Goal: Task Accomplishment & Management: Manage account settings

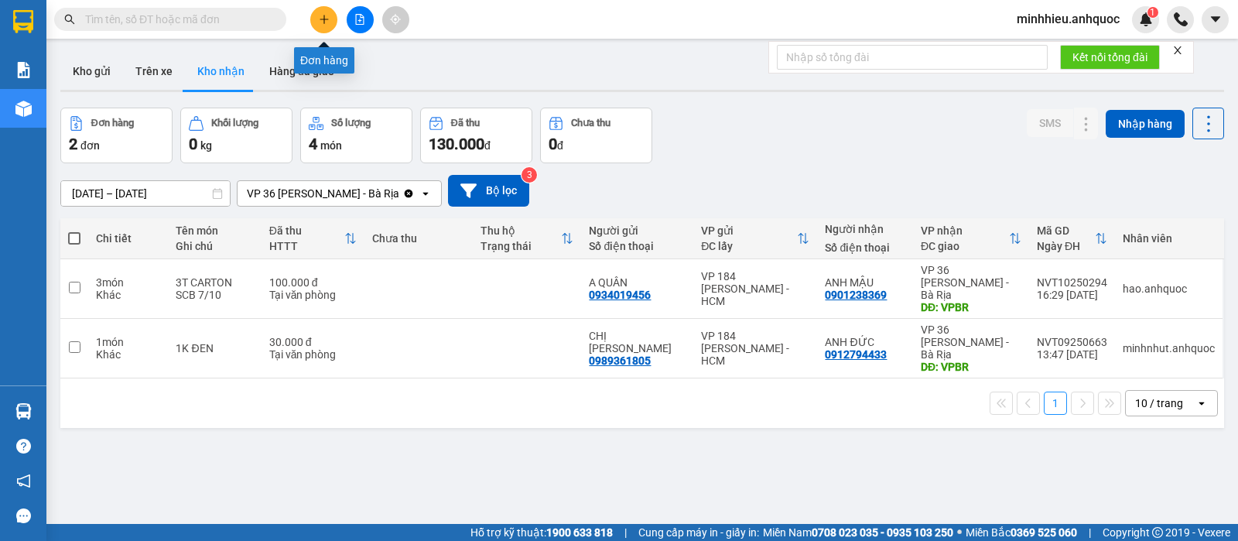
click at [313, 10] on button at bounding box center [323, 19] width 27 height 27
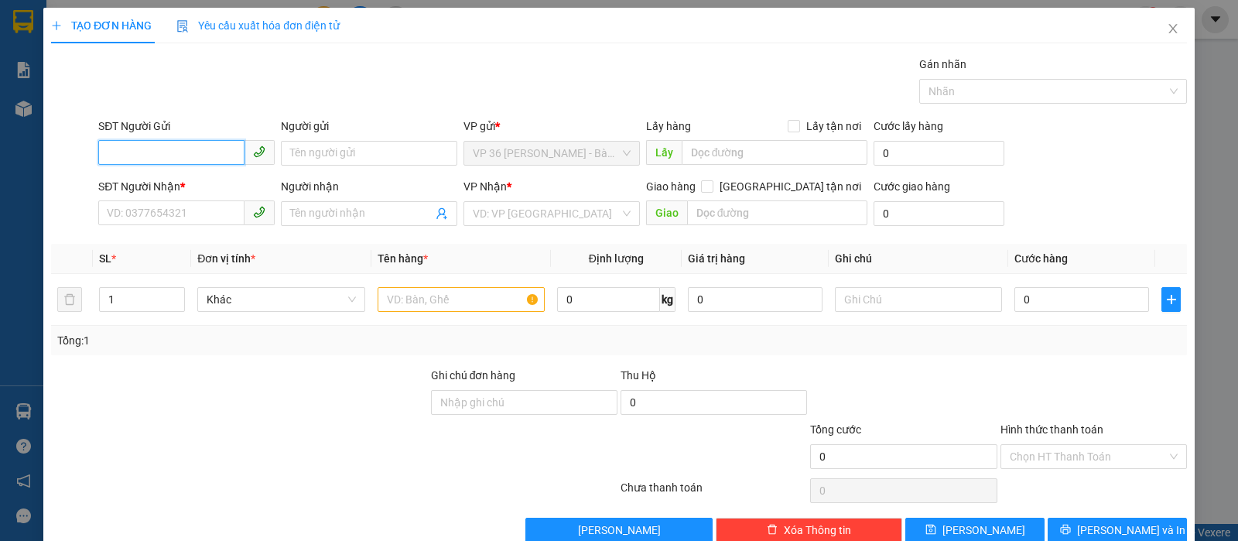
click at [176, 157] on input "SĐT Người Gửi" at bounding box center [171, 152] width 146 height 25
click at [185, 189] on div "0366867962 - C THƯ" at bounding box center [184, 184] width 155 height 17
type input "0366867962"
type input "C THƯ"
type input "0978242813"
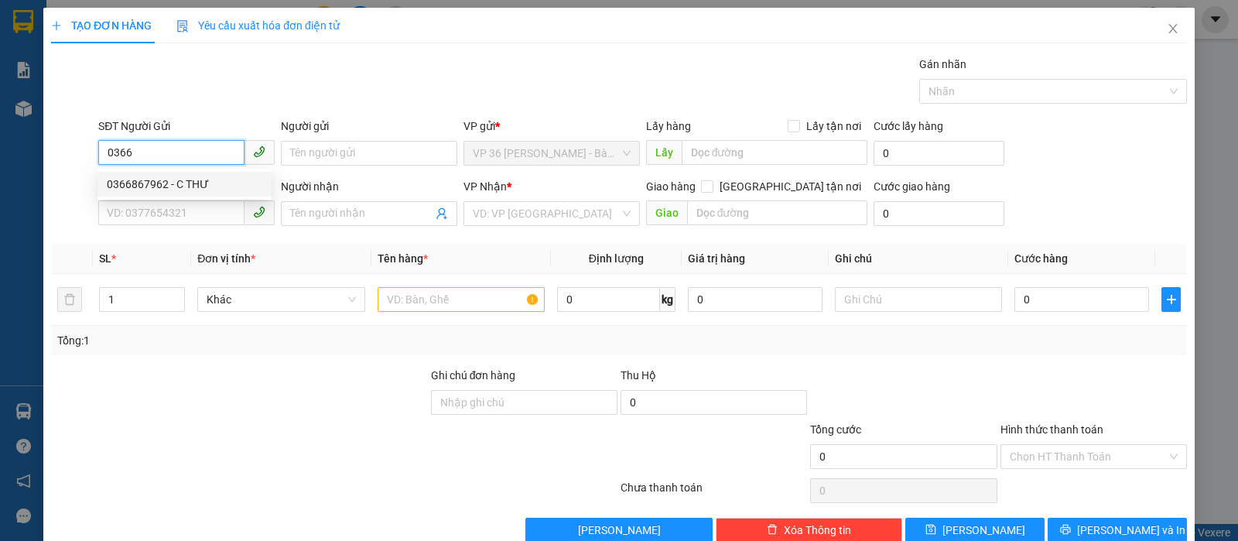
type input "A HOÀN"
type input "VPNVT"
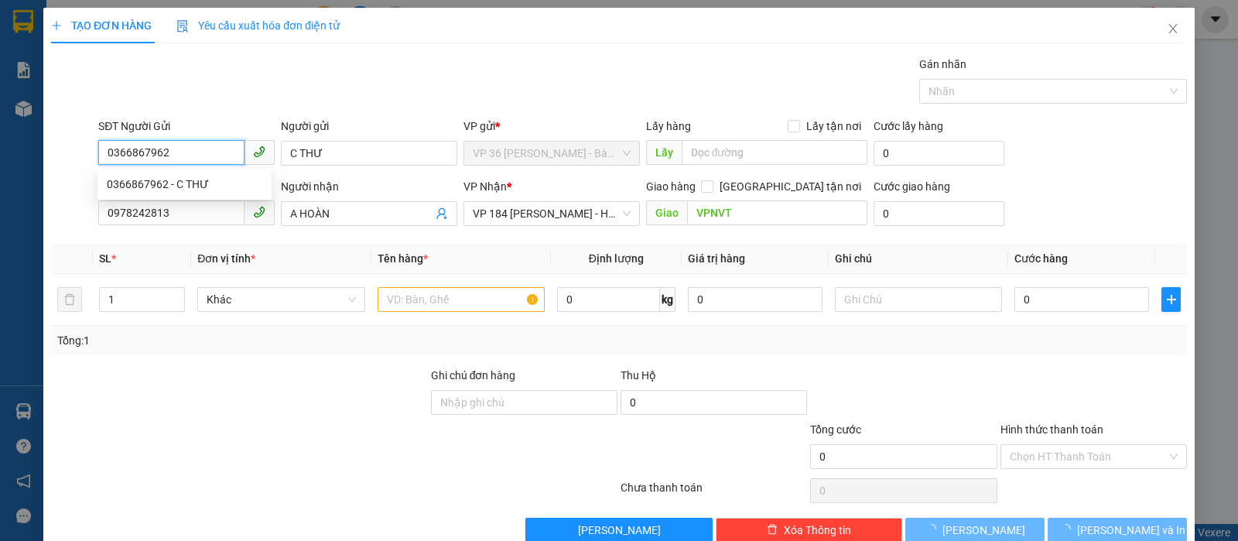
type input "20.000"
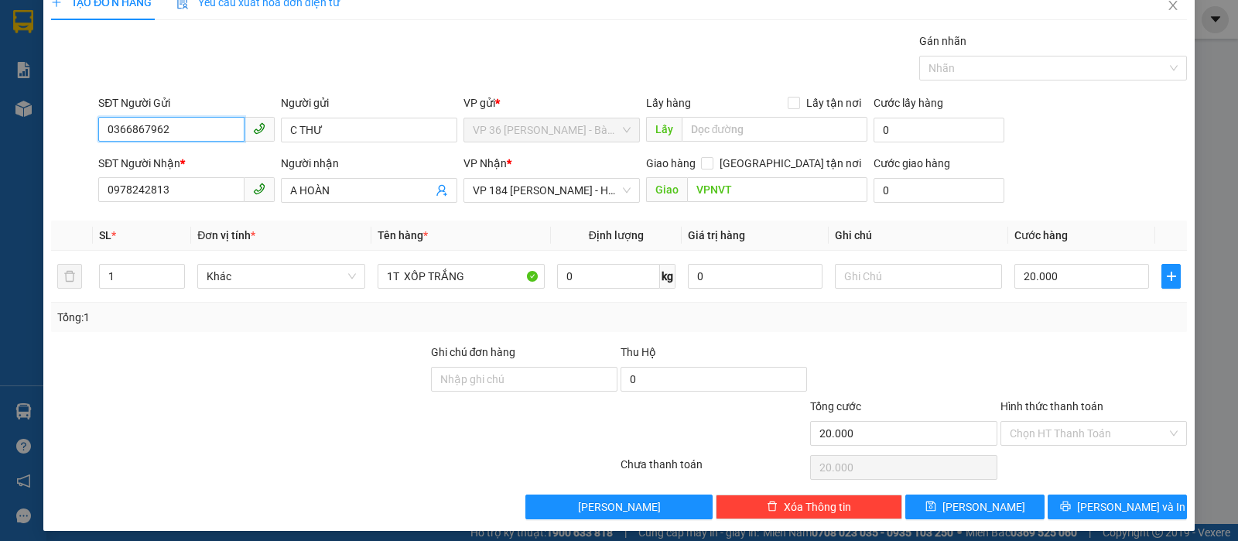
scroll to position [32, 0]
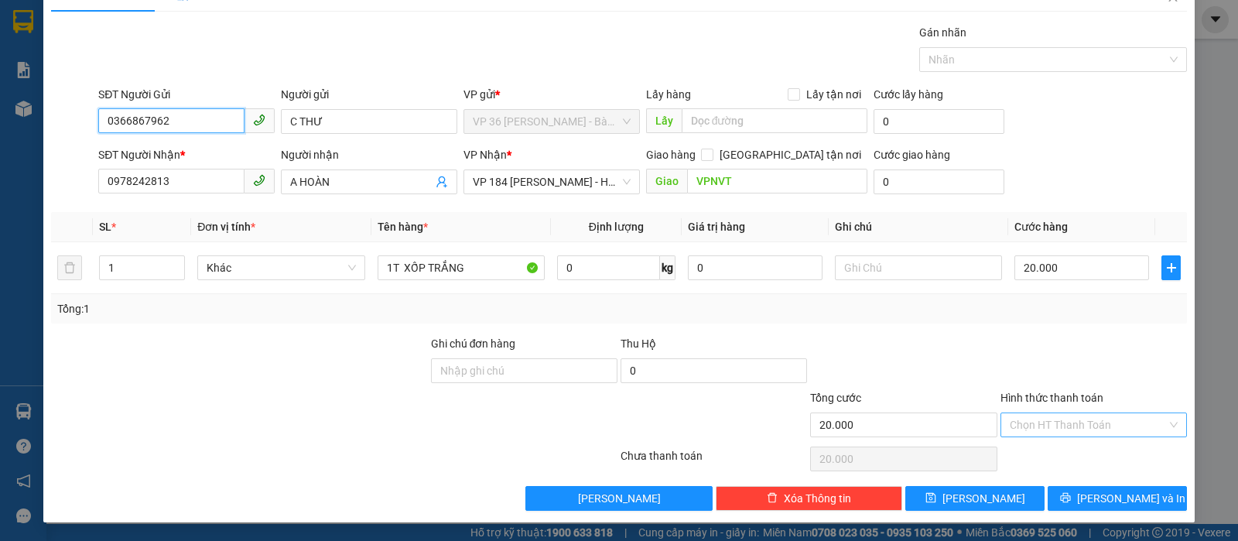
type input "0366867962"
click at [1066, 422] on input "Hình thức thanh toán" at bounding box center [1087, 424] width 157 height 23
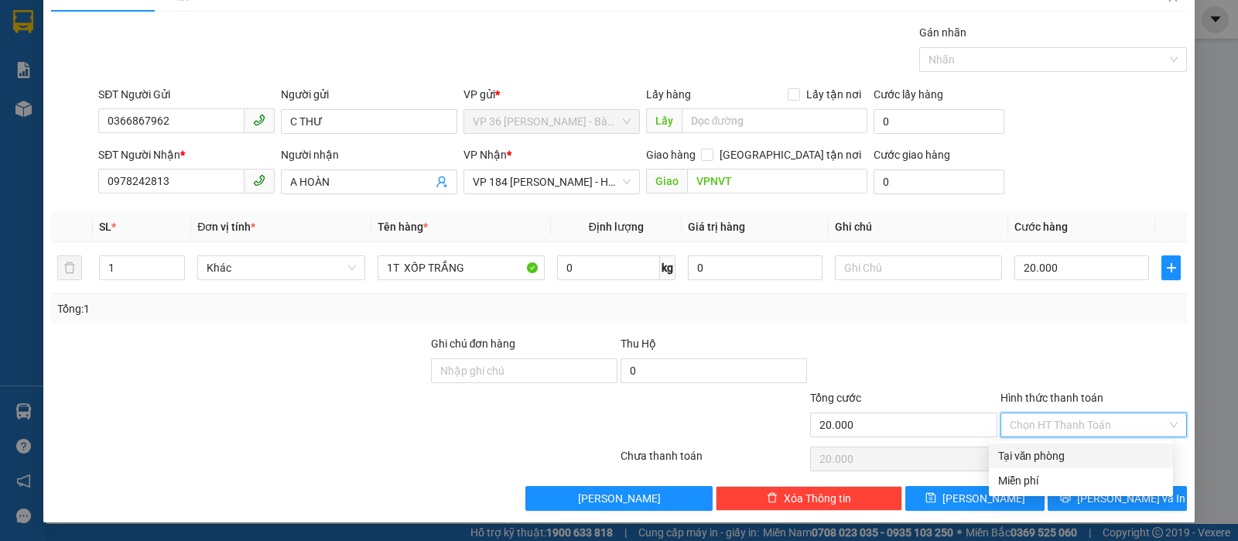
click at [1068, 449] on div "Tại văn phòng" at bounding box center [1081, 455] width 166 height 17
type input "0"
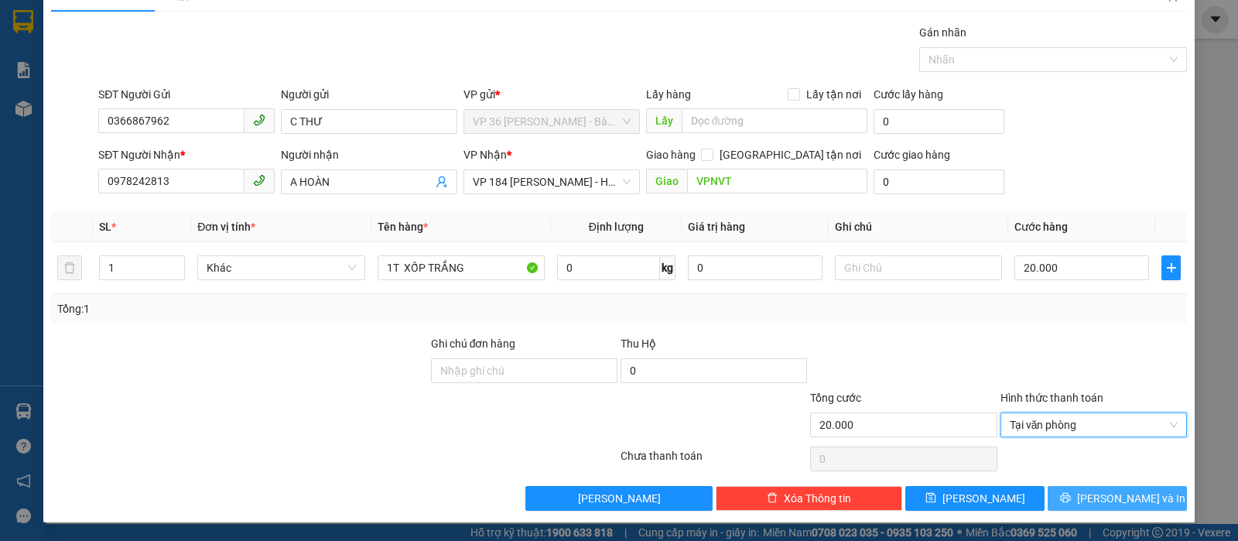
drag, startPoint x: 1068, startPoint y: 490, endPoint x: 917, endPoint y: 439, distance: 158.3
click at [1067, 490] on button "[PERSON_NAME] và In" at bounding box center [1116, 498] width 139 height 25
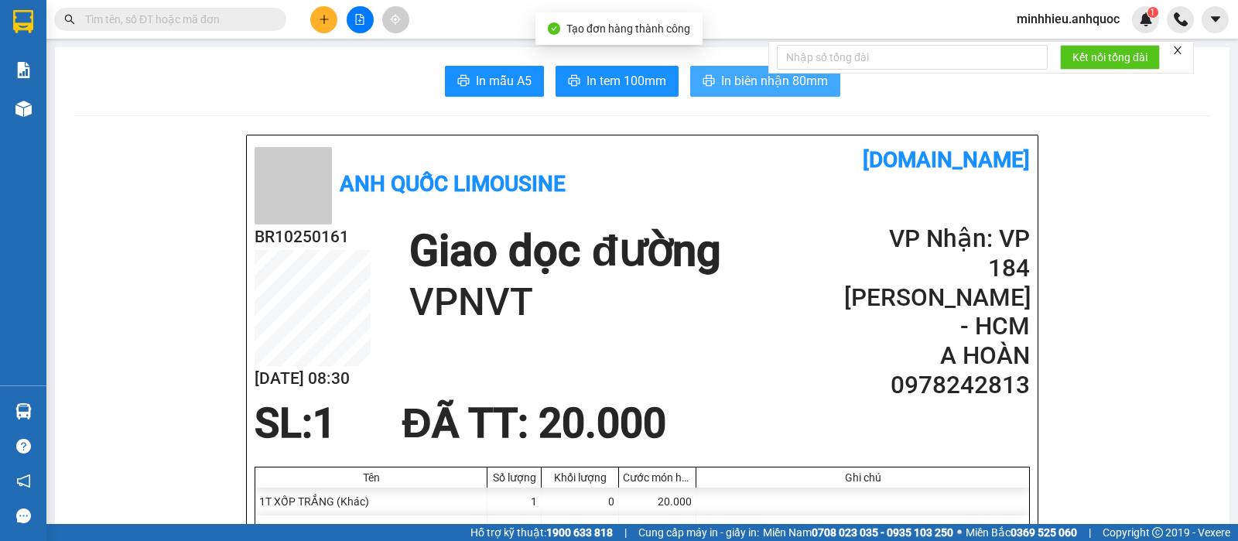
click at [699, 89] on button "In biên nhận 80mm" at bounding box center [765, 81] width 150 height 31
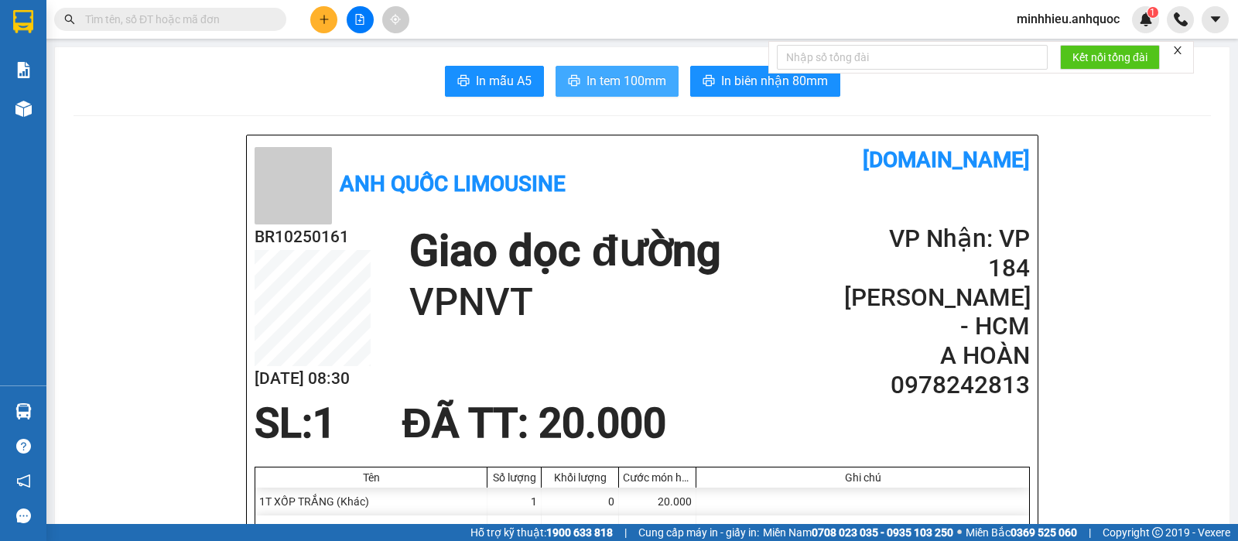
click at [605, 75] on span "In tem 100mm" at bounding box center [626, 80] width 80 height 19
click at [316, 21] on button at bounding box center [323, 19] width 27 height 27
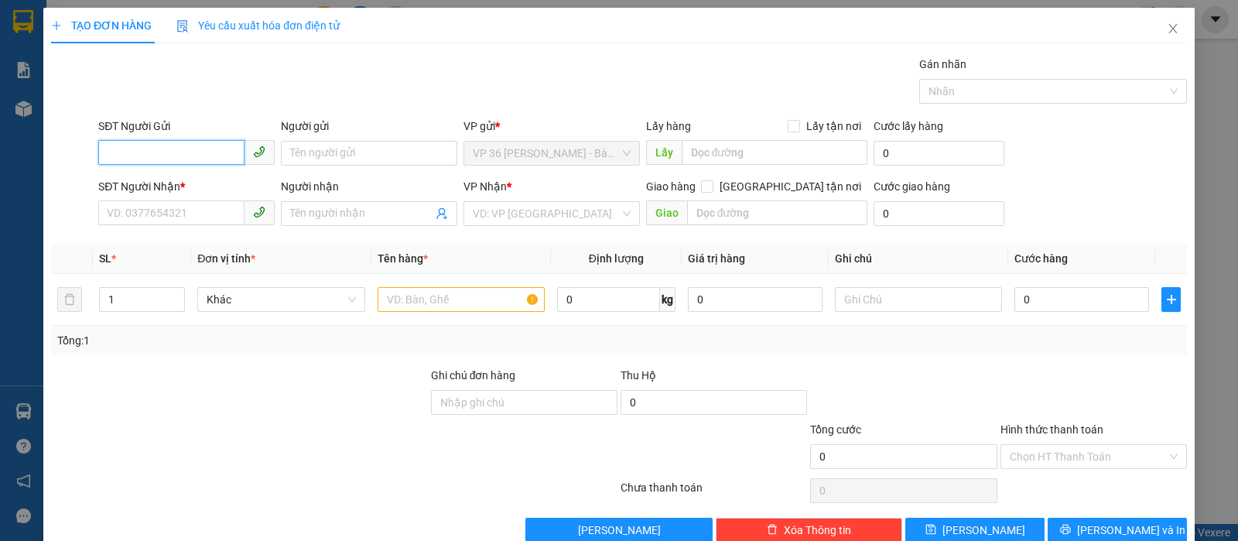
drag, startPoint x: 152, startPoint y: 154, endPoint x: 159, endPoint y: 148, distance: 8.8
click at [153, 153] on input "SĐT Người Gửi" at bounding box center [171, 152] width 146 height 25
type input "0974399900"
click at [154, 210] on input "SĐT Người Nhận *" at bounding box center [171, 212] width 146 height 25
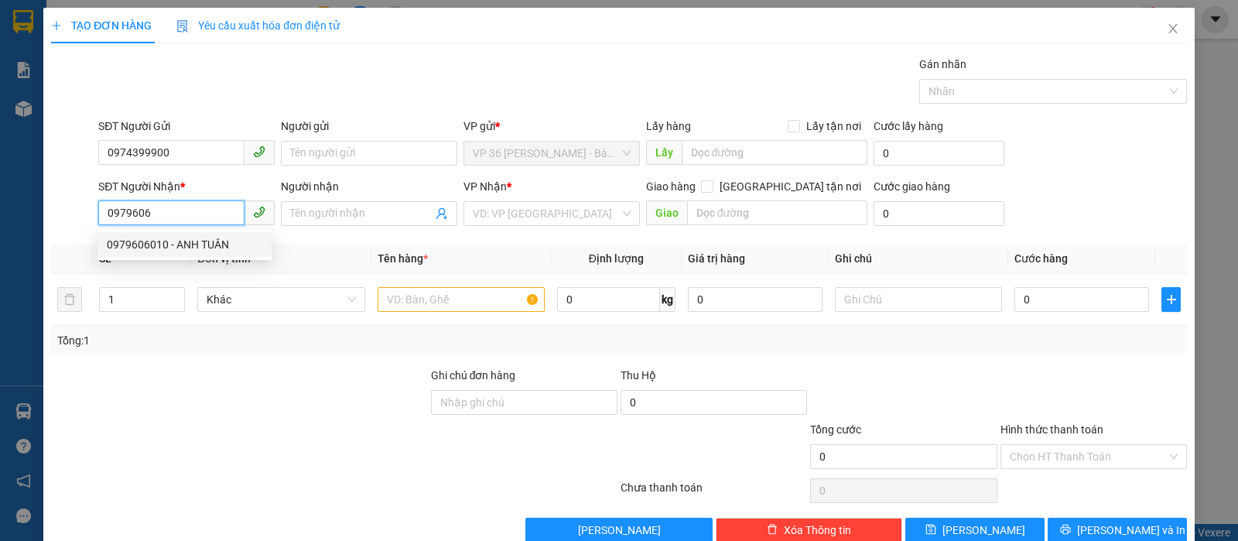
click at [216, 236] on div "0979606010 - ANH TUÂN" at bounding box center [184, 244] width 155 height 17
type input "0979606010"
type input "ANH TUÂN"
type input "VP NVT"
type input "TM 4/10 VP 184 HẢO"
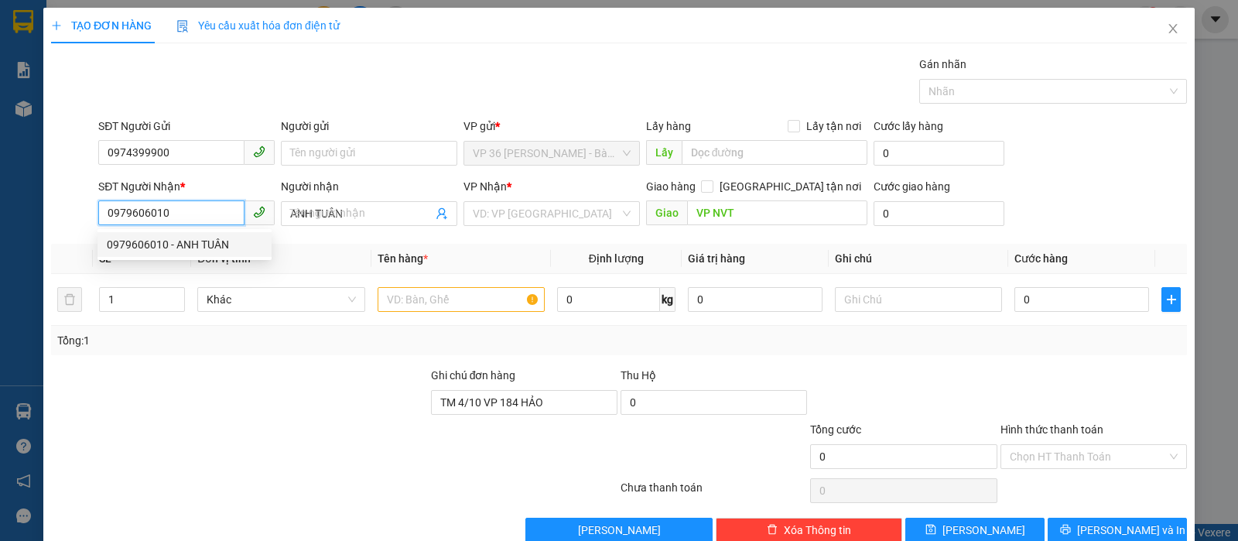
type input "120.000"
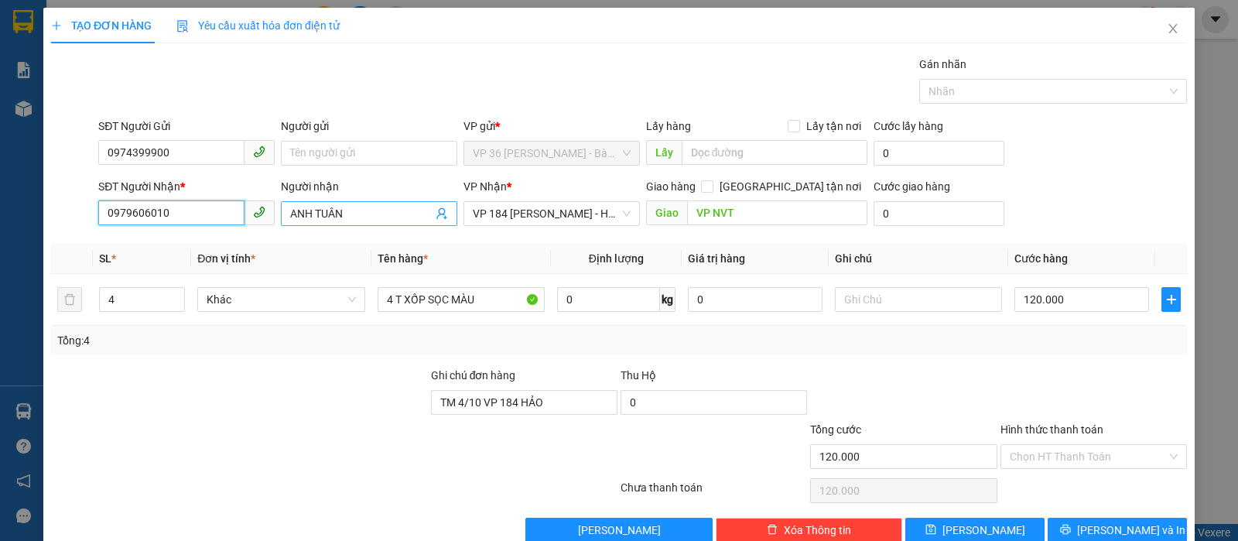
type input "0979606010"
click at [349, 211] on input "ANH TUÂN" at bounding box center [361, 213] width 142 height 17
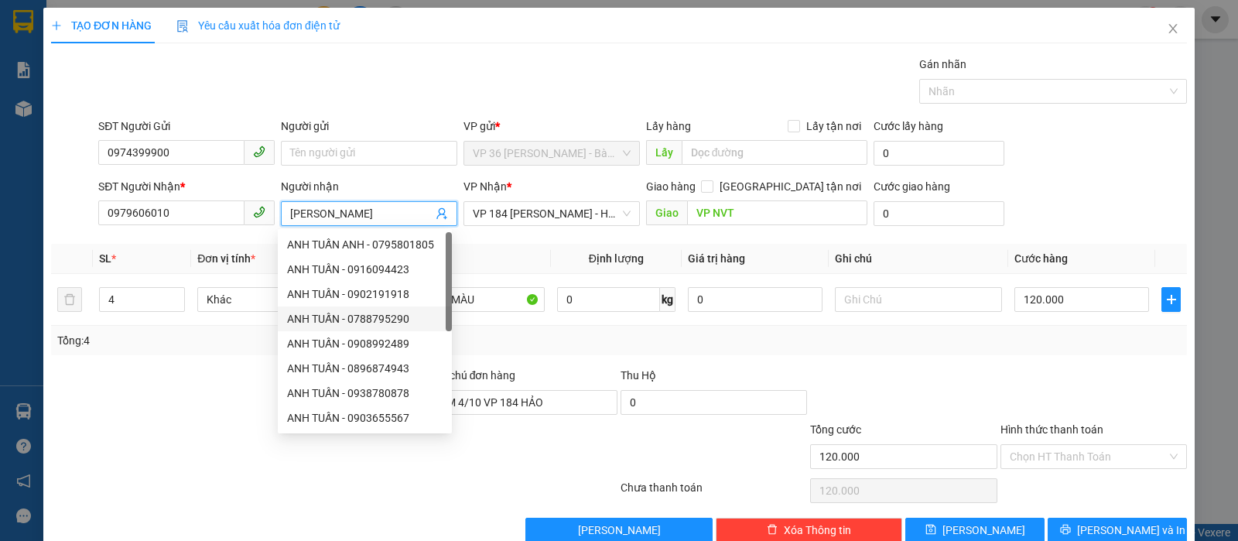
type input "[PERSON_NAME]"
drag, startPoint x: 728, startPoint y: 79, endPoint x: 426, endPoint y: 87, distance: 301.8
click at [726, 79] on div "Gán nhãn Nhãn" at bounding box center [642, 83] width 1095 height 54
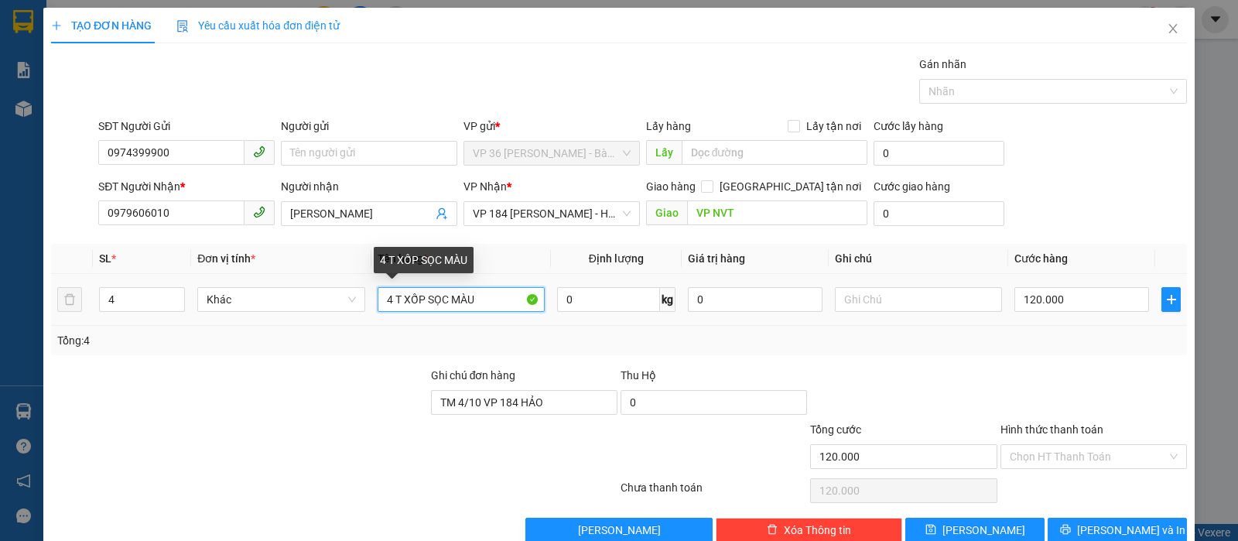
click at [490, 302] on input "4 T XỐP SỌC MÀU" at bounding box center [460, 299] width 167 height 25
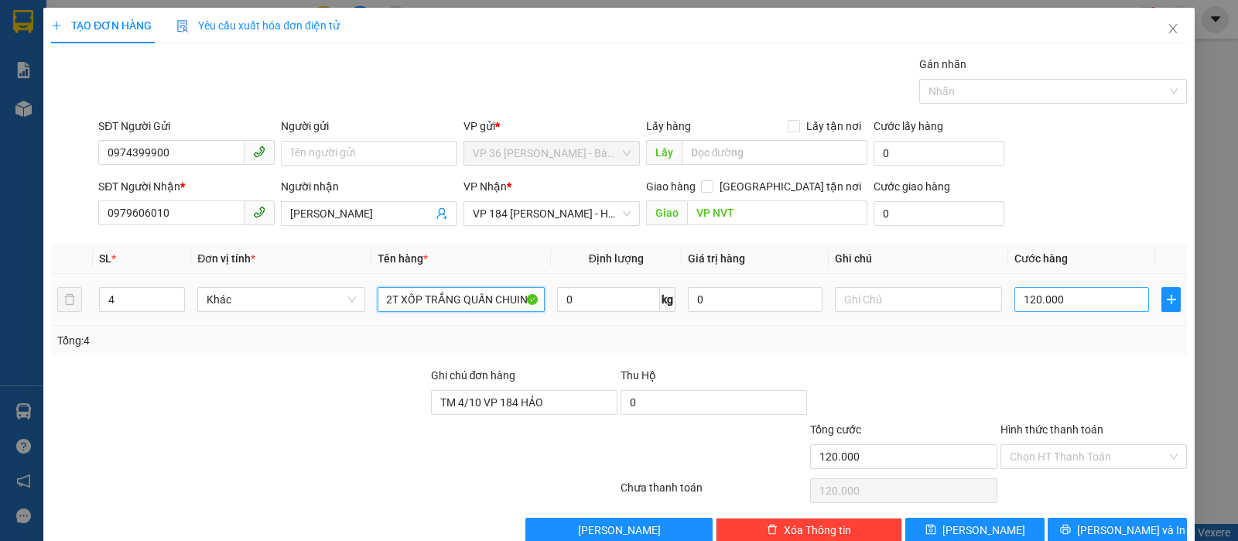
type input "2T XỐP TRẮNG QUẤN CHUING"
click at [1085, 300] on input "120.000" at bounding box center [1081, 299] width 135 height 25
type input "6"
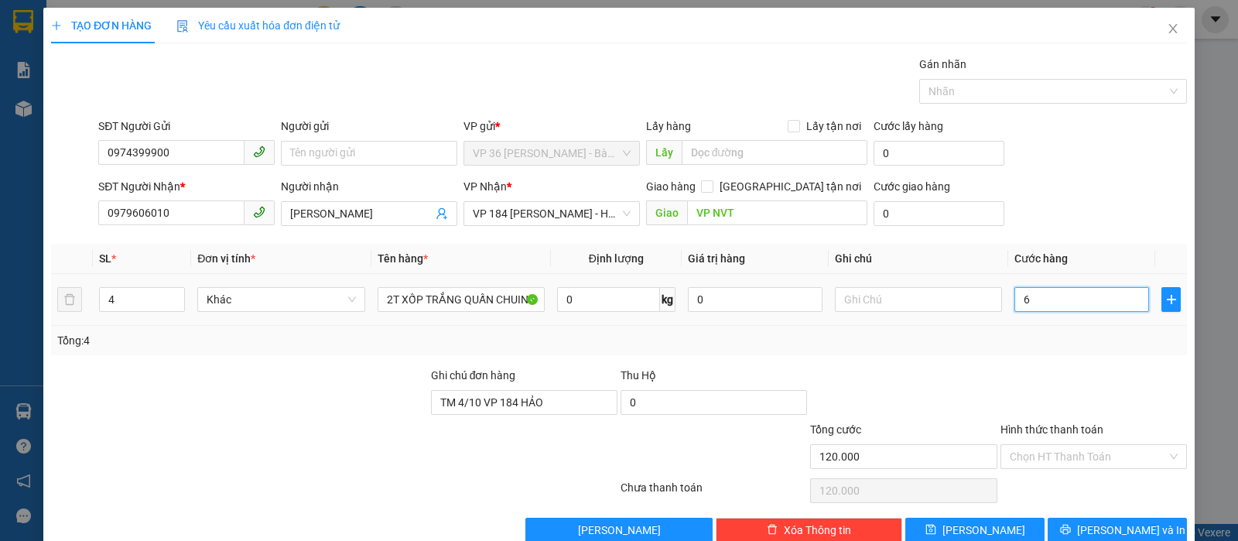
type input "6"
type input "60"
type input "600"
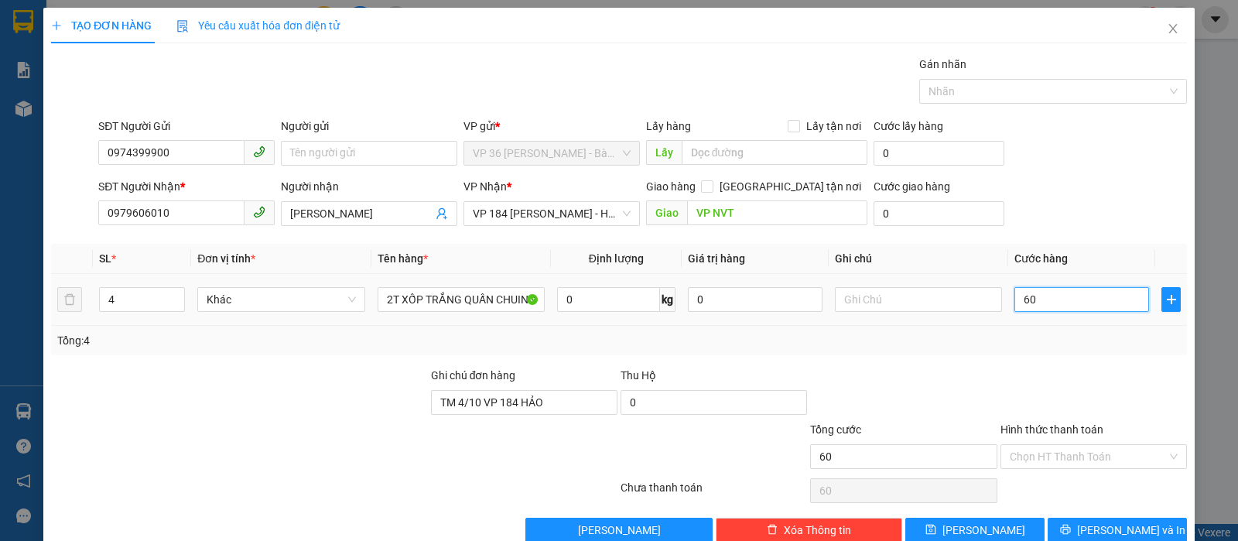
type input "600"
type input "6.000"
type input "60.000"
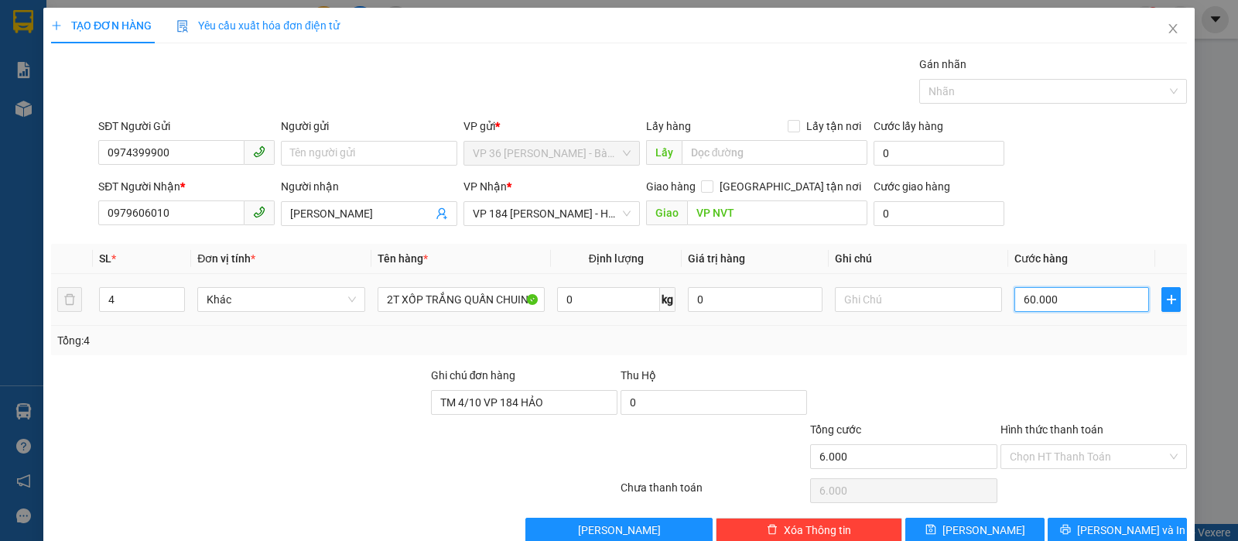
type input "60.000"
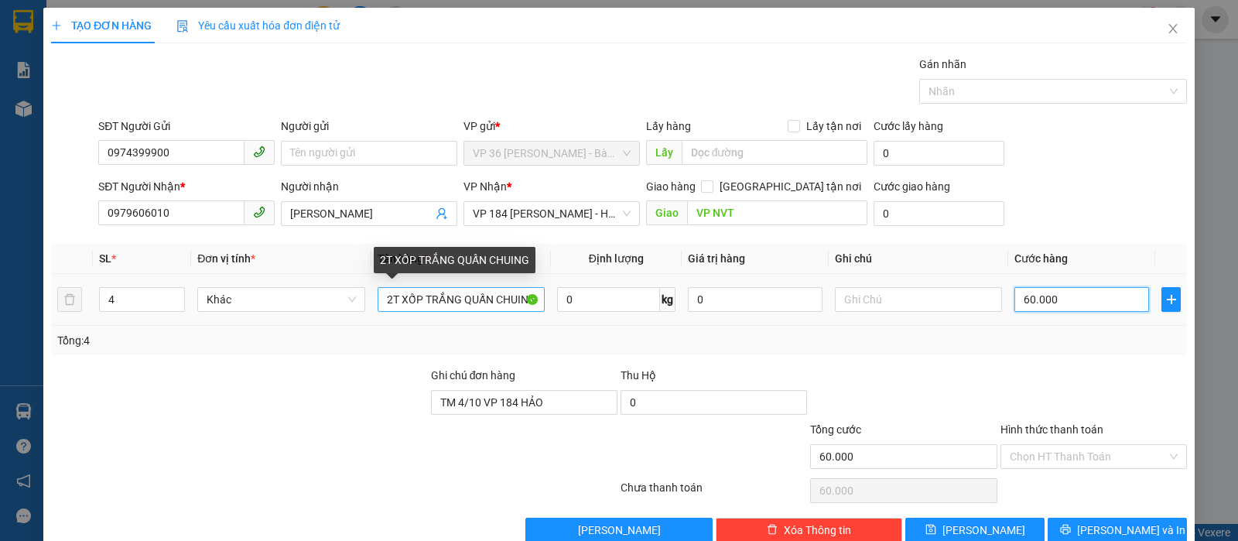
type input "60.000"
drag, startPoint x: 503, startPoint y: 299, endPoint x: 522, endPoint y: 305, distance: 20.3
click at [522, 305] on input "2T XỐP TRẮNG QUẤN CHUING" at bounding box center [460, 299] width 167 height 25
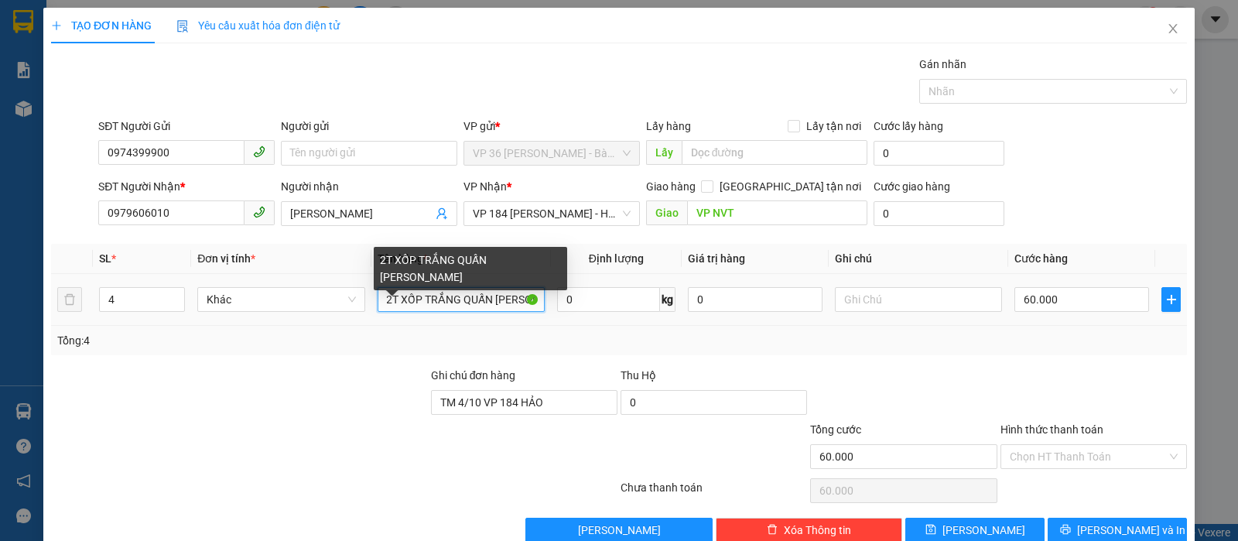
scroll to position [0, 4]
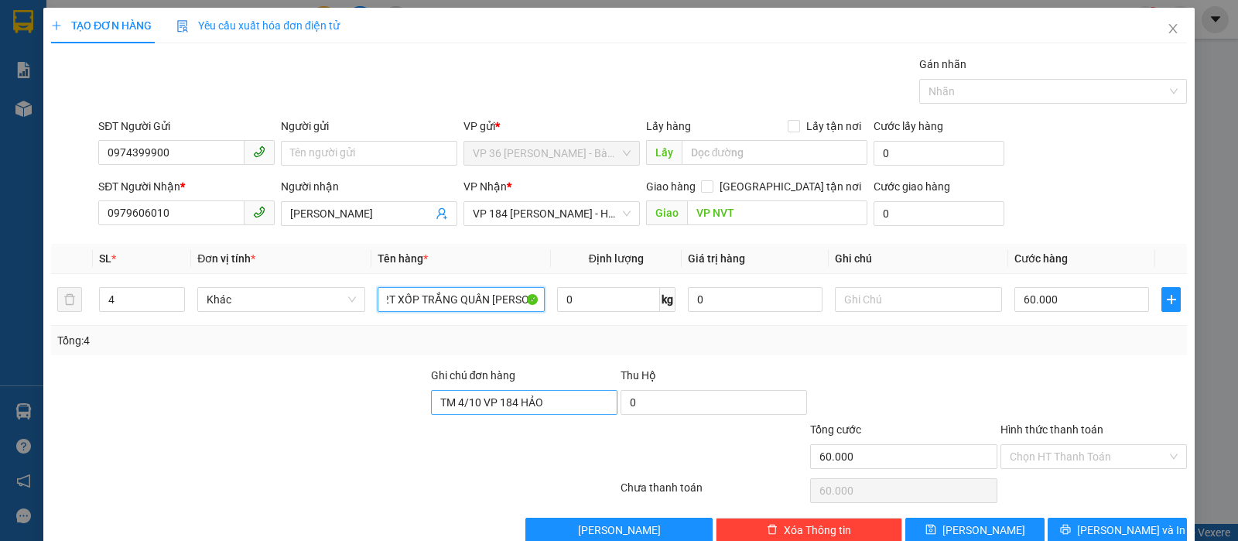
type input "2T XỐP TRẮNG QUẤN CHUNG"
click at [564, 408] on input "TM 4/10 VP 184 HẢO" at bounding box center [524, 402] width 186 height 25
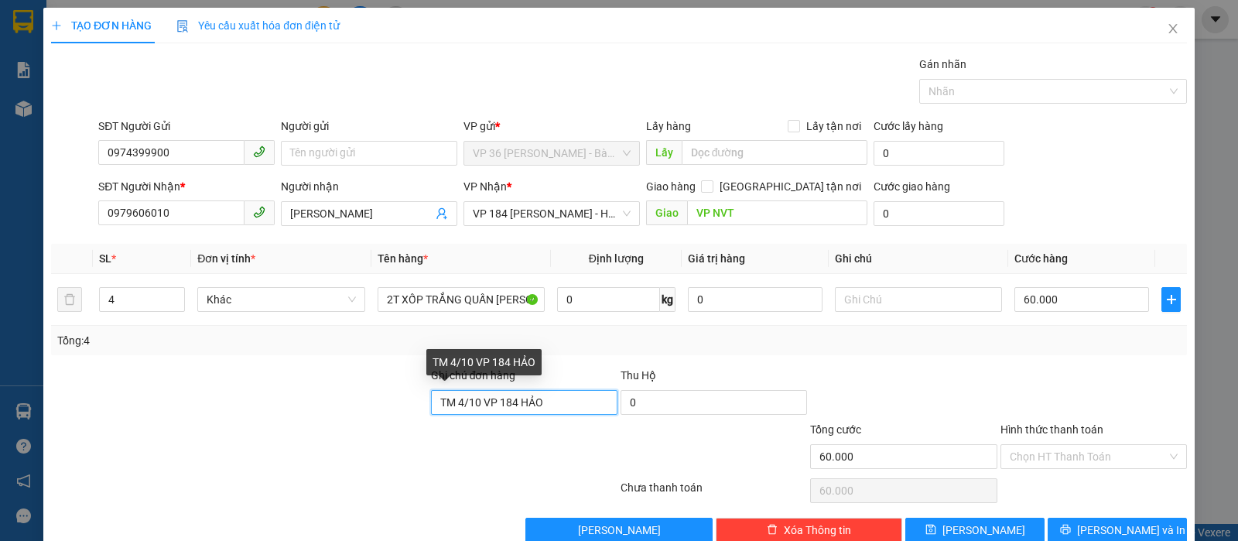
click at [564, 408] on input "TM 4/10 VP 184 HẢO" at bounding box center [524, 402] width 186 height 25
type input "T"
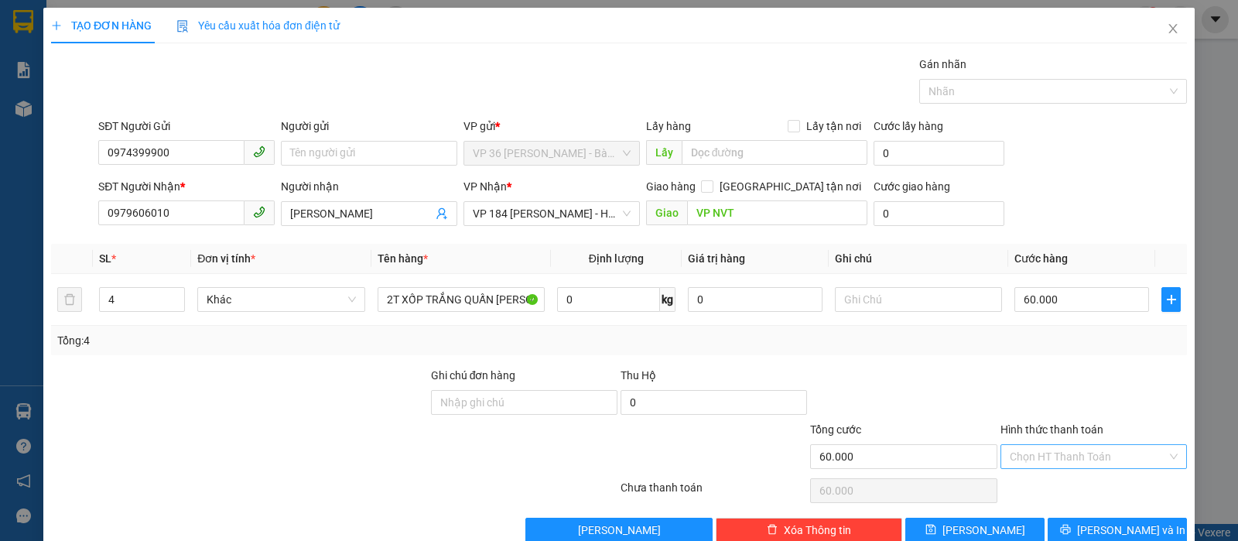
click at [1045, 453] on input "Hình thức thanh toán" at bounding box center [1087, 456] width 157 height 23
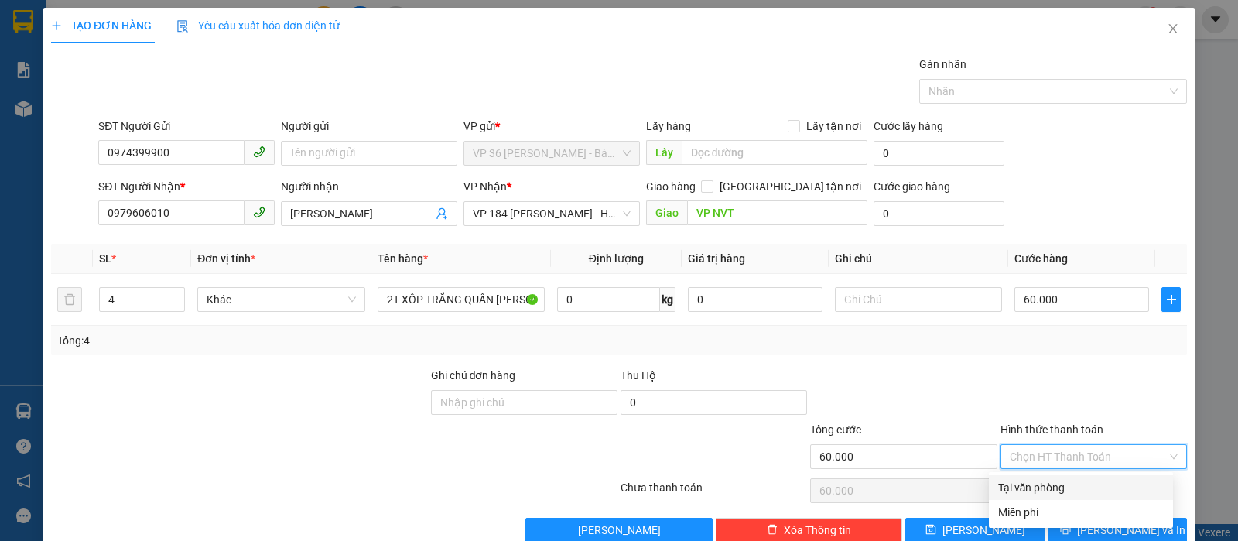
click at [1031, 493] on div "Tại văn phòng" at bounding box center [1081, 487] width 166 height 17
type input "0"
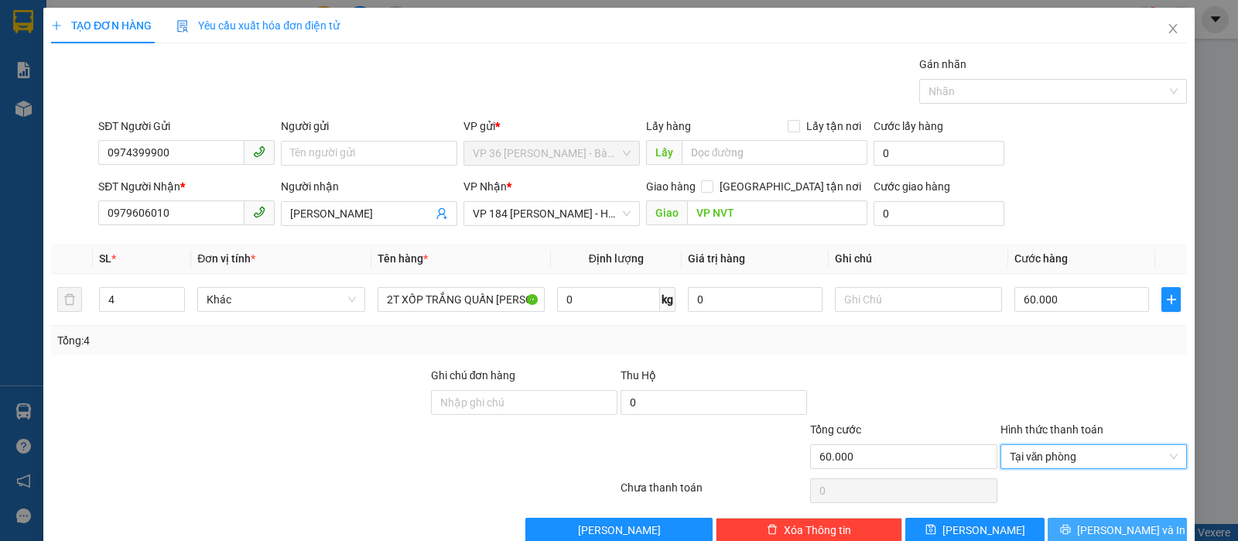
click at [1071, 526] on icon "printer" at bounding box center [1065, 529] width 11 height 11
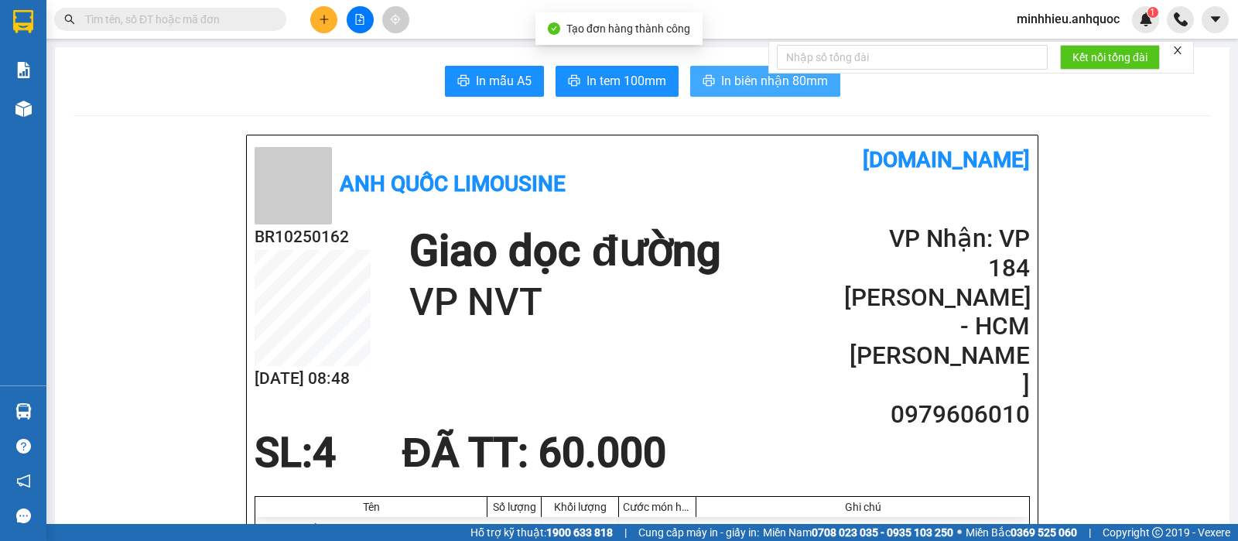
click at [761, 80] on span "In biên nhận 80mm" at bounding box center [774, 80] width 107 height 19
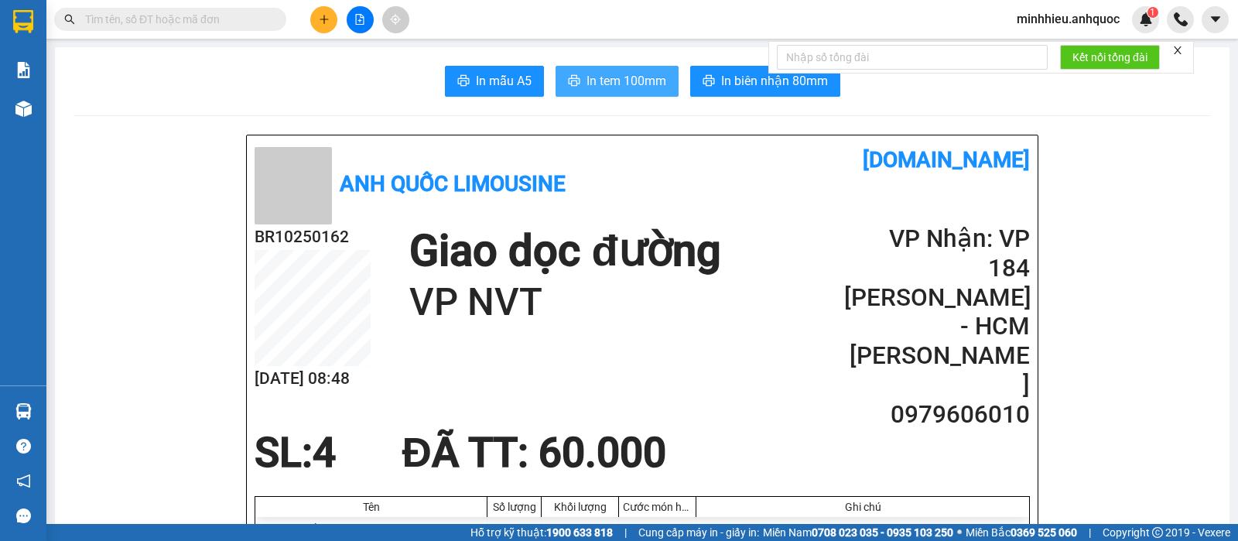
click at [615, 82] on span "In tem 100mm" at bounding box center [626, 80] width 80 height 19
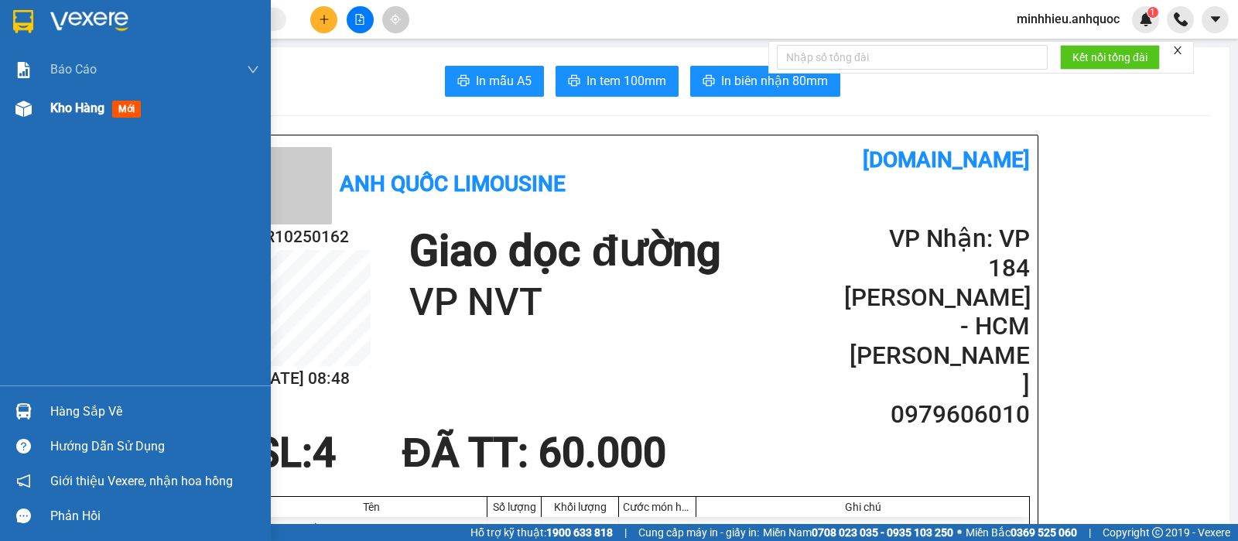
click at [58, 104] on span "Kho hàng" at bounding box center [77, 108] width 54 height 15
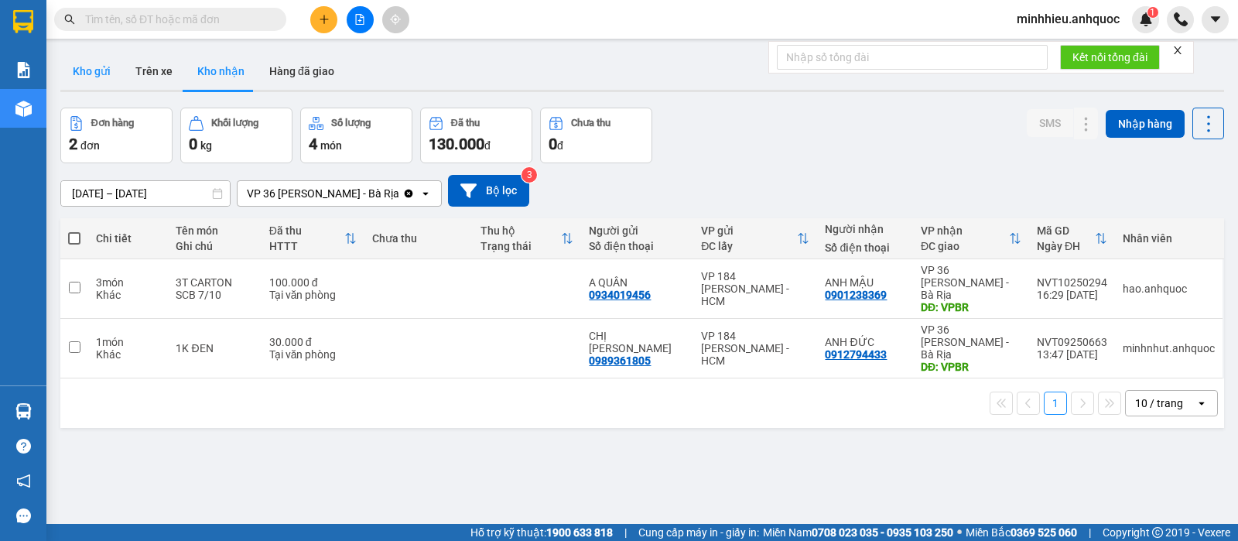
click at [107, 74] on button "Kho gửi" at bounding box center [91, 71] width 63 height 37
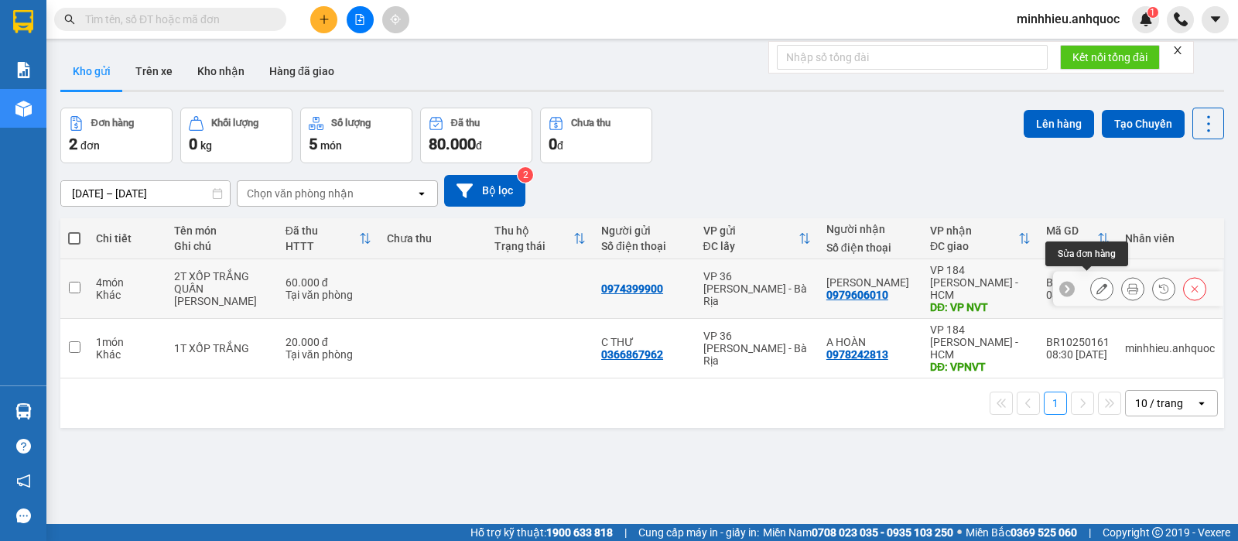
click at [1091, 276] on button at bounding box center [1102, 288] width 22 height 27
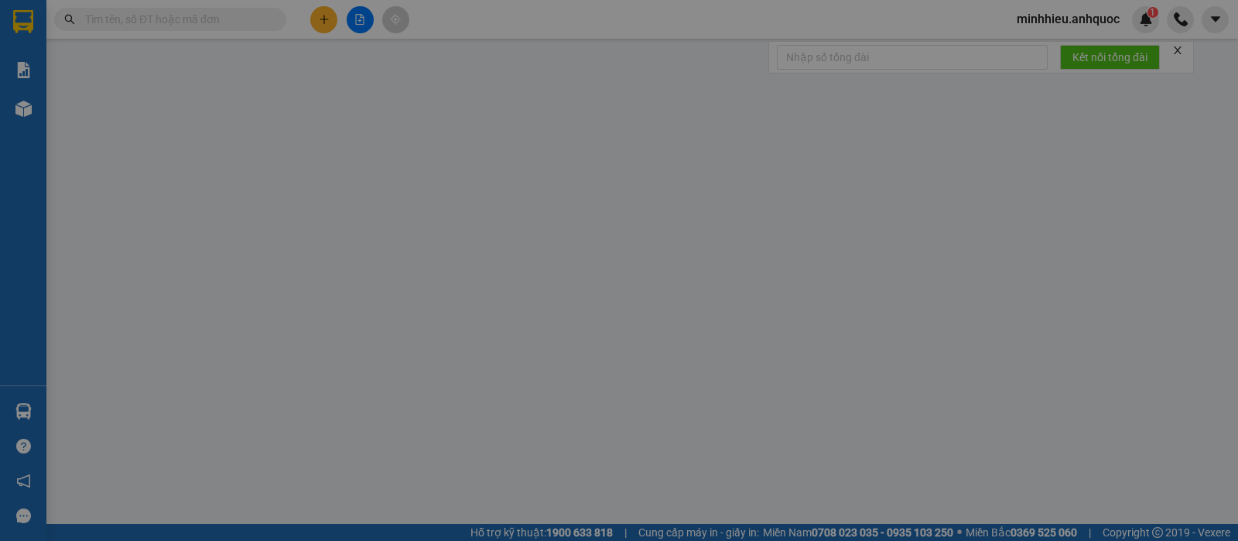
type input "0974399900"
type input "0979606010"
type input "[PERSON_NAME]"
type input "VP NVT"
type input "60.000"
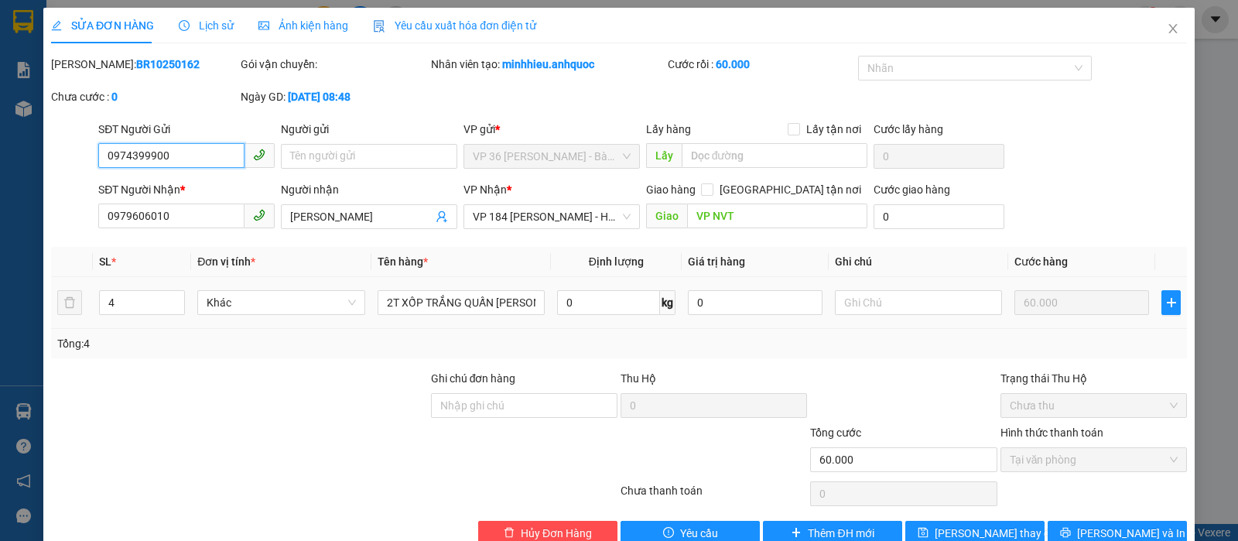
scroll to position [35, 0]
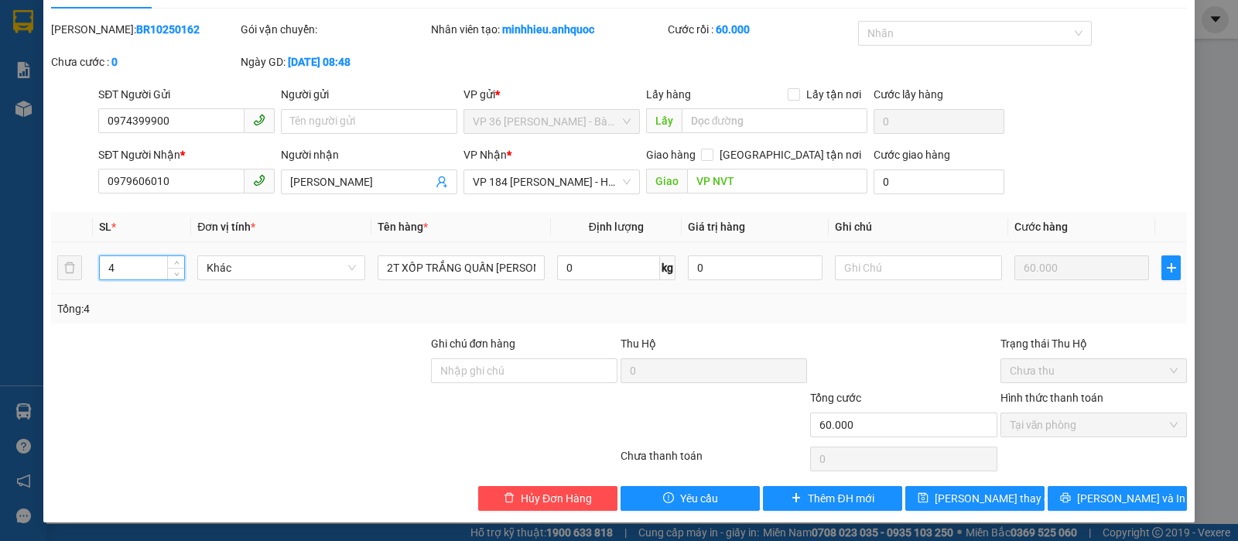
click at [150, 265] on input "4" at bounding box center [142, 267] width 84 height 23
click at [149, 265] on input "4" at bounding box center [142, 267] width 84 height 23
type input "1"
click at [1050, 495] on button "[PERSON_NAME] và In" at bounding box center [1116, 498] width 139 height 25
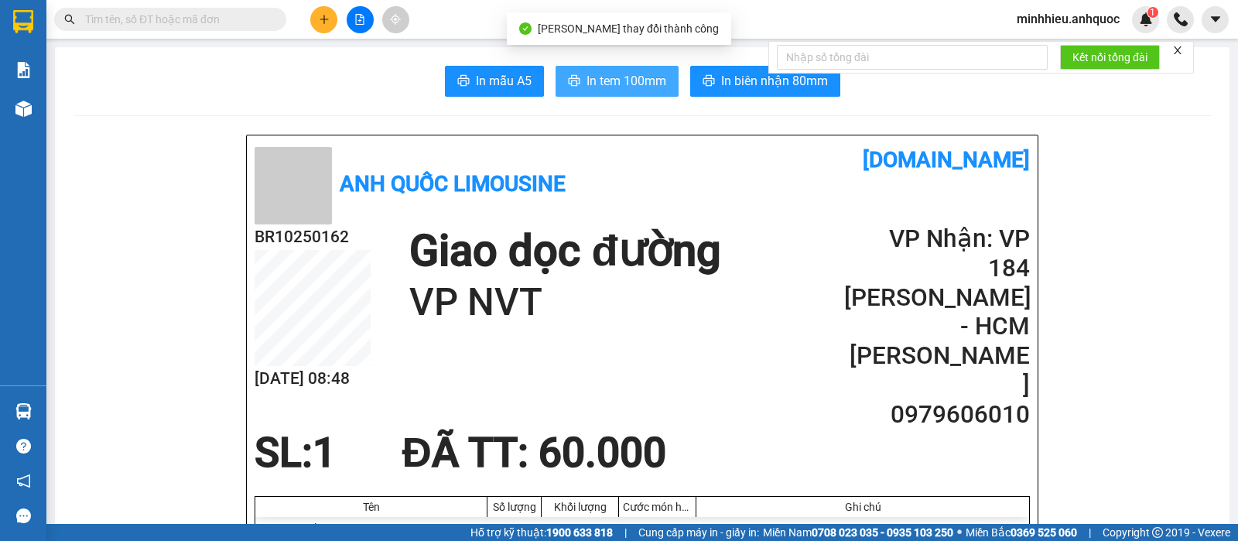
click at [573, 84] on button "In tem 100mm" at bounding box center [616, 81] width 123 height 31
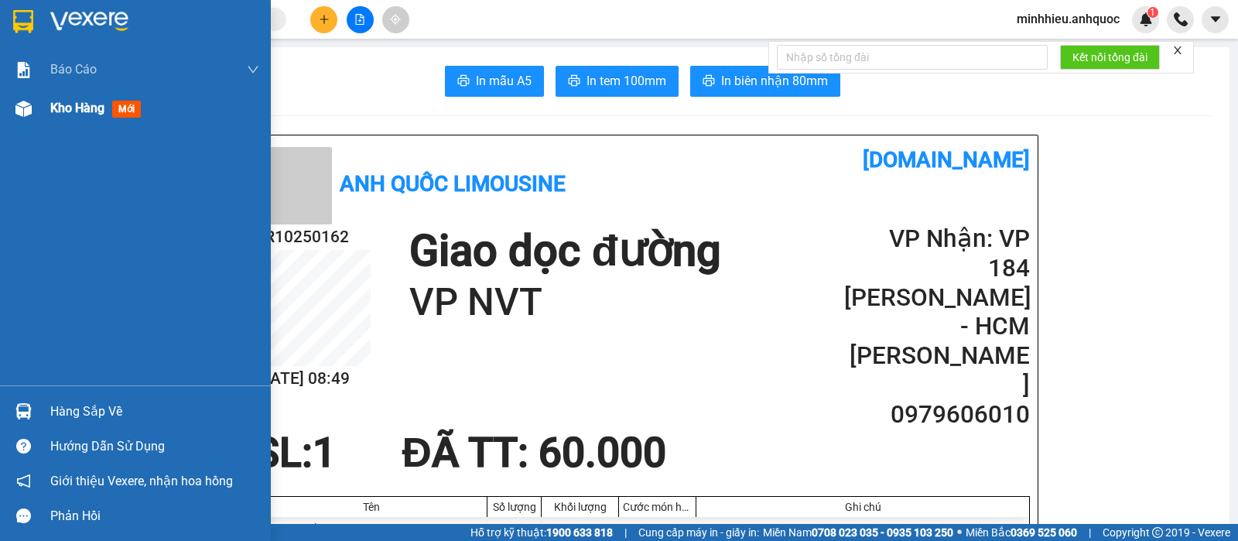
click at [91, 116] on div "Kho hàng mới" at bounding box center [98, 107] width 97 height 19
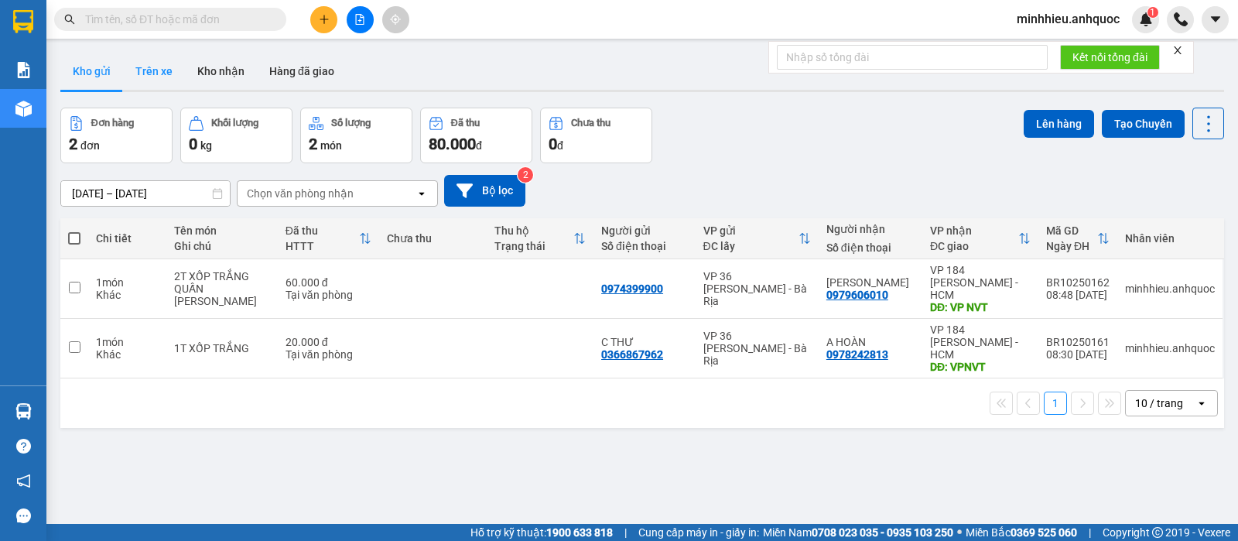
click at [151, 66] on button "Trên xe" at bounding box center [154, 71] width 62 height 37
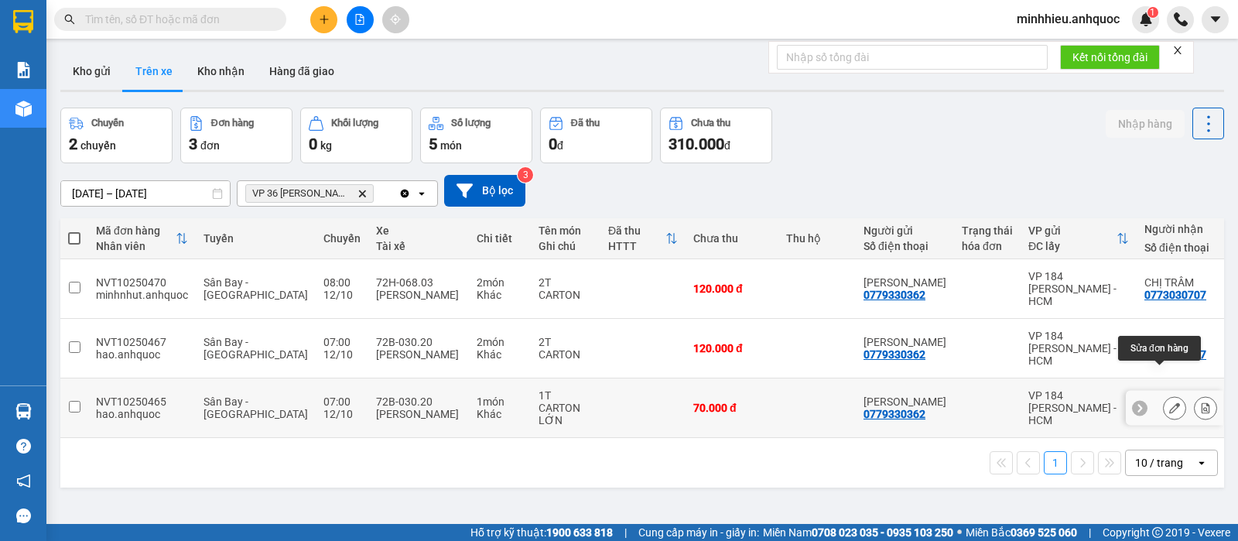
click at [1163, 395] on button at bounding box center [1174, 408] width 22 height 27
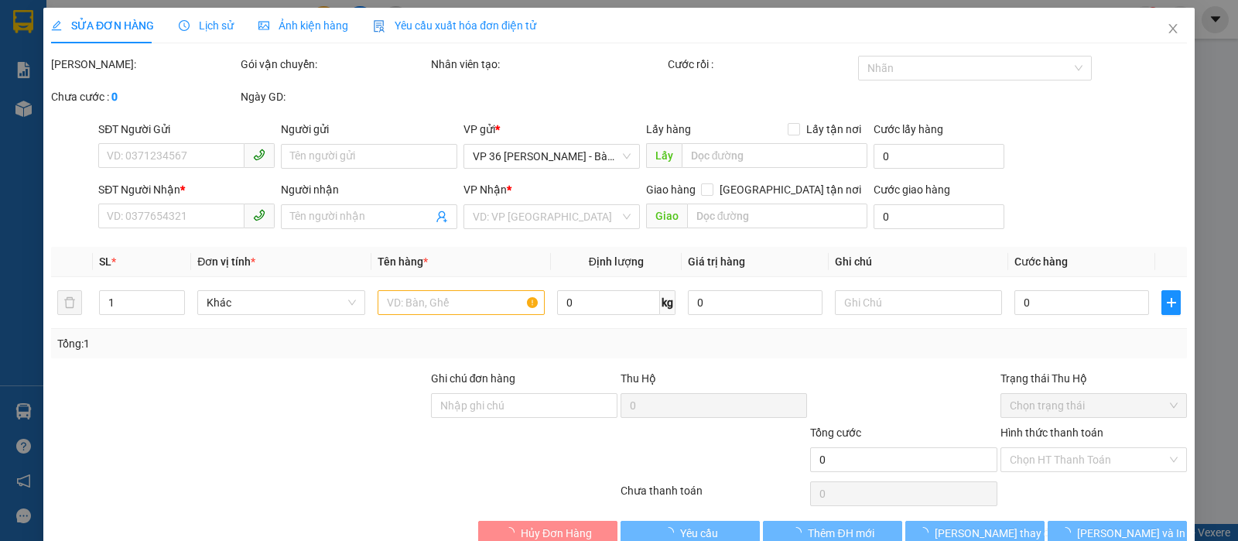
type input "0779330362"
type input "[PERSON_NAME]"
type input "0773030707"
type input "CHỊ TRÂM"
type input "VPBR"
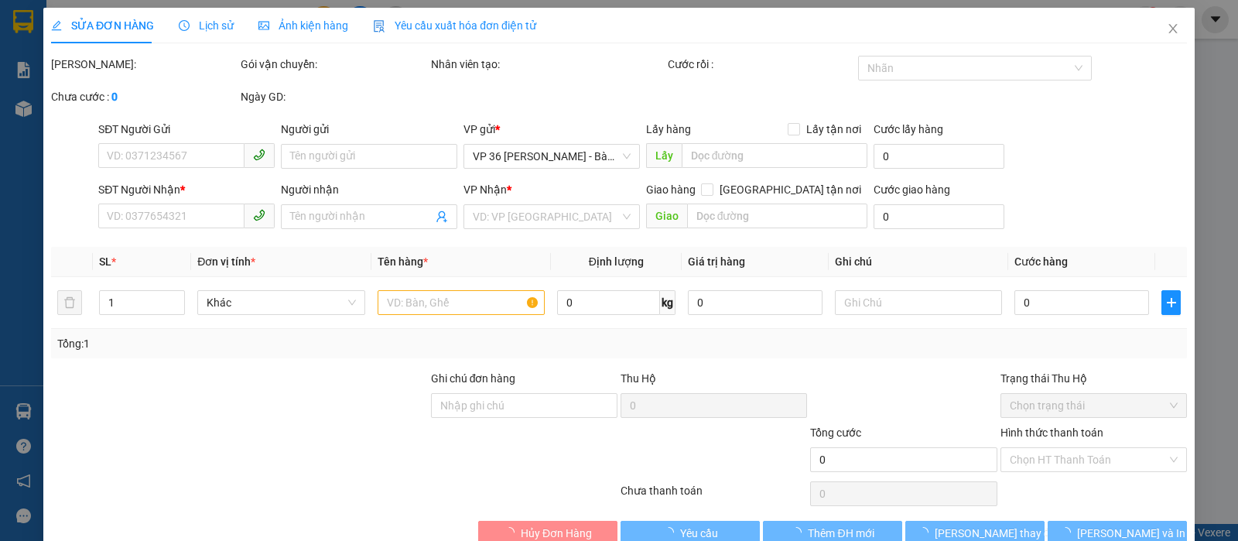
type input "70.000"
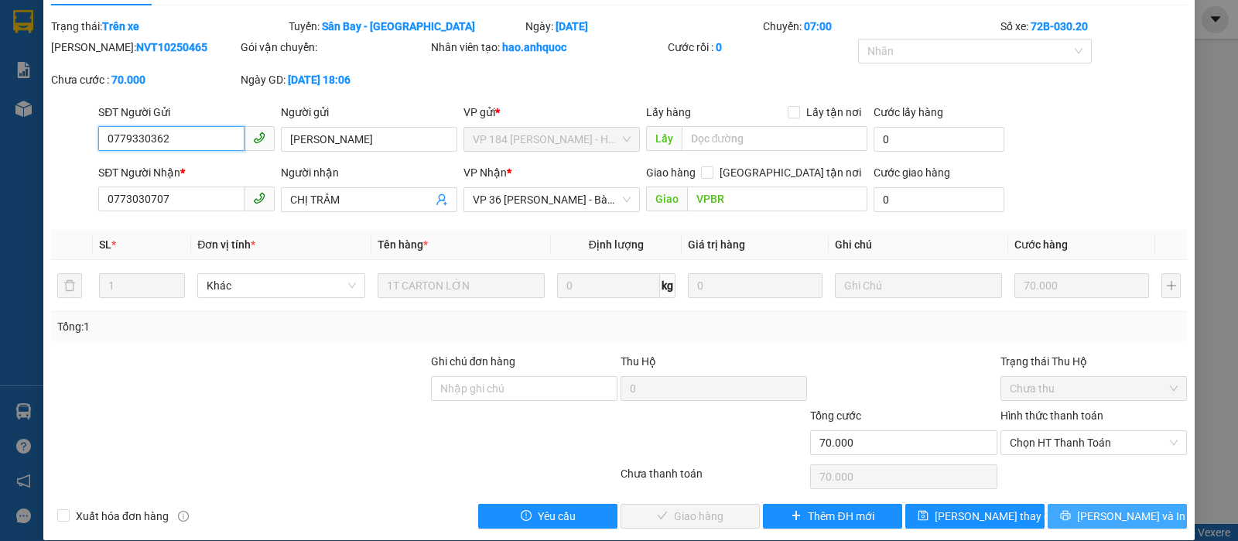
scroll to position [56, 0]
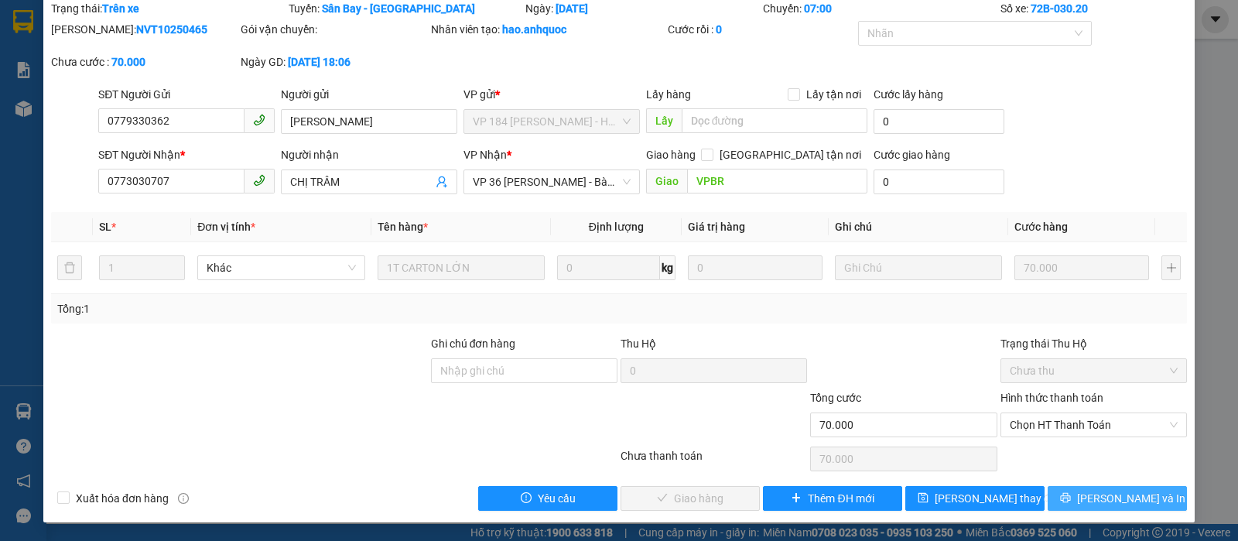
click at [1098, 500] on span "[PERSON_NAME] và In" at bounding box center [1131, 498] width 108 height 17
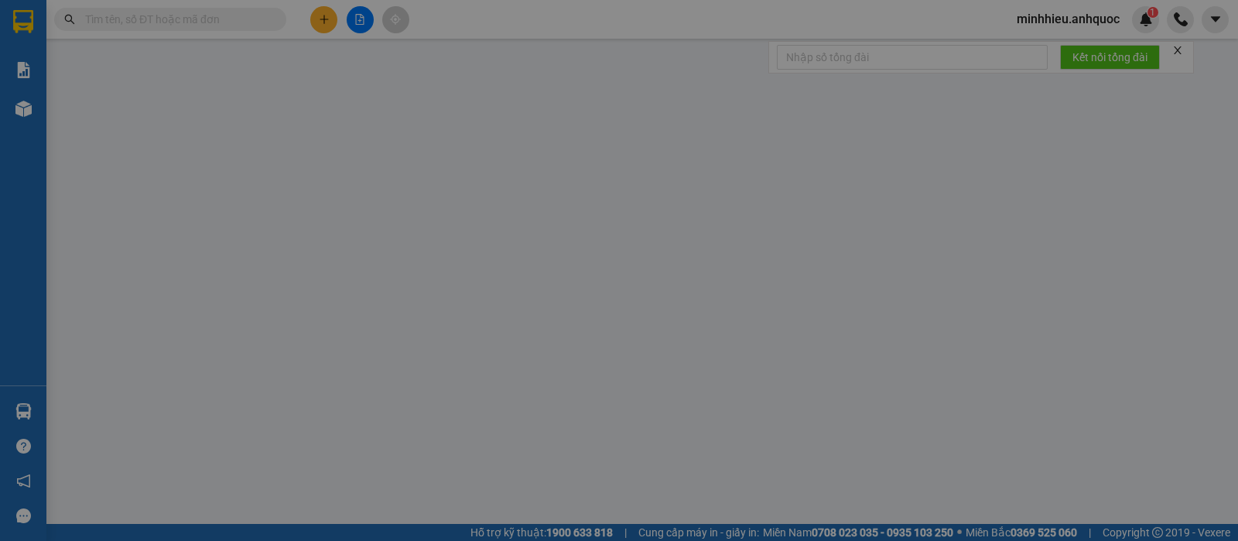
type input "0779330362"
type input "[PERSON_NAME]"
type input "0773030707"
type input "CHỊ TRÂM"
type input "VPBR"
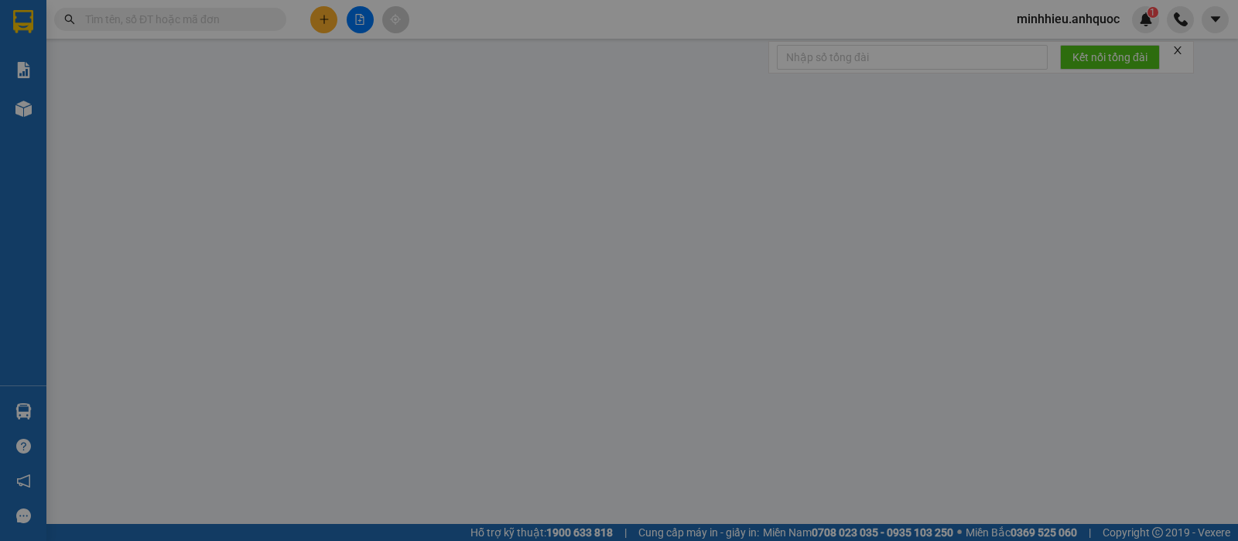
type input "70.000"
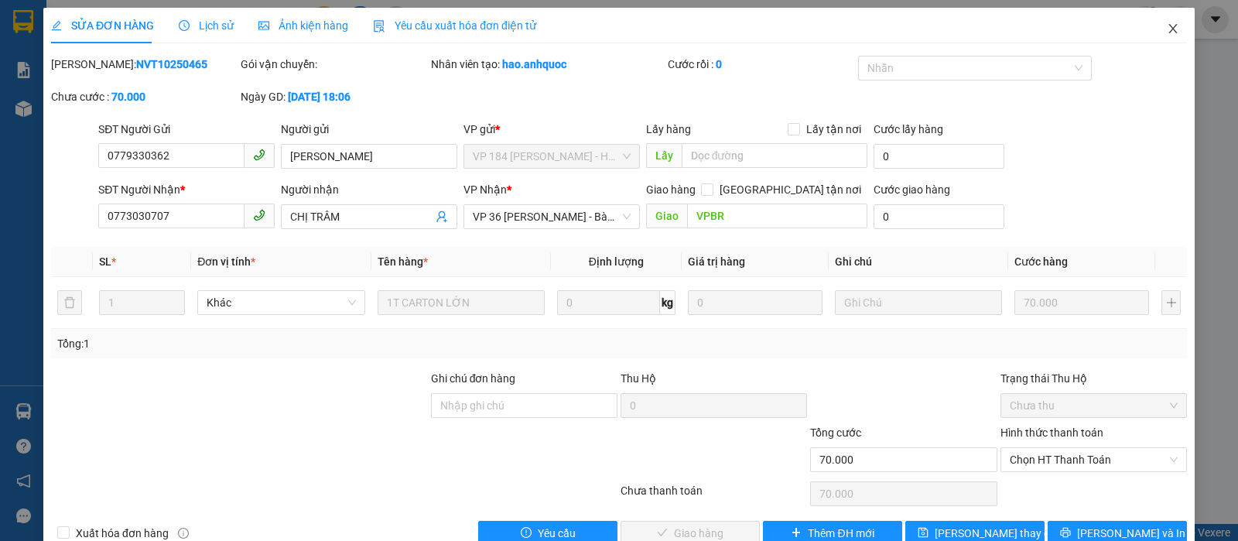
click at [1167, 26] on icon "close" at bounding box center [1173, 28] width 12 height 12
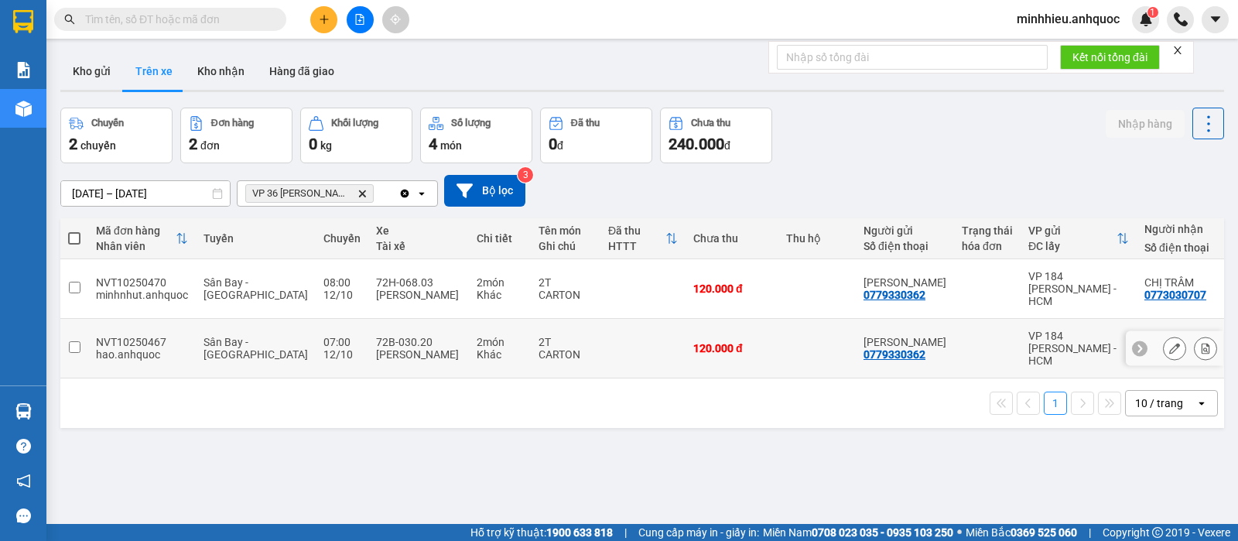
click at [1163, 335] on button at bounding box center [1174, 348] width 22 height 27
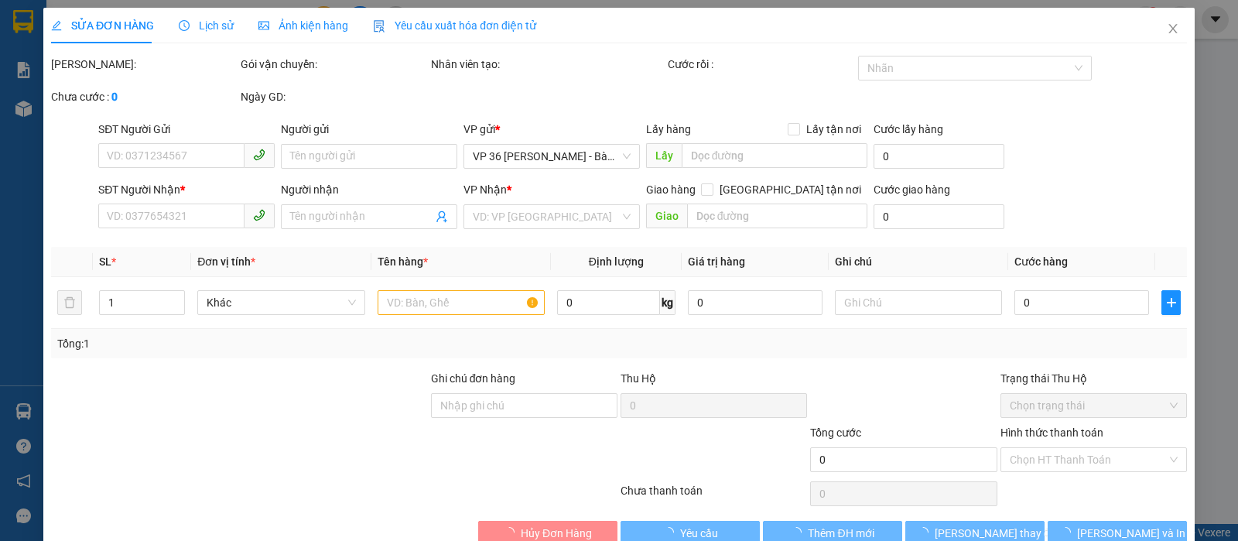
type input "0779330362"
type input "[PERSON_NAME]"
type input "0773030707"
type input "CHỊ TRÂM"
type input "VPBR"
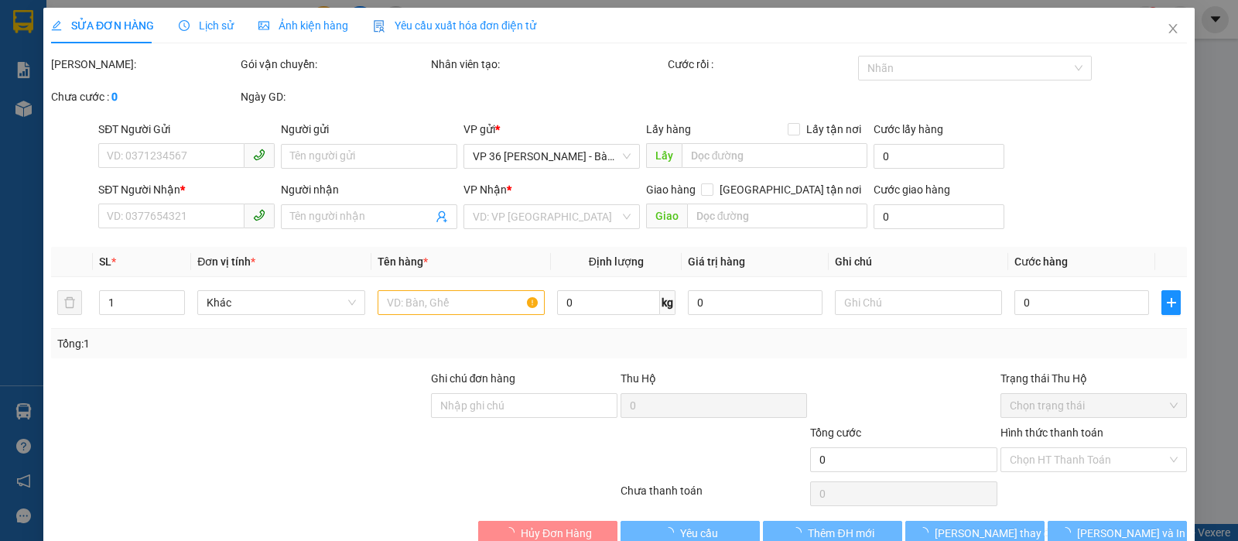
type input "120.000"
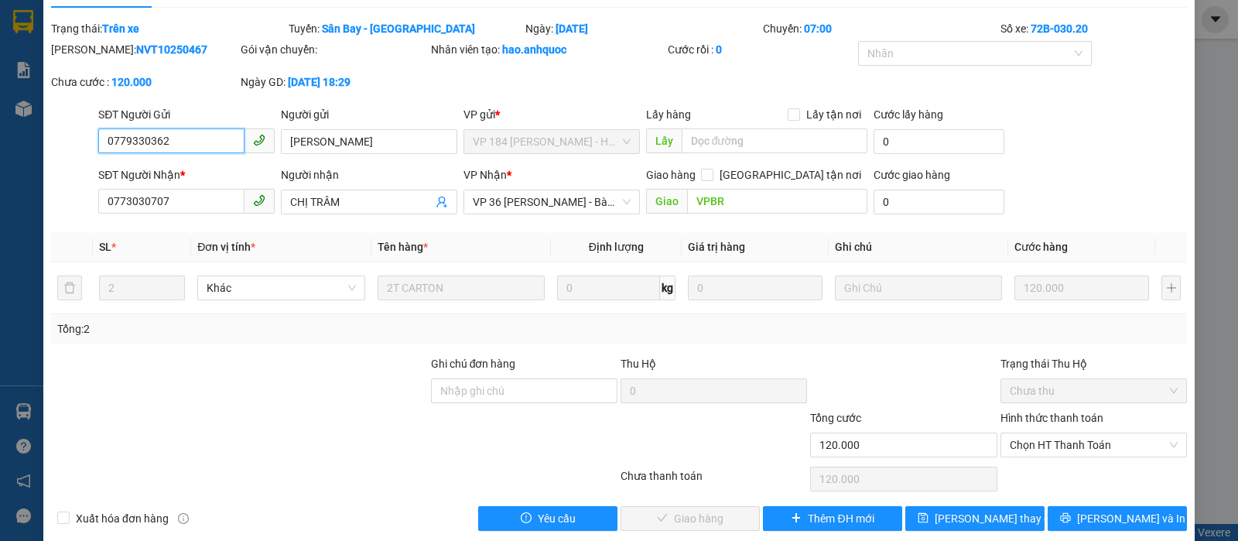
scroll to position [56, 0]
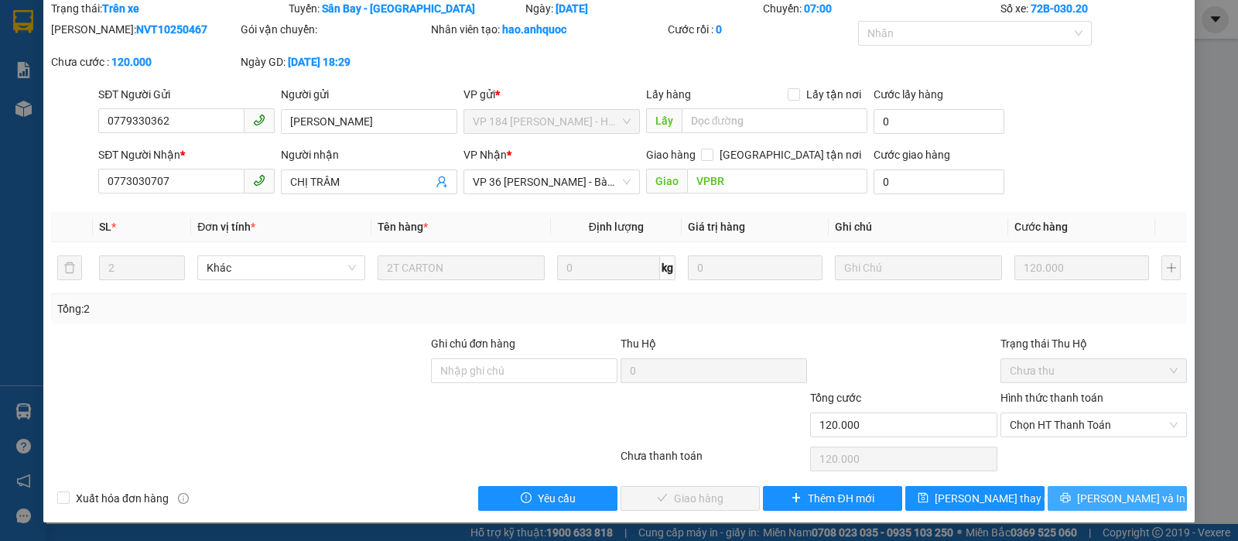
click at [1126, 494] on span "[PERSON_NAME] và In" at bounding box center [1131, 498] width 108 height 17
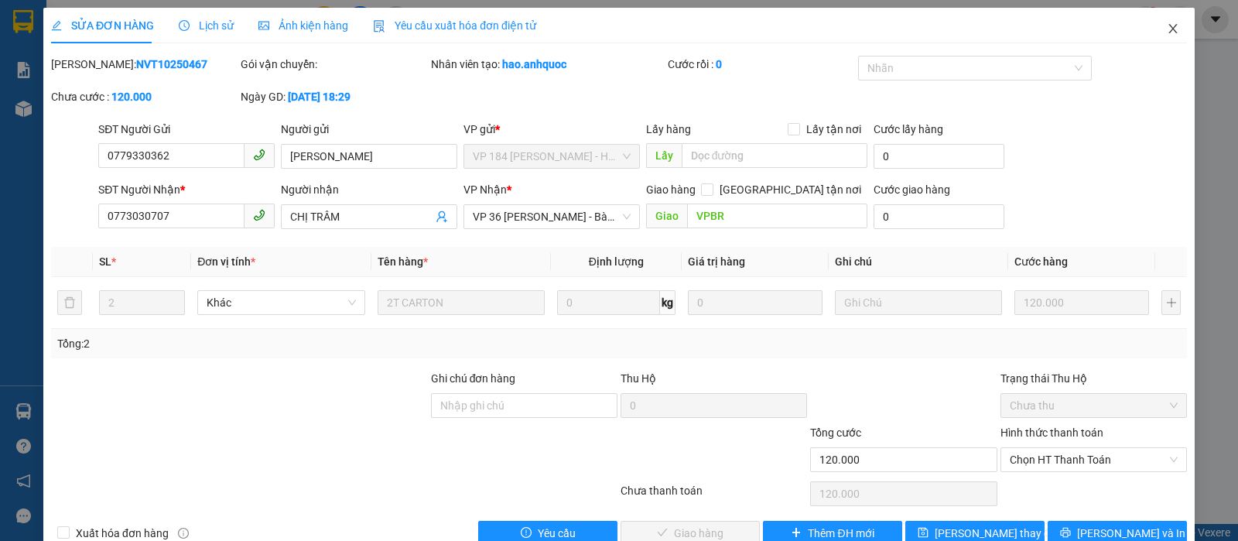
click at [1151, 29] on span "Close" at bounding box center [1172, 29] width 43 height 43
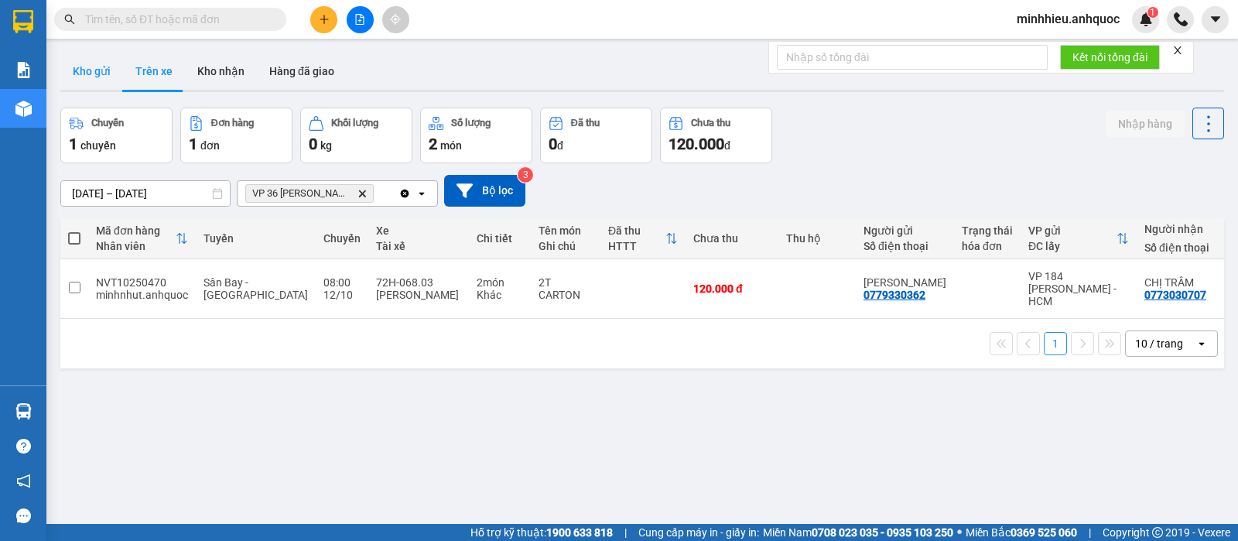
click at [94, 73] on button "Kho gửi" at bounding box center [91, 71] width 63 height 37
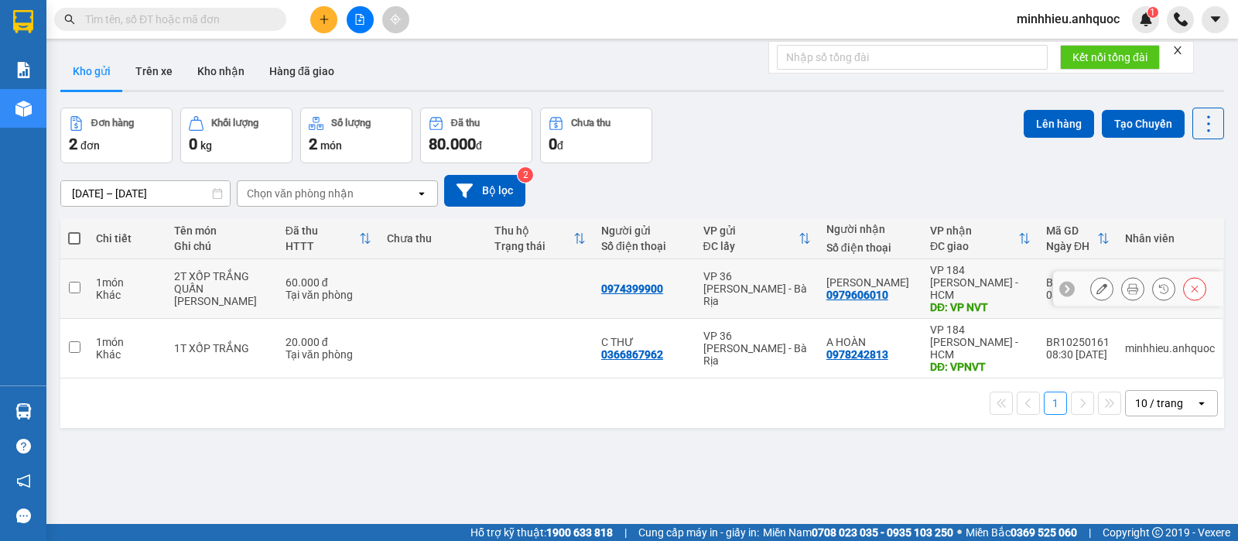
click at [506, 265] on td at bounding box center [540, 289] width 107 height 60
checkbox input "true"
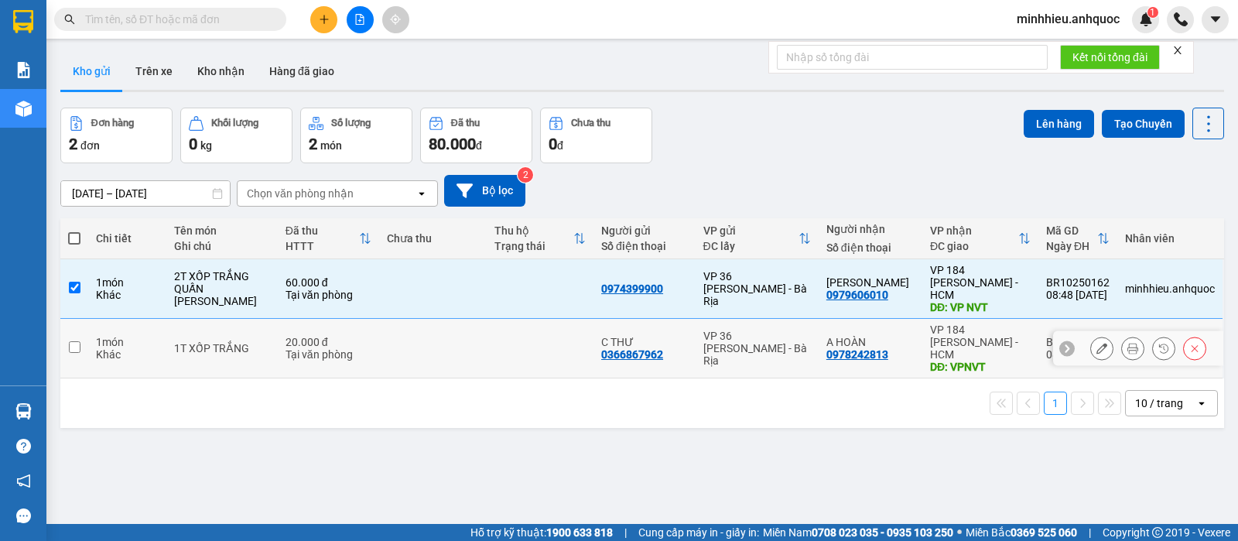
click at [466, 326] on td at bounding box center [432, 349] width 107 height 60
checkbox input "true"
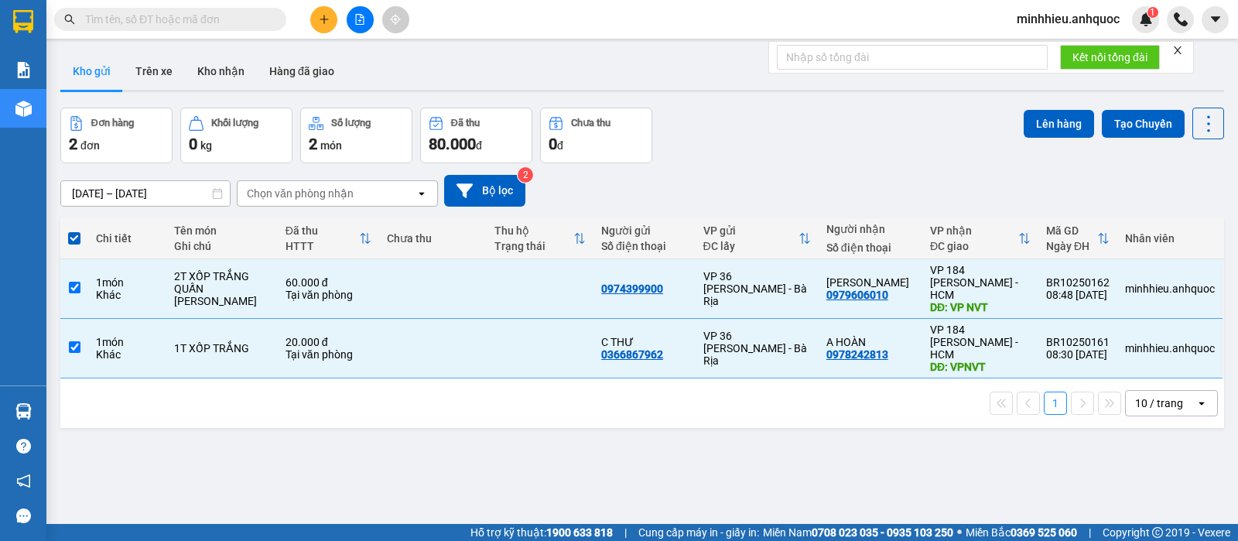
click at [1075, 108] on div "Lên hàng Tạo Chuyến" at bounding box center [1123, 124] width 200 height 32
click at [1030, 114] on button "Lên hàng" at bounding box center [1058, 124] width 70 height 28
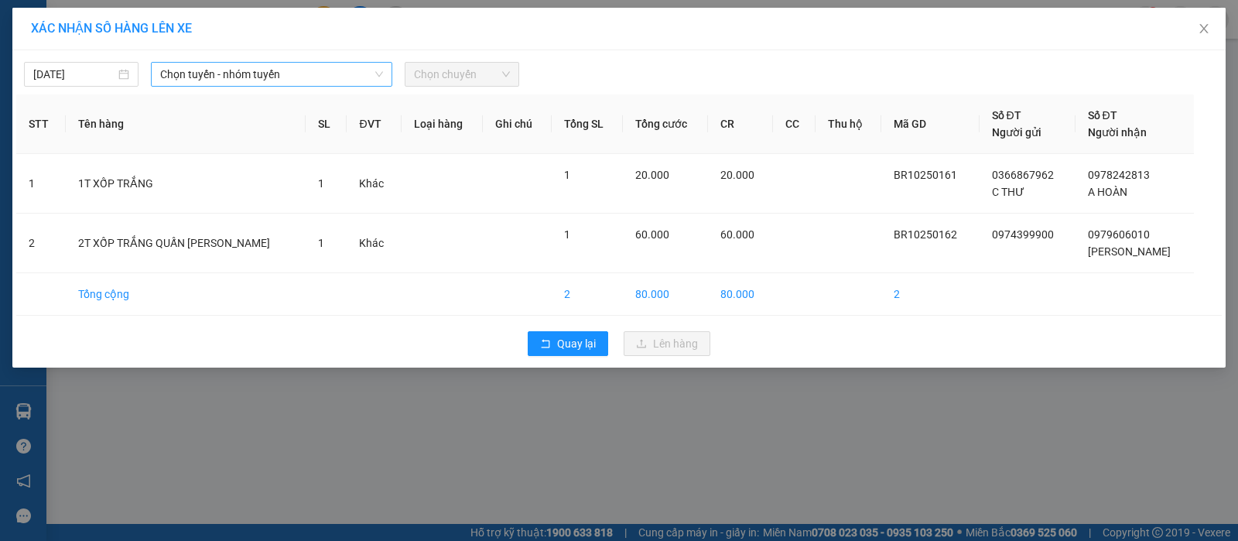
click at [249, 74] on span "Chọn tuyến - nhóm tuyến" at bounding box center [271, 74] width 223 height 23
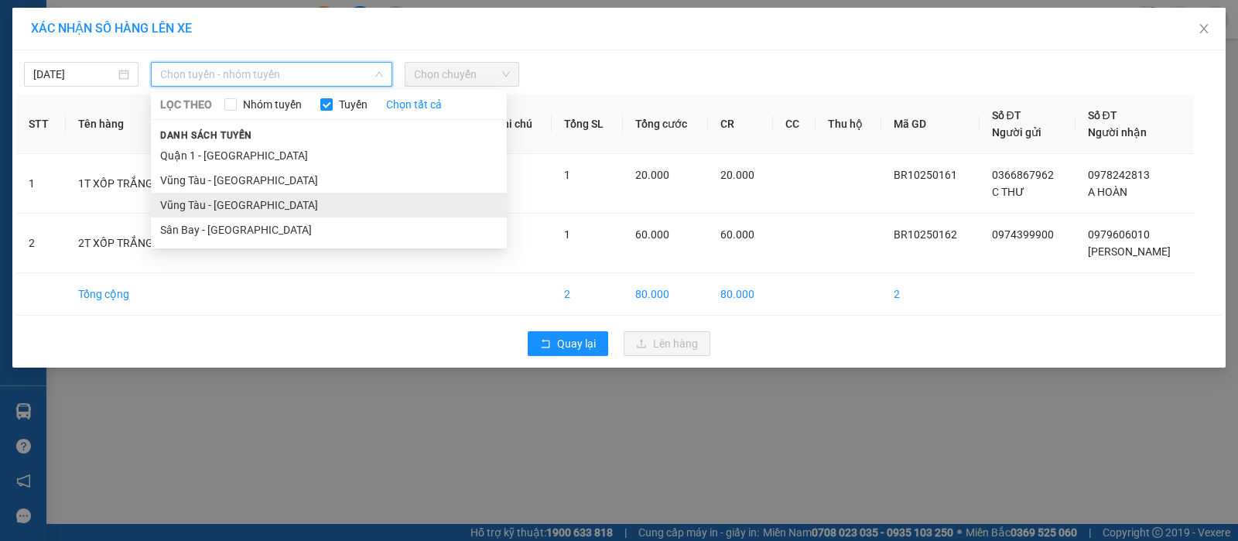
click at [221, 203] on li "Vũng Tàu - [GEOGRAPHIC_DATA]" at bounding box center [329, 205] width 356 height 25
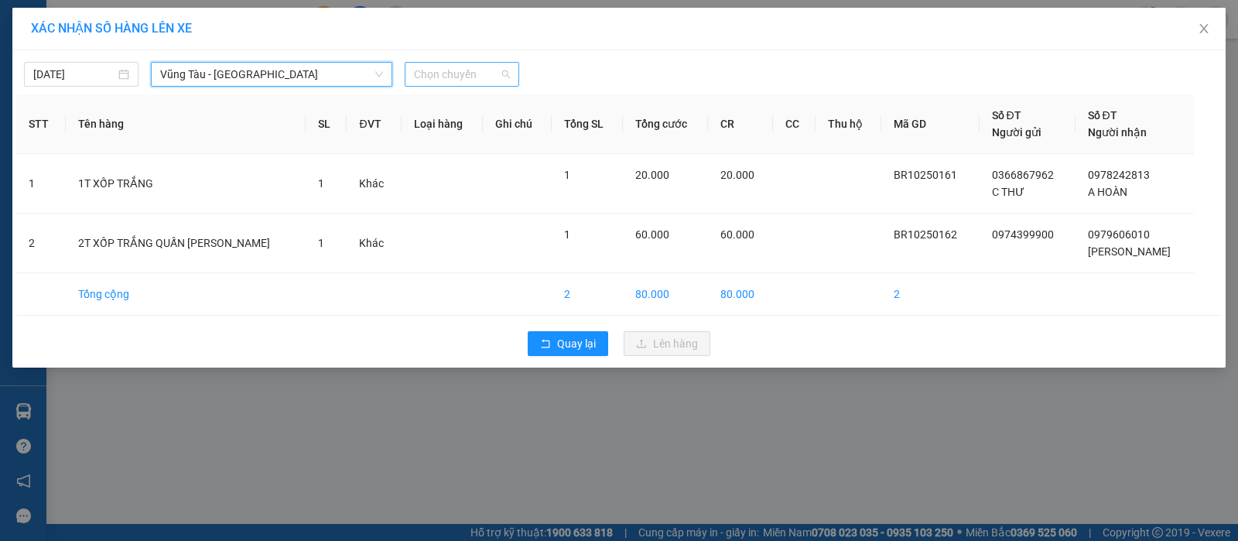
click at [415, 75] on span "Chọn chuyến" at bounding box center [462, 74] width 96 height 23
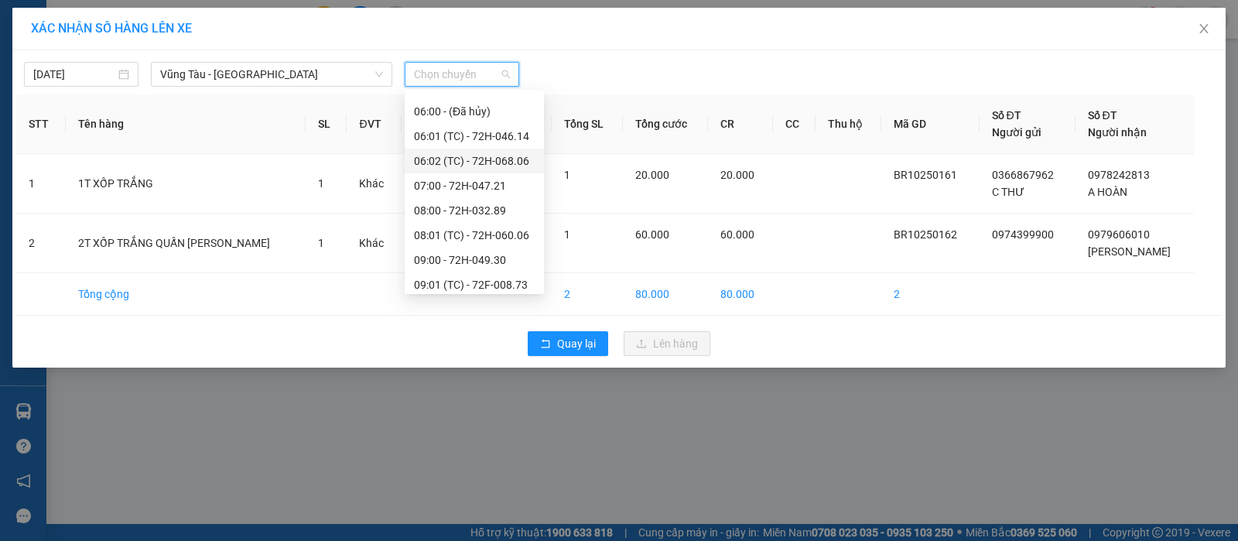
scroll to position [193, 0]
click at [504, 253] on div "09:01 (TC) - 72F-008.73" at bounding box center [474, 258] width 121 height 17
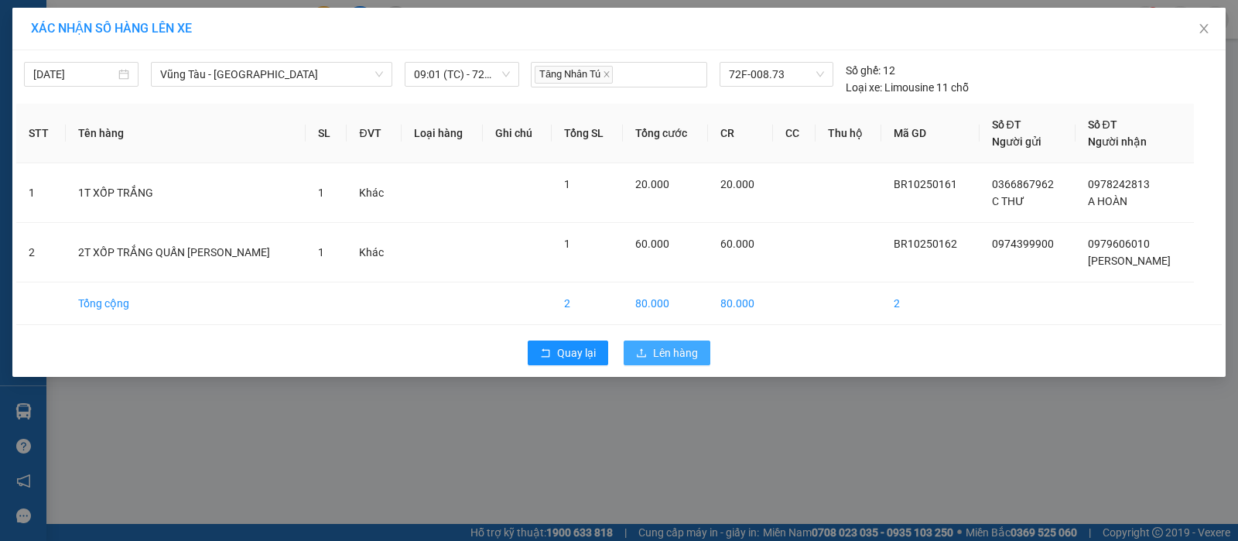
drag, startPoint x: 654, startPoint y: 347, endPoint x: 490, endPoint y: 494, distance: 220.2
click at [651, 347] on button "Lên hàng" at bounding box center [666, 352] width 87 height 25
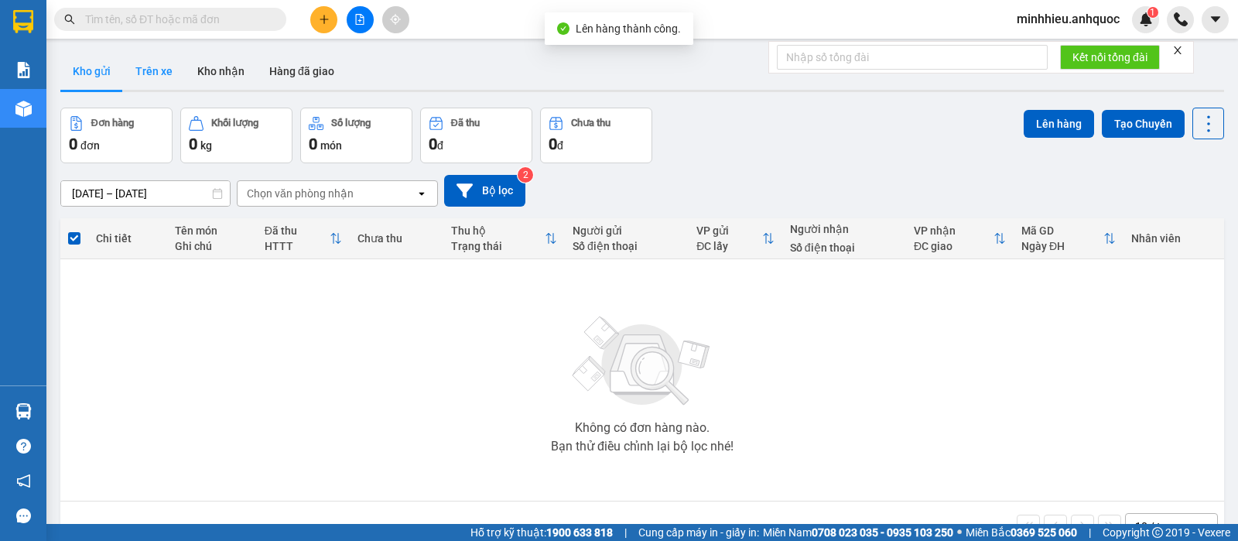
click at [156, 80] on button "Trên xe" at bounding box center [154, 71] width 62 height 37
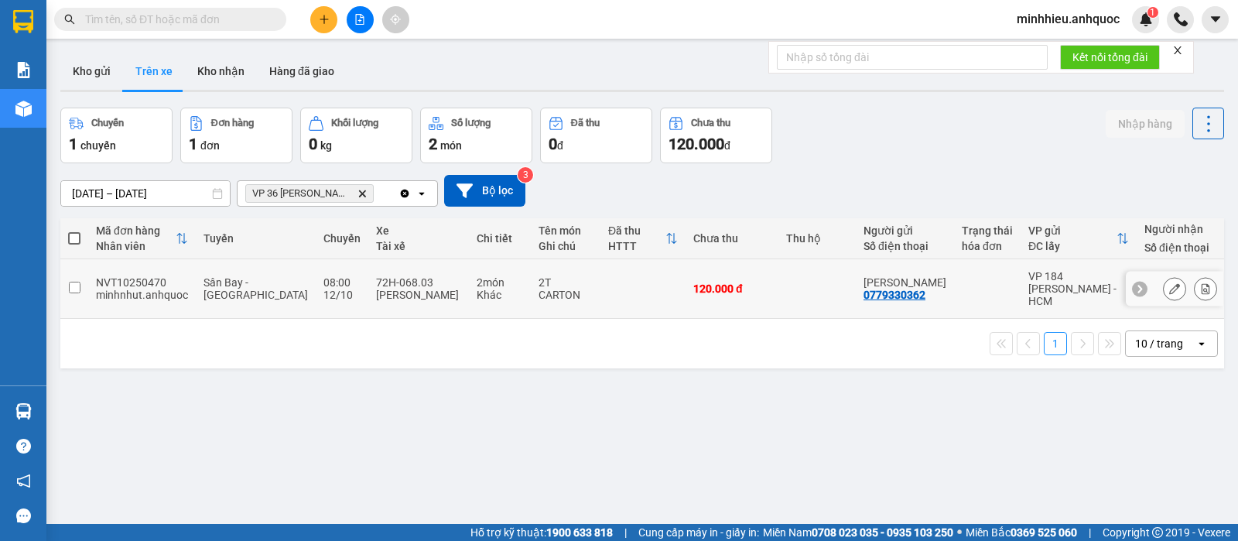
click at [1198, 286] on button at bounding box center [1205, 288] width 22 height 27
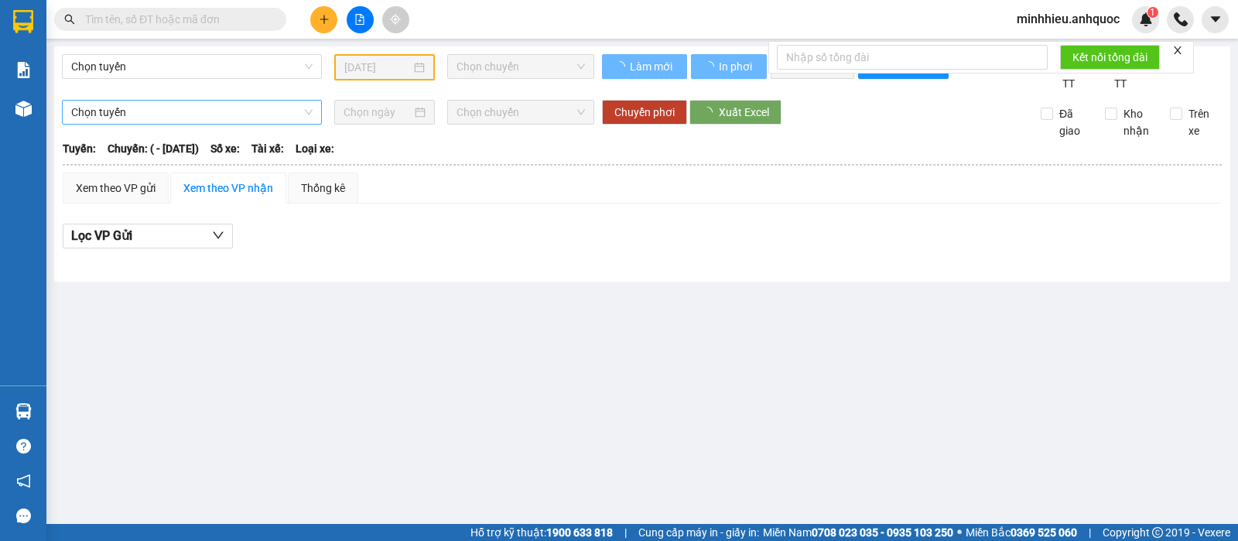
type input "[DATE]"
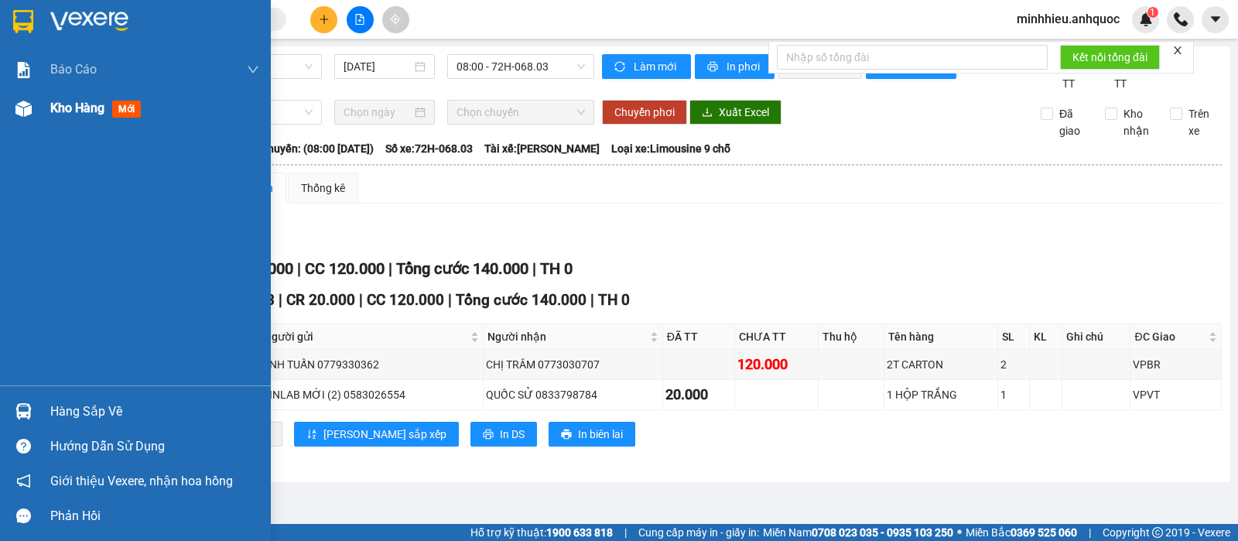
click at [79, 115] on span "Kho hàng" at bounding box center [77, 108] width 54 height 15
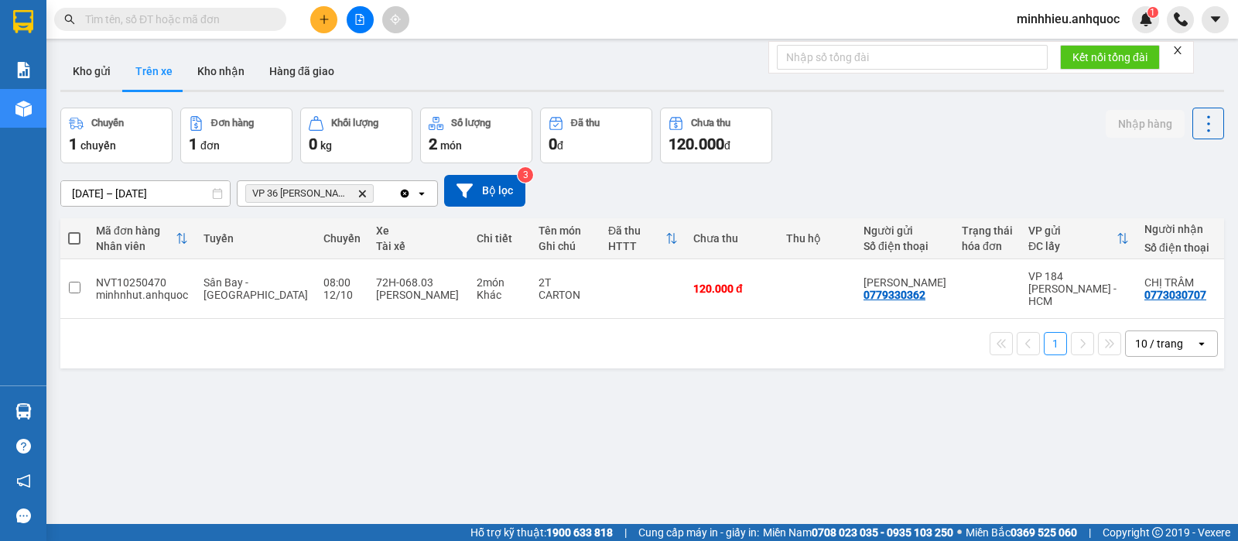
click at [364, 193] on icon "Delete" at bounding box center [361, 193] width 9 height 9
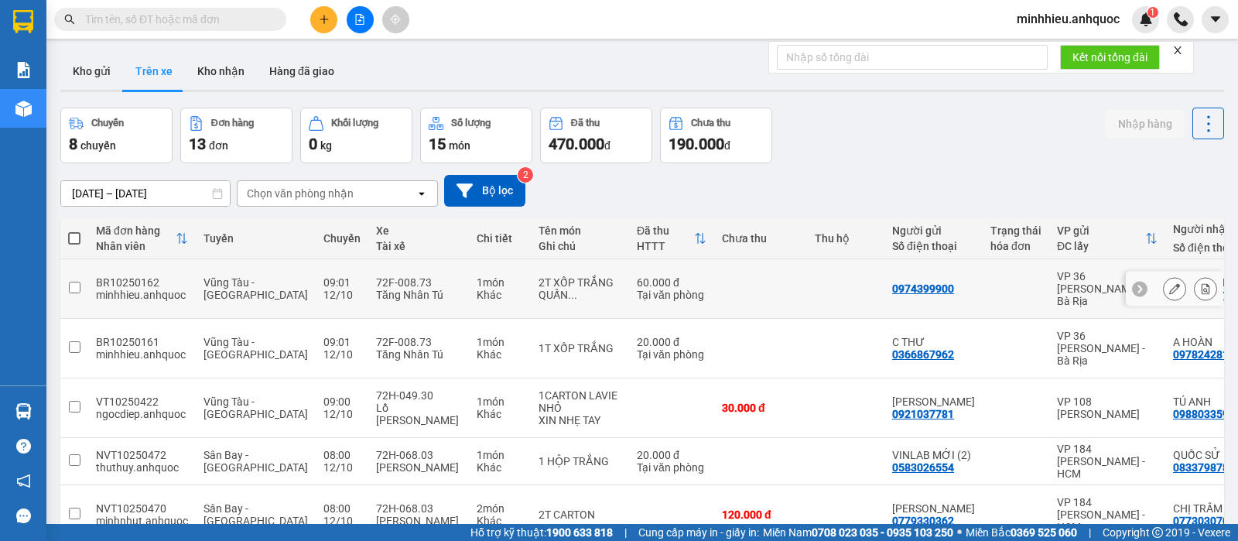
click at [1195, 290] on button at bounding box center [1205, 288] width 22 height 27
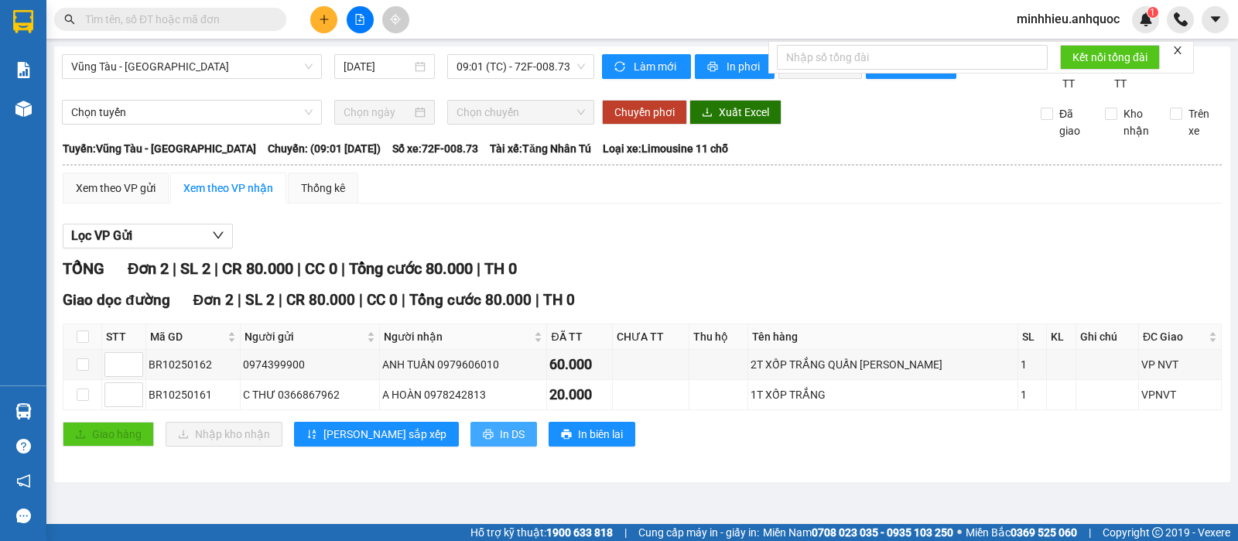
drag, startPoint x: 432, startPoint y: 457, endPoint x: 417, endPoint y: 458, distance: 14.7
click at [470, 446] on button "In DS" at bounding box center [503, 434] width 67 height 25
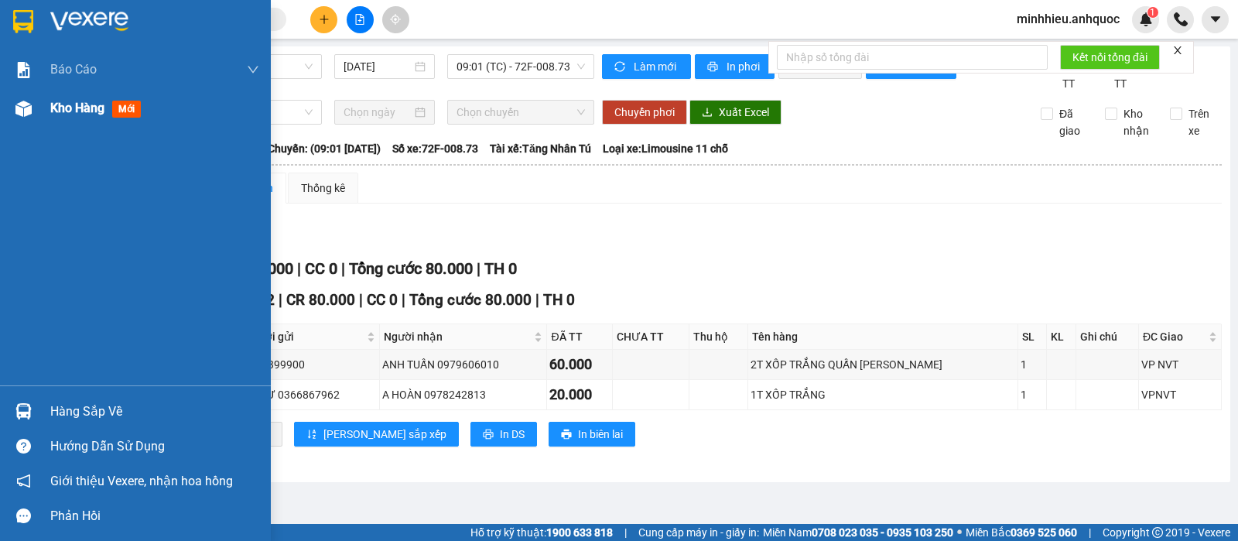
click at [77, 113] on span "Kho hàng" at bounding box center [77, 108] width 54 height 15
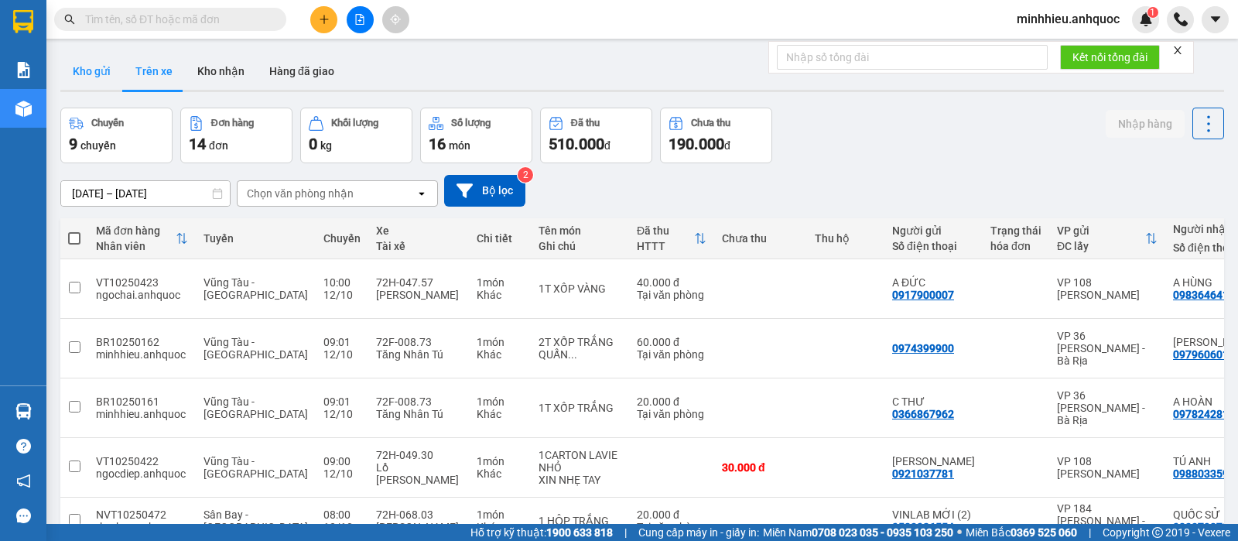
click at [98, 79] on button "Kho gửi" at bounding box center [91, 71] width 63 height 37
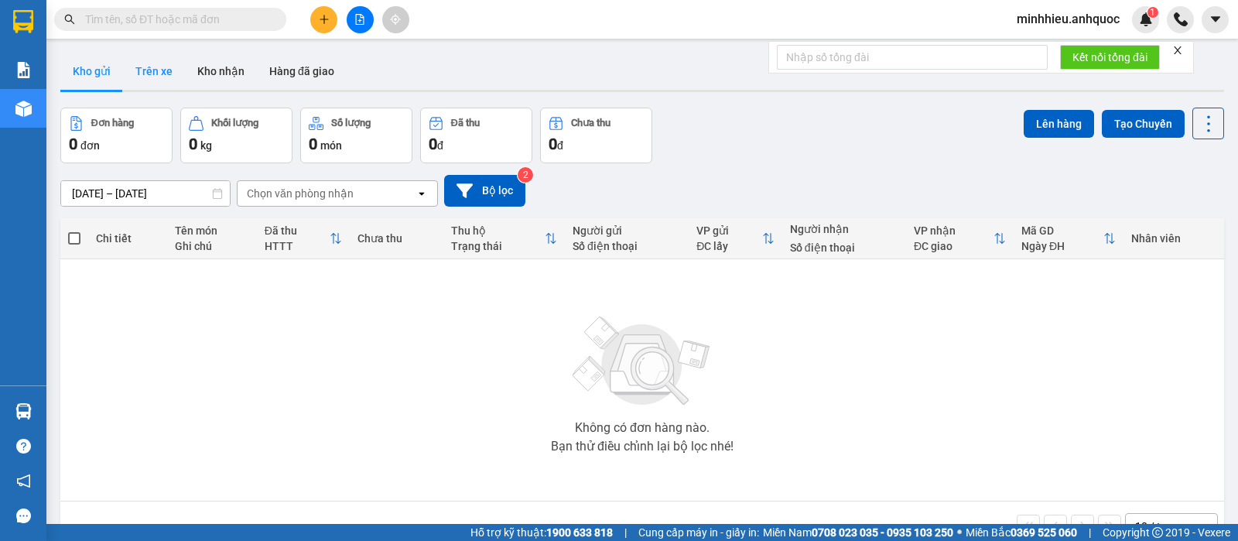
click at [169, 72] on button "Trên xe" at bounding box center [154, 71] width 62 height 37
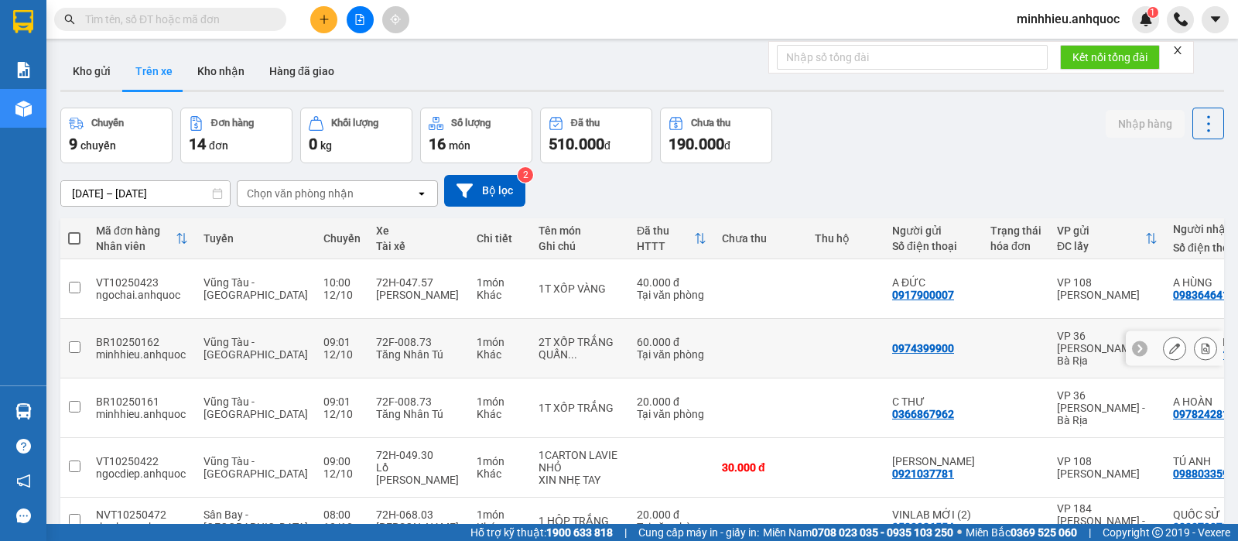
click at [1194, 335] on button at bounding box center [1205, 348] width 22 height 27
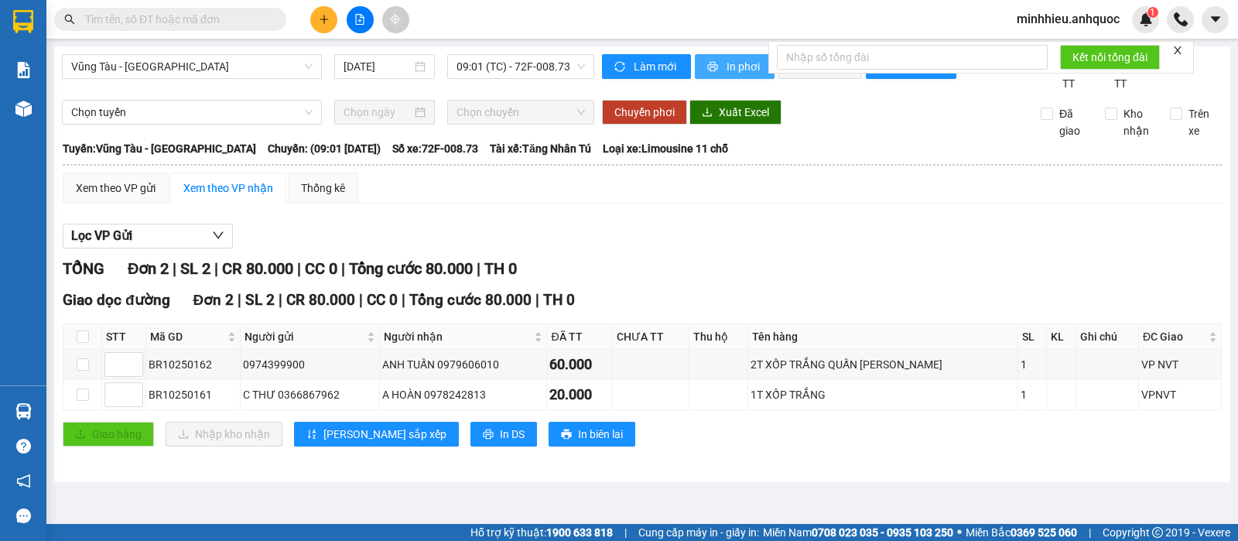
click at [730, 67] on span "In phơi" at bounding box center [744, 66] width 36 height 17
click at [225, 123] on span "Chọn tuyến" at bounding box center [191, 112] width 241 height 23
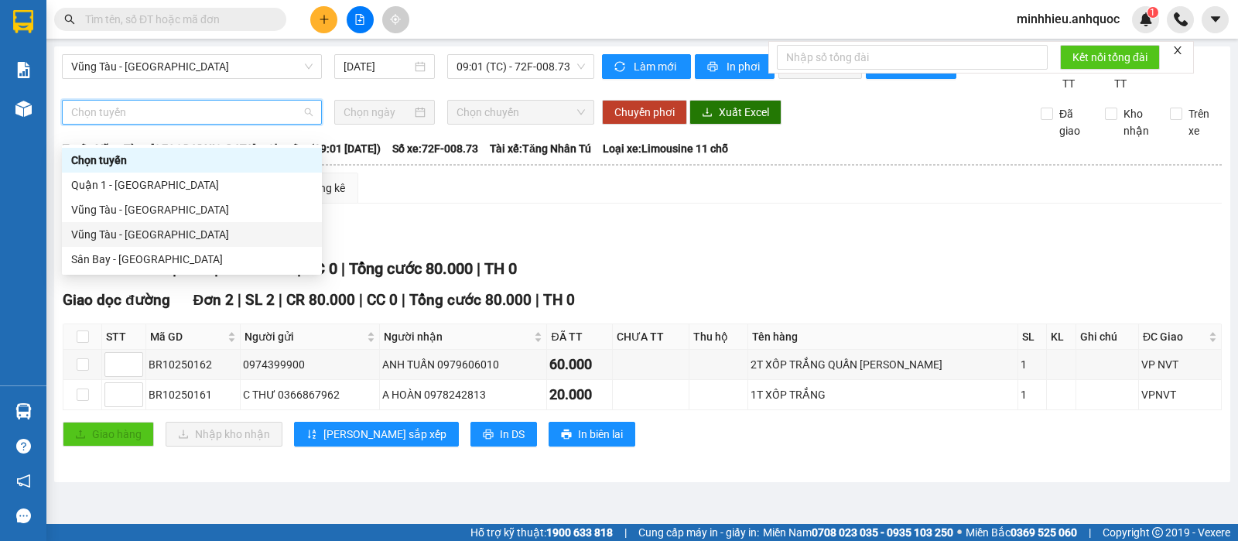
drag, startPoint x: 163, startPoint y: 239, endPoint x: 172, endPoint y: 236, distance: 9.1
click at [162, 239] on div "Vũng Tàu - [GEOGRAPHIC_DATA]" at bounding box center [191, 234] width 241 height 17
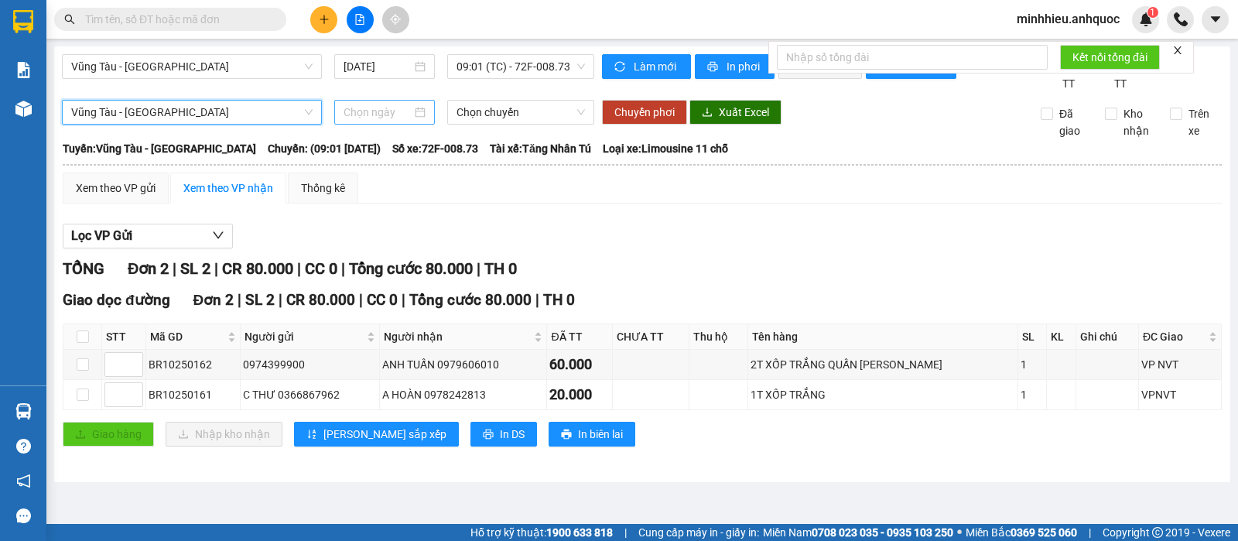
click at [415, 119] on div at bounding box center [384, 112] width 101 height 25
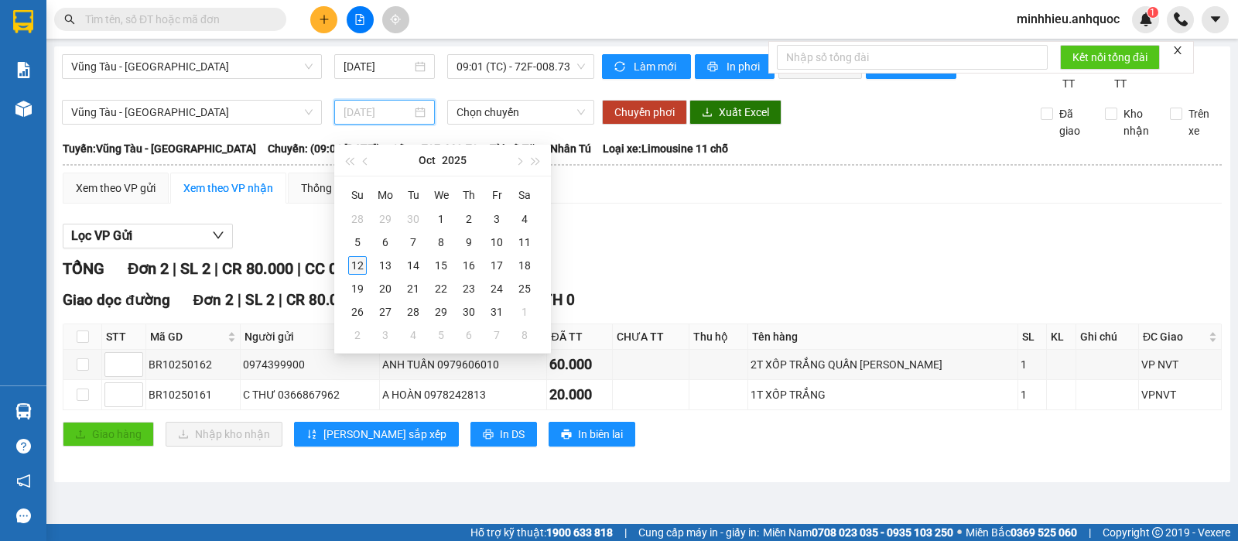
type input "[DATE]"
click at [360, 268] on div "12" at bounding box center [357, 265] width 19 height 19
type input "[DATE]"
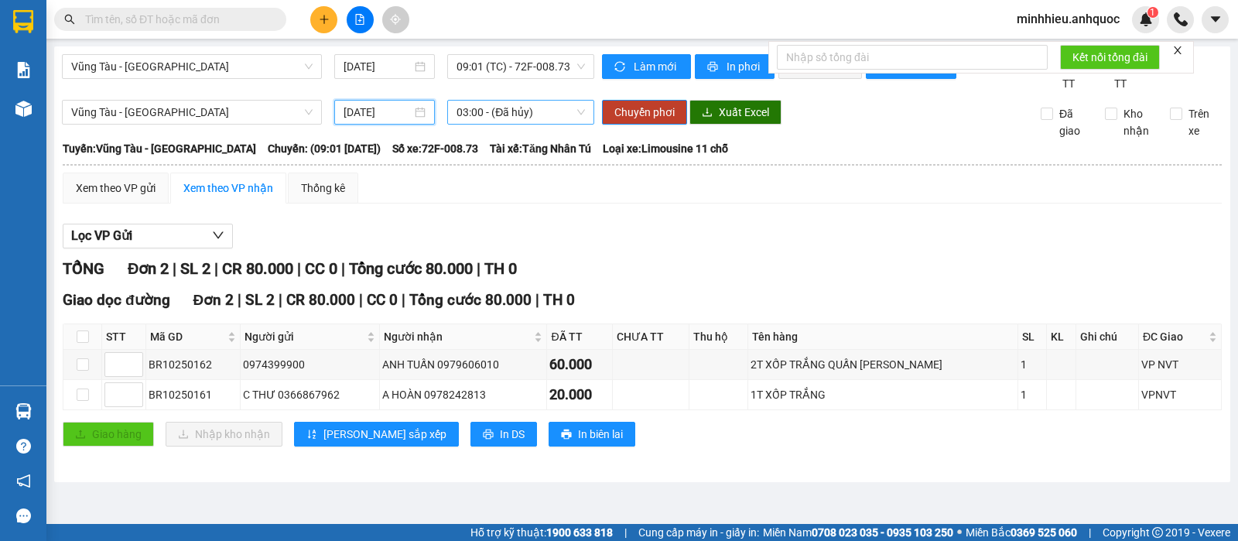
click at [533, 121] on span "03:00 - (Đã hủy)" at bounding box center [520, 112] width 128 height 23
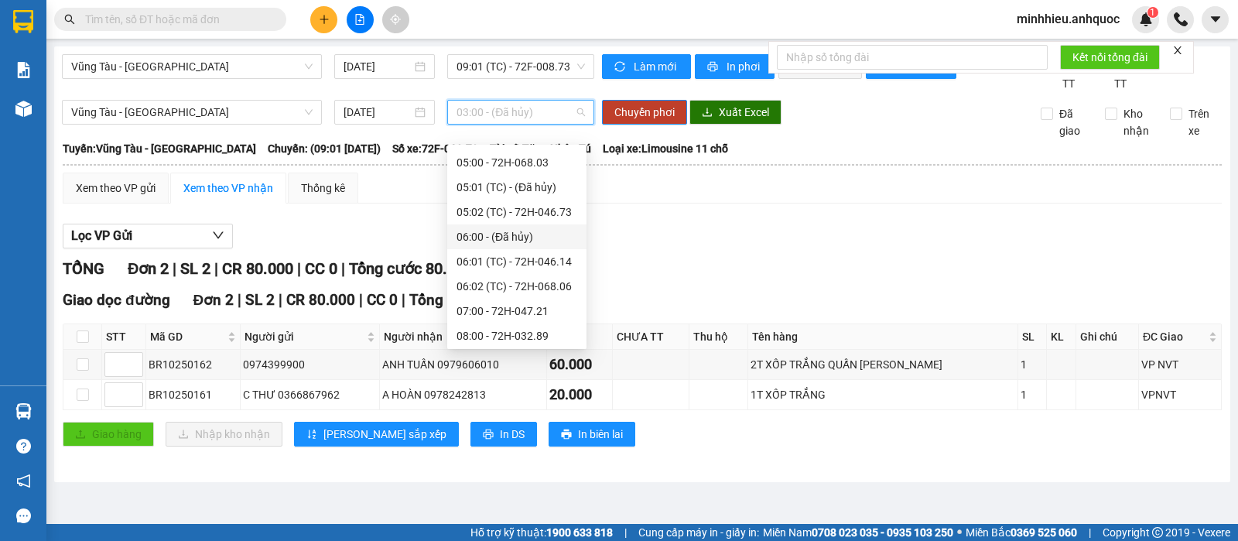
scroll to position [193, 0]
click at [511, 292] on div "09:00 - 72H-049.30" at bounding box center [516, 288] width 121 height 17
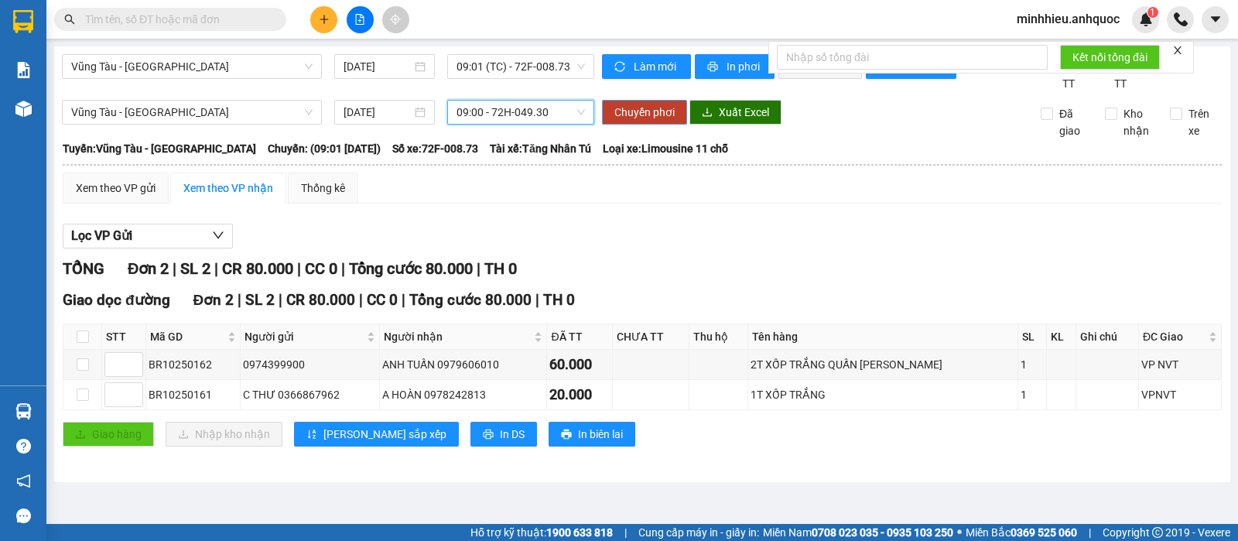
click at [671, 121] on span "Chuyển phơi" at bounding box center [644, 112] width 60 height 17
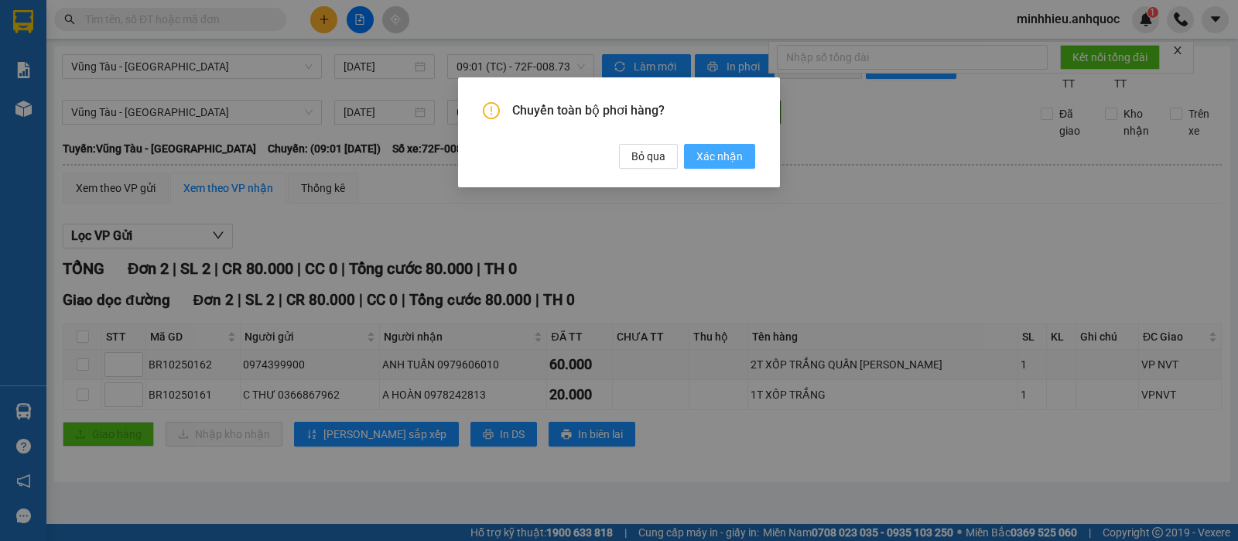
click at [753, 157] on button "Xác nhận" at bounding box center [719, 156] width 71 height 25
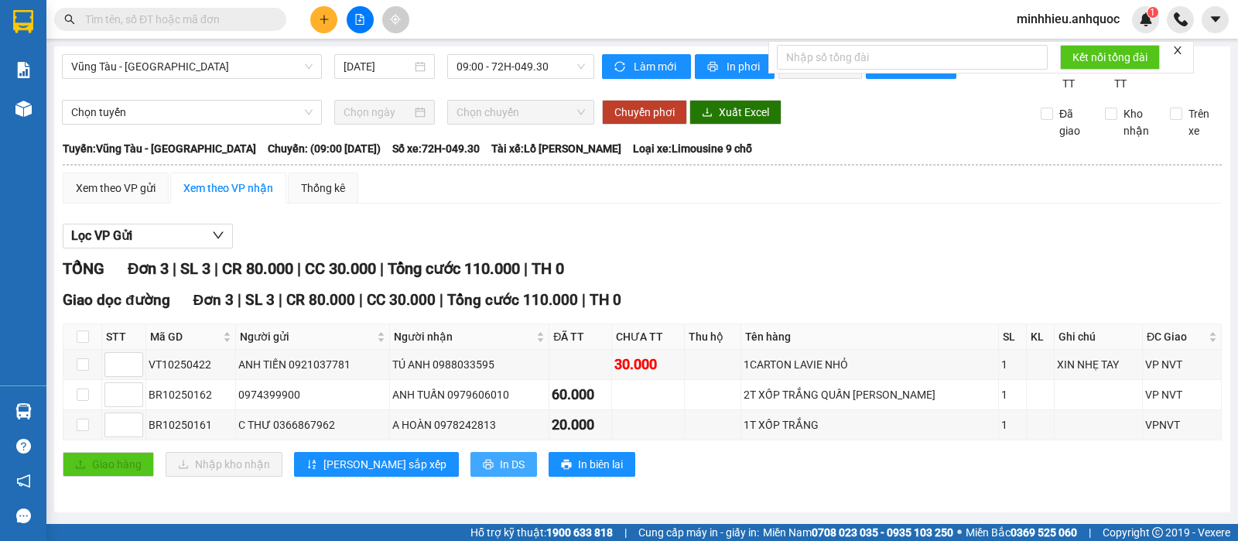
click at [470, 471] on button "In DS" at bounding box center [503, 464] width 67 height 25
click at [104, 245] on span "Lọc VP Gửi" at bounding box center [101, 235] width 61 height 19
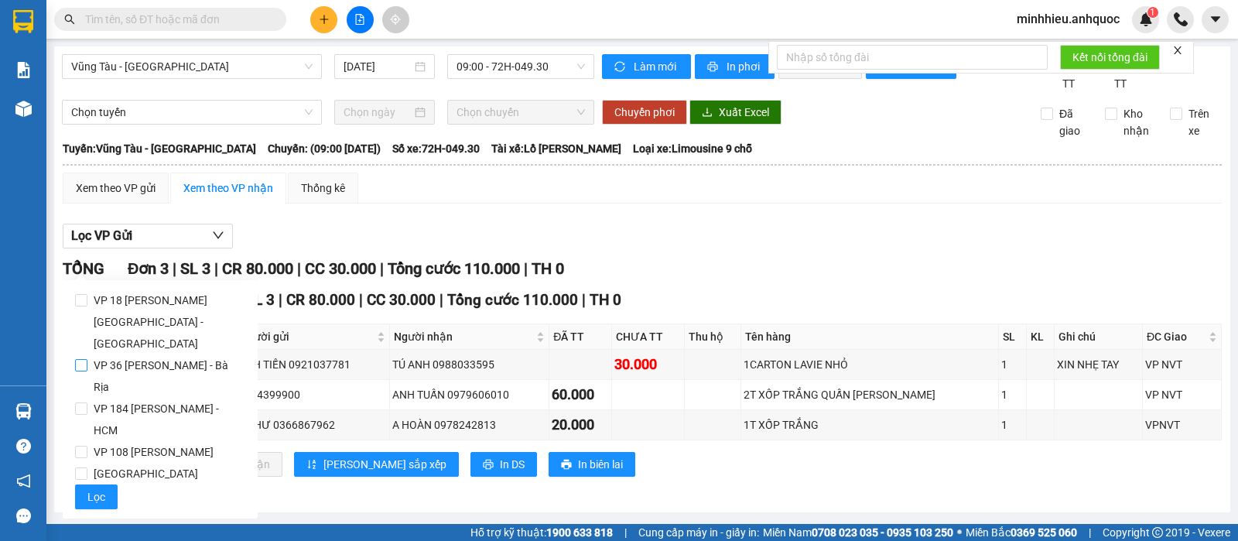
click at [120, 354] on span "VP 36 [PERSON_NAME] - Bà Rịa" at bounding box center [166, 375] width 158 height 43
click at [87, 359] on input "VP 36 [PERSON_NAME] - Bà Rịa" at bounding box center [81, 365] width 12 height 12
checkbox input "true"
click at [101, 488] on span "Lọc" at bounding box center [96, 496] width 18 height 17
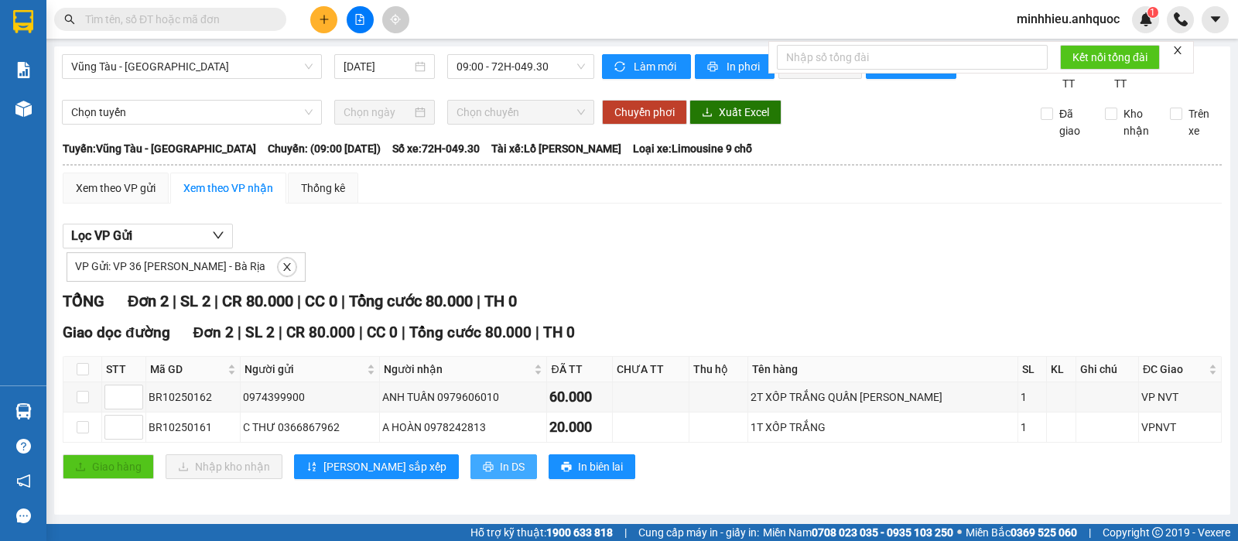
click at [483, 472] on icon "printer" at bounding box center [488, 466] width 11 height 11
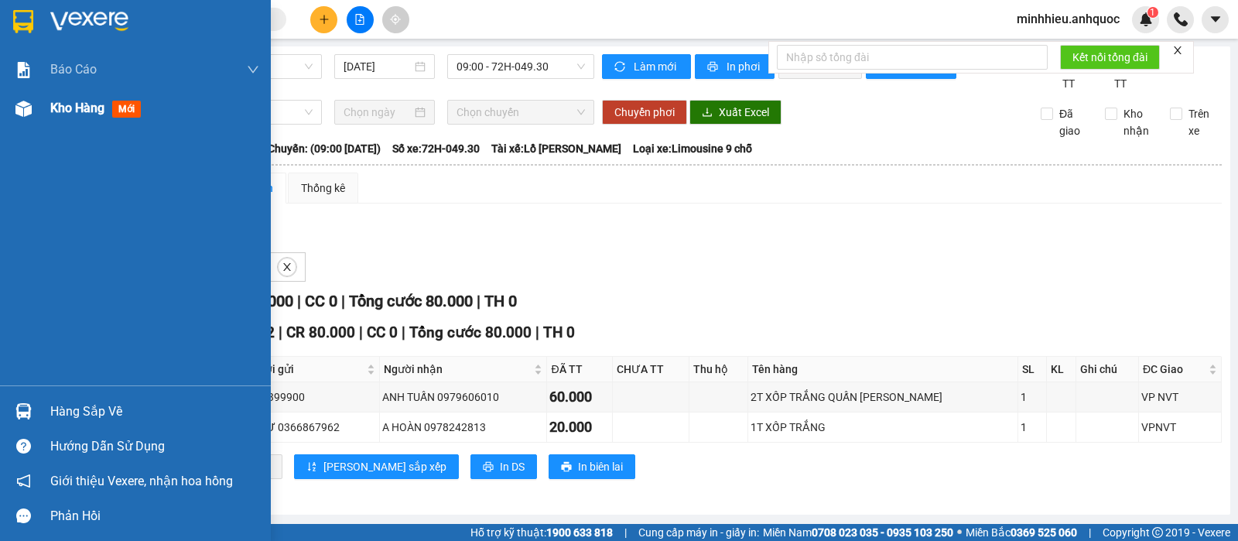
click at [88, 112] on span "Kho hàng" at bounding box center [77, 108] width 54 height 15
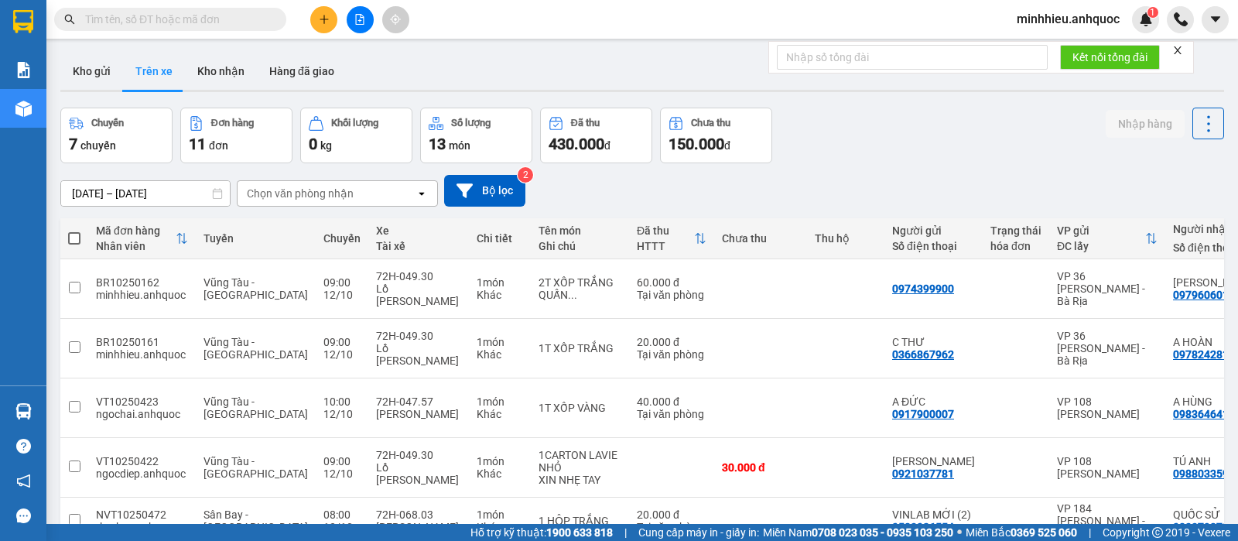
click at [284, 190] on div "Chọn văn phòng nhận" at bounding box center [300, 193] width 107 height 15
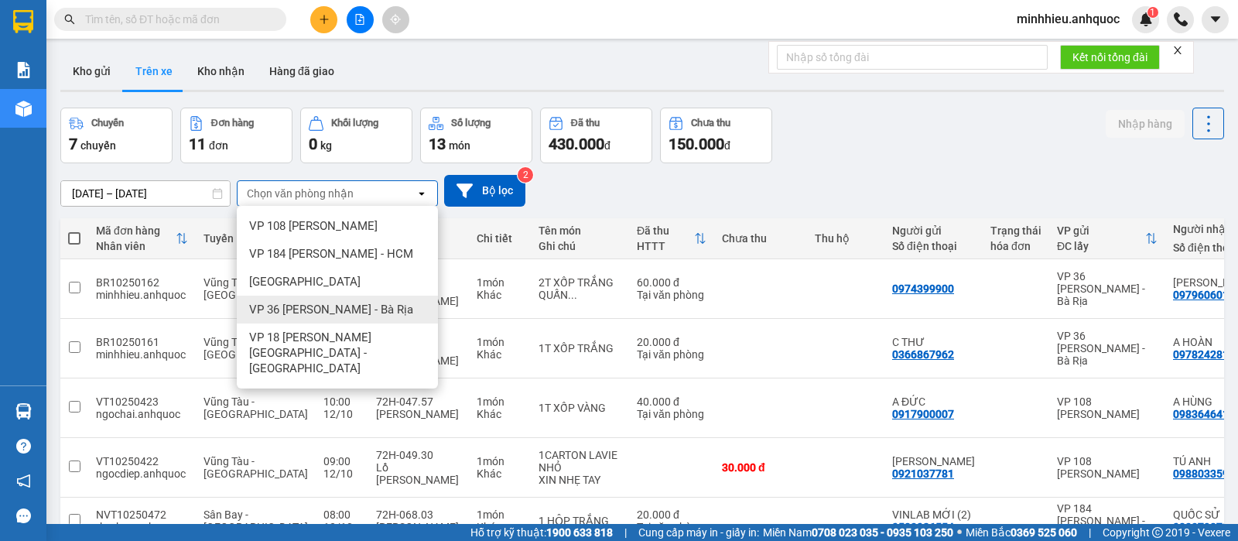
drag, startPoint x: 313, startPoint y: 302, endPoint x: 300, endPoint y: 301, distance: 13.2
click at [313, 304] on span "VP 36 [PERSON_NAME] - Bà Rịa" at bounding box center [331, 309] width 164 height 15
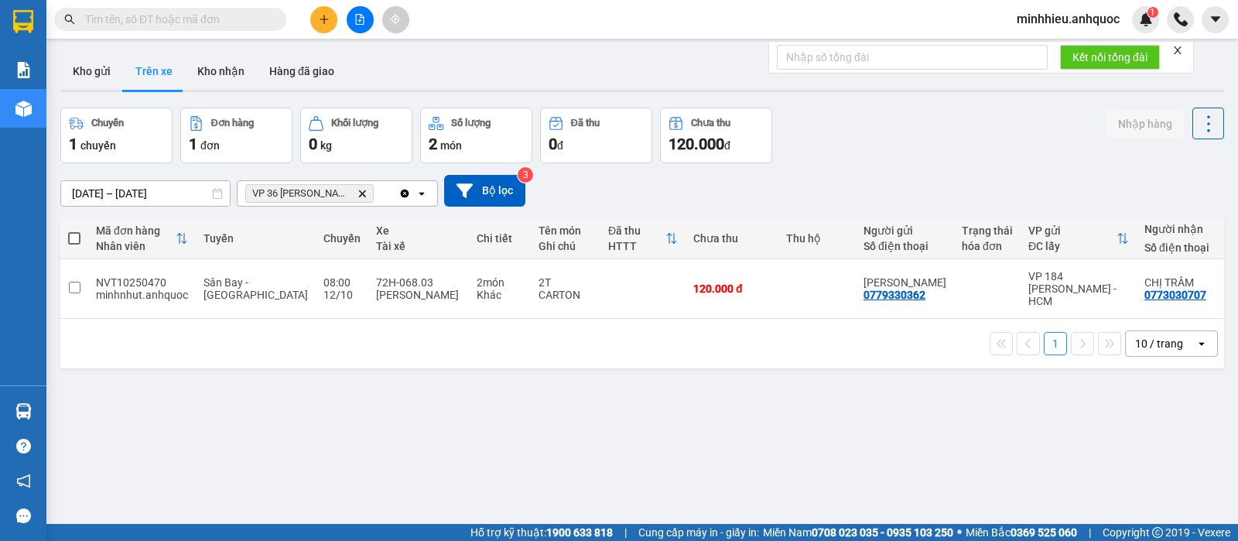
click at [325, 24] on icon "plus" at bounding box center [324, 19] width 11 height 11
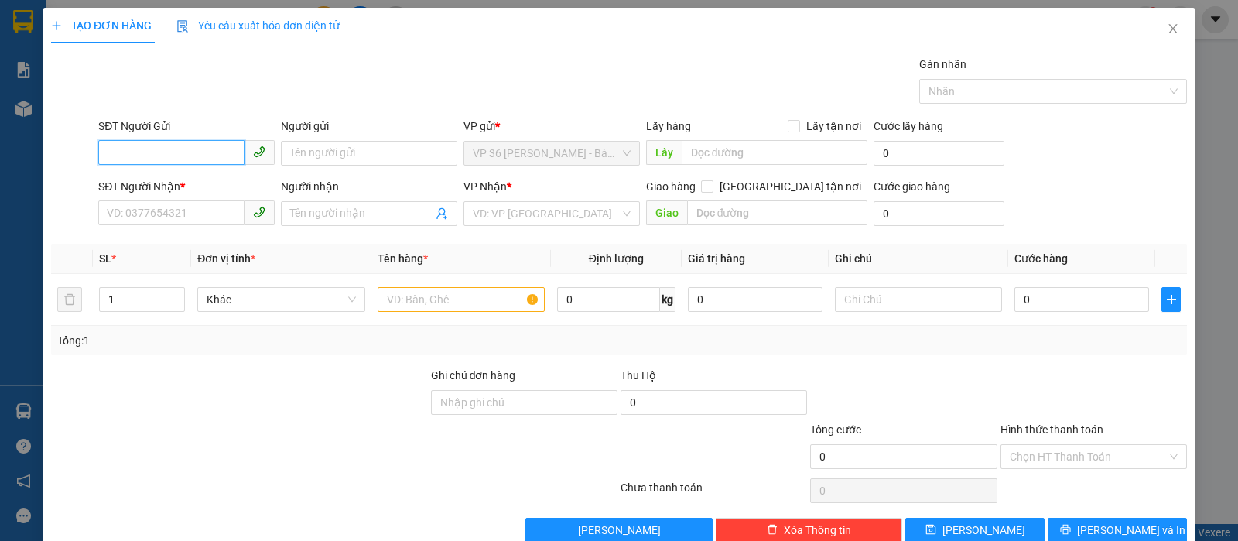
click at [165, 149] on input "SĐT Người Gửi" at bounding box center [171, 152] width 146 height 25
click at [178, 141] on input "SĐT Người Gửi" at bounding box center [171, 152] width 146 height 25
click at [744, 205] on input "text" at bounding box center [777, 212] width 181 height 25
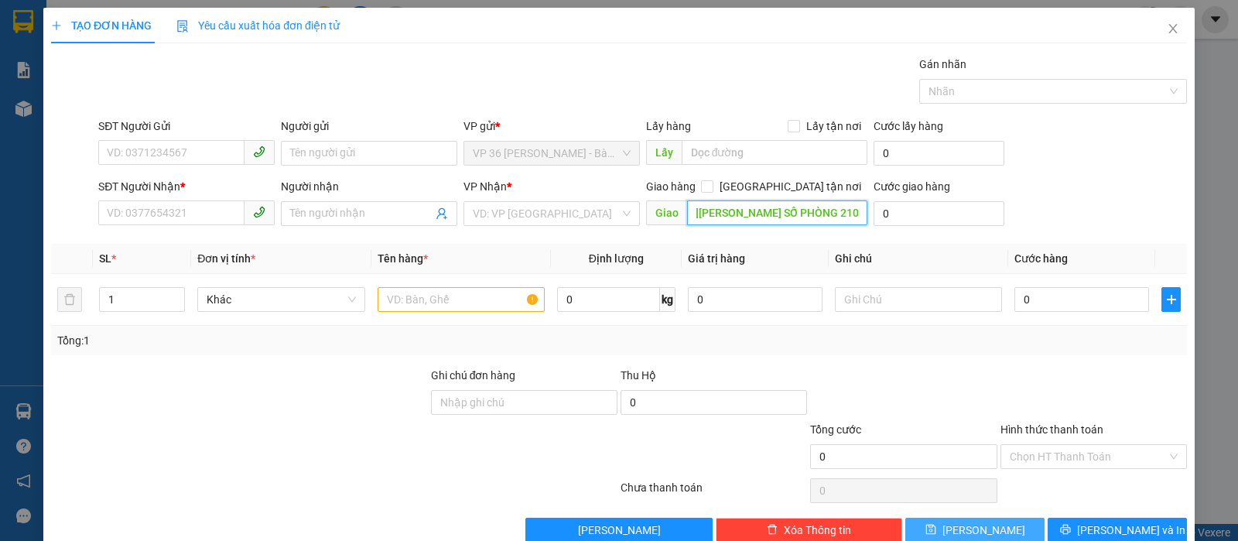
scroll to position [0, 384]
type input "KS GARDEN PLAZA , 309B-311 NGUYỄN VĂN TRỖI, PHƯỜNG TÂN SƠN HÒA , TPHCM, KHÁCH S…"
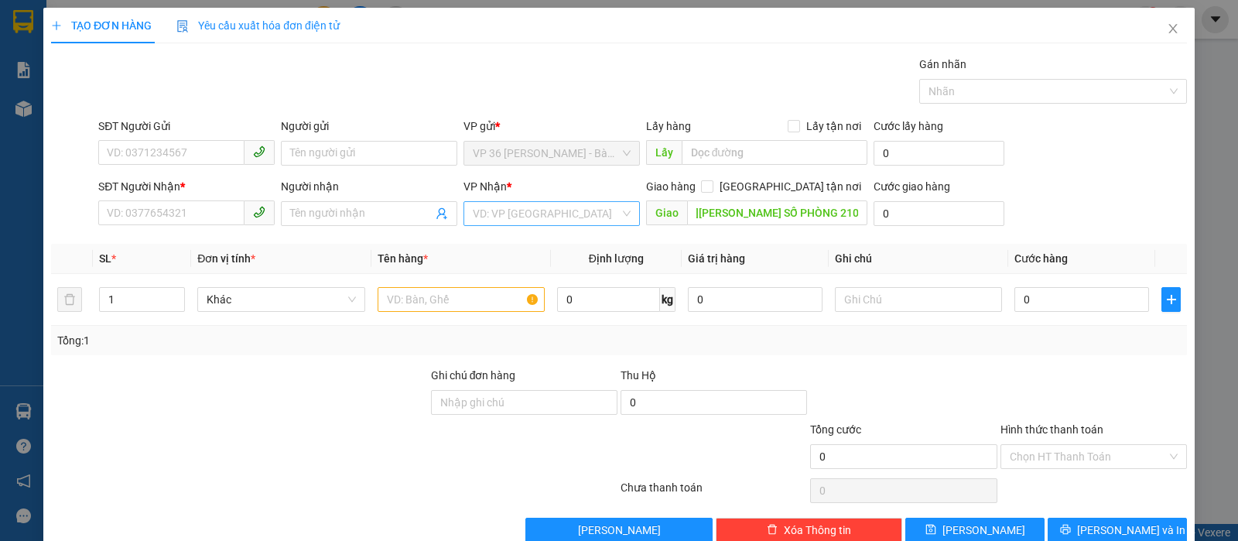
click at [565, 210] on input "search" at bounding box center [546, 213] width 147 height 23
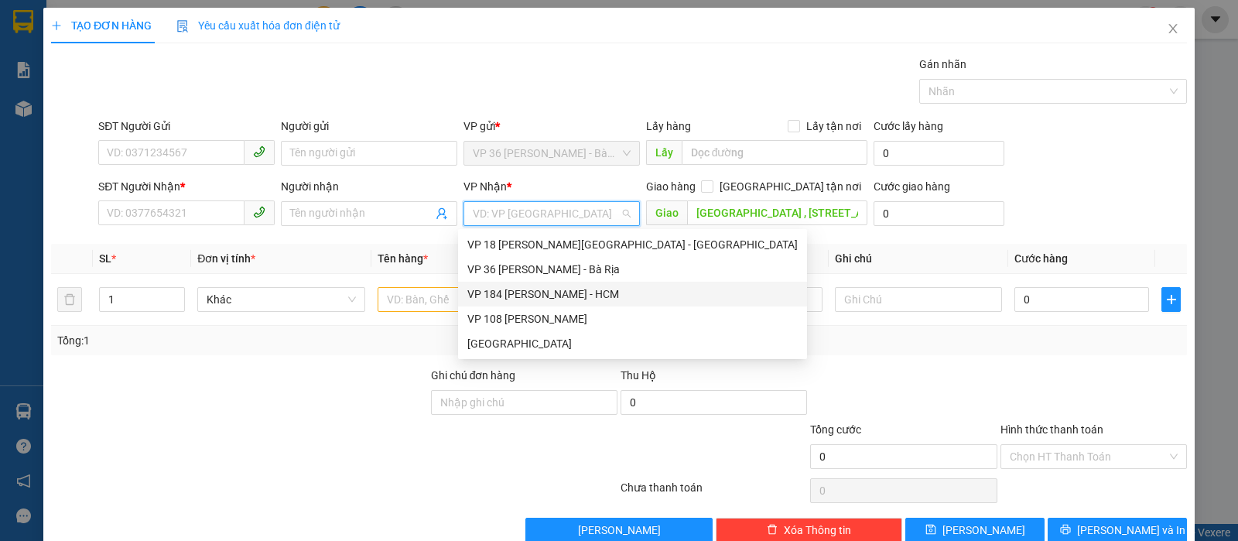
click at [568, 293] on div "VP 184 [PERSON_NAME] - HCM" at bounding box center [632, 293] width 330 height 17
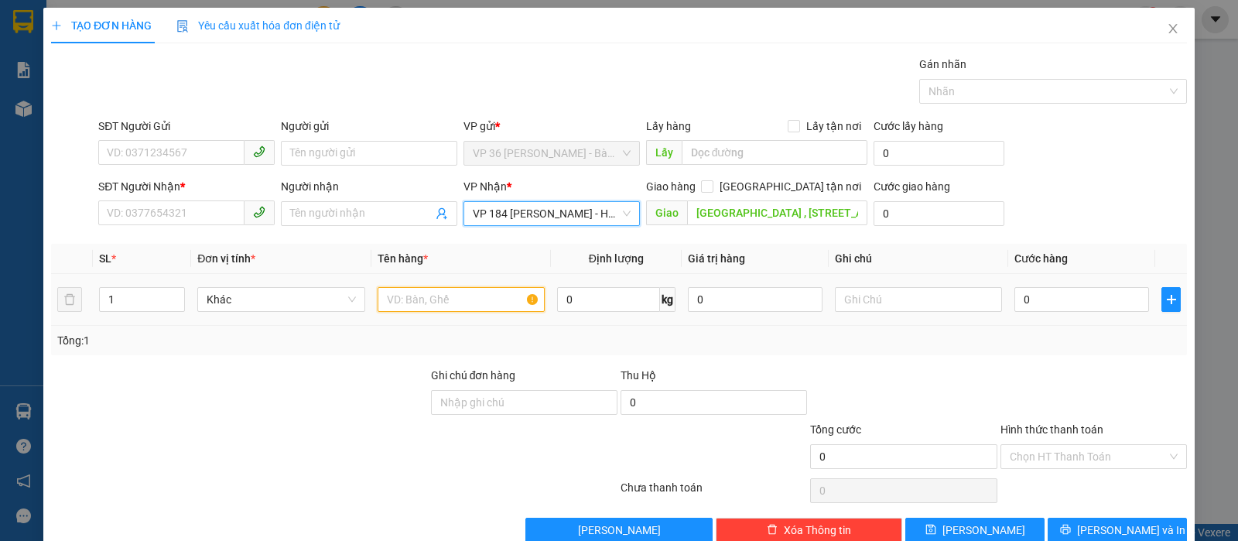
click at [483, 297] on input "text" at bounding box center [460, 299] width 167 height 25
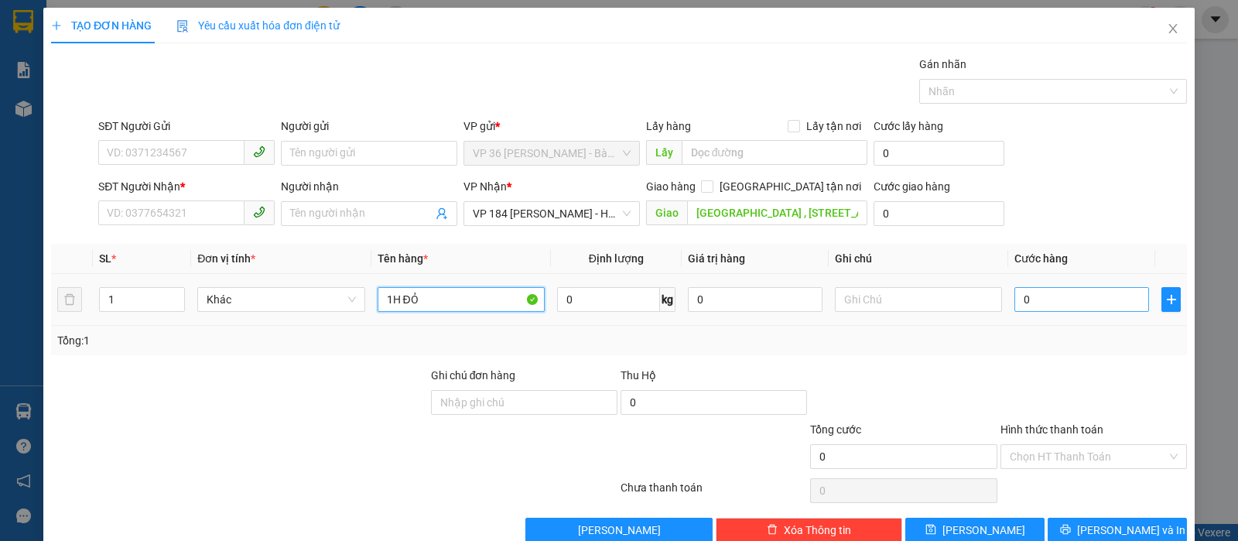
type input "1H ĐỎ"
click at [1031, 303] on input "0" at bounding box center [1081, 299] width 135 height 25
type input "3"
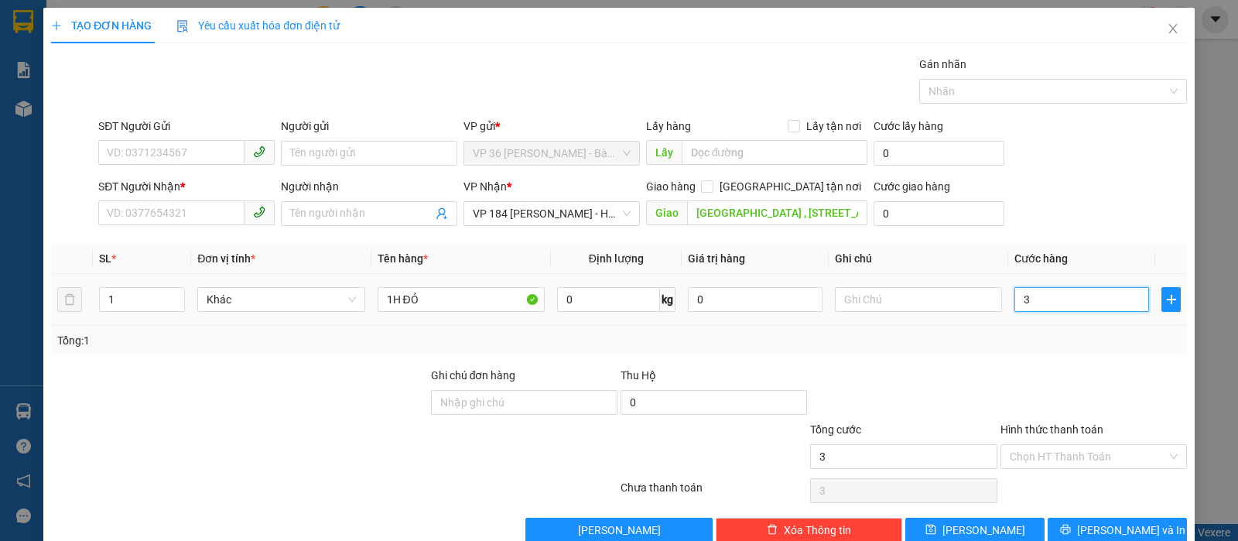
type input "30"
type input "300"
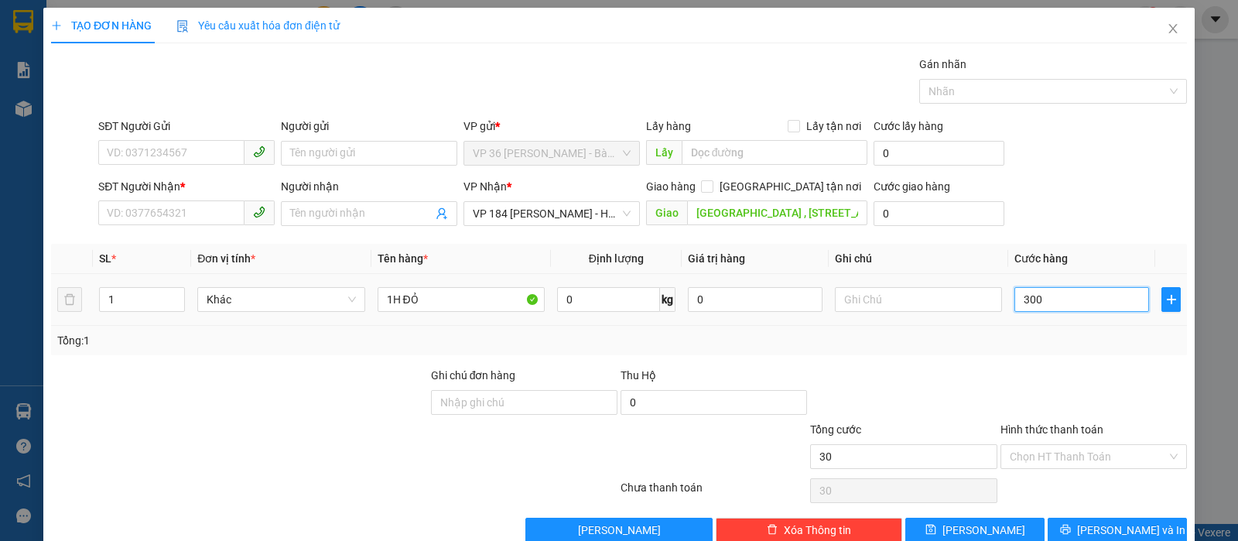
type input "300"
type input "3.000"
type input "30.000"
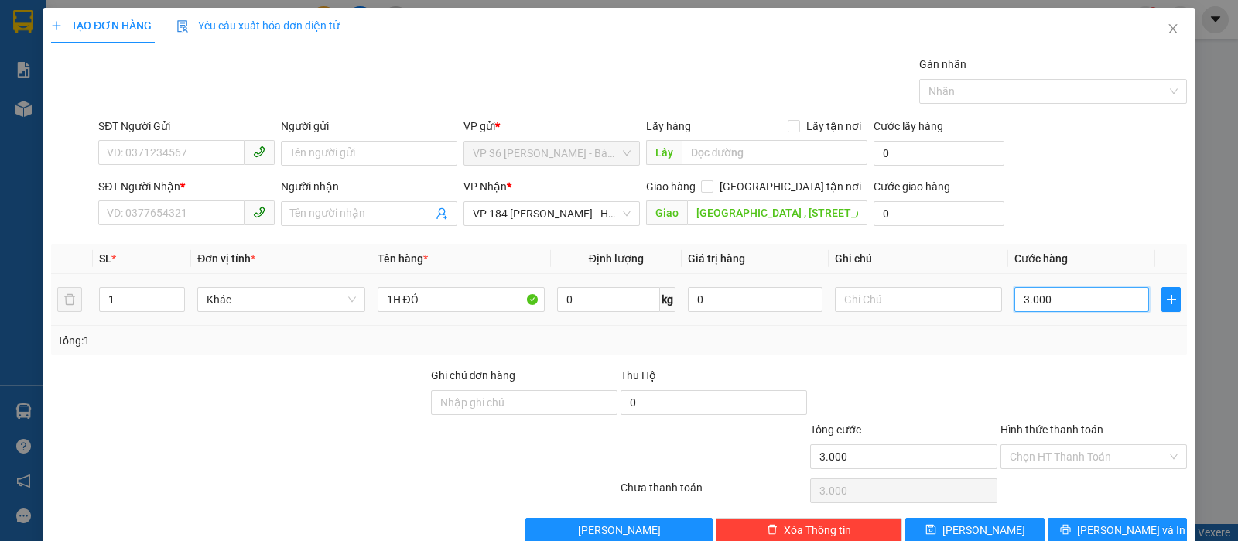
type input "30.000"
click at [214, 156] on input "SĐT Người Gửi" at bounding box center [171, 152] width 146 height 25
click at [165, 154] on input "SĐT Người Gửi" at bounding box center [171, 152] width 146 height 25
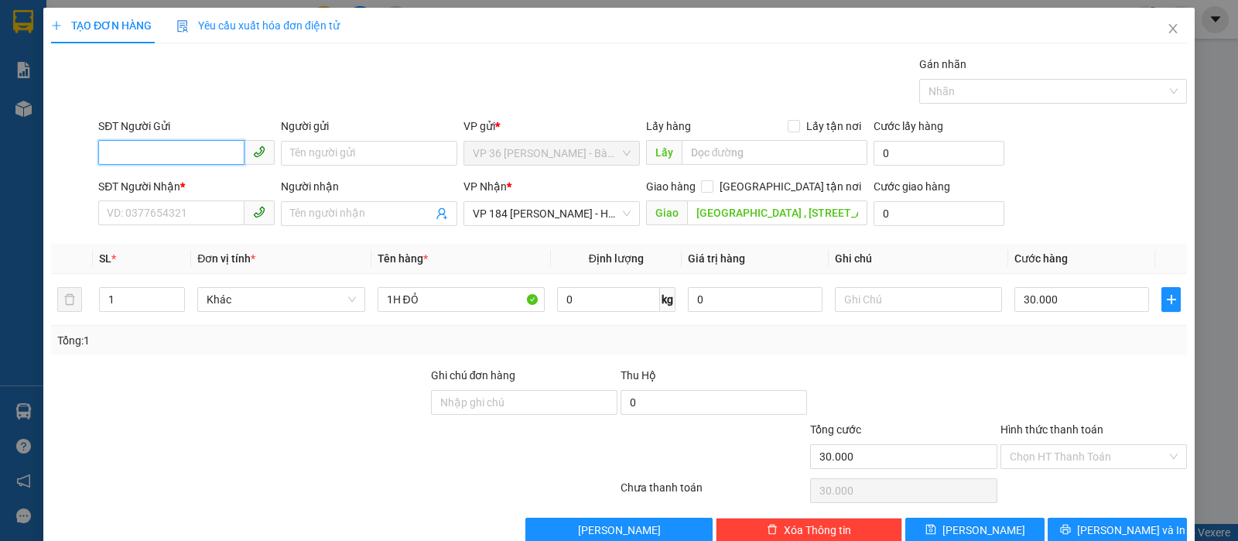
click at [212, 152] on input "SĐT Người Gửi" at bounding box center [171, 152] width 146 height 25
type input "0932606539"
click at [345, 151] on input "Người gửi" at bounding box center [369, 153] width 176 height 25
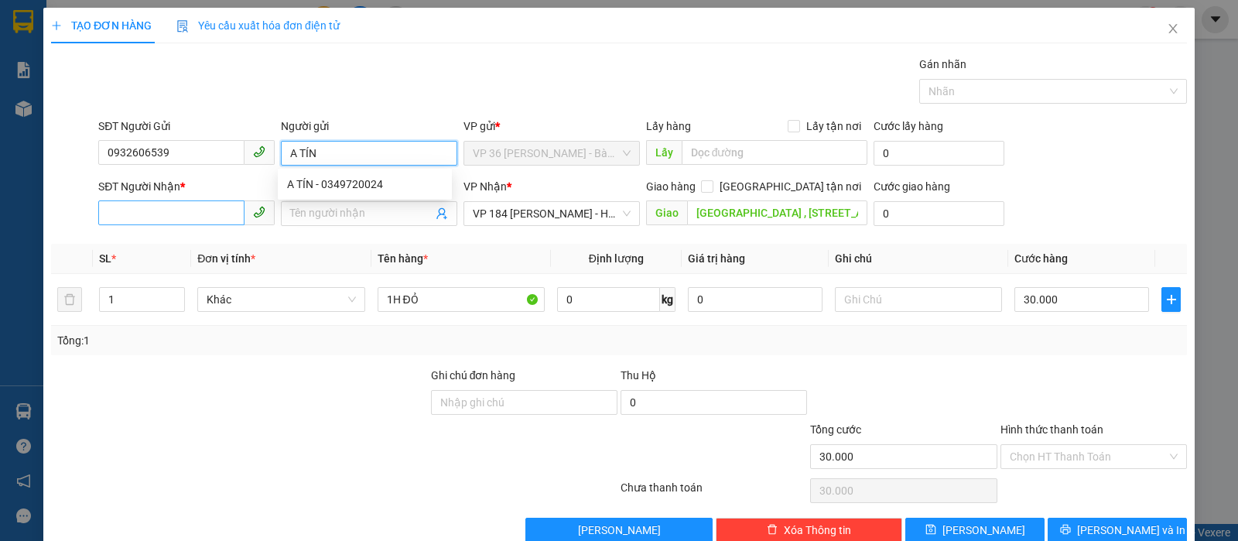
type input "A TÍN"
click at [130, 212] on input "SĐT Người Nhận *" at bounding box center [171, 212] width 146 height 25
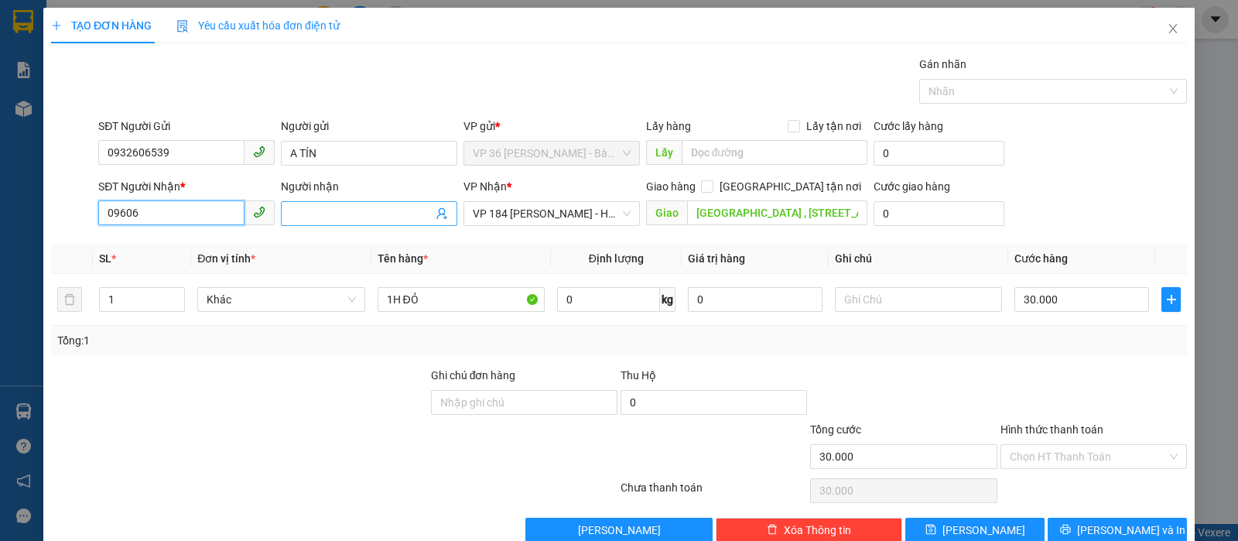
type input "09606"
click at [317, 205] on input "Người nhận" at bounding box center [361, 213] width 142 height 17
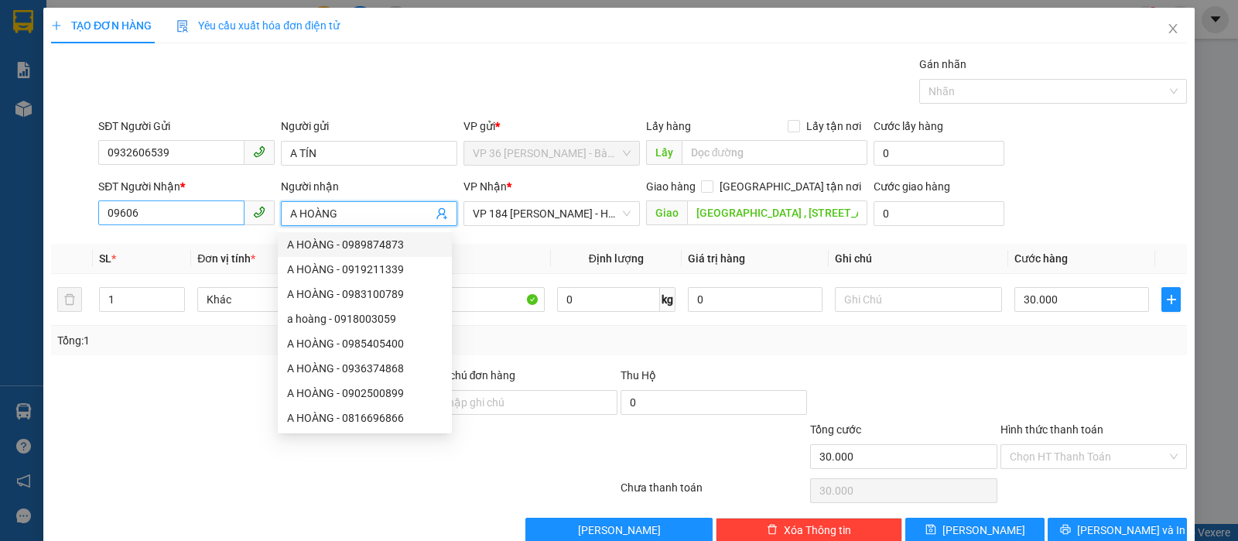
type input "A HOÀNG"
click at [203, 215] on input "09606" at bounding box center [171, 212] width 146 height 25
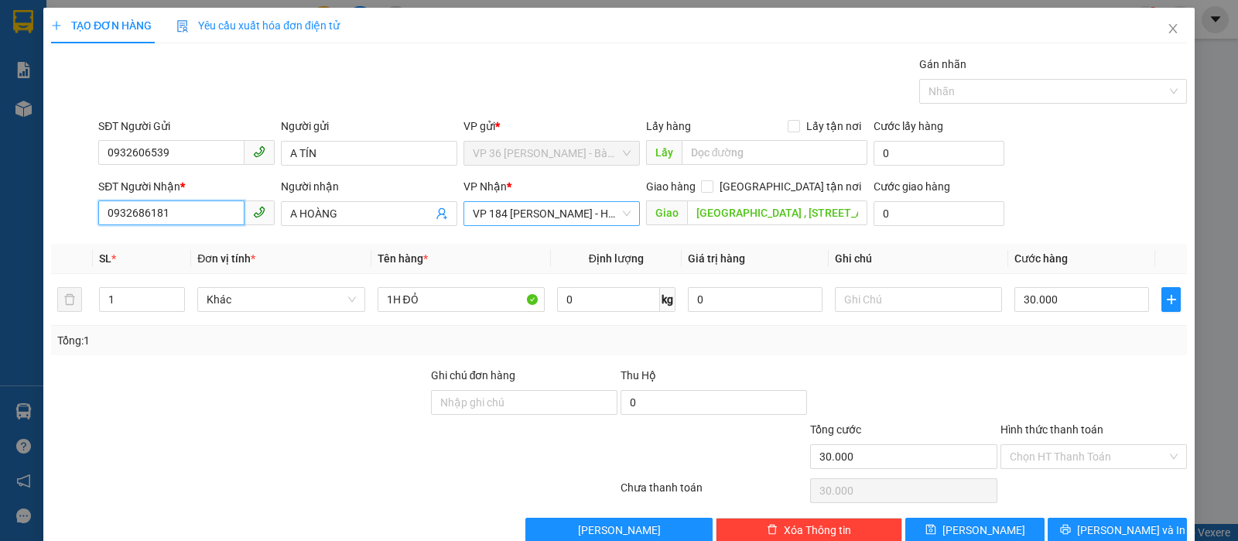
scroll to position [32, 0]
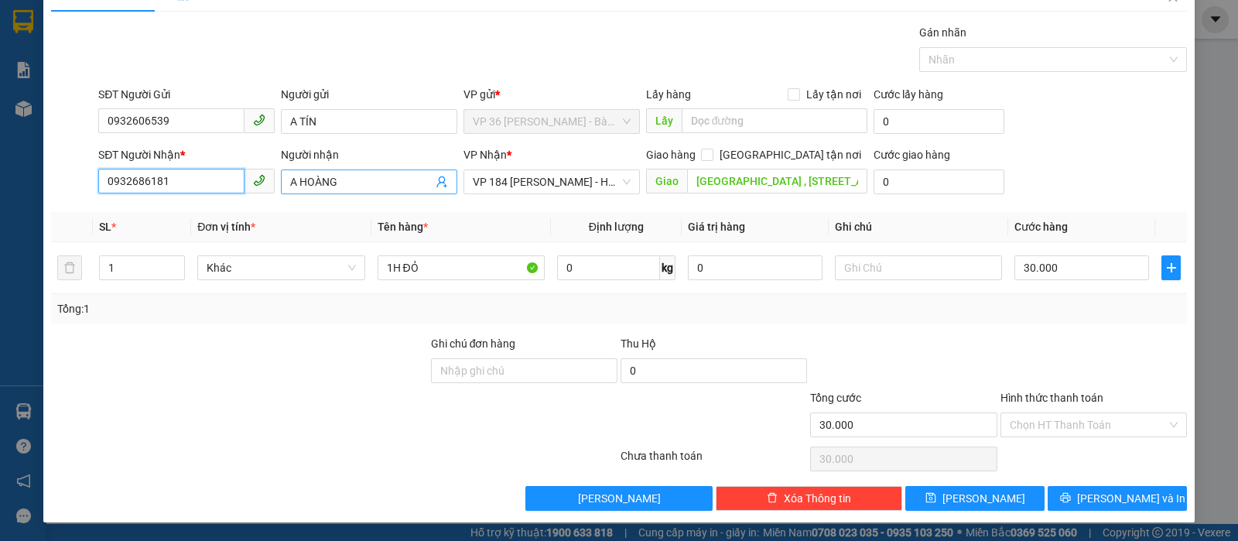
type input "0932686181"
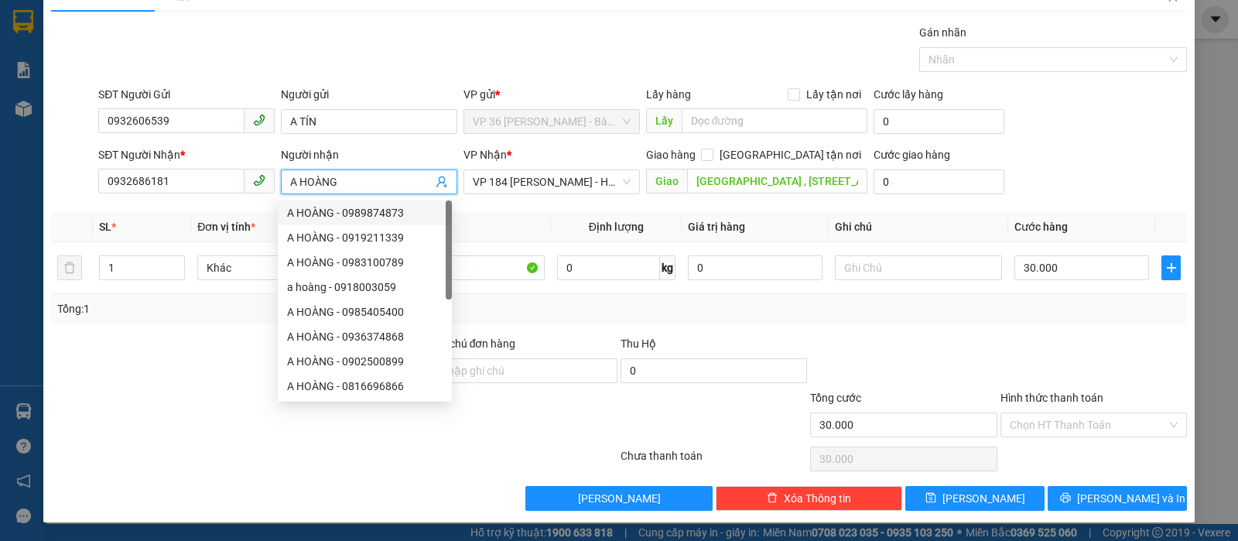
drag, startPoint x: 295, startPoint y: 183, endPoint x: 286, endPoint y: 183, distance: 8.5
click at [290, 183] on input "A HOÀNG" at bounding box center [361, 181] width 142 height 17
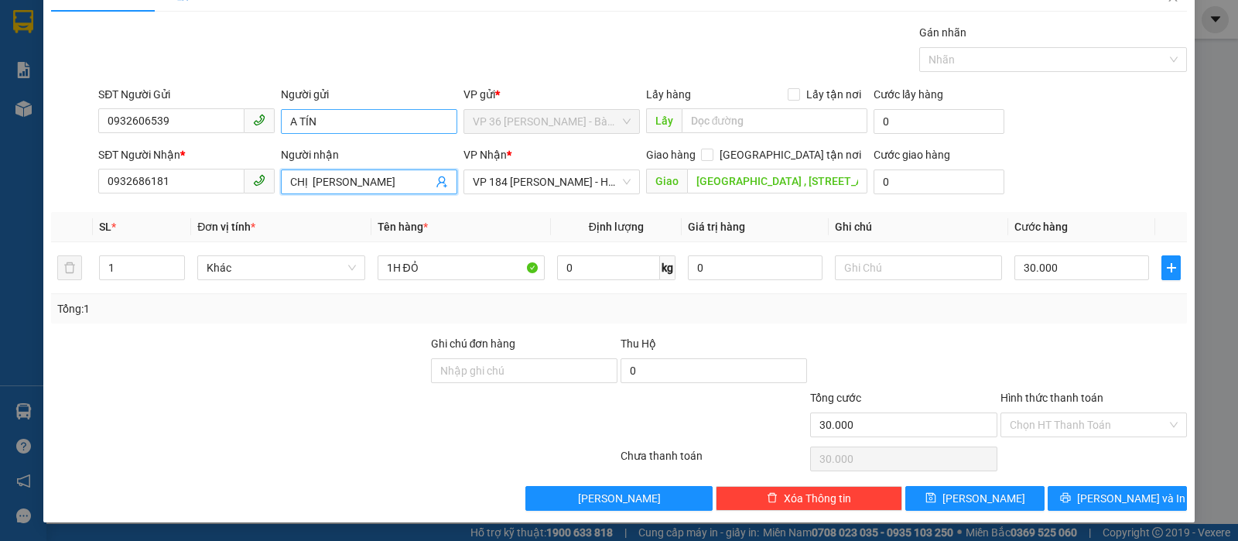
type input "CHỊ [PERSON_NAME]"
click at [296, 125] on input "A TÍN" at bounding box center [369, 121] width 176 height 25
type input "ANH TÍN"
click at [1088, 405] on div "Hình thức thanh toán" at bounding box center [1093, 400] width 186 height 23
click at [1050, 422] on input "Hình thức thanh toán" at bounding box center [1087, 424] width 157 height 23
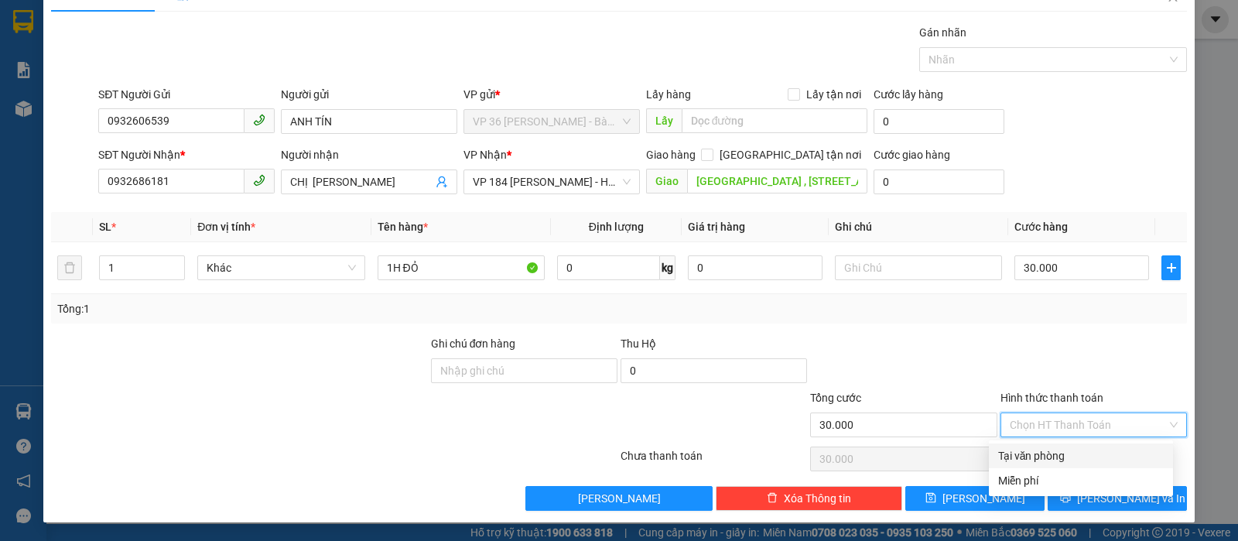
click at [1006, 453] on div "Tại văn phòng" at bounding box center [1081, 455] width 166 height 17
type input "0"
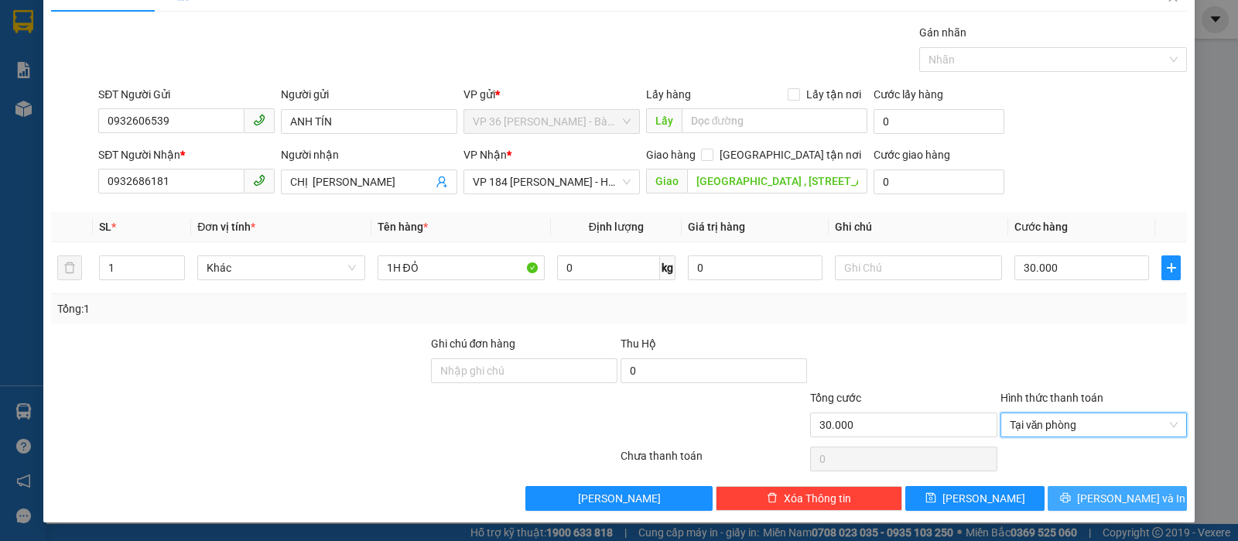
click at [1109, 490] on span "[PERSON_NAME] và In" at bounding box center [1131, 498] width 108 height 17
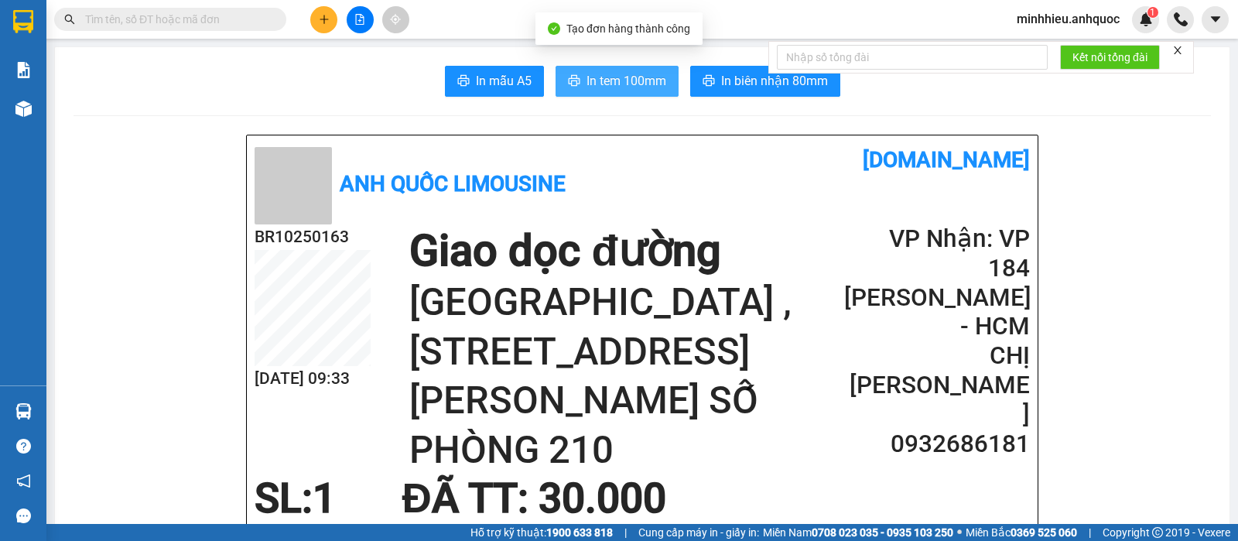
click at [627, 78] on span "In tem 100mm" at bounding box center [626, 80] width 80 height 19
click at [623, 67] on button "In tem 100mm" at bounding box center [616, 81] width 123 height 31
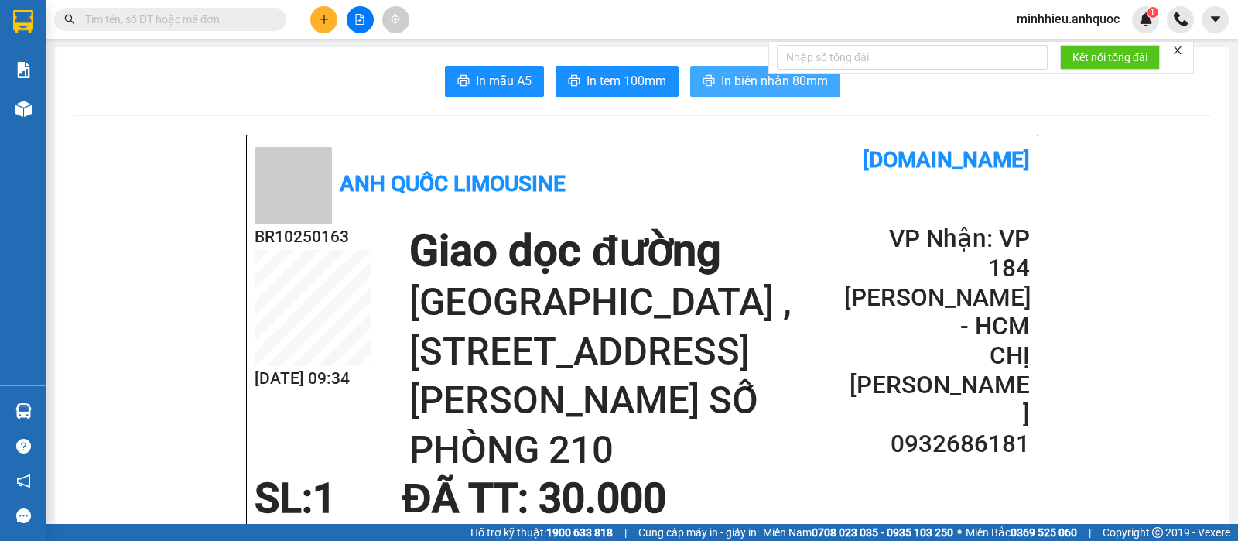
drag, startPoint x: 731, startPoint y: 79, endPoint x: 736, endPoint y: 95, distance: 16.9
click at [731, 80] on span "In biên nhận 80mm" at bounding box center [774, 80] width 107 height 19
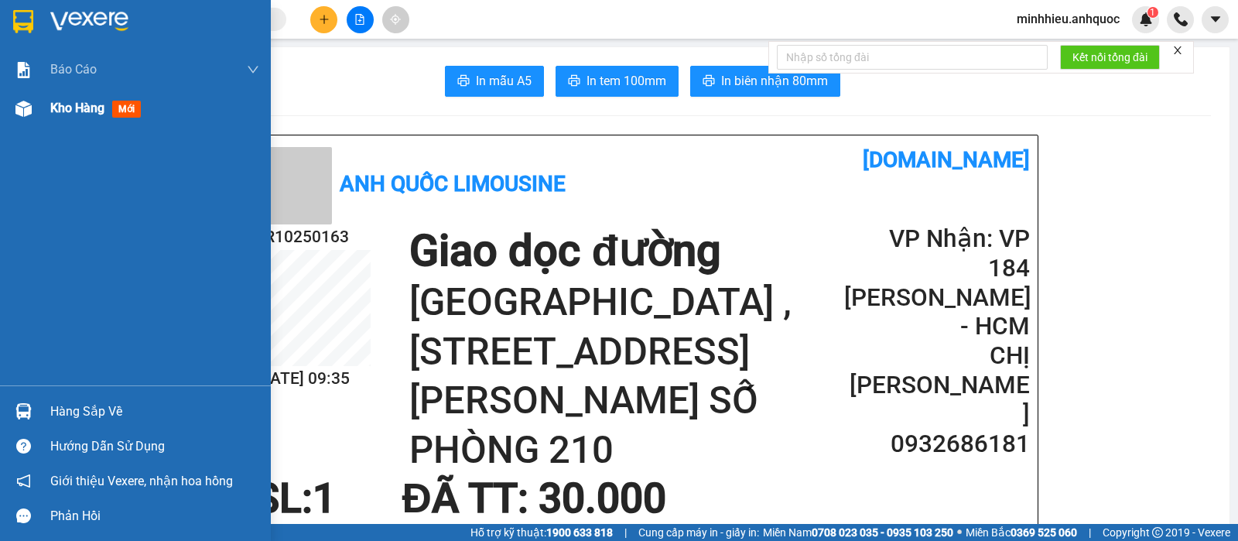
click at [59, 98] on div "Kho hàng mới" at bounding box center [98, 107] width 97 height 19
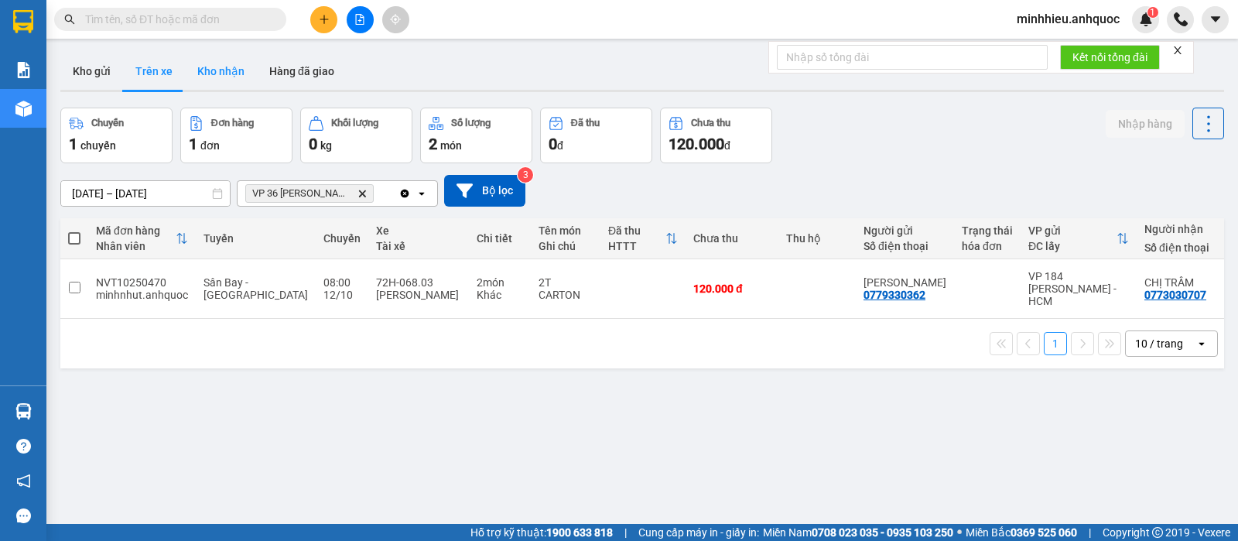
click at [199, 80] on button "Kho nhận" at bounding box center [221, 71] width 72 height 37
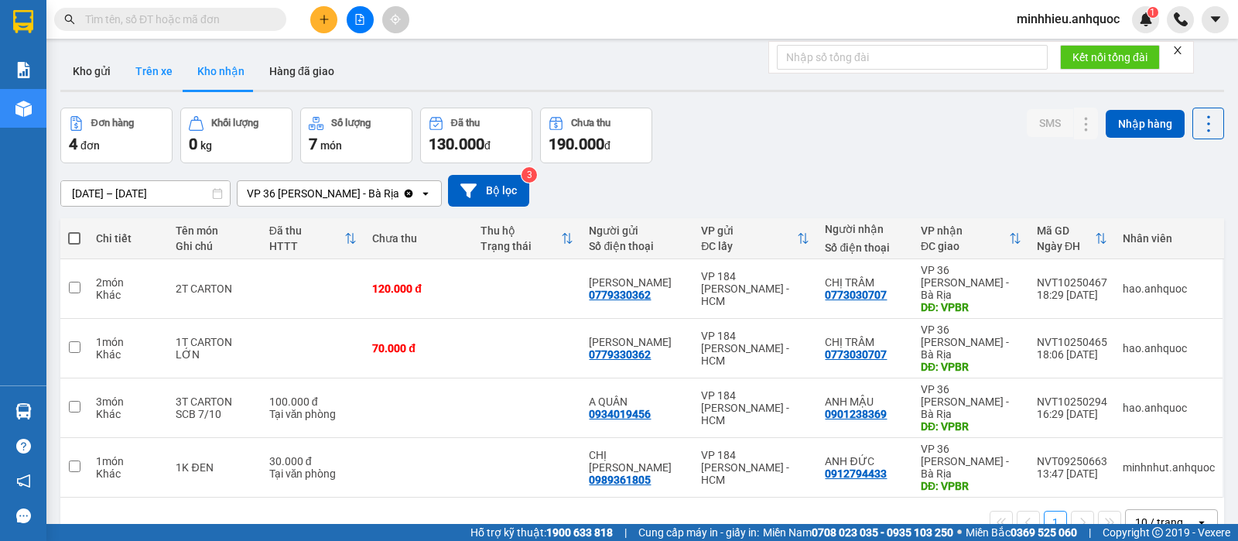
click at [155, 80] on button "Trên xe" at bounding box center [154, 71] width 62 height 37
type input "[DATE] – [DATE]"
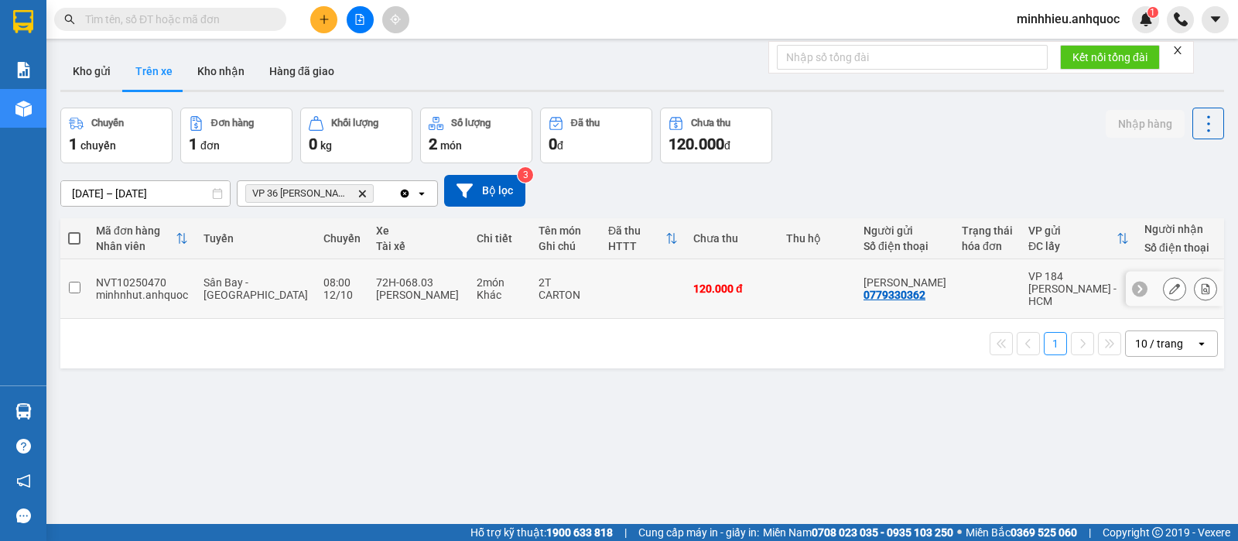
click at [1163, 275] on button at bounding box center [1174, 288] width 22 height 27
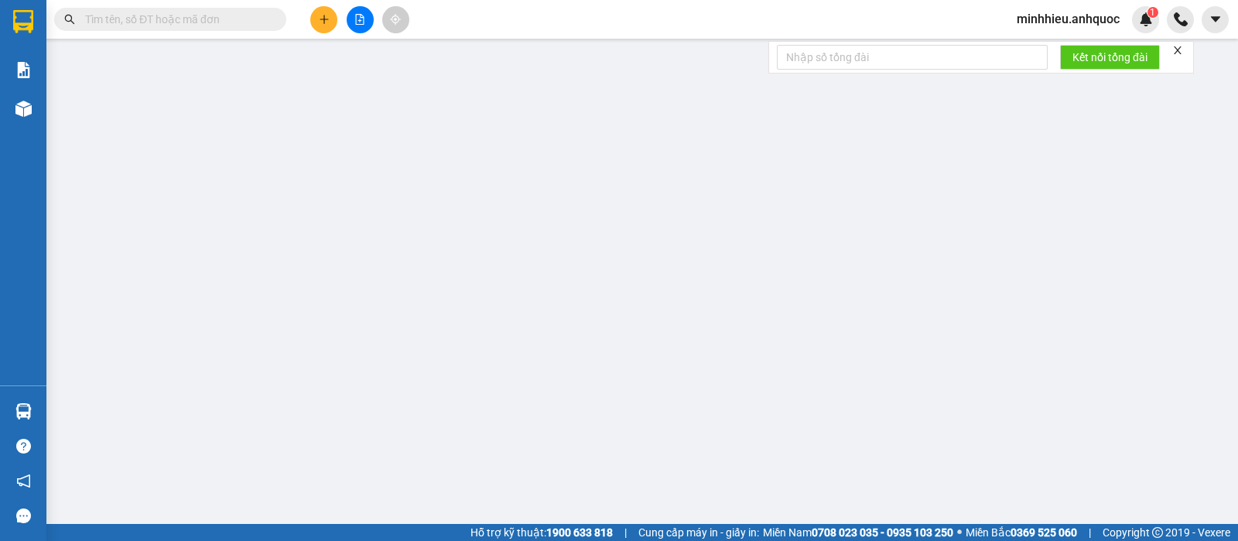
type input "0779330362"
type input "[PERSON_NAME]"
type input "0773030707"
type input "CHỊ TRÂM"
type input "VPBR"
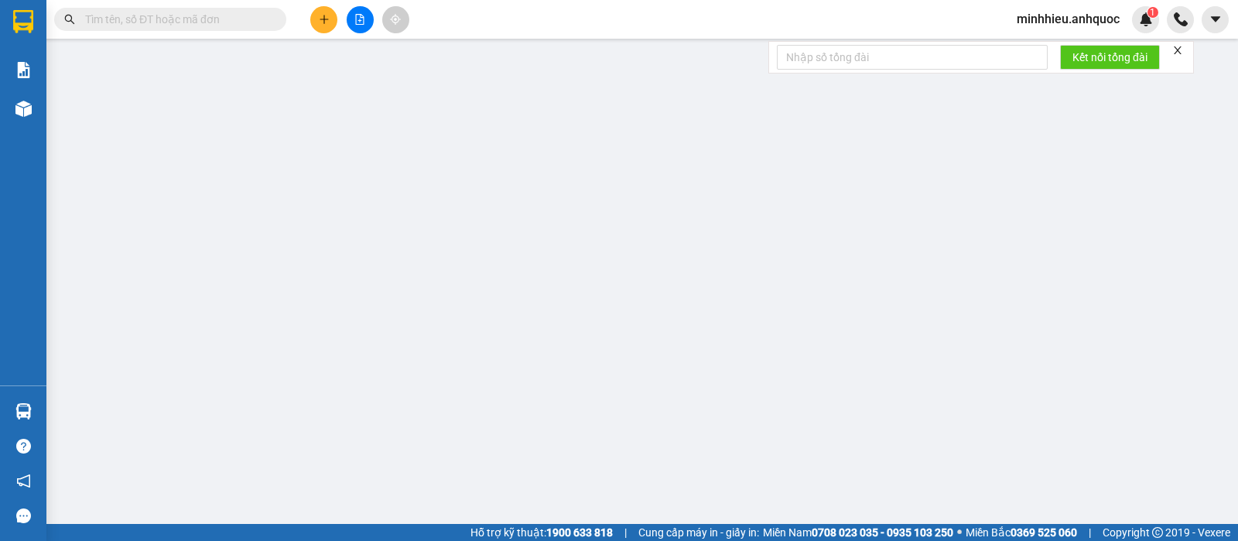
type input "120.000"
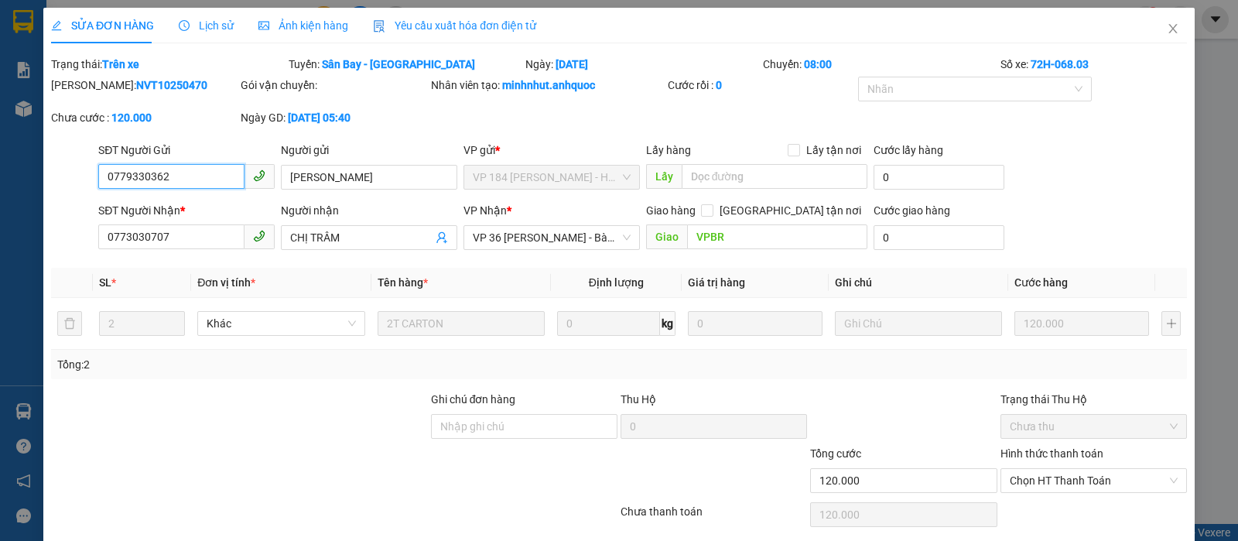
scroll to position [56, 0]
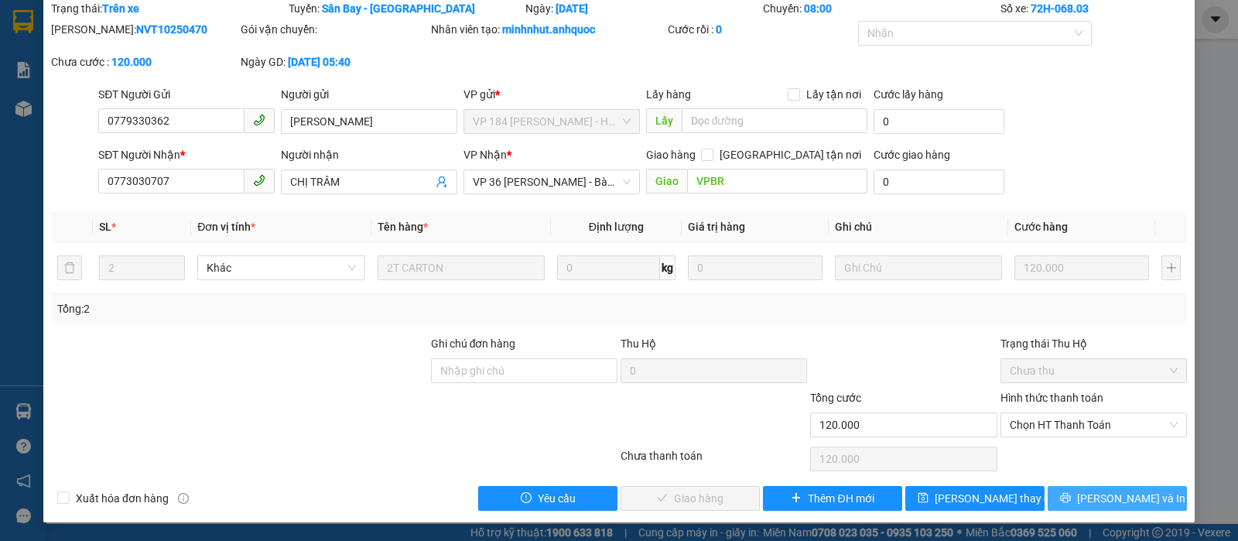
click at [1098, 490] on span "[PERSON_NAME] và In" at bounding box center [1131, 498] width 108 height 17
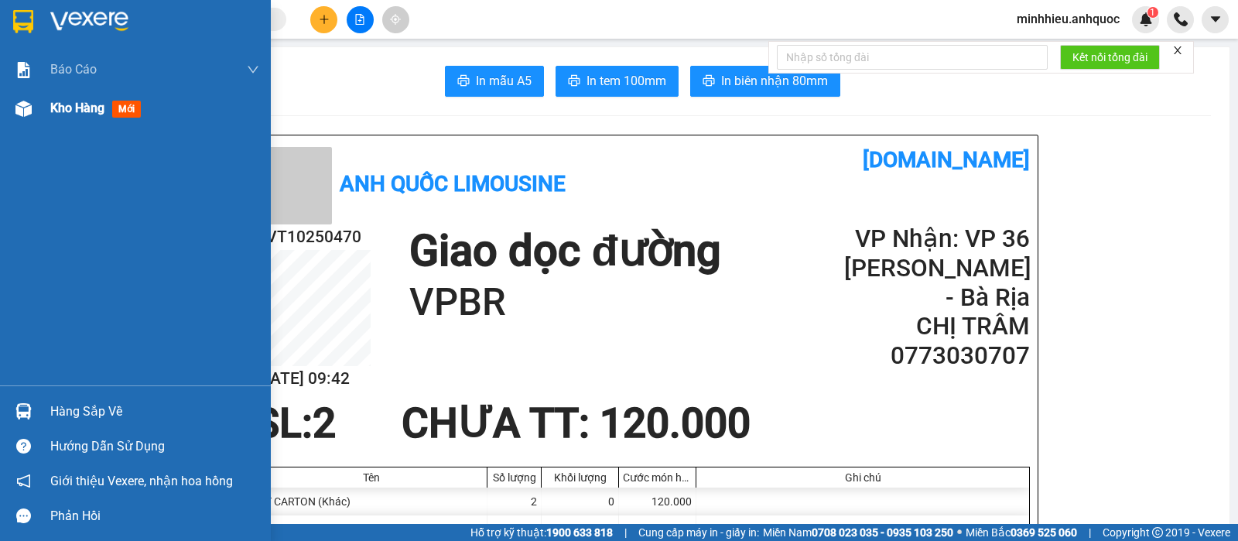
click at [73, 111] on span "Kho hàng" at bounding box center [77, 108] width 54 height 15
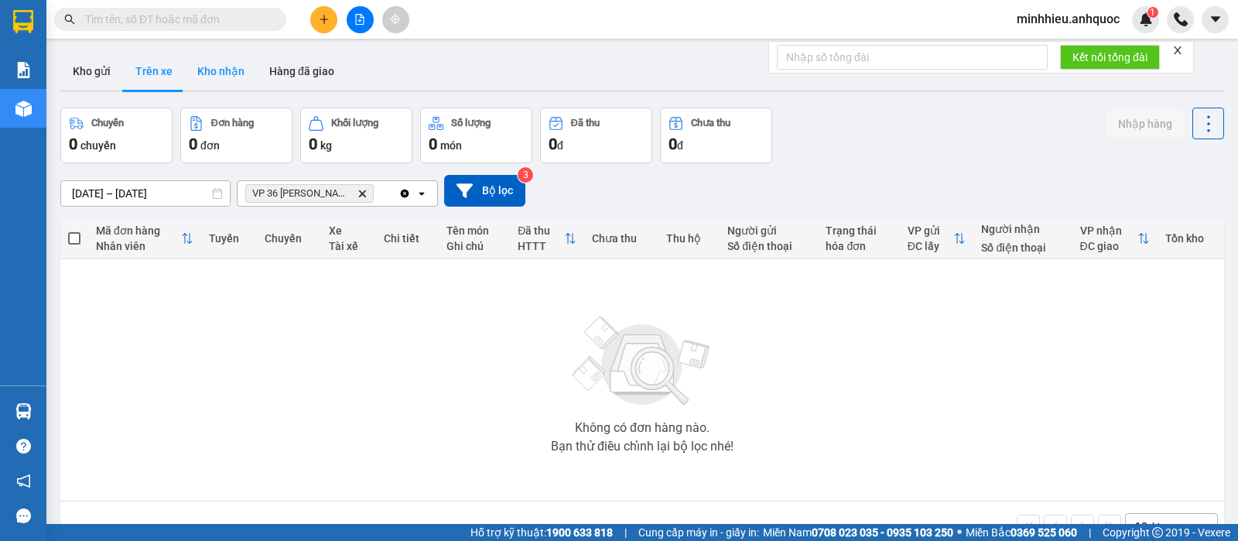
click at [214, 64] on button "Kho nhận" at bounding box center [221, 71] width 72 height 37
type input "[DATE] – [DATE]"
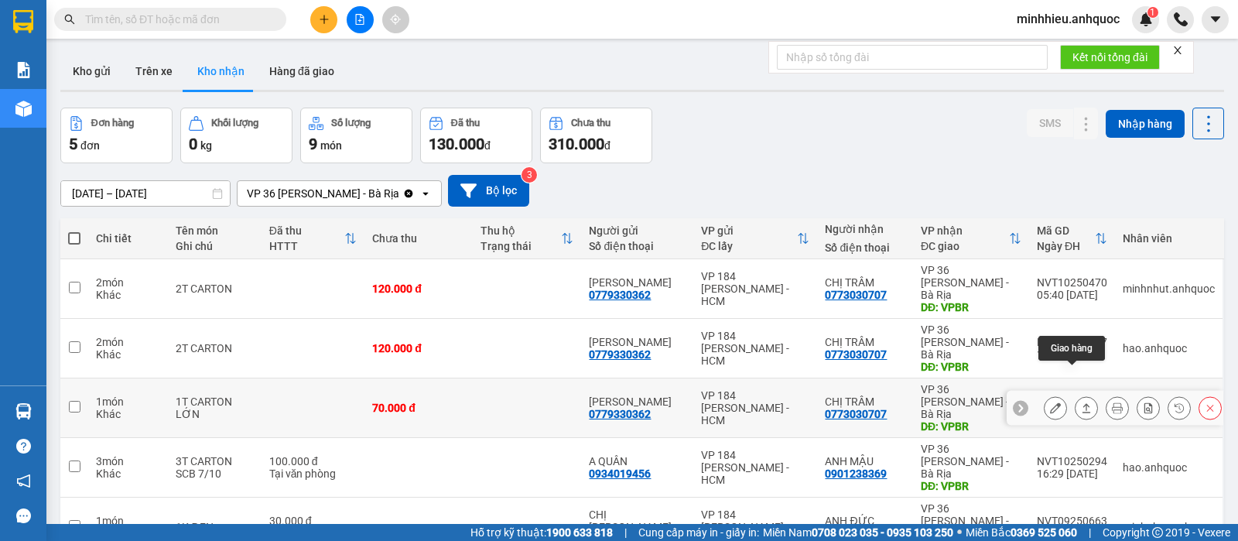
click at [1044, 395] on button at bounding box center [1055, 408] width 22 height 27
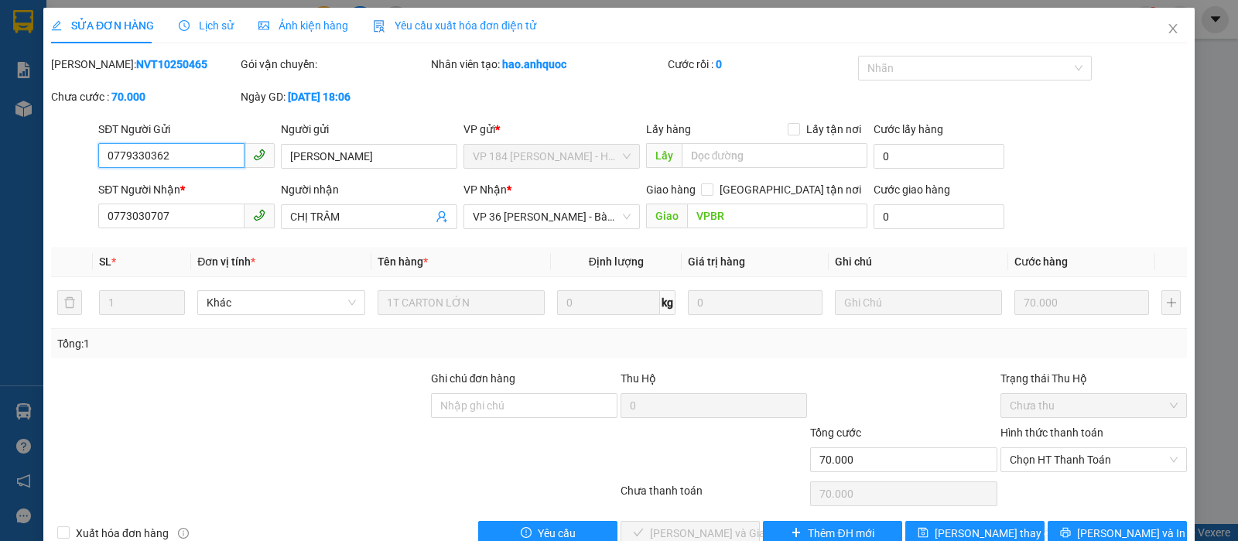
type input "0779330362"
type input "[PERSON_NAME]"
type input "0773030707"
type input "CHỊ TRÂM"
type input "VPBR"
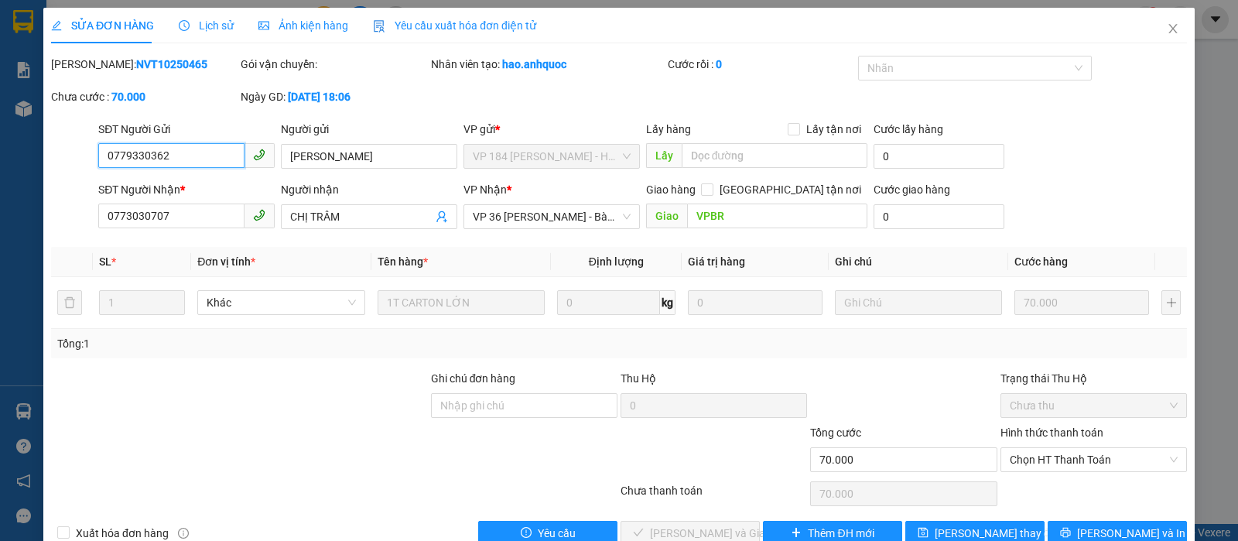
type input "70.000"
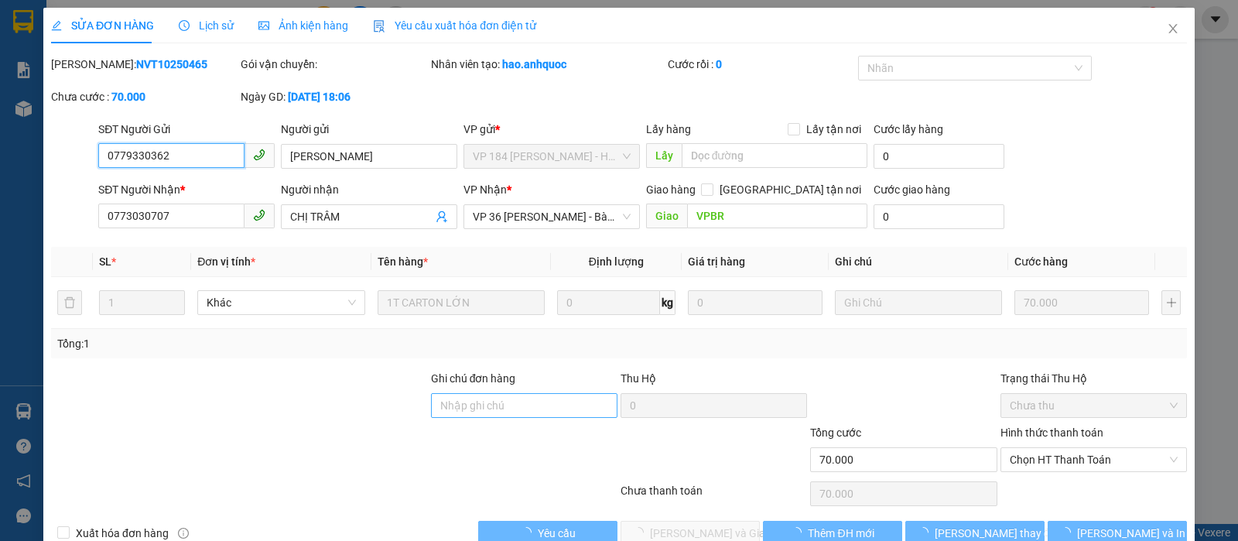
scroll to position [35, 0]
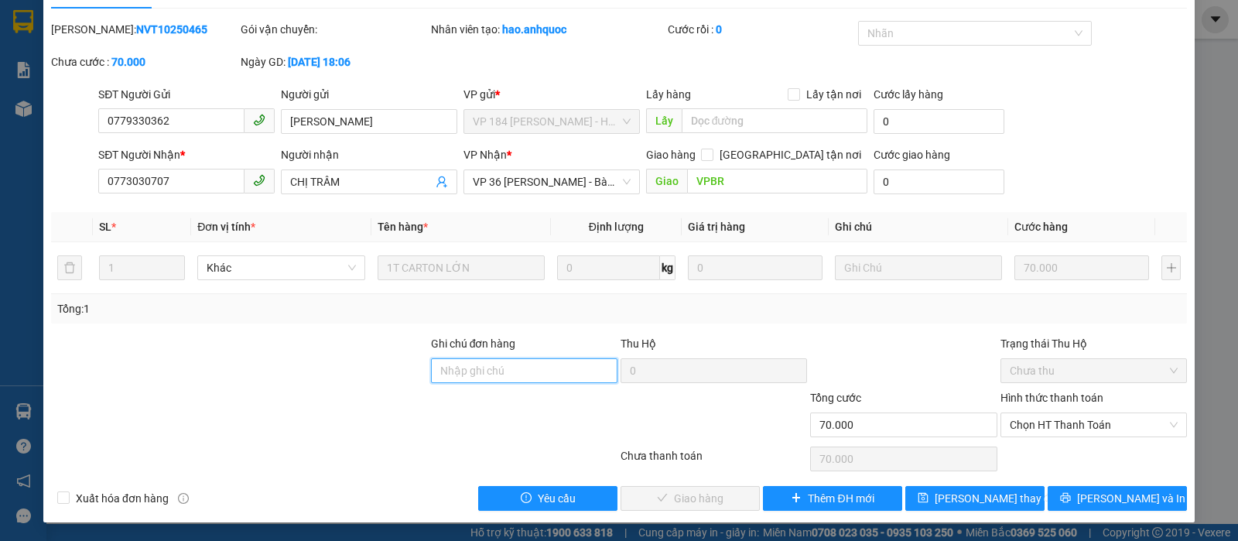
drag, startPoint x: 565, startPoint y: 374, endPoint x: 586, endPoint y: 361, distance: 24.3
click at [565, 374] on input "Ghi chú đơn hàng" at bounding box center [524, 370] width 186 height 25
type input "TTTM VP"
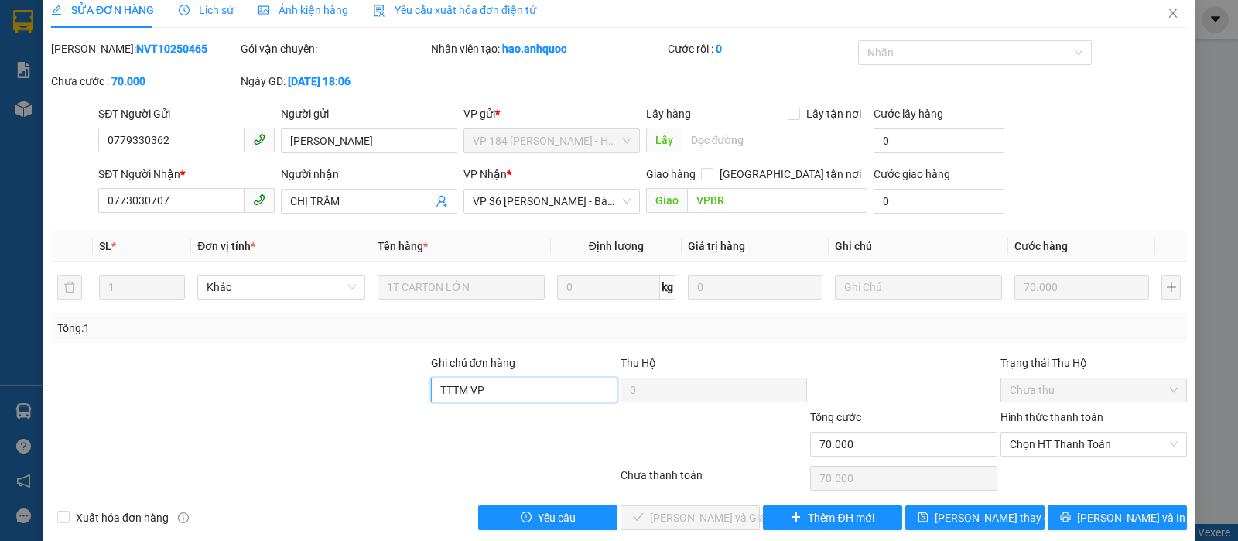
scroll to position [0, 0]
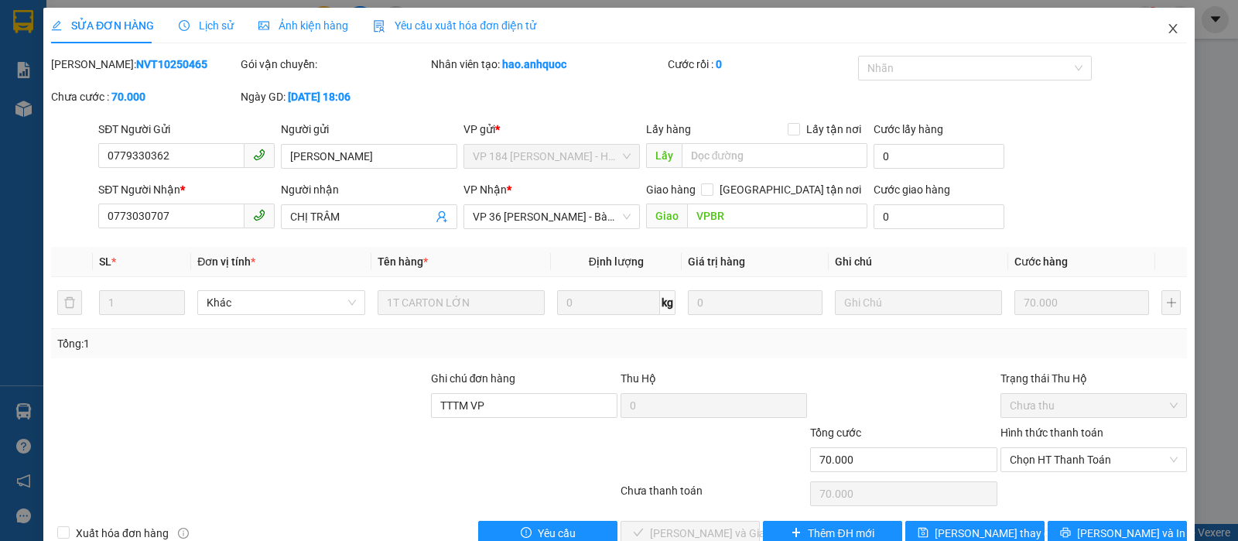
click at [1168, 26] on icon "close" at bounding box center [1172, 28] width 9 height 9
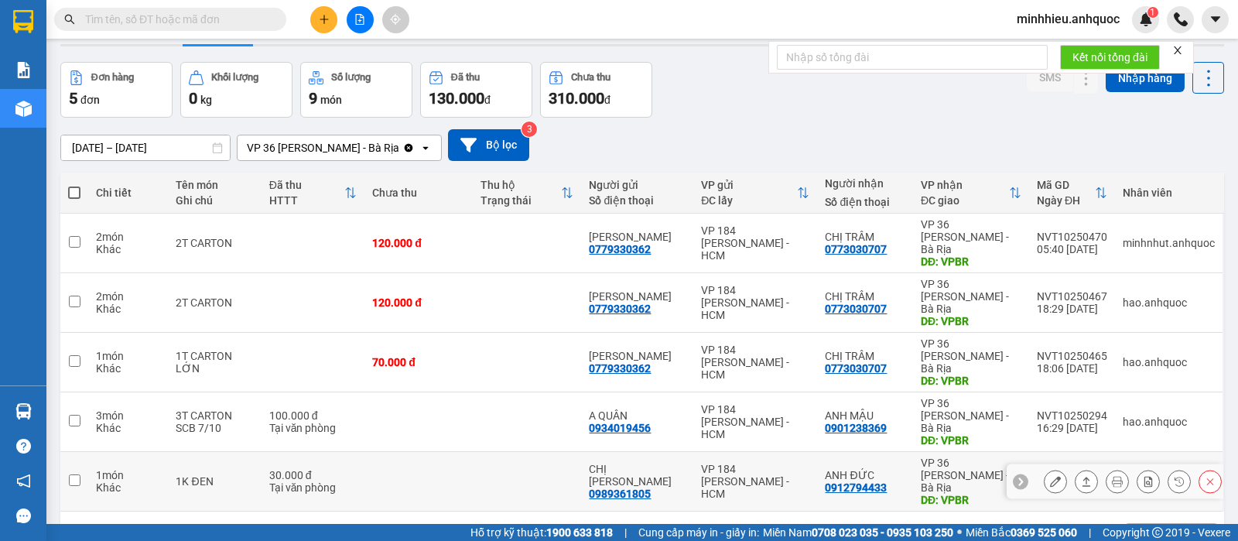
scroll to position [71, 0]
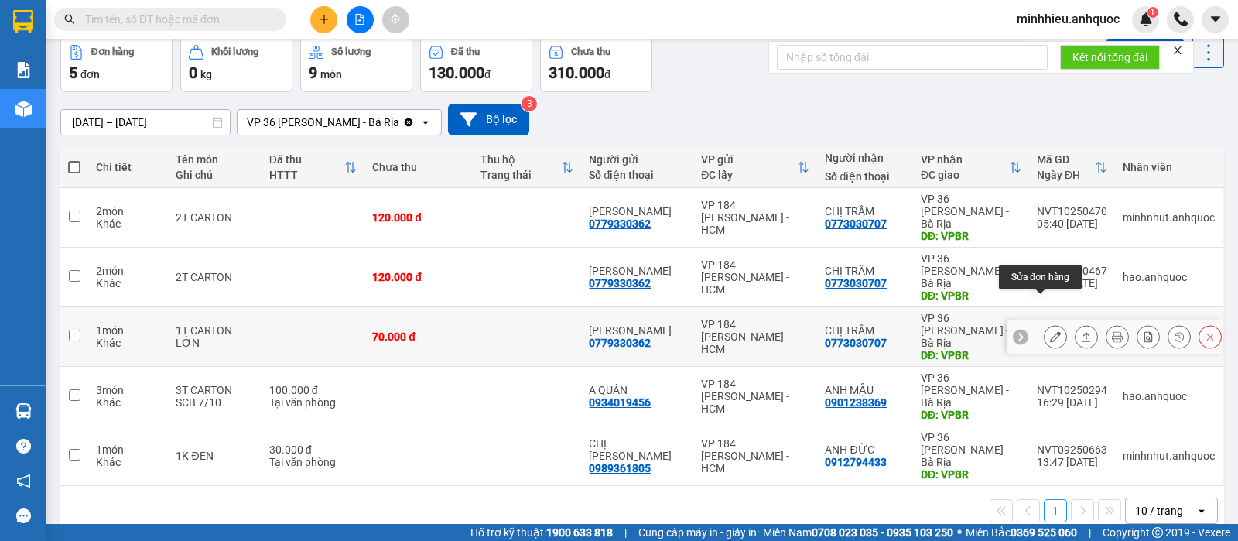
click at [1050, 331] on icon at bounding box center [1055, 336] width 11 height 11
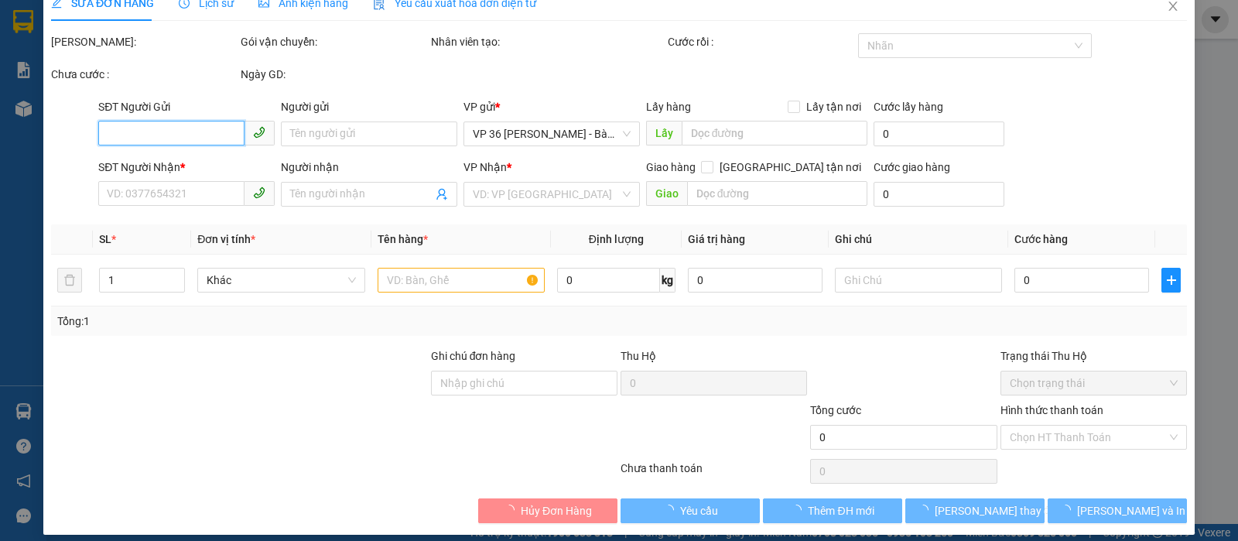
scroll to position [35, 0]
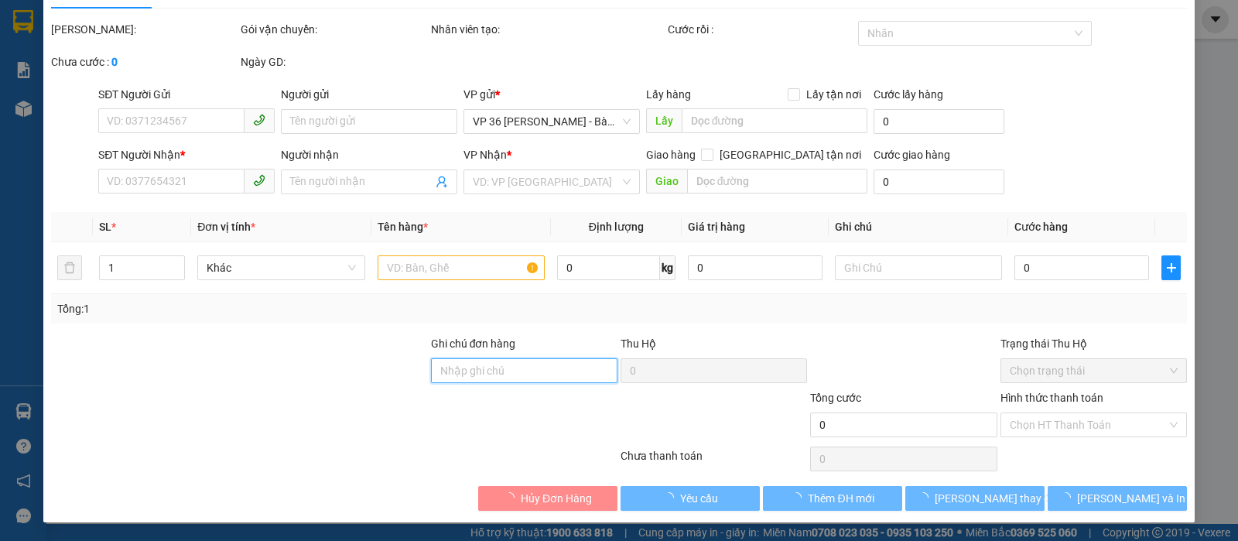
click at [521, 378] on input "Ghi chú đơn hàng" at bounding box center [524, 370] width 186 height 25
type input "0779330362"
type input "[PERSON_NAME]"
type input "0773030707"
type input "CHỊ TRÂM"
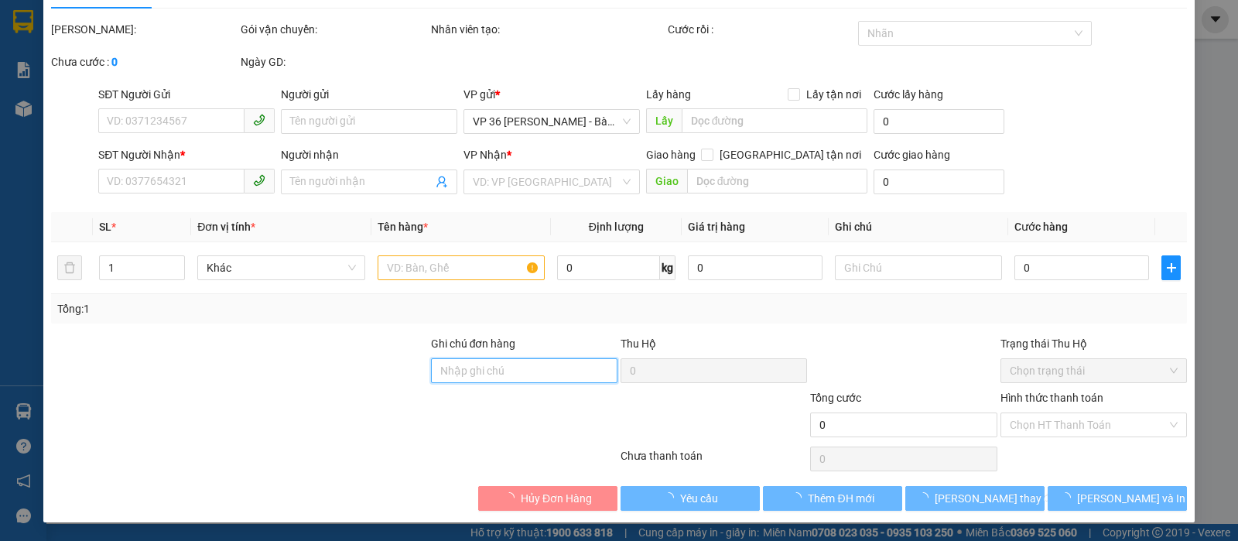
type input "VPBR"
type input "70.000"
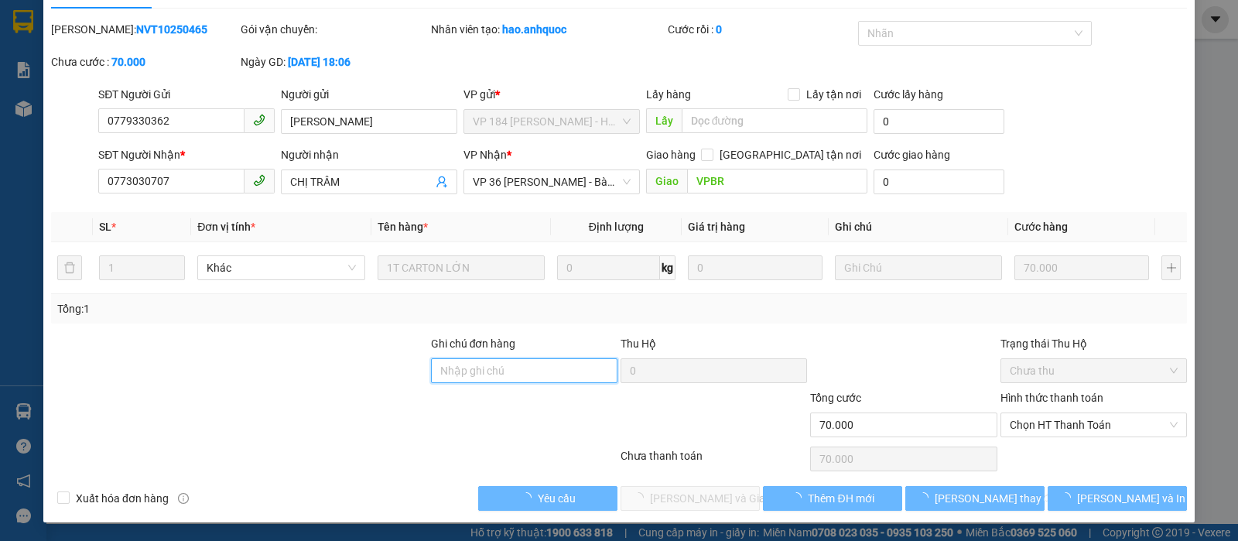
click at [521, 367] on input "Ghi chú đơn hàng" at bounding box center [524, 370] width 186 height 25
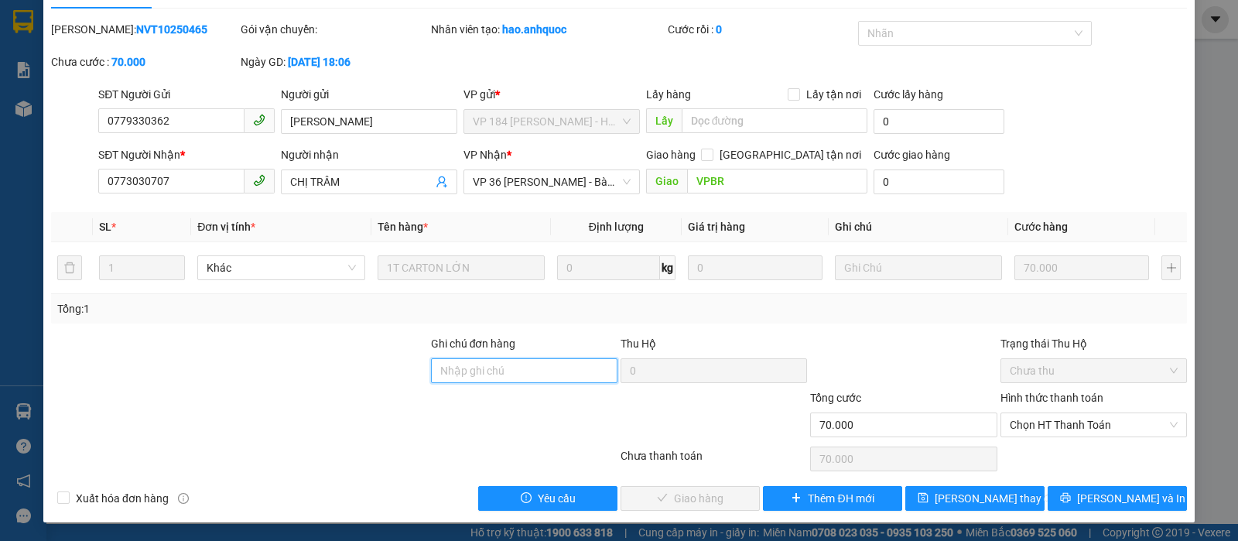
type input "TTTM VP"
click at [1055, 414] on span "Chọn HT Thanh Toán" at bounding box center [1093, 424] width 168 height 23
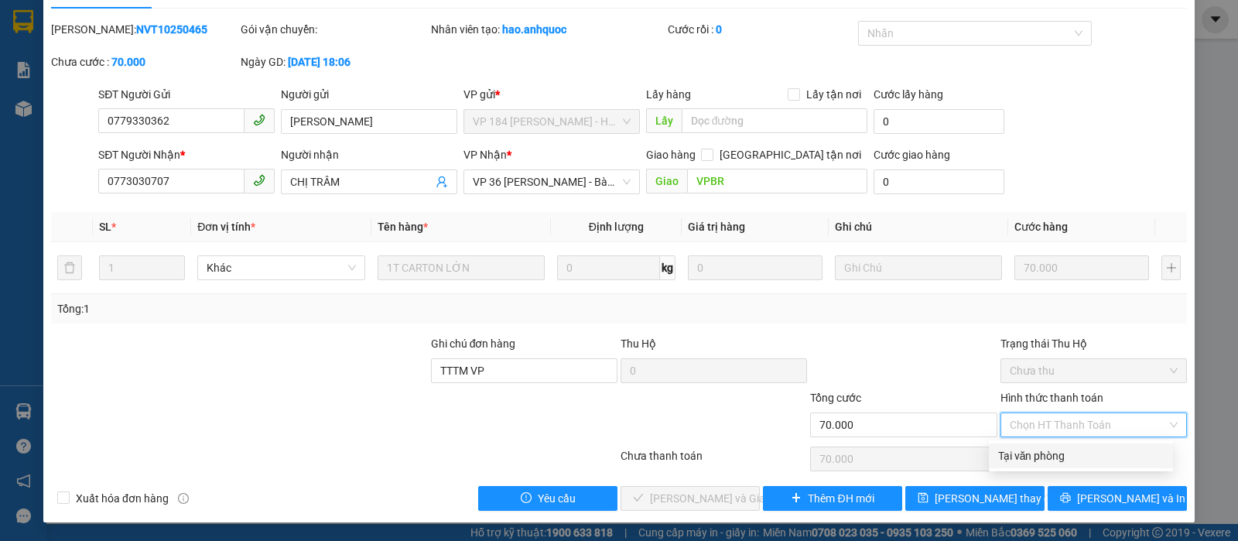
click at [1048, 442] on div "Total Paid Fee 0 Total UnPaid Fee 70.000 Cash Collection Total Fee Mã ĐH: NVT10…" at bounding box center [619, 266] width 1136 height 490
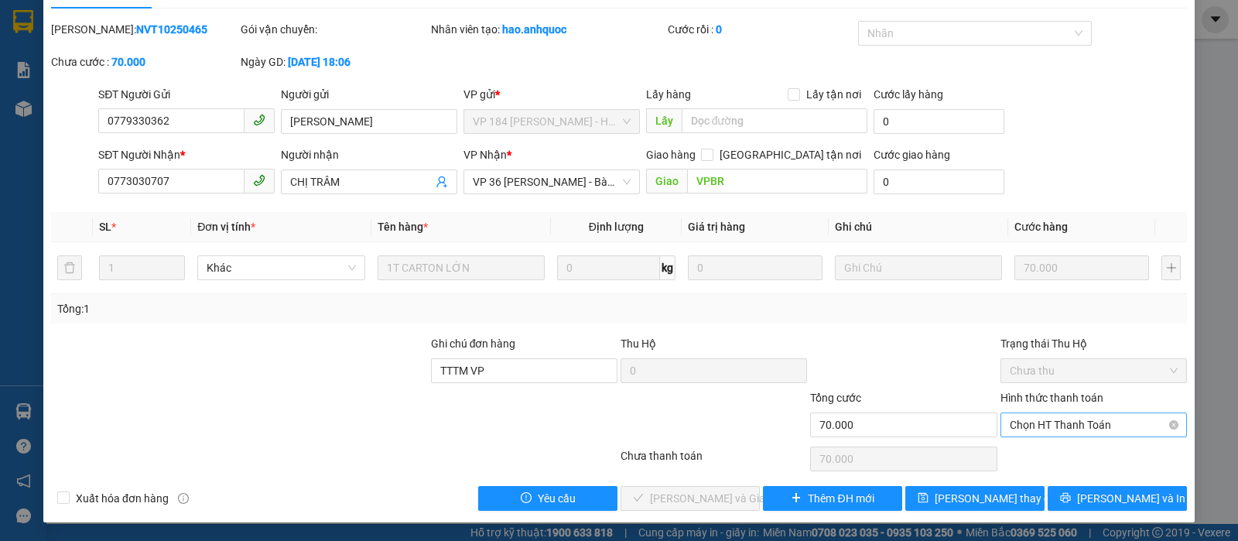
click at [1057, 418] on span "Chọn HT Thanh Toán" at bounding box center [1093, 424] width 168 height 23
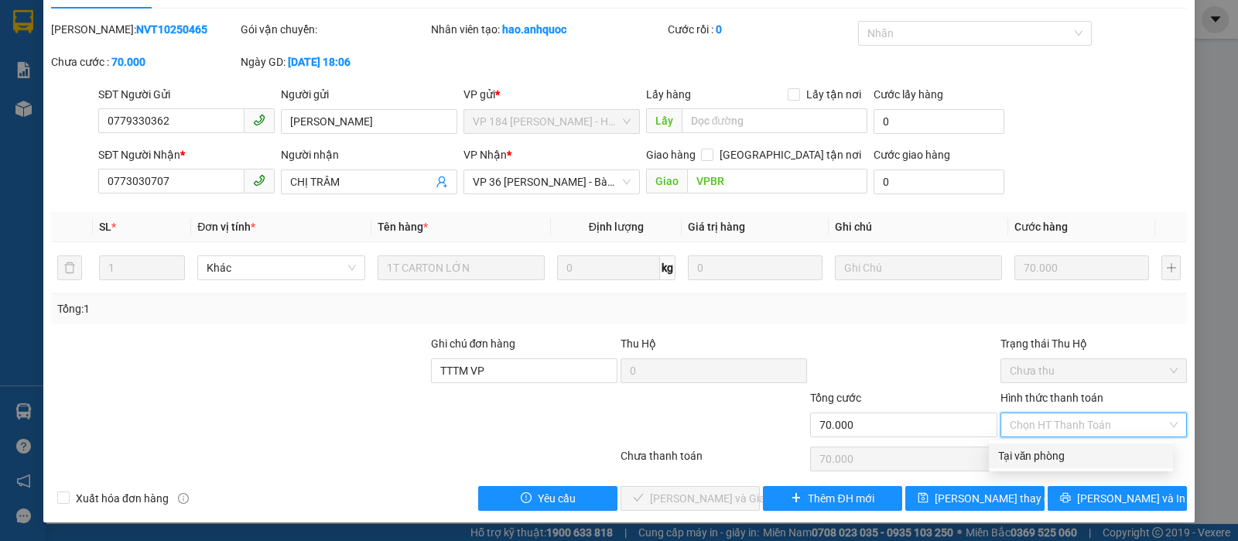
click at [1040, 444] on div "Tại văn phòng" at bounding box center [1081, 455] width 184 height 25
type input "0"
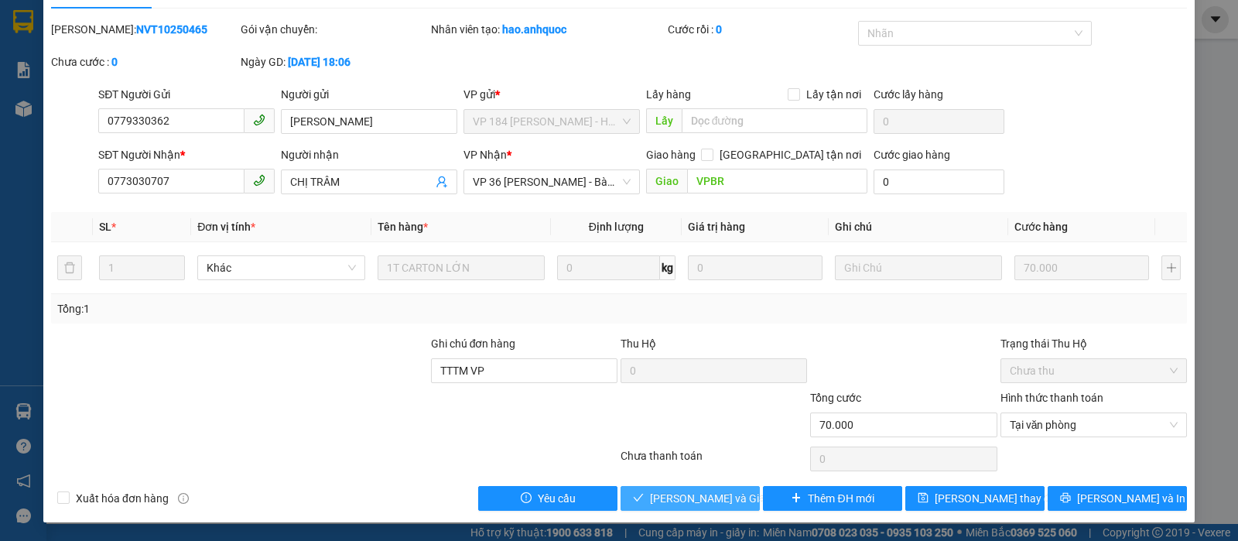
click at [688, 501] on span "[PERSON_NAME] và Giao hàng" at bounding box center [724, 498] width 149 height 17
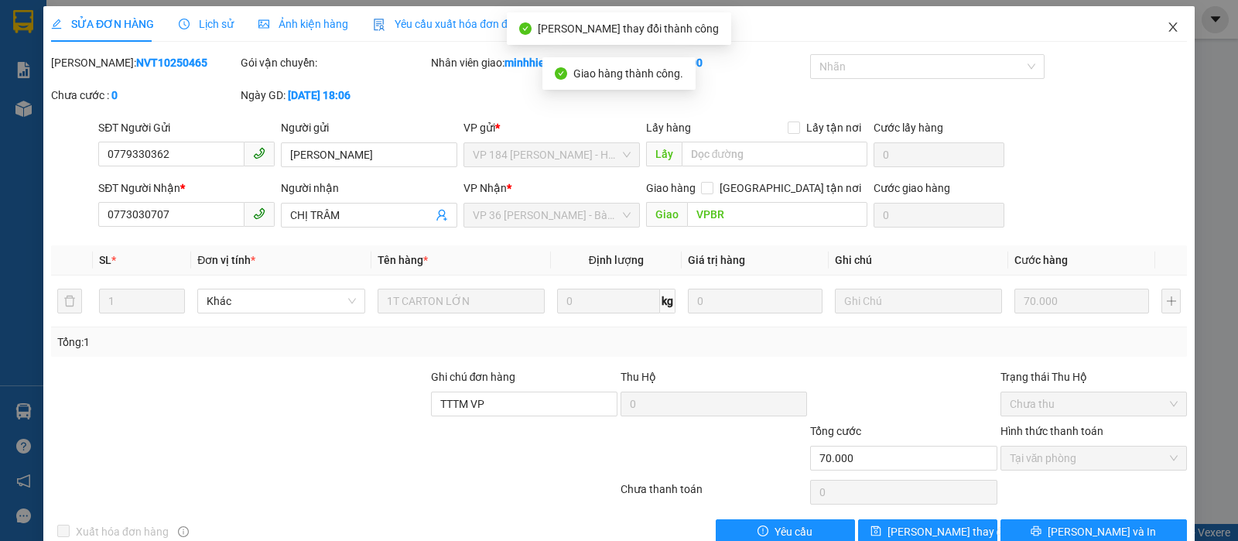
scroll to position [0, 0]
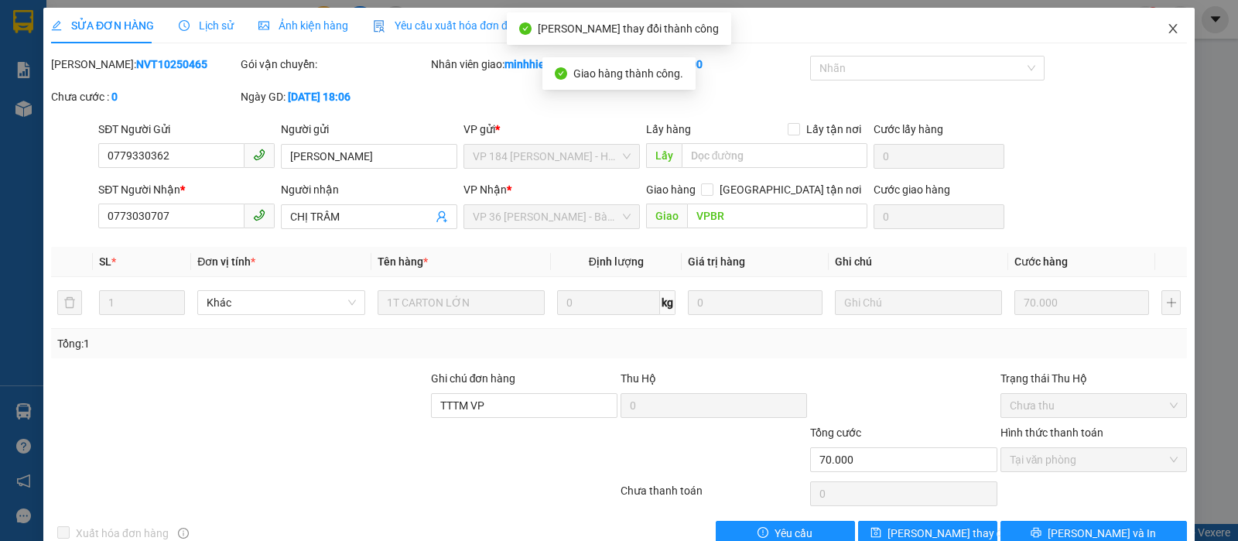
click at [1151, 30] on span "Close" at bounding box center [1172, 29] width 43 height 43
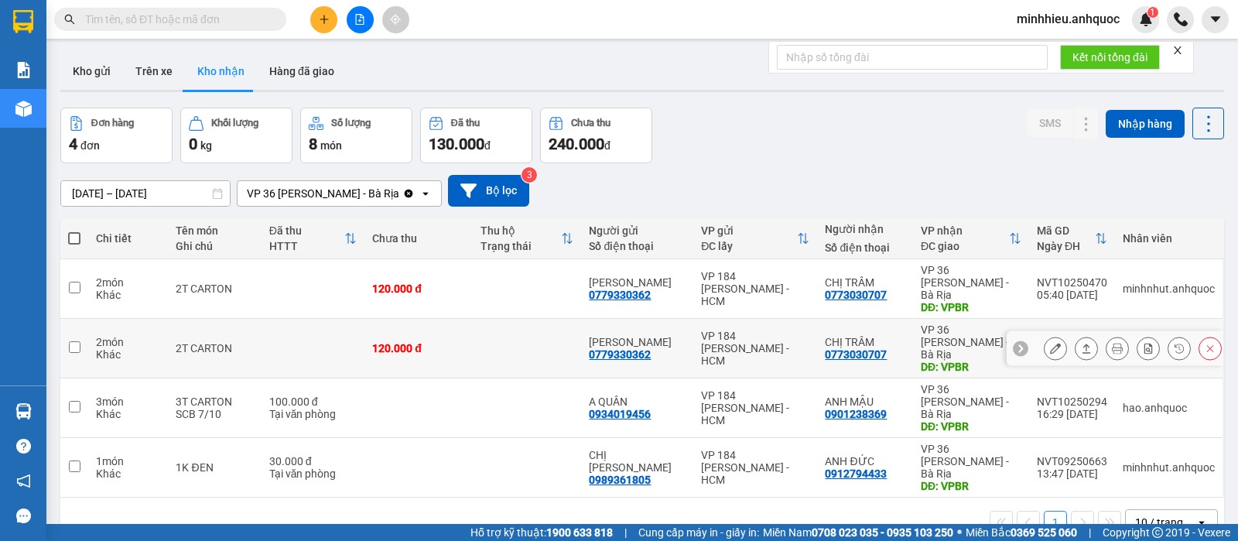
click at [1050, 343] on icon at bounding box center [1055, 348] width 11 height 11
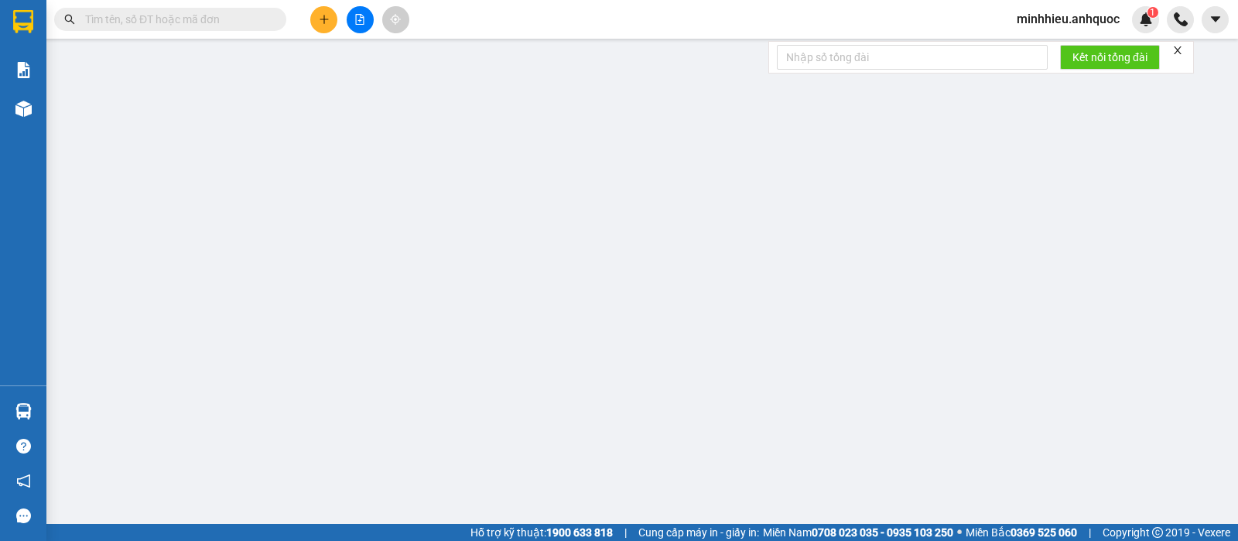
type input "0779330362"
type input "[PERSON_NAME]"
type input "0773030707"
type input "CHỊ TRÂM"
type input "VPBR"
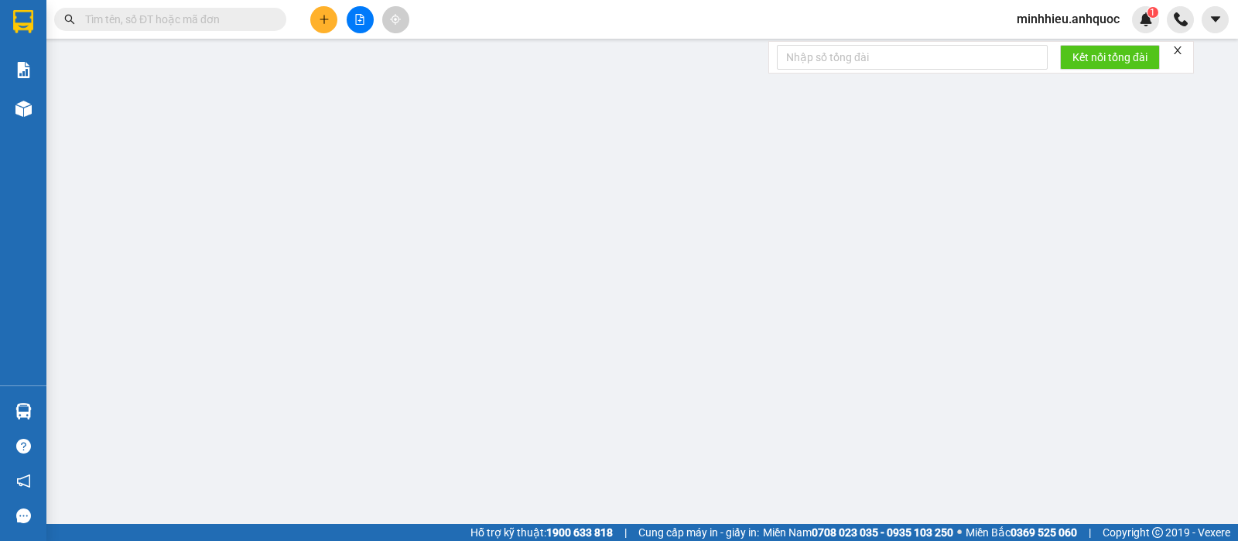
type input "120.000"
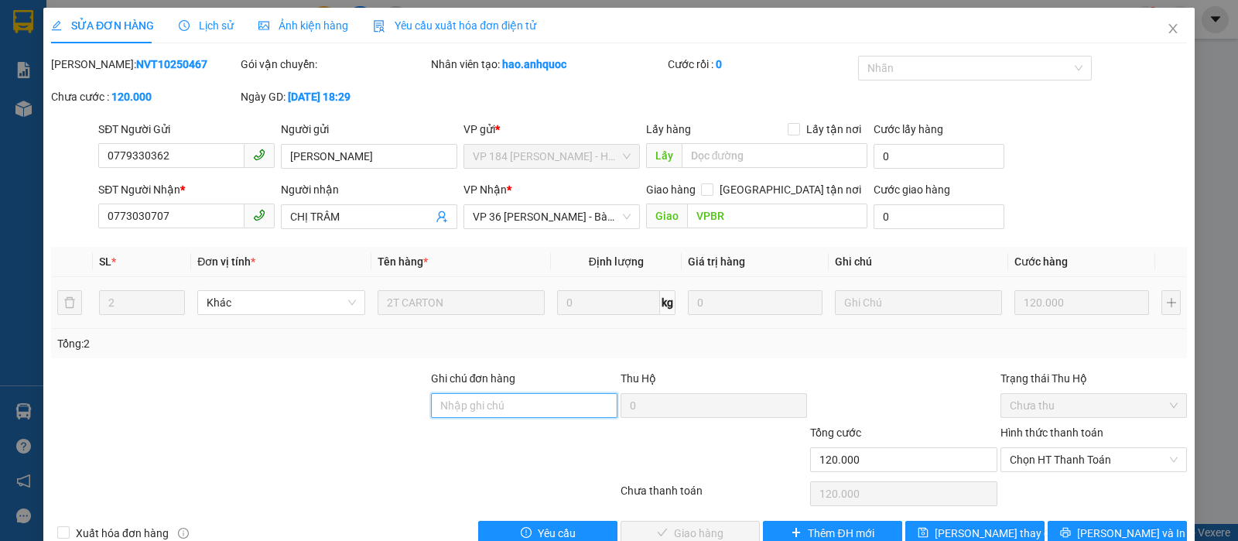
click at [504, 393] on input "Ghi chú đơn hàng" at bounding box center [524, 405] width 186 height 25
type input "TTTM VP"
click at [1095, 474] on div "Hình thức thanh toán Chọn HT Thanh Toán" at bounding box center [1093, 451] width 186 height 54
click at [1057, 461] on span "Chọn HT Thanh Toán" at bounding box center [1093, 459] width 168 height 23
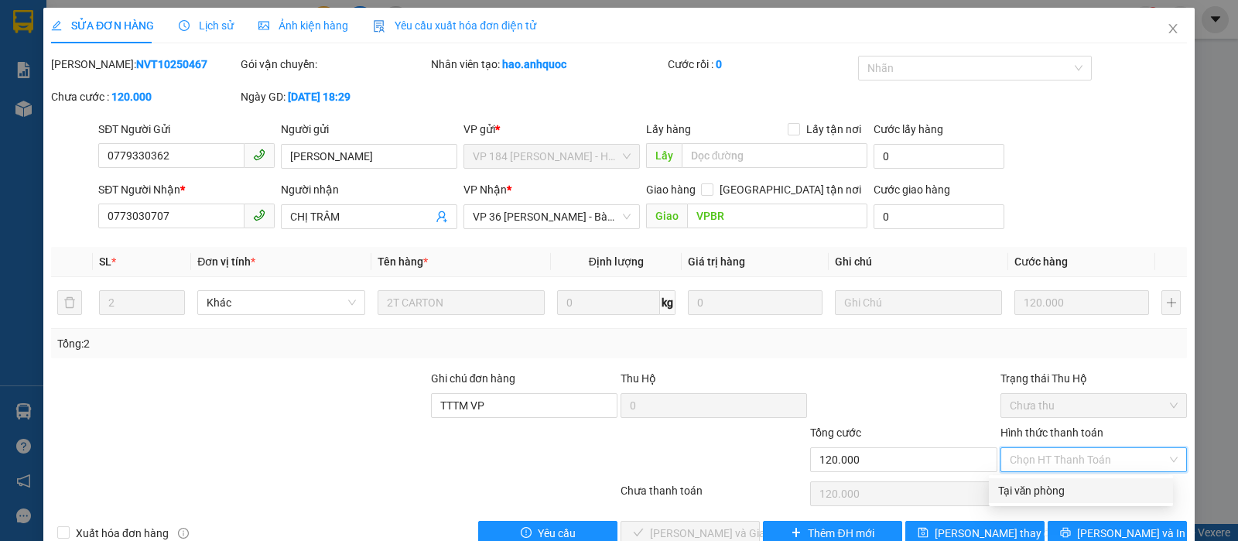
click at [1042, 482] on div "Tại văn phòng" at bounding box center [1081, 490] width 166 height 17
type input "0"
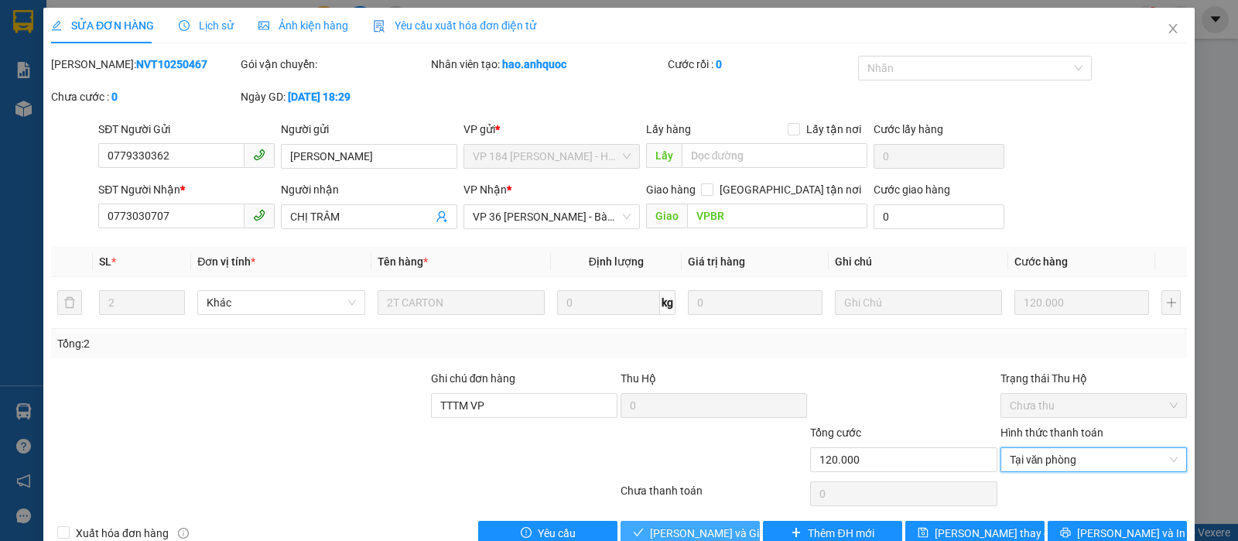
click at [626, 521] on button "[PERSON_NAME] và Giao hàng" at bounding box center [689, 533] width 139 height 25
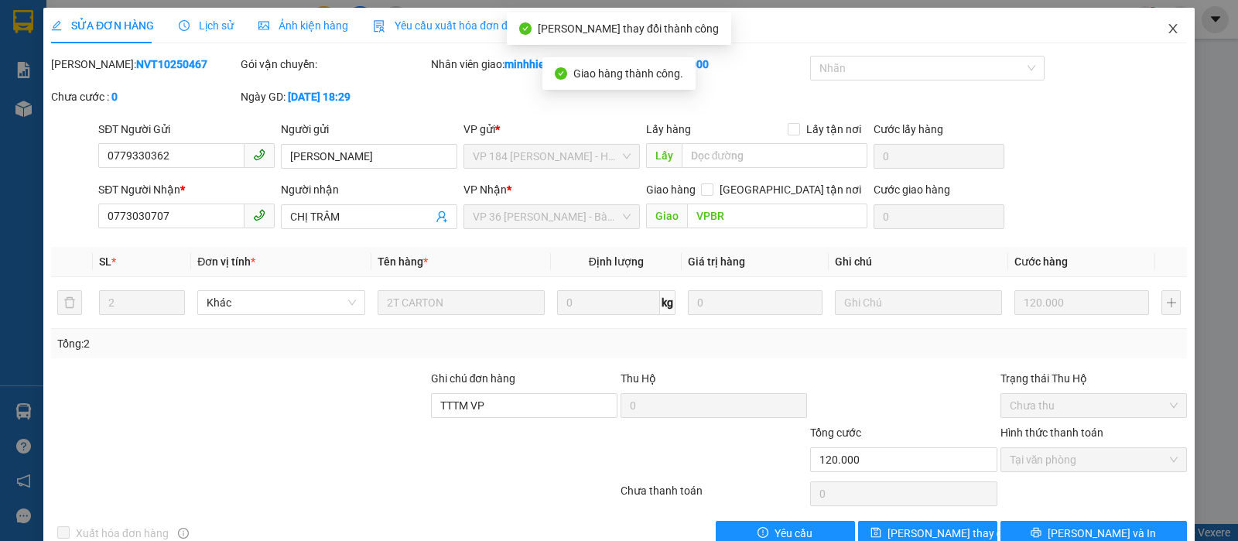
click at [1167, 29] on icon "close" at bounding box center [1173, 28] width 12 height 12
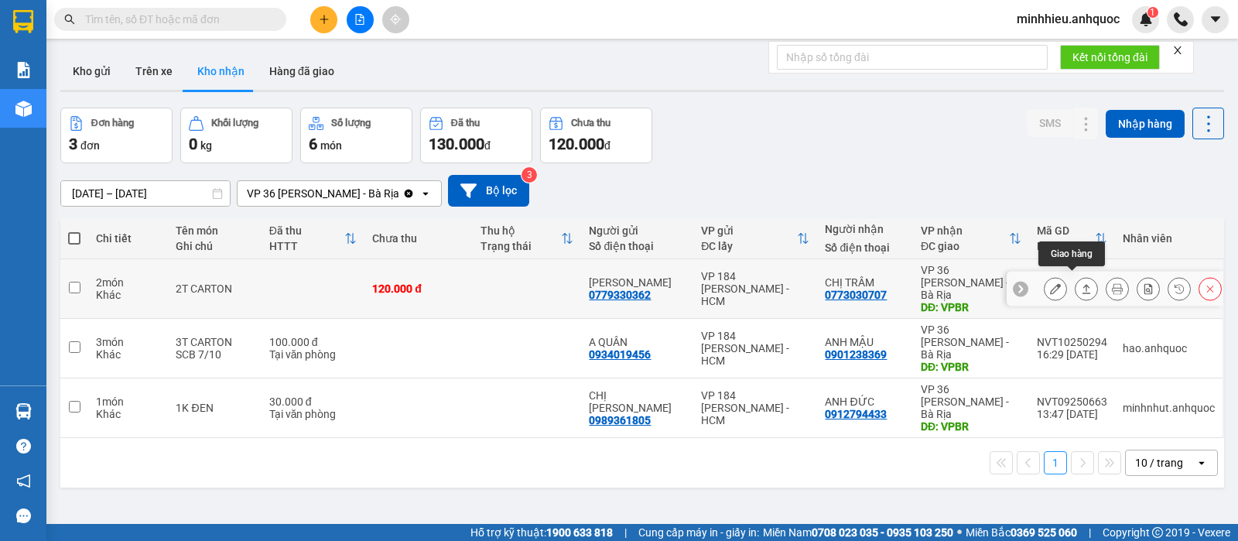
click at [1050, 283] on icon at bounding box center [1055, 288] width 11 height 11
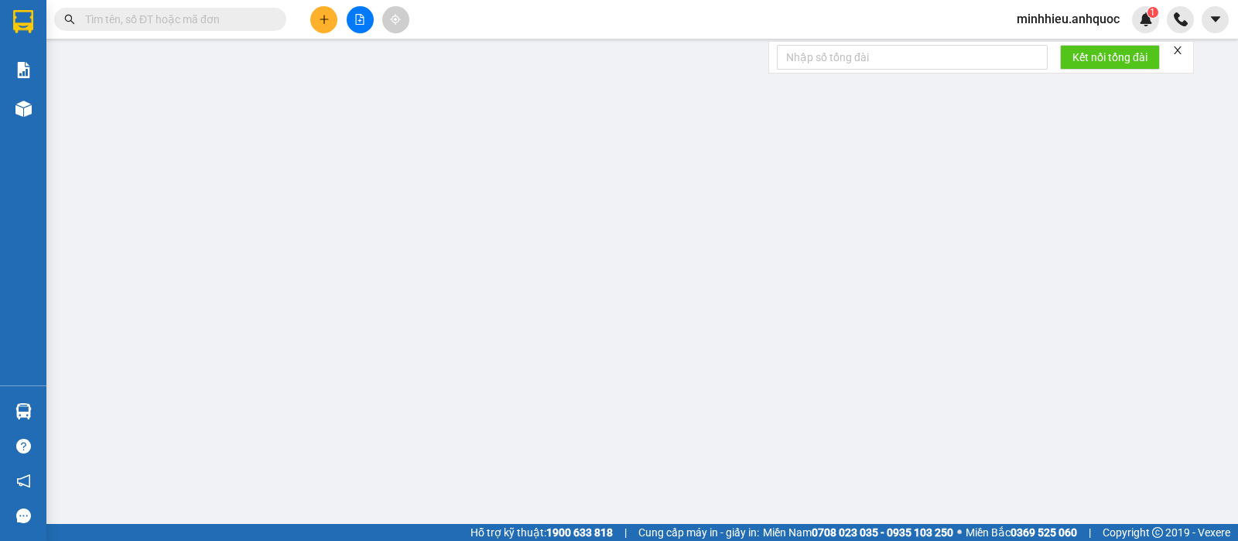
type input "0779330362"
type input "[PERSON_NAME]"
type input "0773030707"
type input "CHỊ TRÂM"
type input "VPBR"
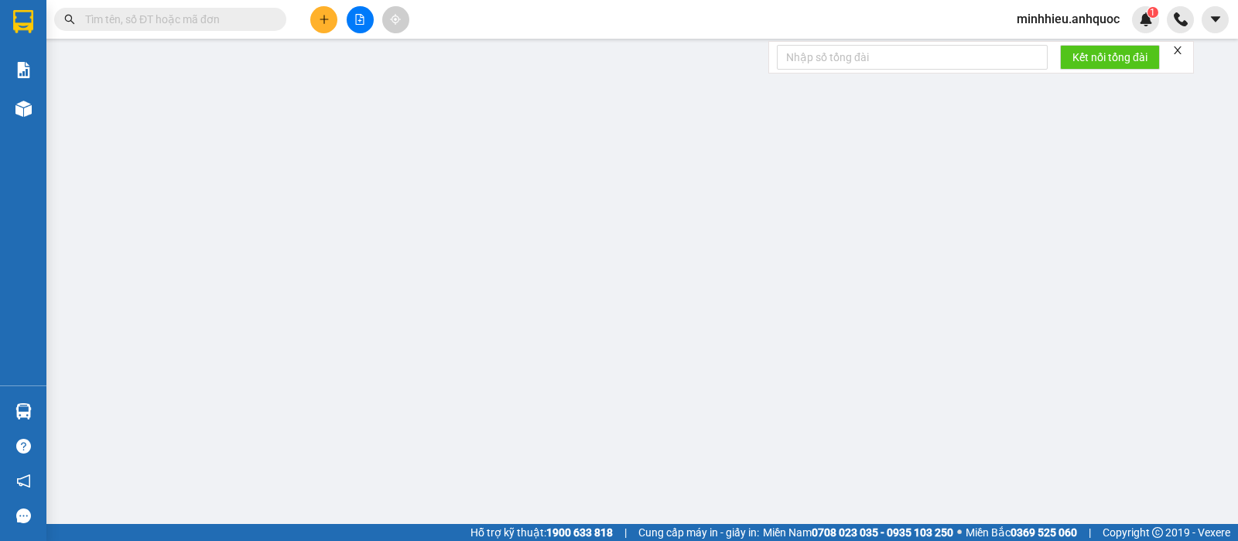
type input "120.000"
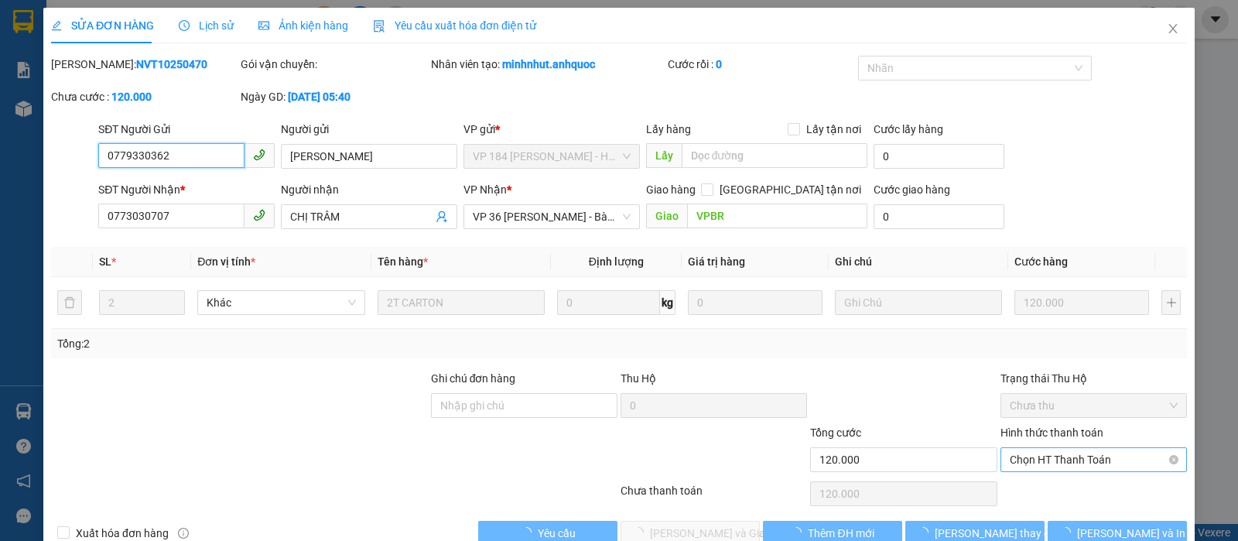
scroll to position [35, 0]
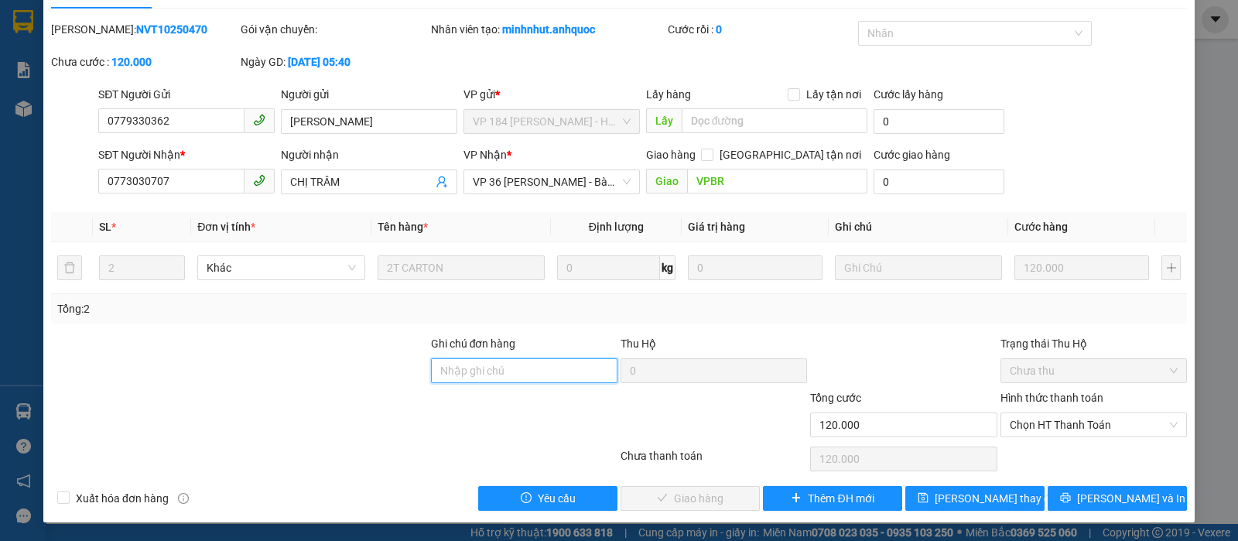
drag, startPoint x: 450, startPoint y: 377, endPoint x: 450, endPoint y: 396, distance: 19.3
click at [450, 377] on input "Ghi chú đơn hàng" at bounding box center [524, 370] width 186 height 25
type input "TTTM VP"
click at [1067, 418] on span "Chọn HT Thanh Toán" at bounding box center [1093, 424] width 168 height 23
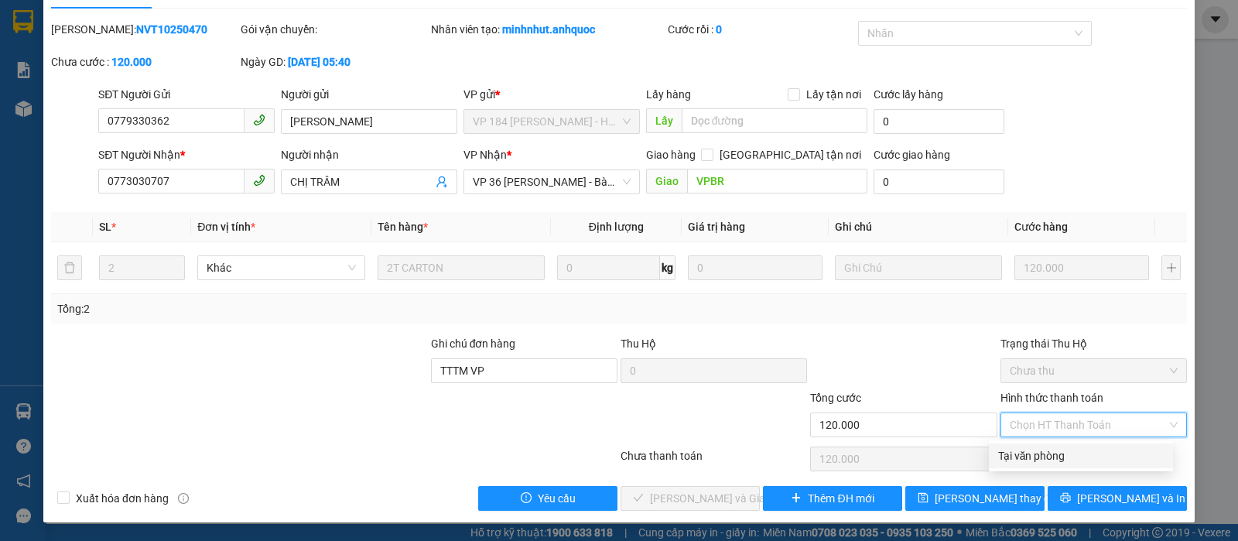
click at [1017, 449] on div "Tại văn phòng" at bounding box center [1081, 455] width 166 height 17
type input "0"
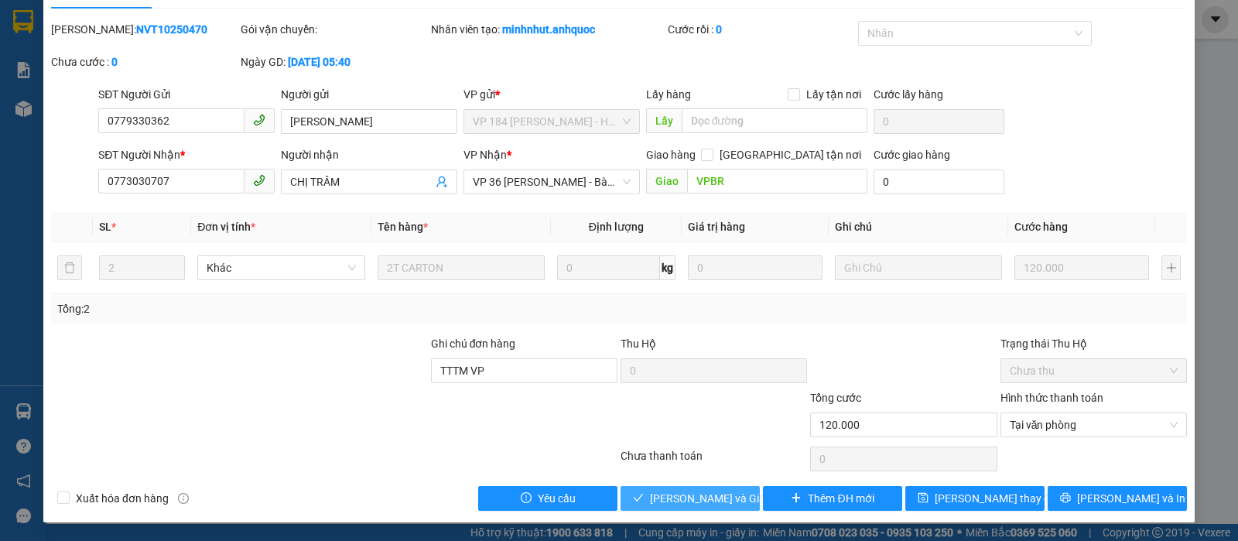
click at [683, 498] on span "[PERSON_NAME] và Giao hàng" at bounding box center [724, 498] width 149 height 17
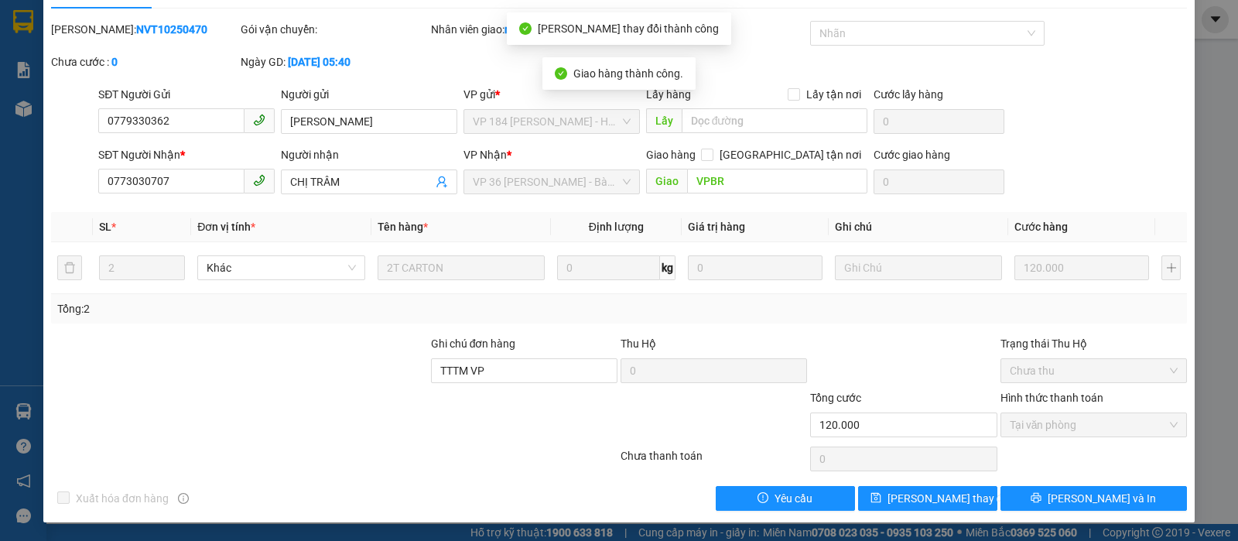
scroll to position [0, 0]
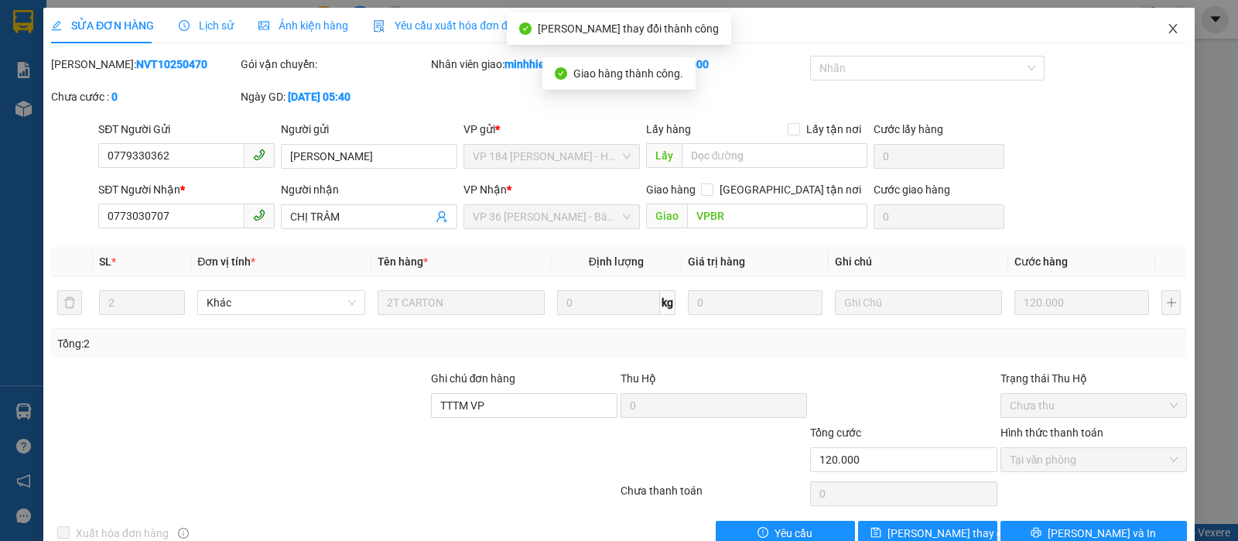
drag, startPoint x: 1160, startPoint y: 27, endPoint x: 856, endPoint y: 34, distance: 304.9
click at [1167, 27] on icon "close" at bounding box center [1173, 28] width 12 height 12
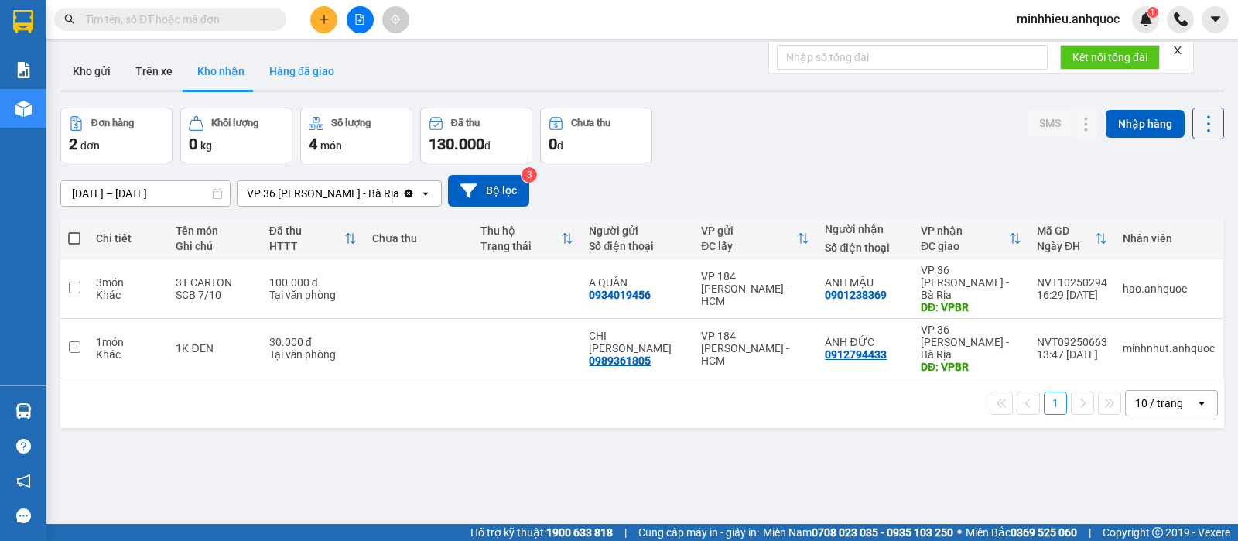
click at [299, 80] on button "Hàng đã giao" at bounding box center [302, 71] width 90 height 37
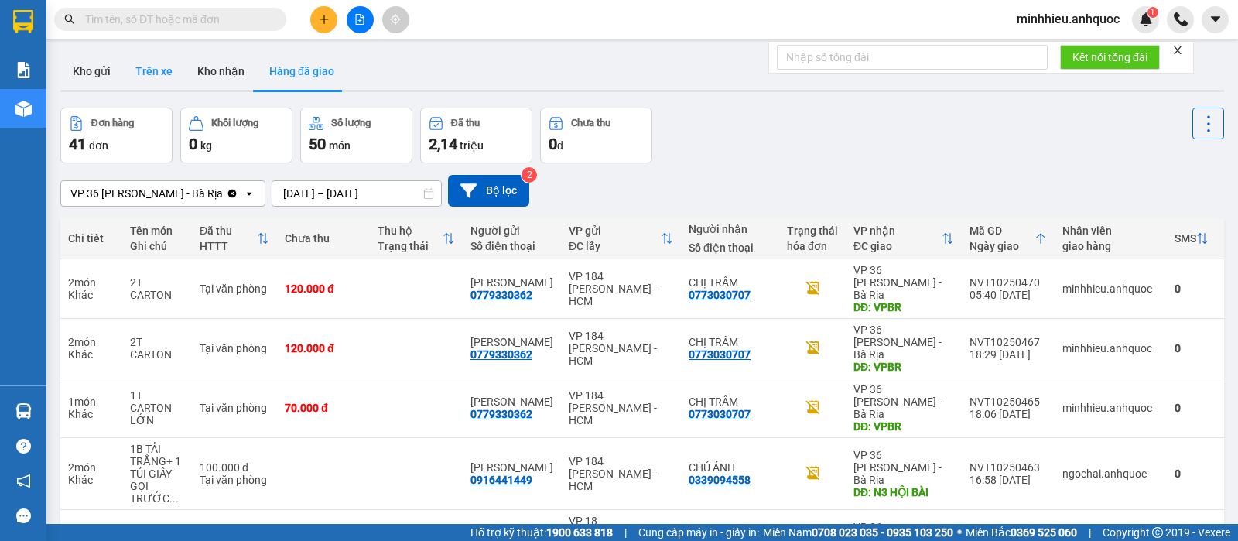
click at [162, 76] on button "Trên xe" at bounding box center [154, 71] width 62 height 37
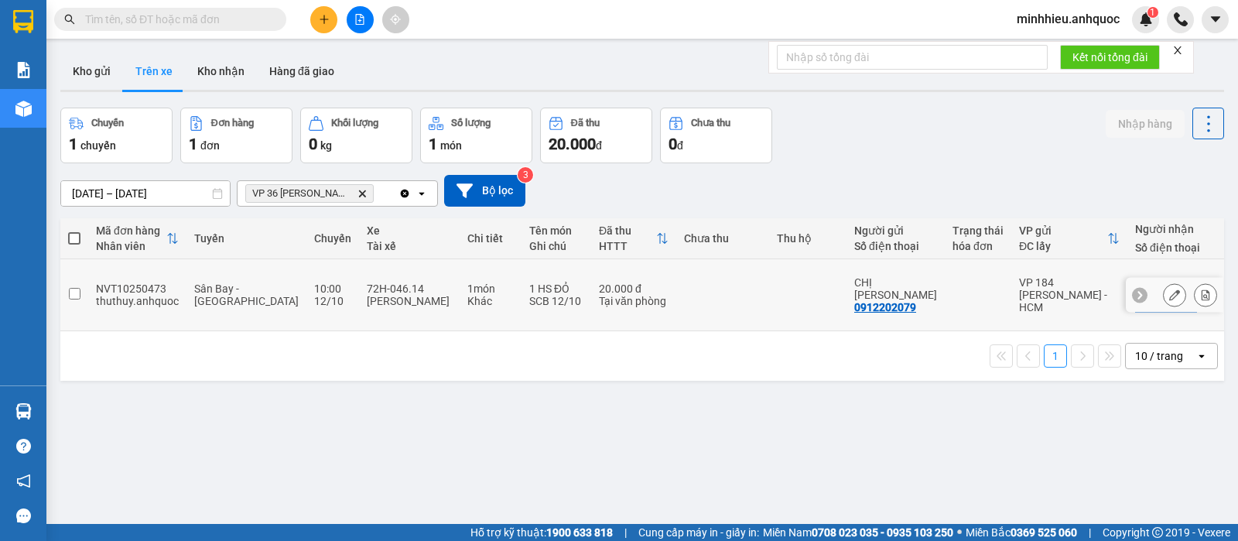
click at [314, 295] on div "12/10" at bounding box center [332, 301] width 37 height 12
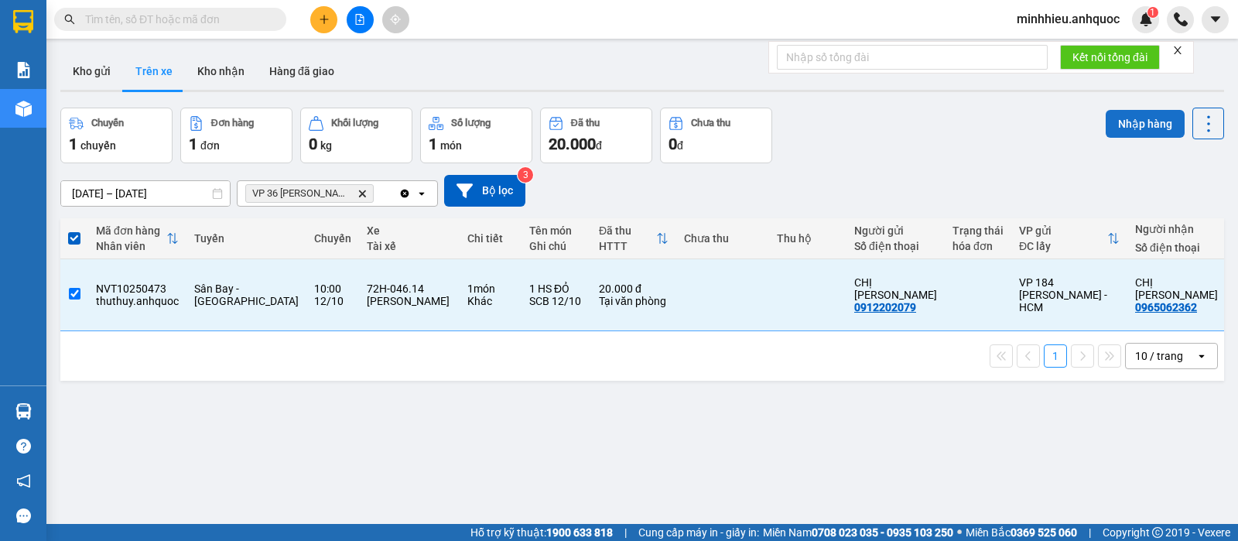
click at [1119, 128] on button "Nhập hàng" at bounding box center [1144, 124] width 79 height 28
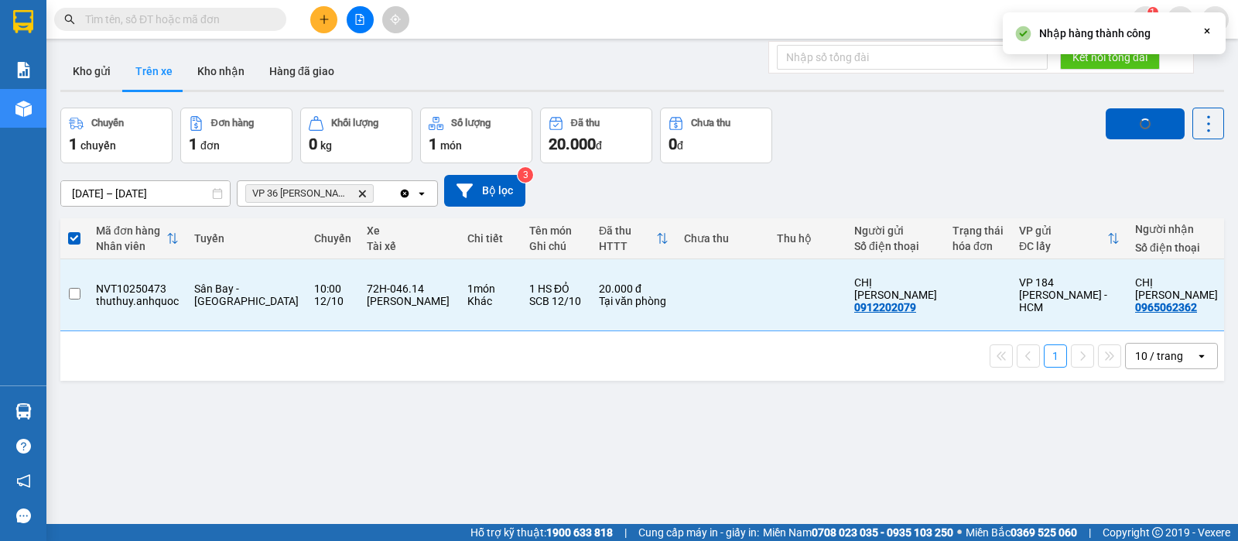
checkbox input "false"
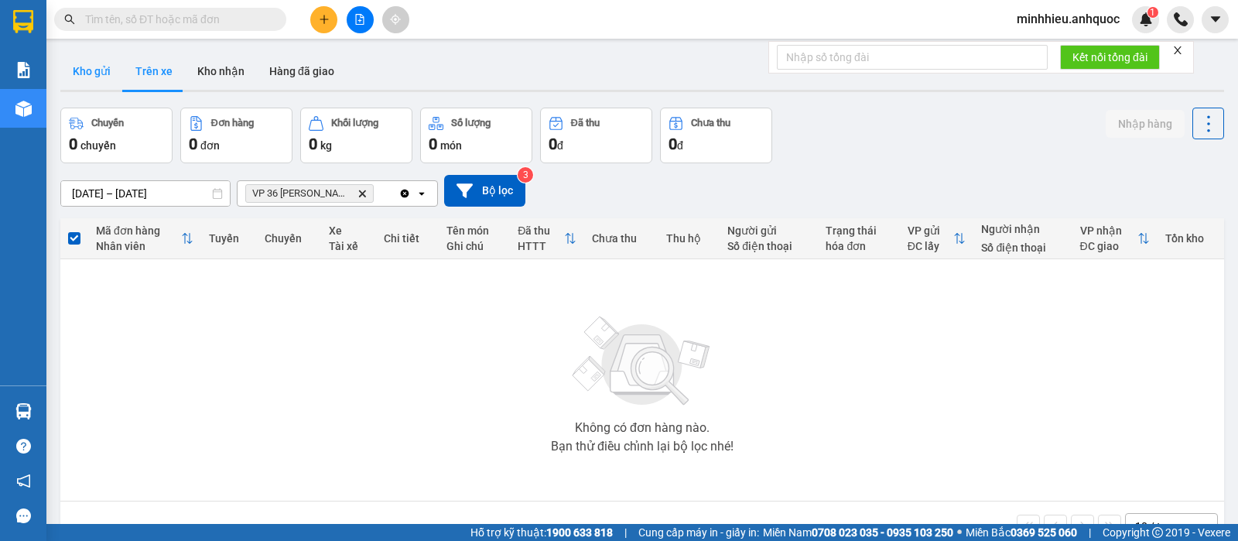
click at [97, 78] on button "Kho gửi" at bounding box center [91, 71] width 63 height 37
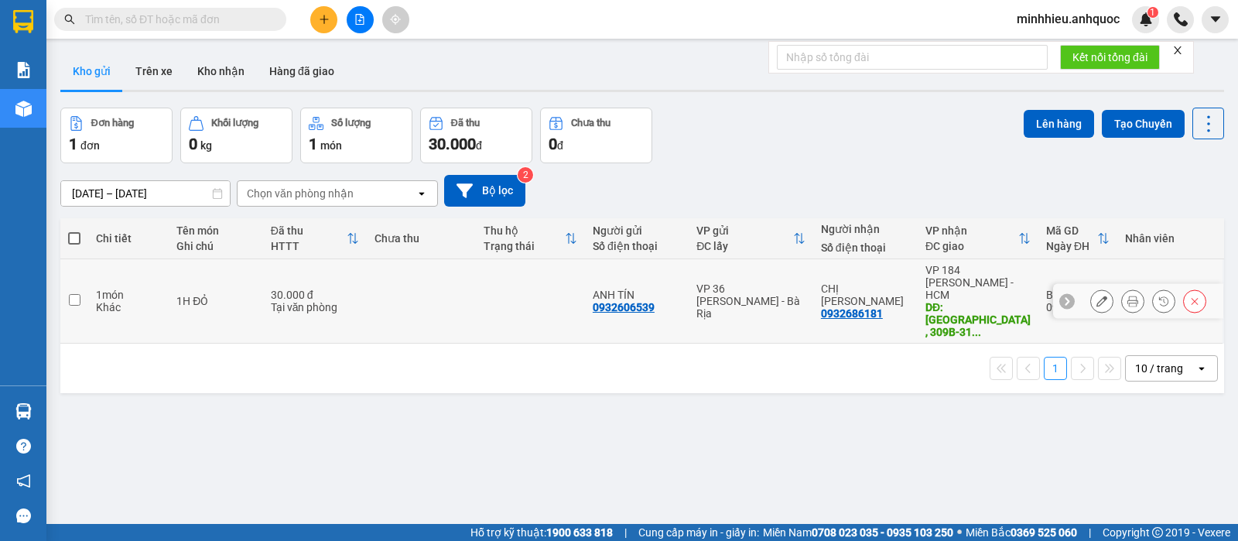
click at [468, 303] on td at bounding box center [421, 301] width 109 height 84
checkbox input "true"
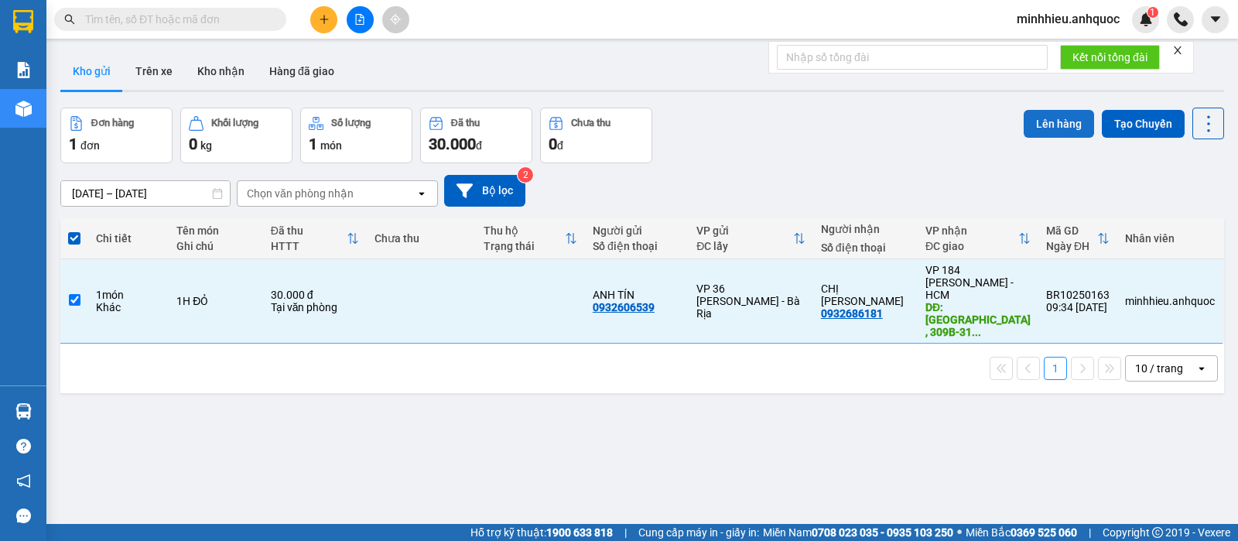
click at [1038, 118] on button "Lên hàng" at bounding box center [1058, 124] width 70 height 28
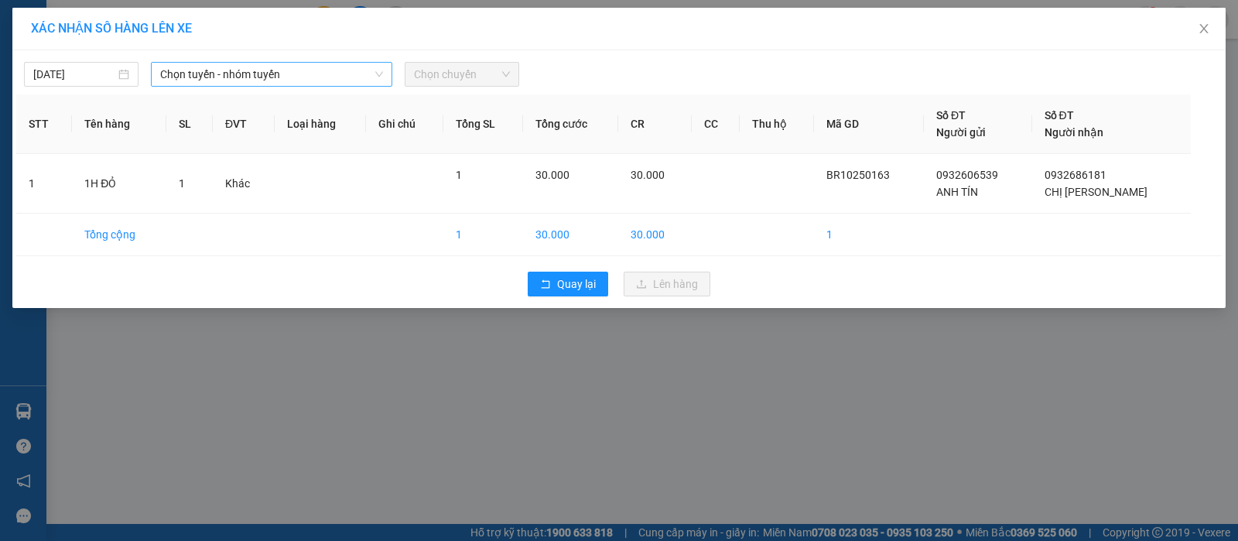
click at [249, 63] on span "Chọn tuyến - nhóm tuyến" at bounding box center [271, 74] width 223 height 23
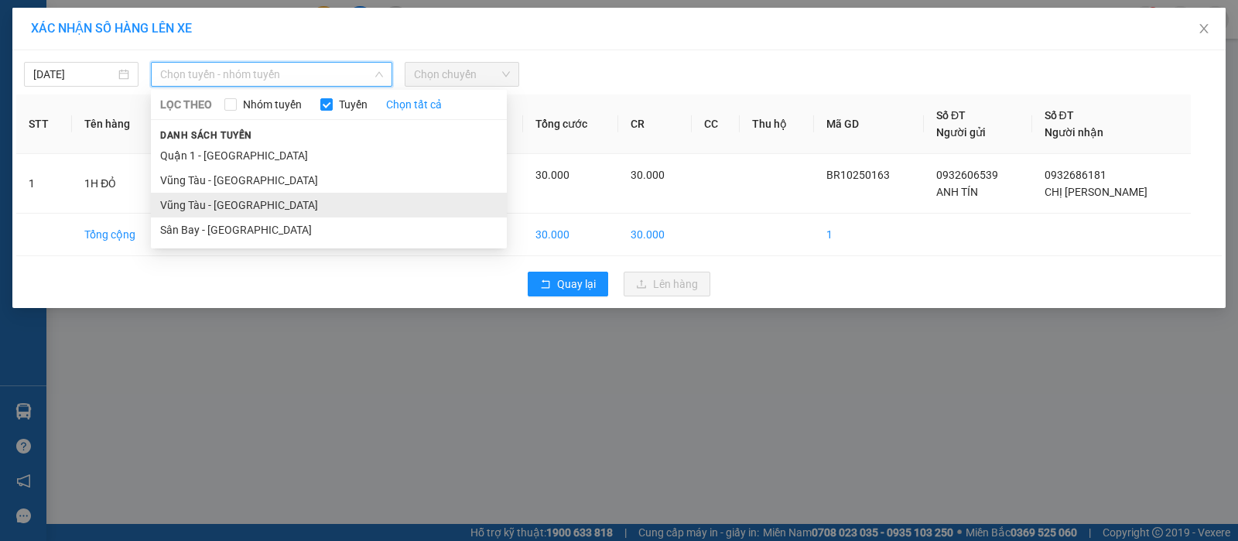
click at [259, 200] on li "Vũng Tàu - [GEOGRAPHIC_DATA]" at bounding box center [329, 205] width 356 height 25
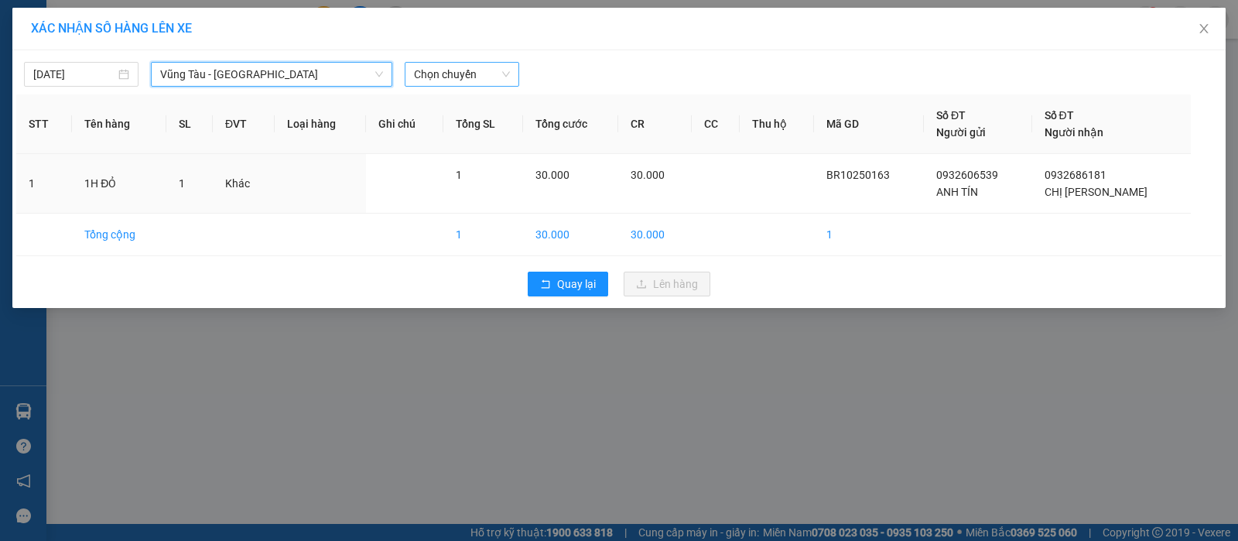
click at [441, 67] on span "Chọn chuyến" at bounding box center [462, 74] width 96 height 23
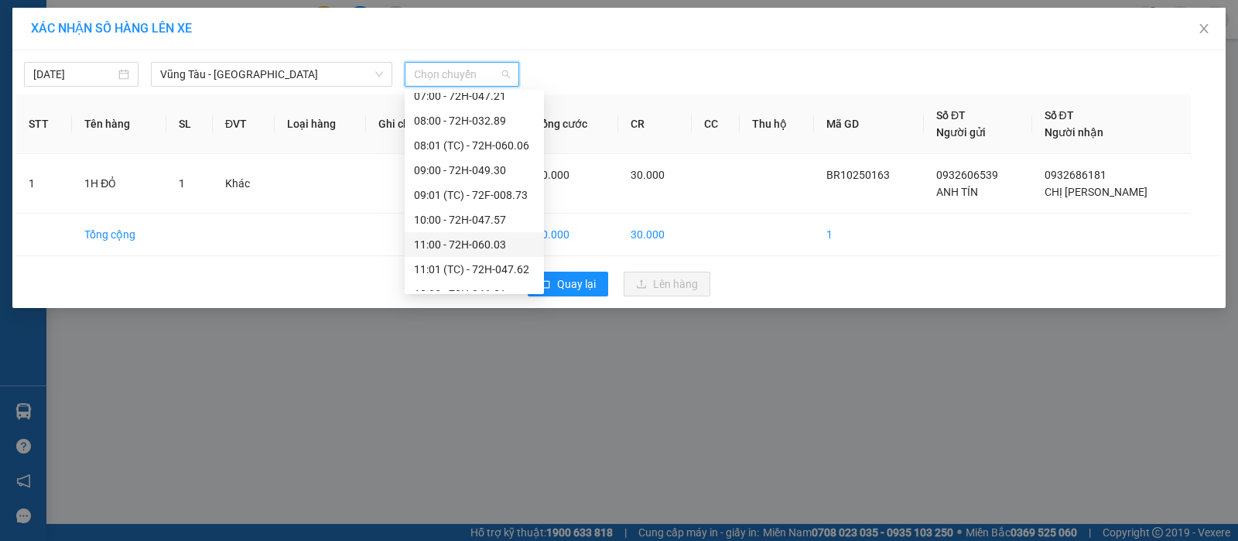
scroll to position [290, 0]
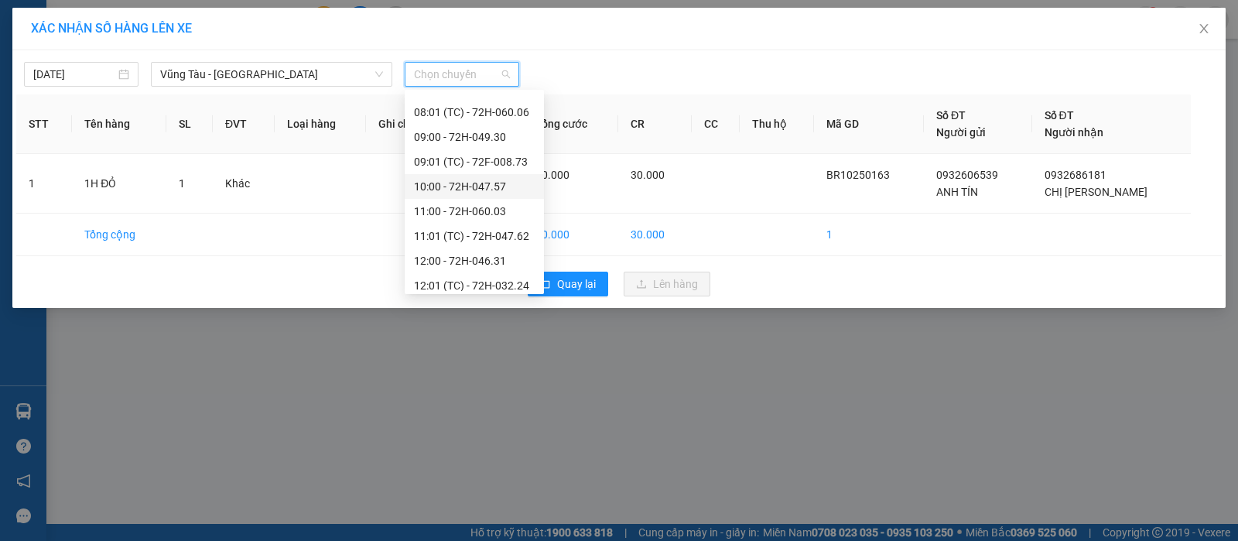
click at [493, 178] on div "10:00 - 72H-047.57" at bounding box center [474, 186] width 121 height 17
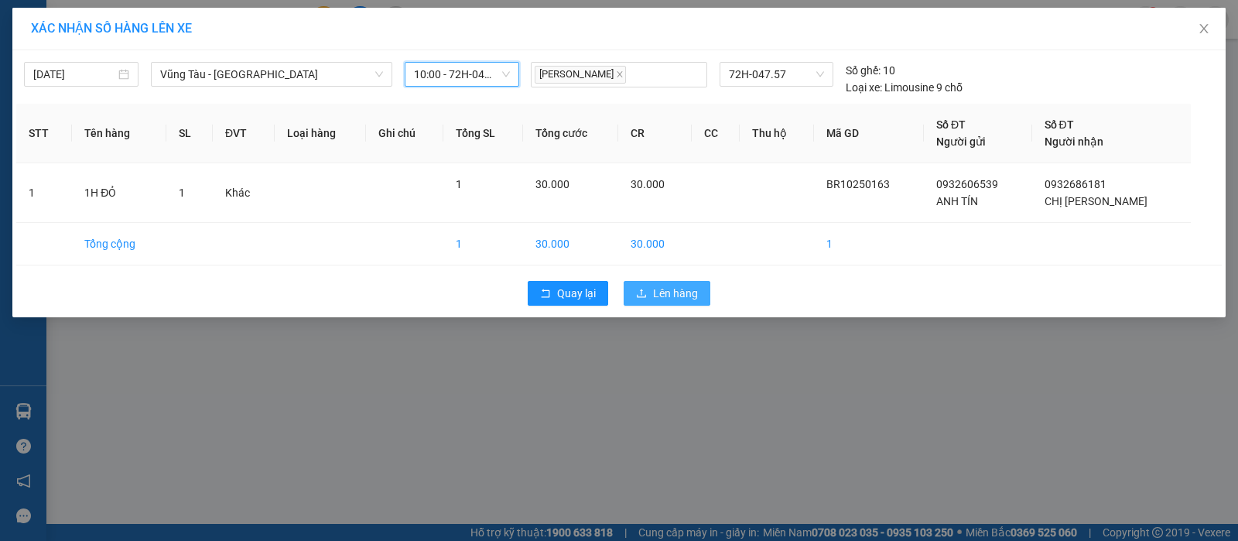
click at [647, 292] on button "Lên hàng" at bounding box center [666, 293] width 87 height 25
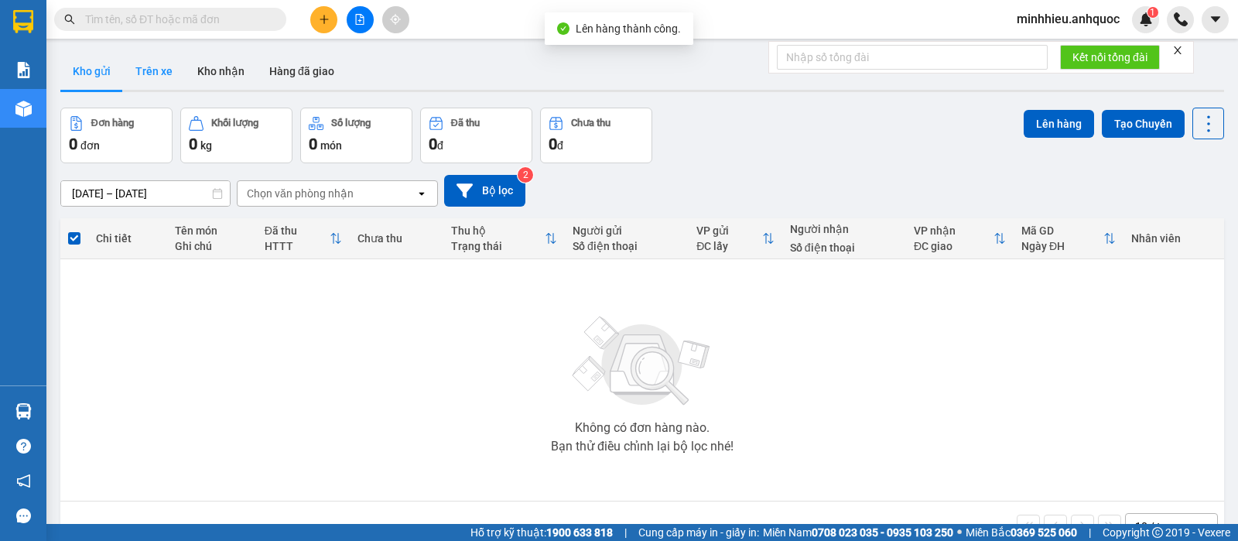
click at [131, 83] on button "Trên xe" at bounding box center [154, 71] width 62 height 37
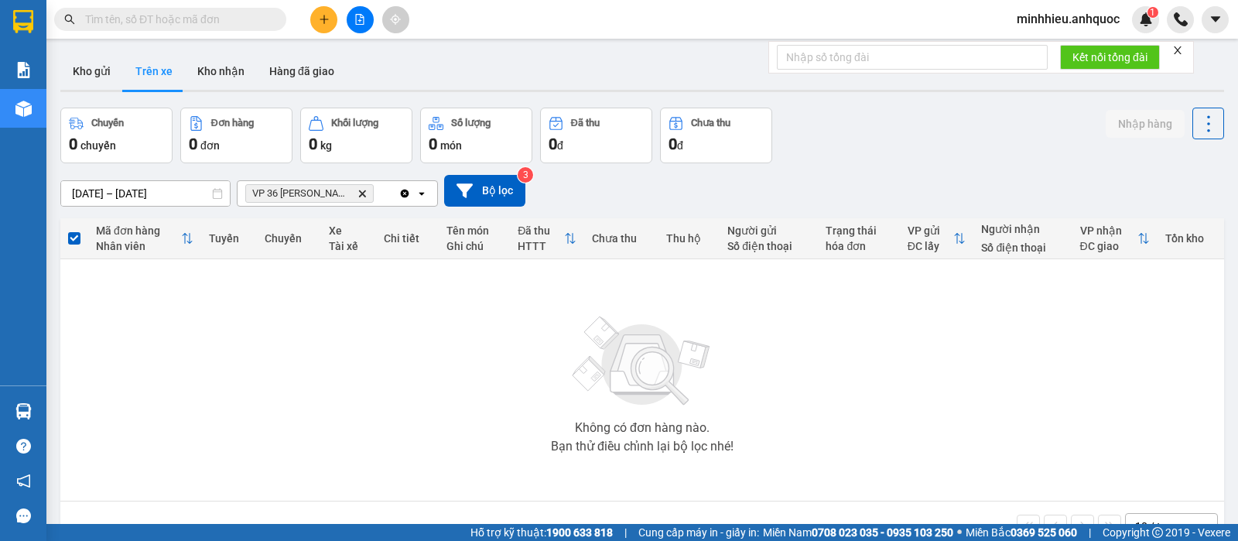
click at [407, 193] on icon "Clear all" at bounding box center [405, 193] width 9 height 9
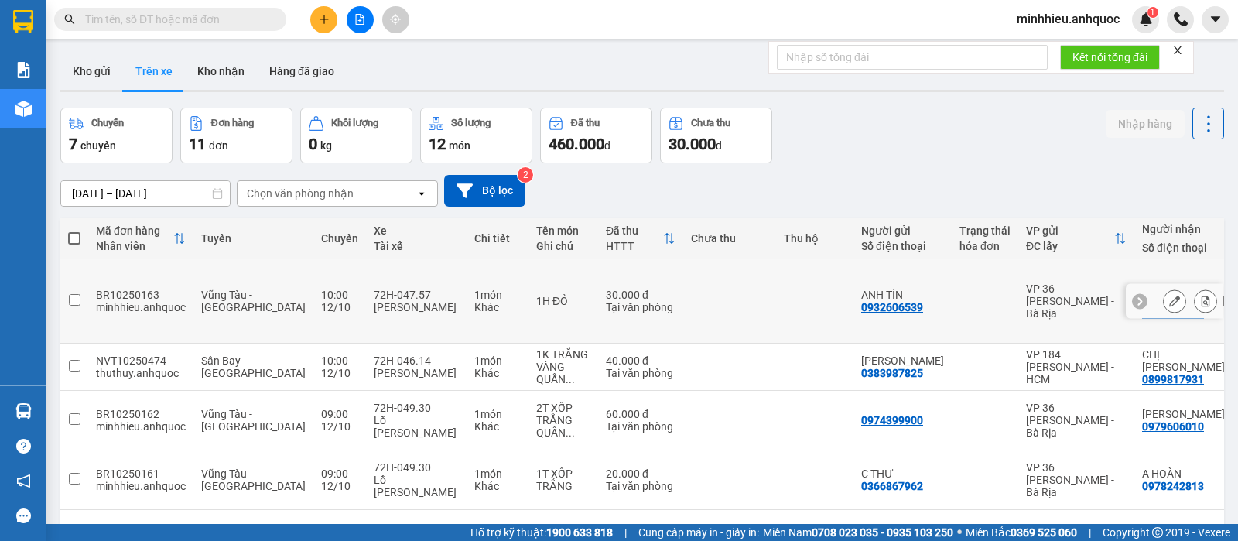
click at [1201, 295] on icon at bounding box center [1205, 300] width 9 height 11
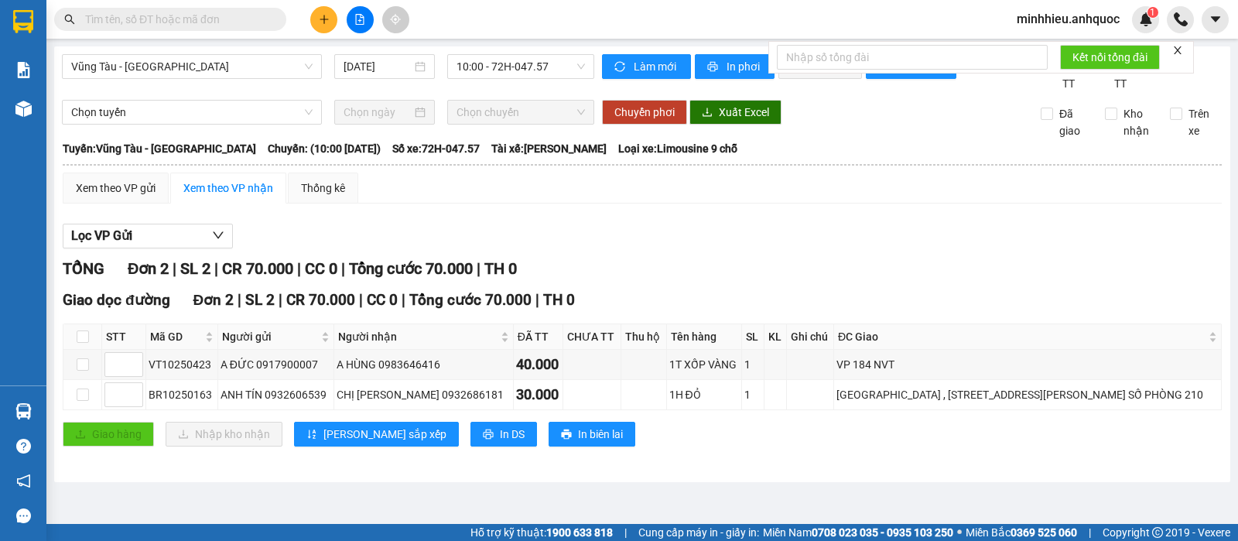
click at [183, 249] on div at bounding box center [642, 248] width 1159 height 1
click at [117, 245] on span "Lọc VP Gửi" at bounding box center [101, 235] width 61 height 19
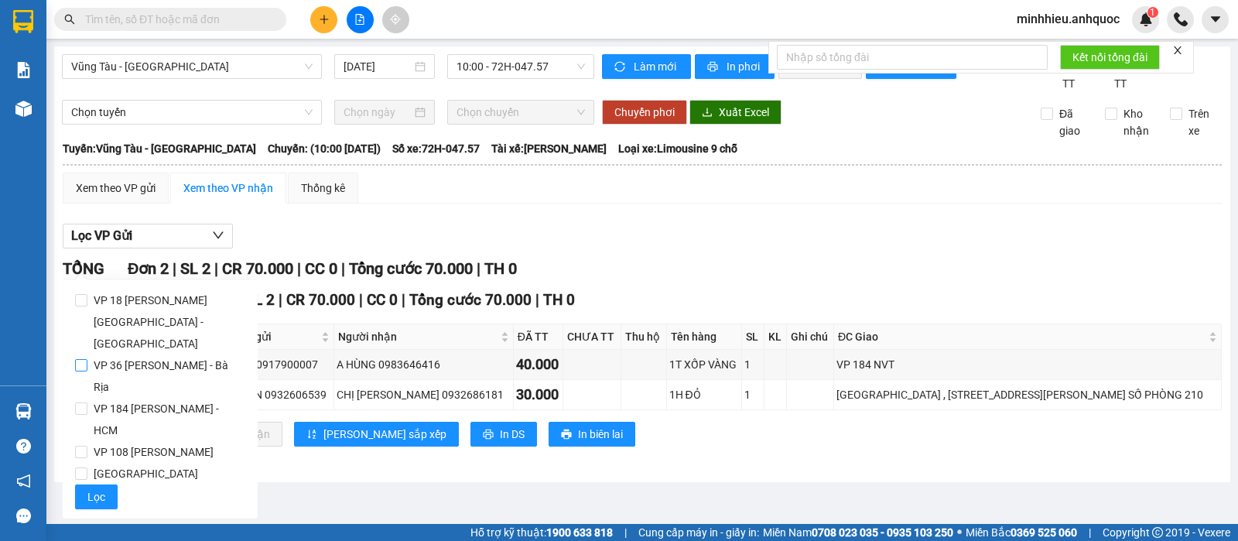
click at [125, 354] on span "VP 36 [PERSON_NAME] - Bà Rịa" at bounding box center [166, 375] width 158 height 43
click at [87, 359] on input "VP 36 [PERSON_NAME] - Bà Rịa" at bounding box center [81, 365] width 12 height 12
checkbox input "true"
click at [93, 484] on button "Lọc" at bounding box center [96, 496] width 43 height 25
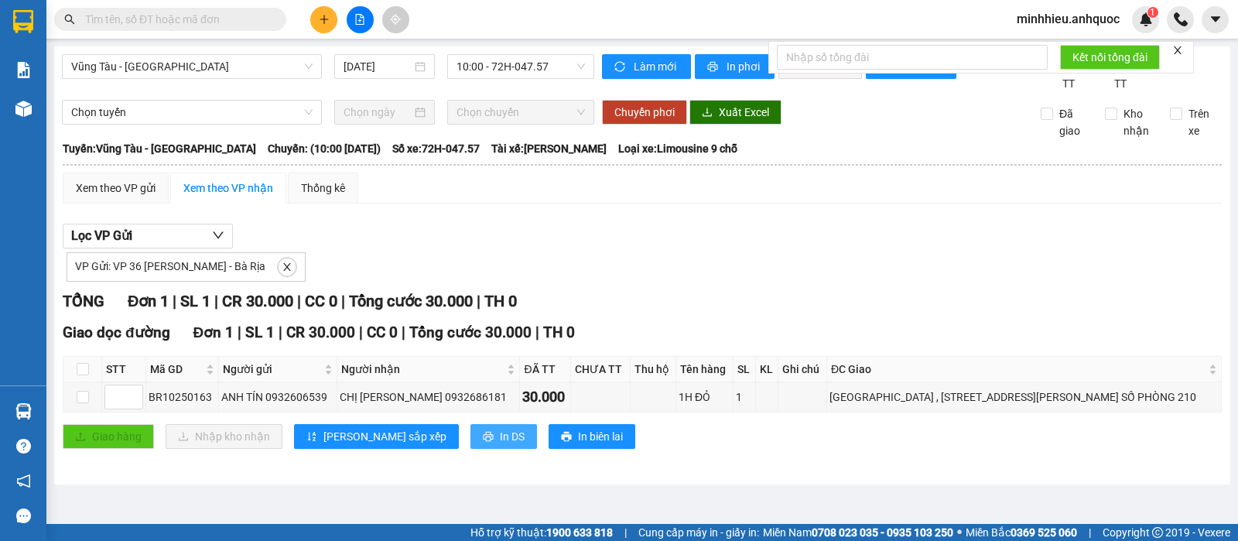
click at [483, 442] on icon "printer" at bounding box center [488, 436] width 11 height 11
click at [330, 19] on button at bounding box center [323, 19] width 27 height 27
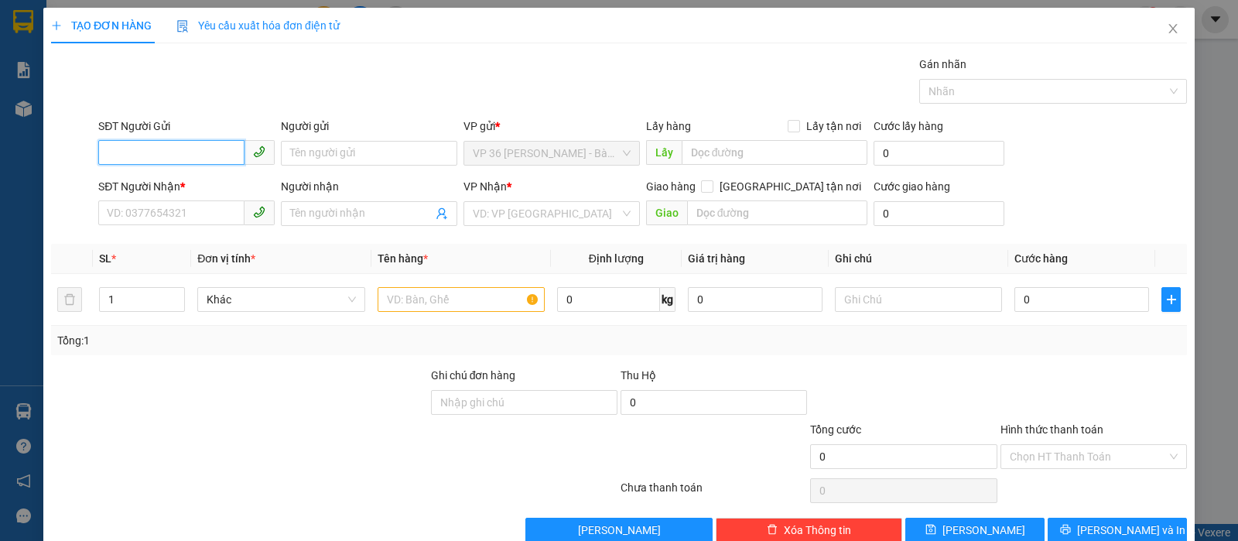
click at [194, 146] on input "SĐT Người Gửi" at bounding box center [171, 152] width 146 height 25
click at [189, 205] on div "0974477374 - ANH TÚ" at bounding box center [184, 208] width 155 height 17
type input "0974477374"
type input "ANH TÚ"
type input "0854453878"
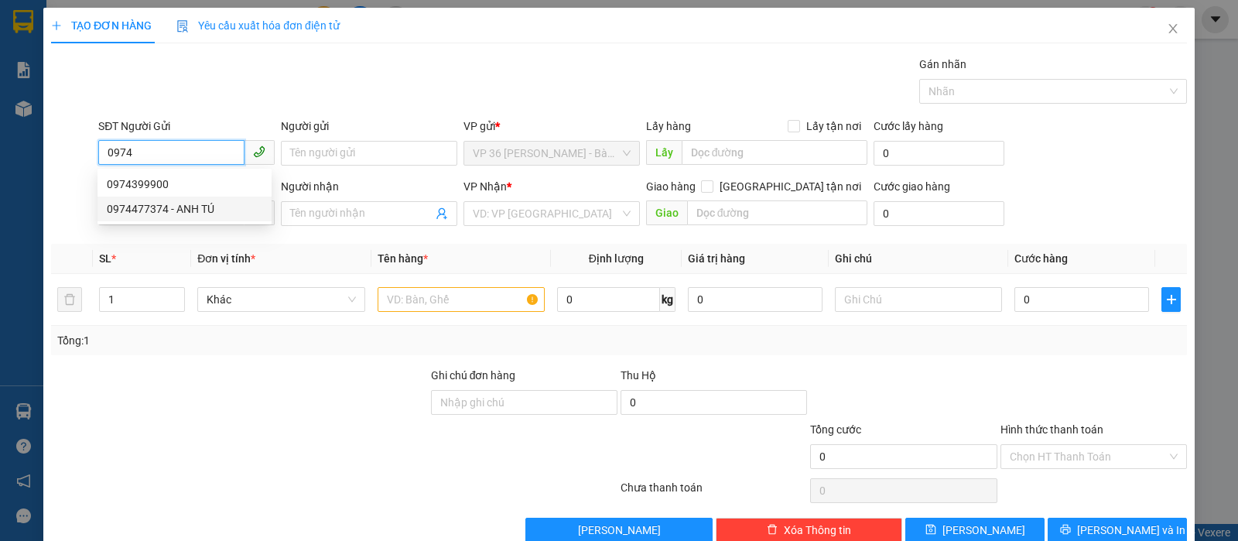
type input "Medilab"
type input "VPQ1"
type input "20.000"
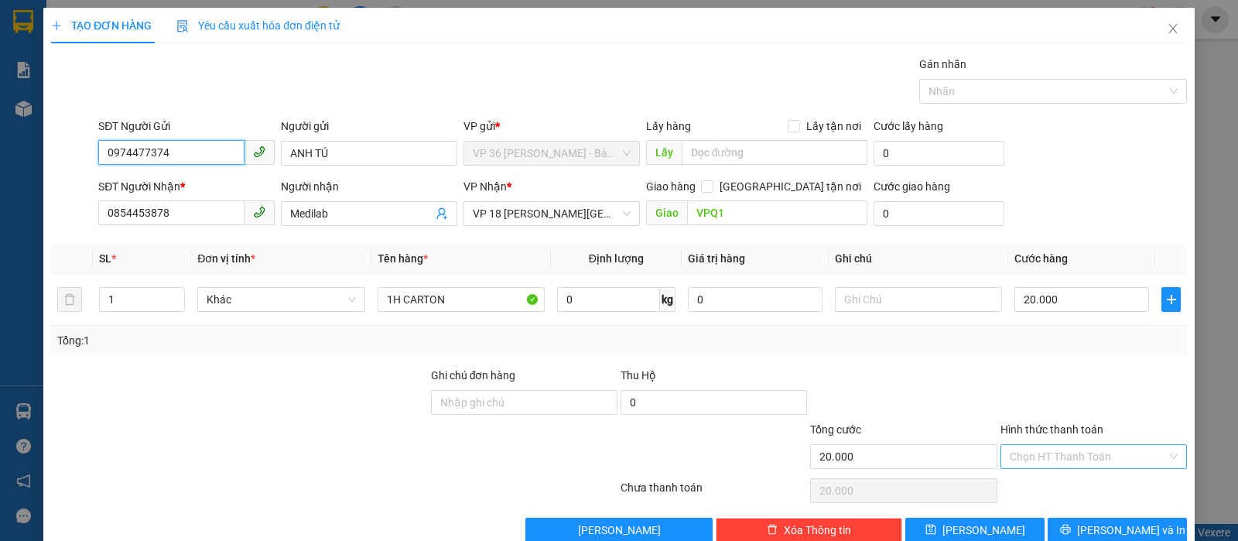
type input "0974477374"
click at [1066, 457] on input "Hình thức thanh toán" at bounding box center [1087, 456] width 157 height 23
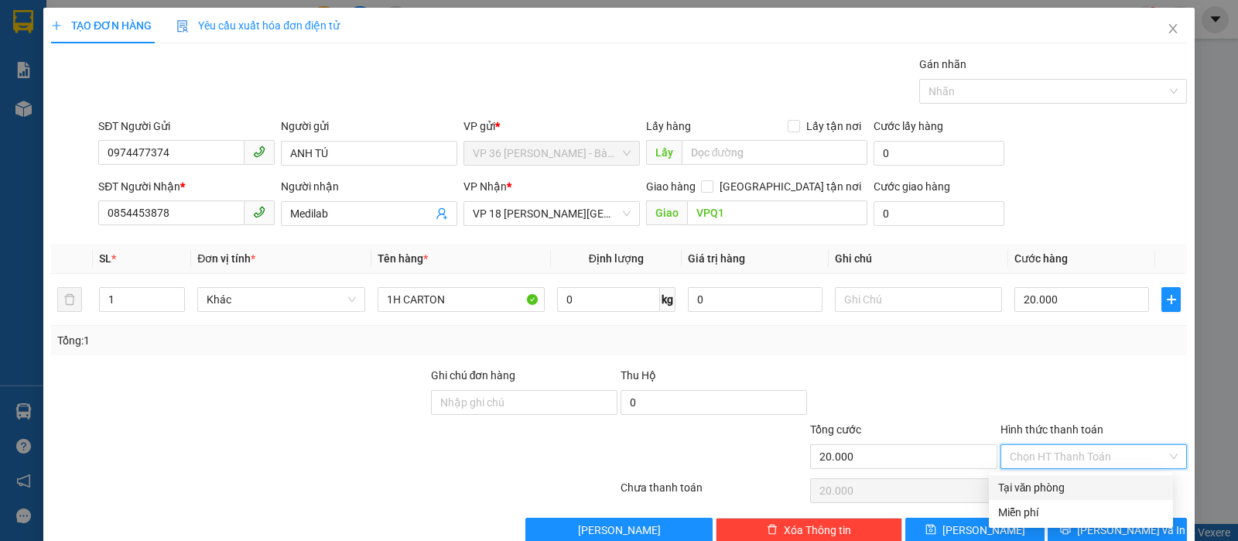
click at [1064, 485] on div "Tại văn phòng" at bounding box center [1081, 487] width 166 height 17
type input "0"
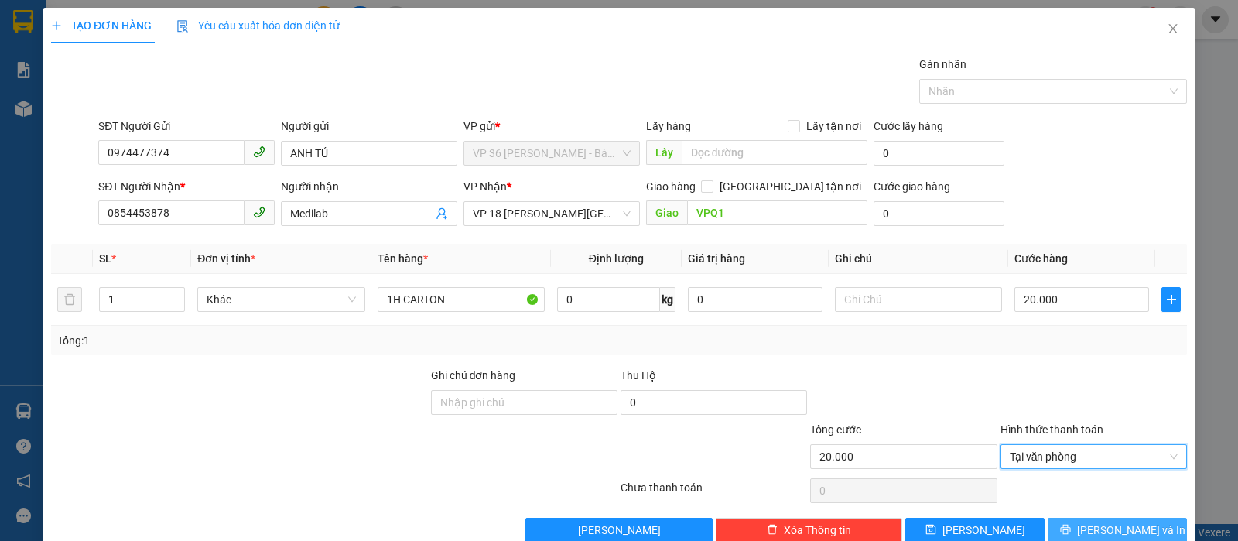
click at [1115, 530] on span "[PERSON_NAME] và In" at bounding box center [1131, 529] width 108 height 17
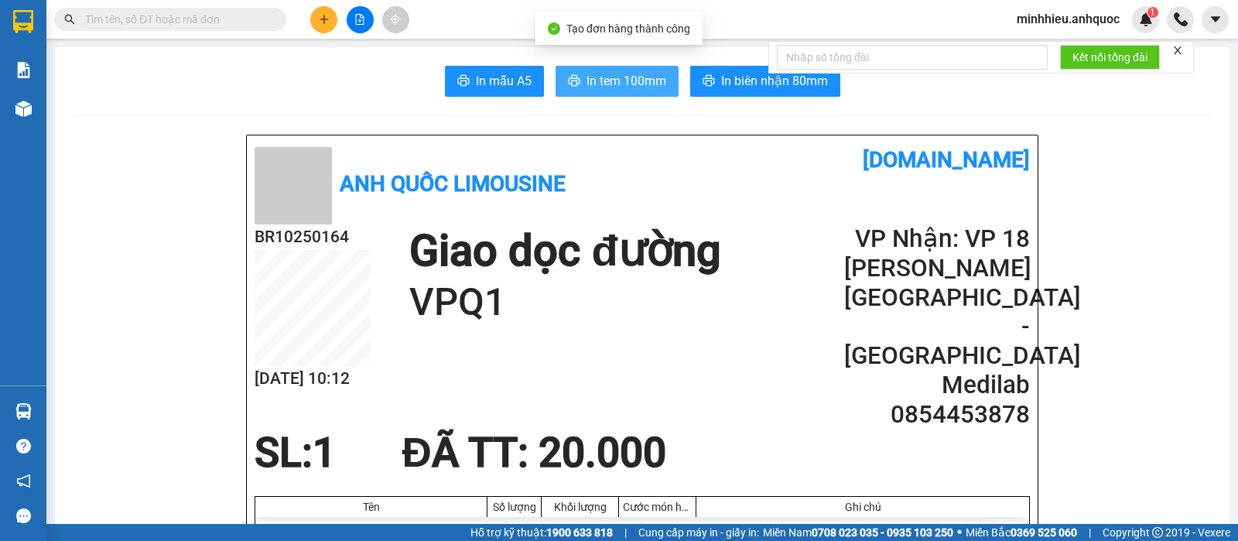
click at [615, 83] on span "In tem 100mm" at bounding box center [626, 80] width 80 height 19
click at [327, 22] on icon "plus" at bounding box center [324, 19] width 11 height 11
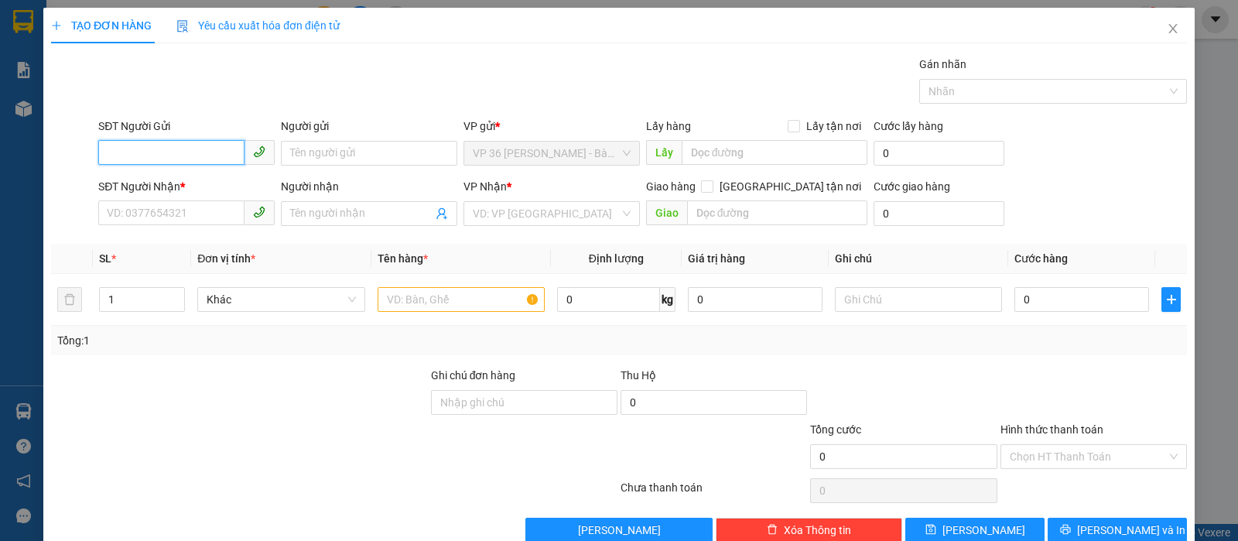
click at [137, 141] on input "SĐT Người Gửi" at bounding box center [171, 152] width 146 height 25
click at [121, 185] on div "0974477374 - ANH TÚ" at bounding box center [184, 184] width 155 height 17
type input "0974477374"
type input "ANH TÚ"
type input "0854453878"
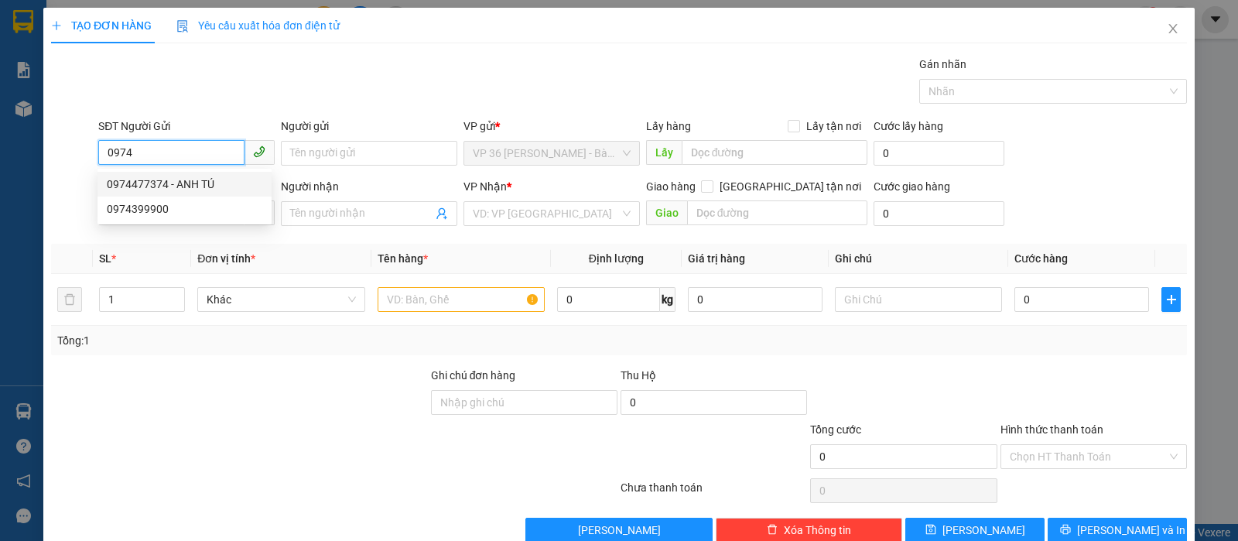
type input "Medilab"
type input "VPQ1"
type input "20.000"
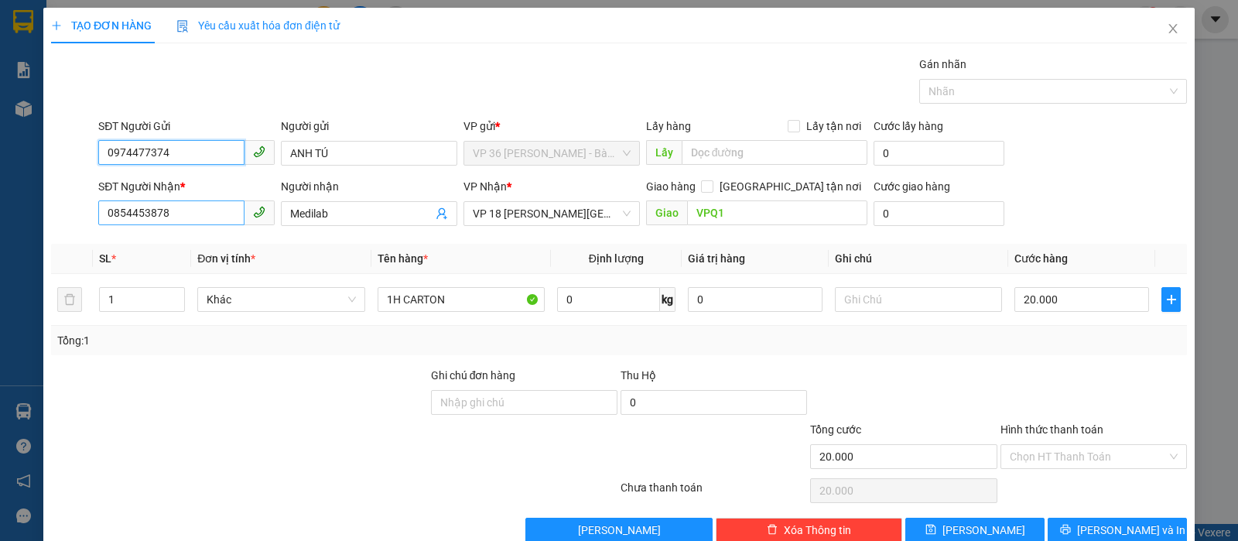
type input "0974477374"
click at [221, 220] on input "0854453878" at bounding box center [171, 212] width 146 height 25
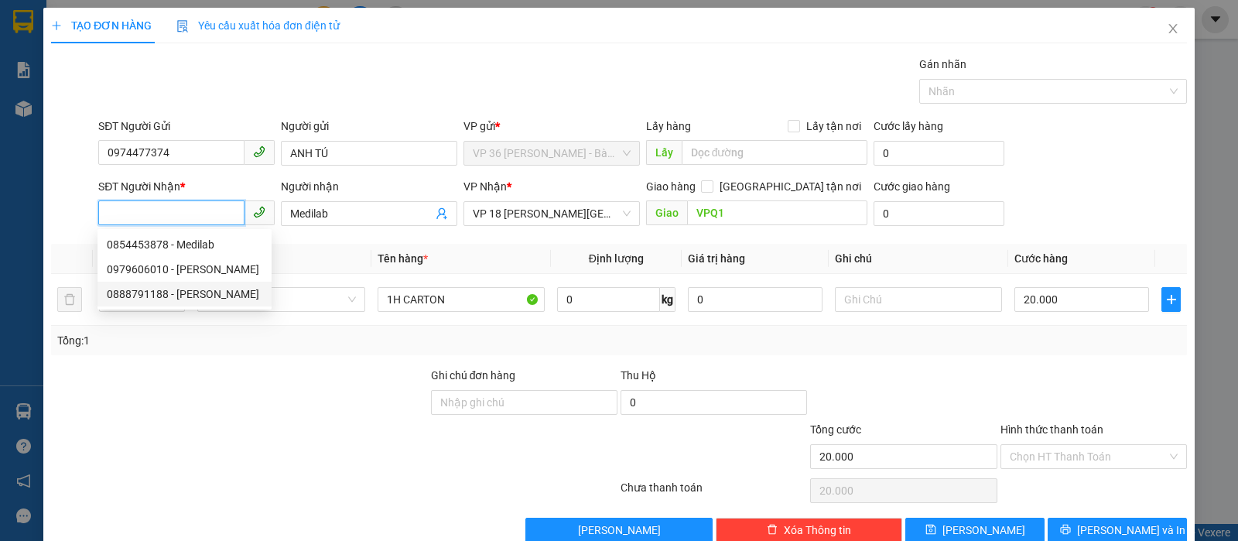
click at [185, 287] on div "0888791188 - ANH VŨ" at bounding box center [184, 293] width 155 height 17
type input "0888791188"
type input "[PERSON_NAME]"
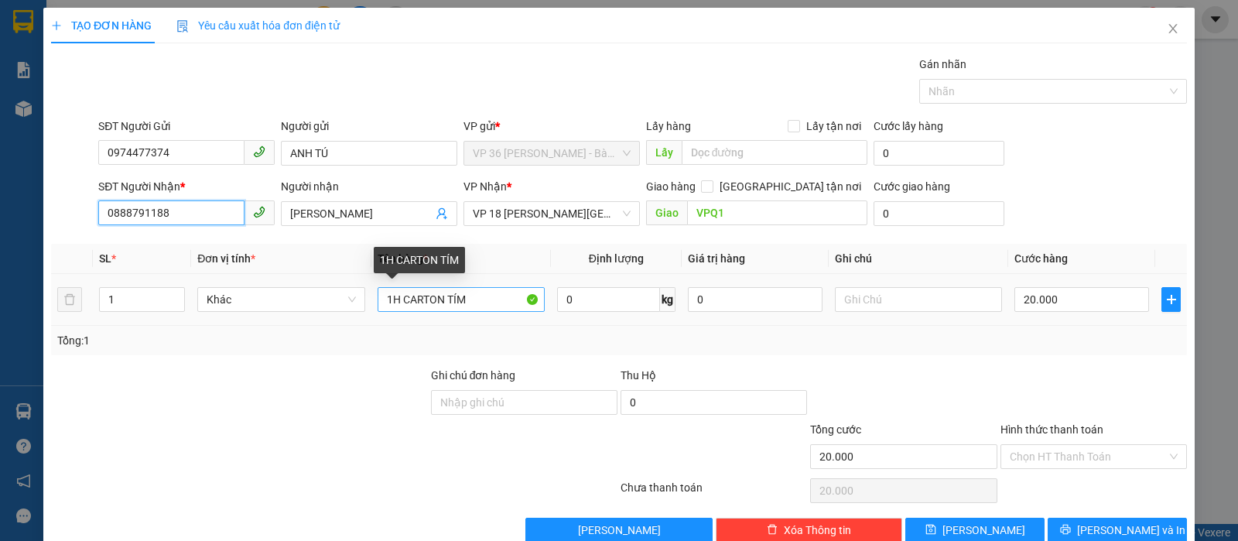
type input "0888791188"
drag, startPoint x: 496, startPoint y: 295, endPoint x: 385, endPoint y: 302, distance: 110.8
click at [385, 302] on input "1H CARTON TÍM" at bounding box center [460, 299] width 167 height 25
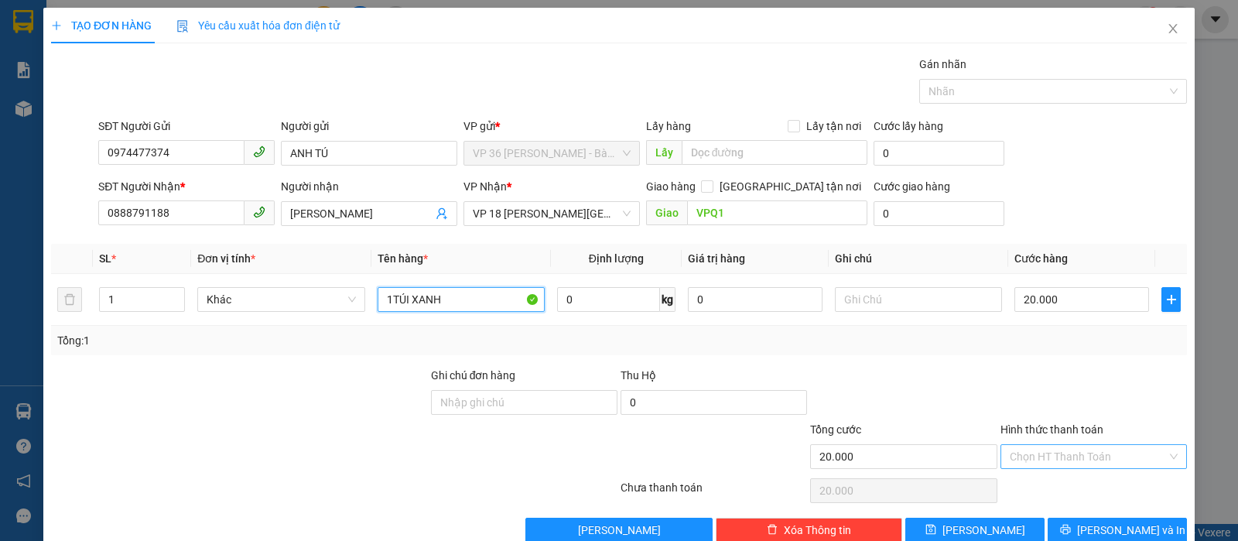
type input "1TÚI XANH"
click at [1105, 452] on input "Hình thức thanh toán" at bounding box center [1087, 456] width 157 height 23
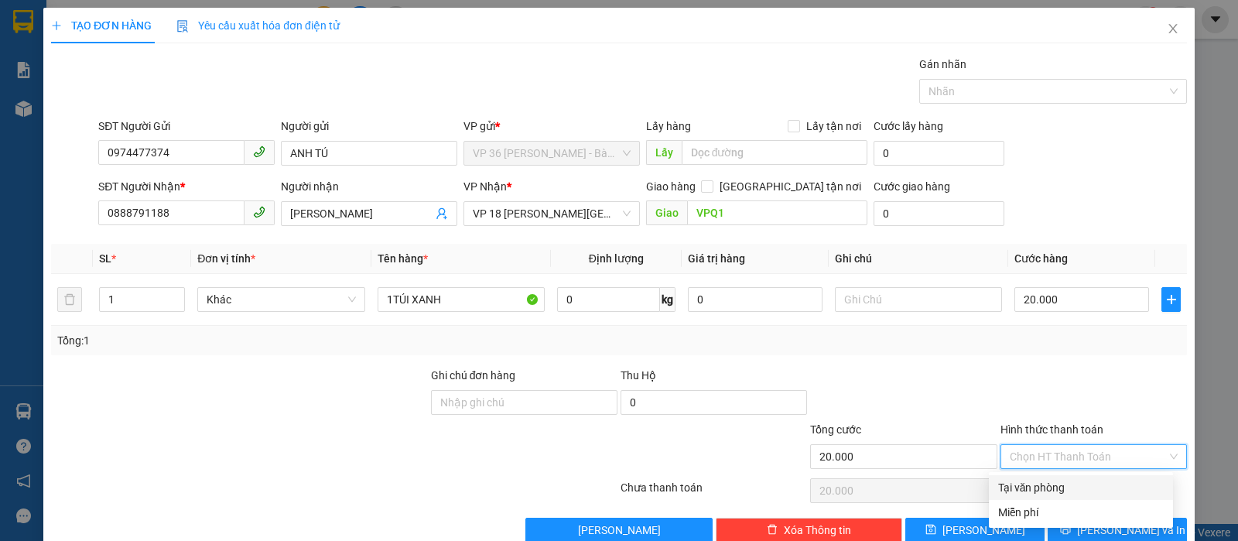
click at [1085, 489] on div "Tại văn phòng" at bounding box center [1081, 487] width 166 height 17
type input "0"
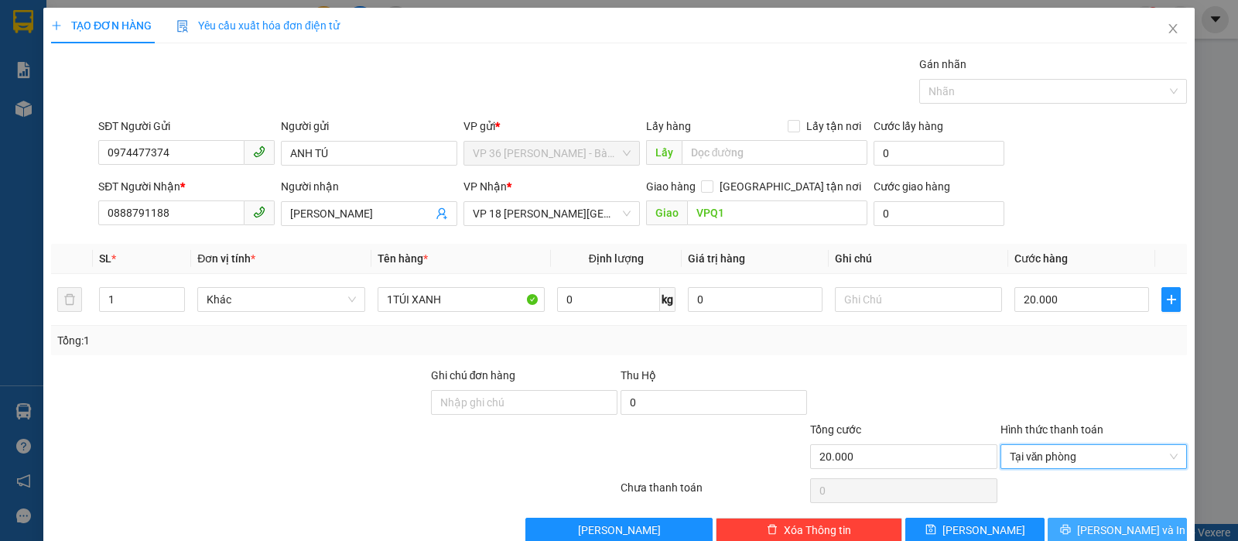
click at [1086, 530] on button "[PERSON_NAME] và In" at bounding box center [1116, 530] width 139 height 25
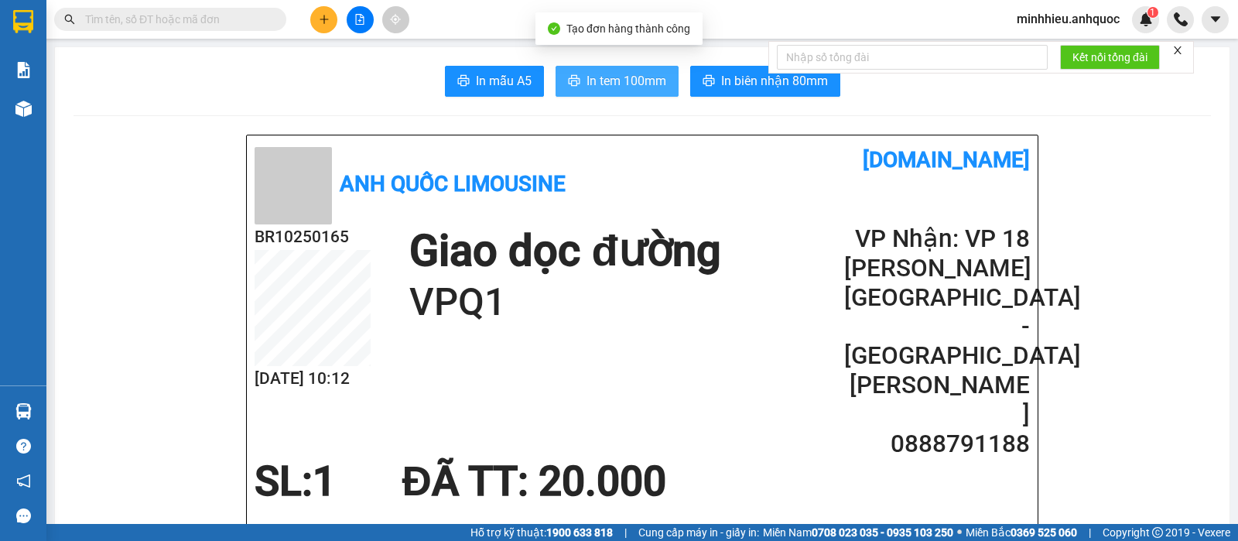
click at [626, 87] on span "In tem 100mm" at bounding box center [626, 80] width 80 height 19
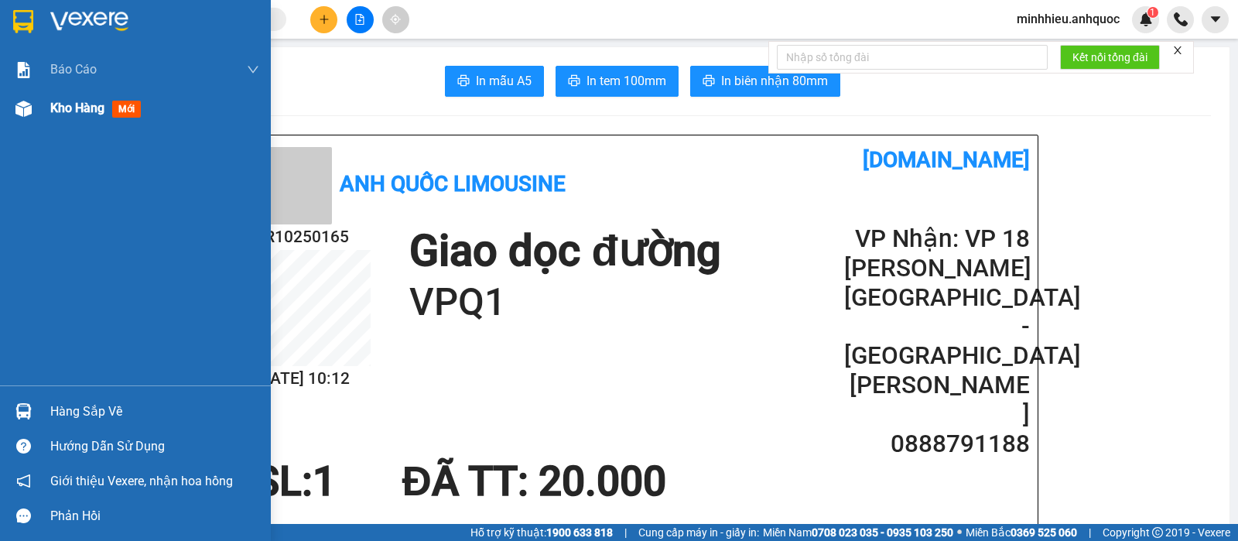
click at [50, 118] on div "Kho hàng mới" at bounding box center [135, 108] width 271 height 39
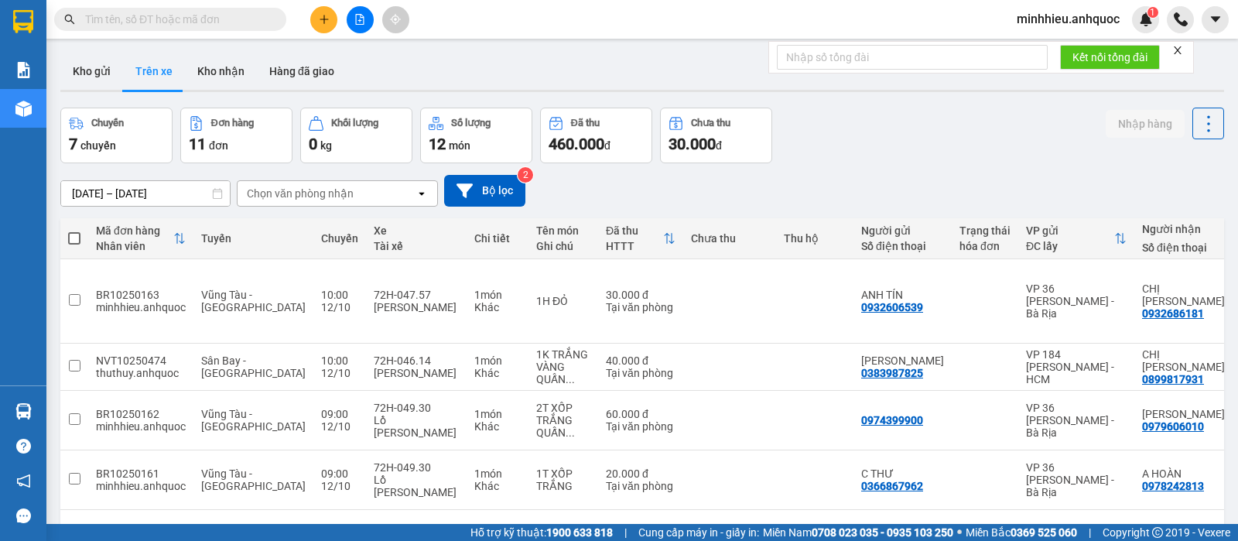
click at [81, 84] on button "Kho gửi" at bounding box center [91, 71] width 63 height 37
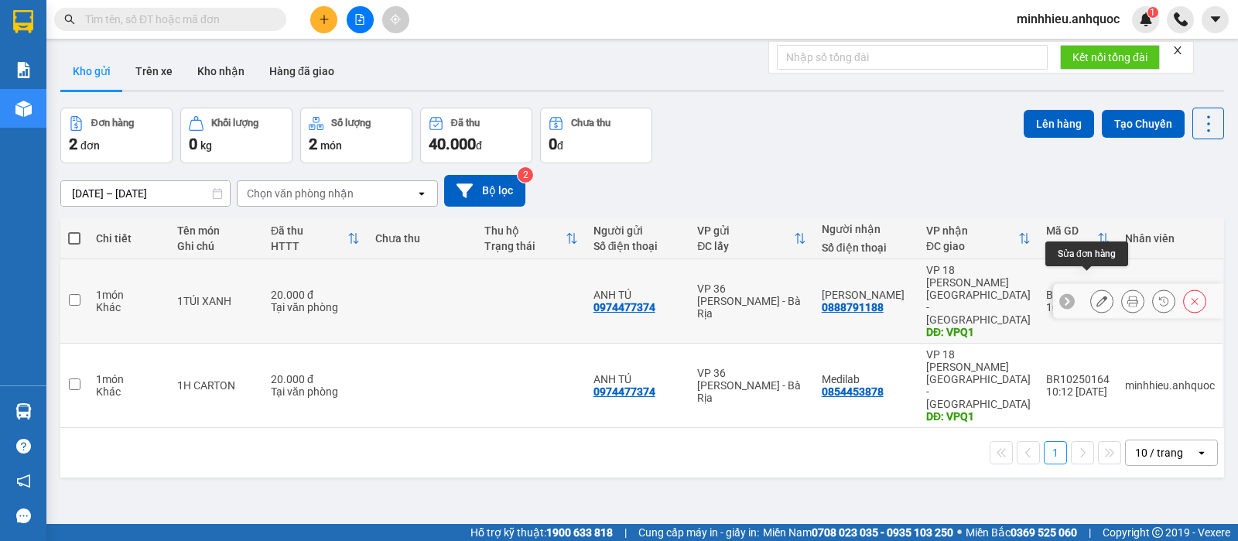
click at [1096, 295] on icon at bounding box center [1101, 300] width 11 height 11
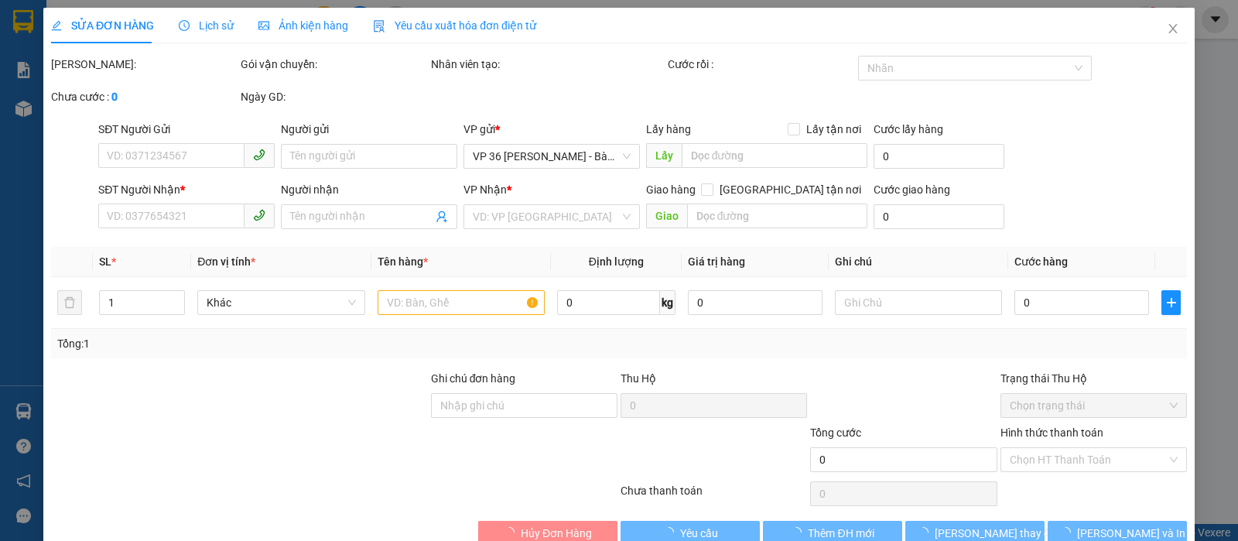
type input "0974477374"
type input "ANH TÚ"
type input "0888791188"
type input "[PERSON_NAME]"
type input "VPQ1"
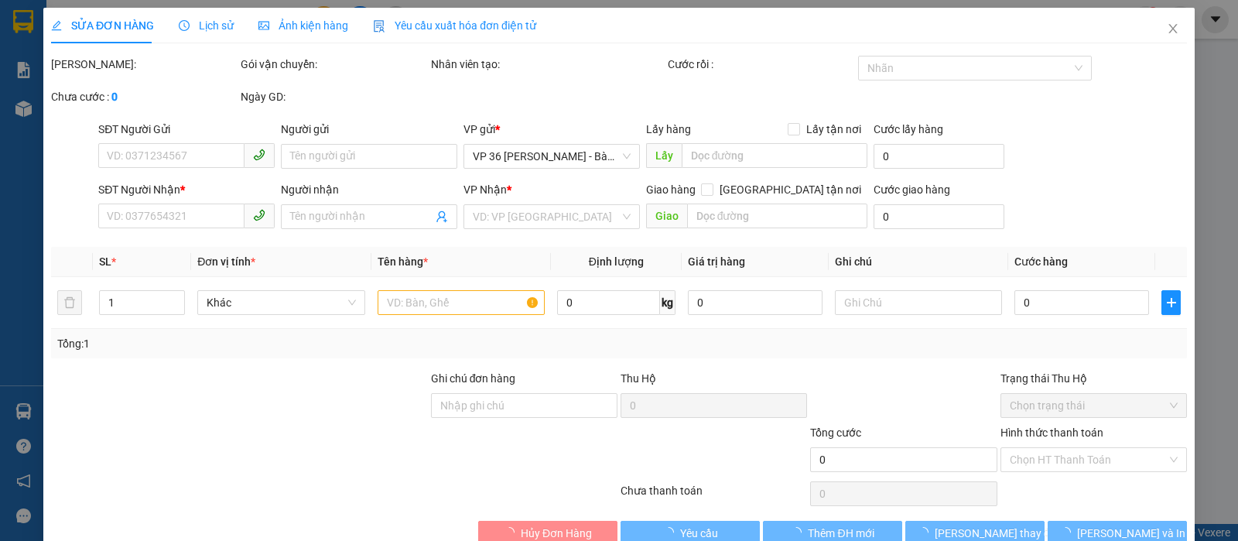
type input "20.000"
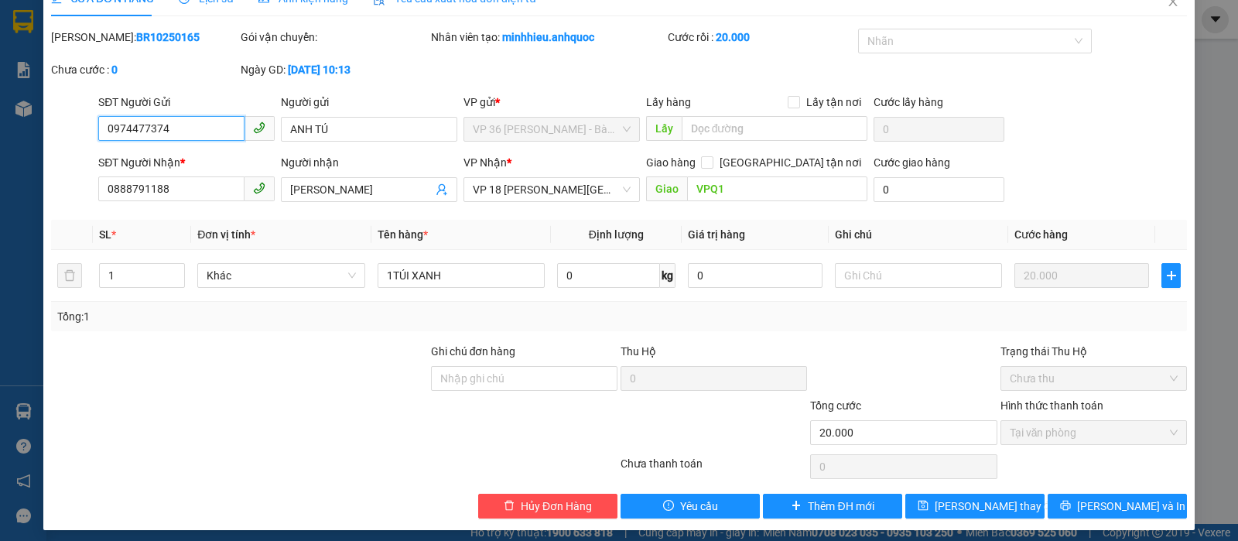
scroll to position [35, 0]
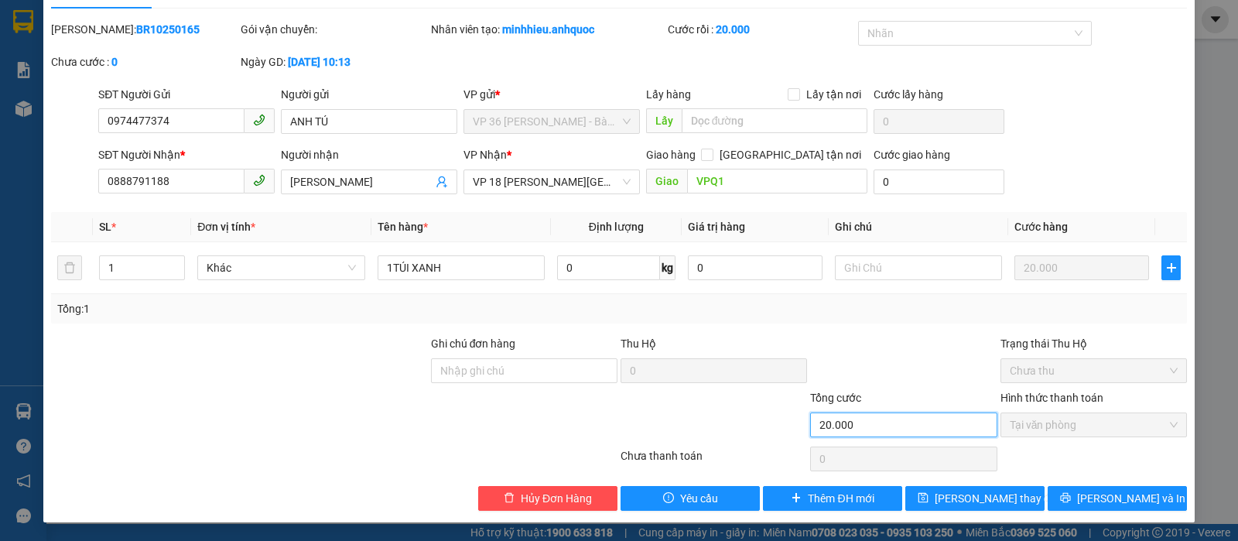
click at [844, 419] on input "20.000" at bounding box center [903, 424] width 186 height 25
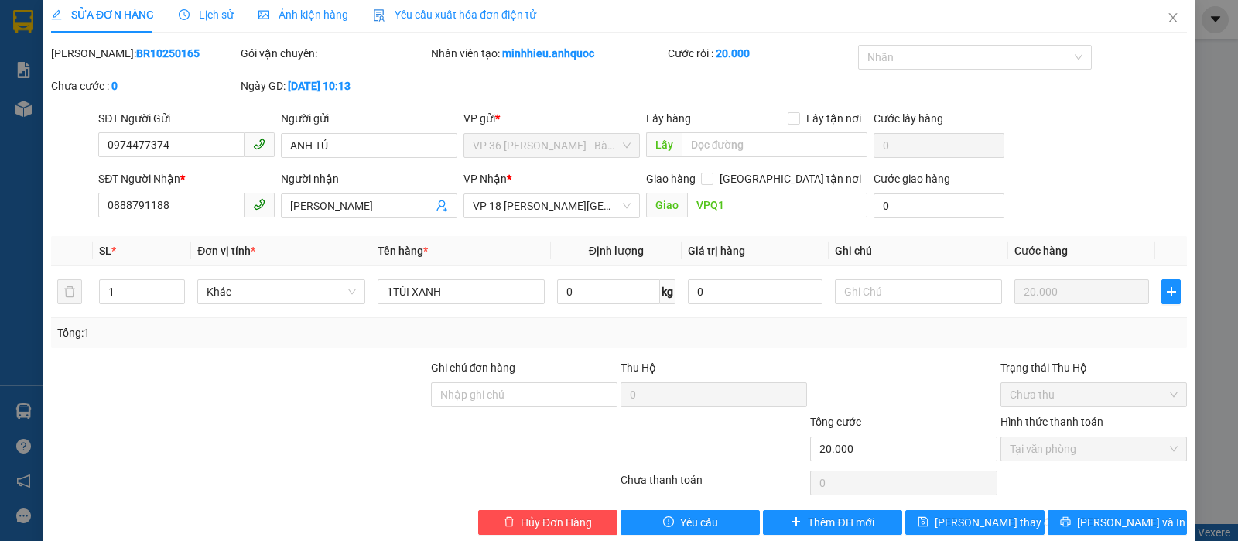
scroll to position [0, 0]
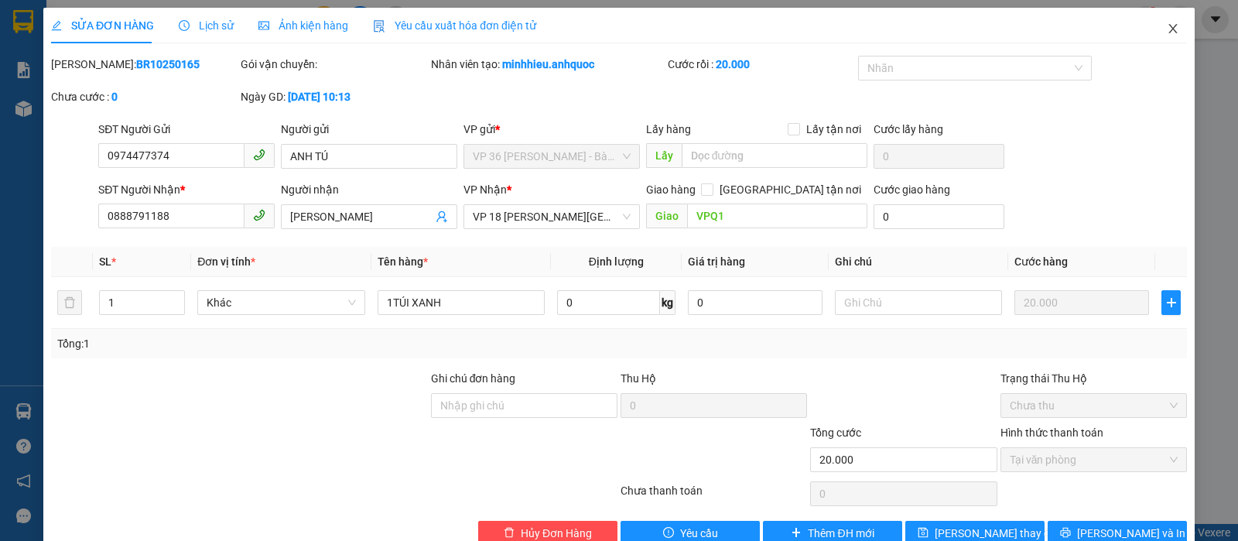
click at [1168, 33] on icon "close" at bounding box center [1172, 28] width 9 height 9
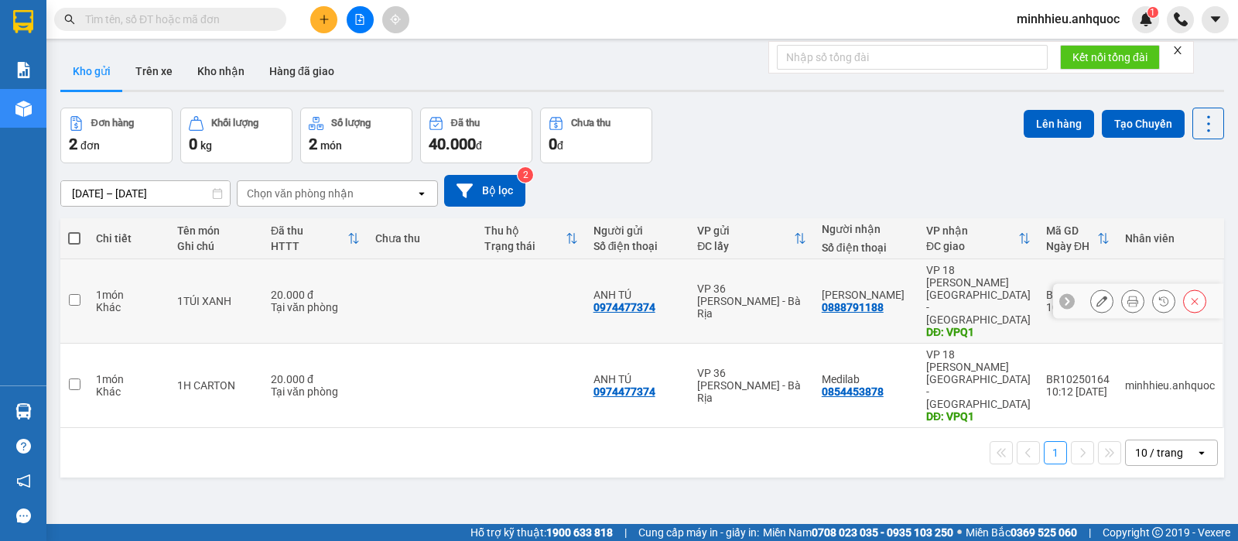
click at [425, 277] on td at bounding box center [421, 301] width 109 height 84
checkbox input "true"
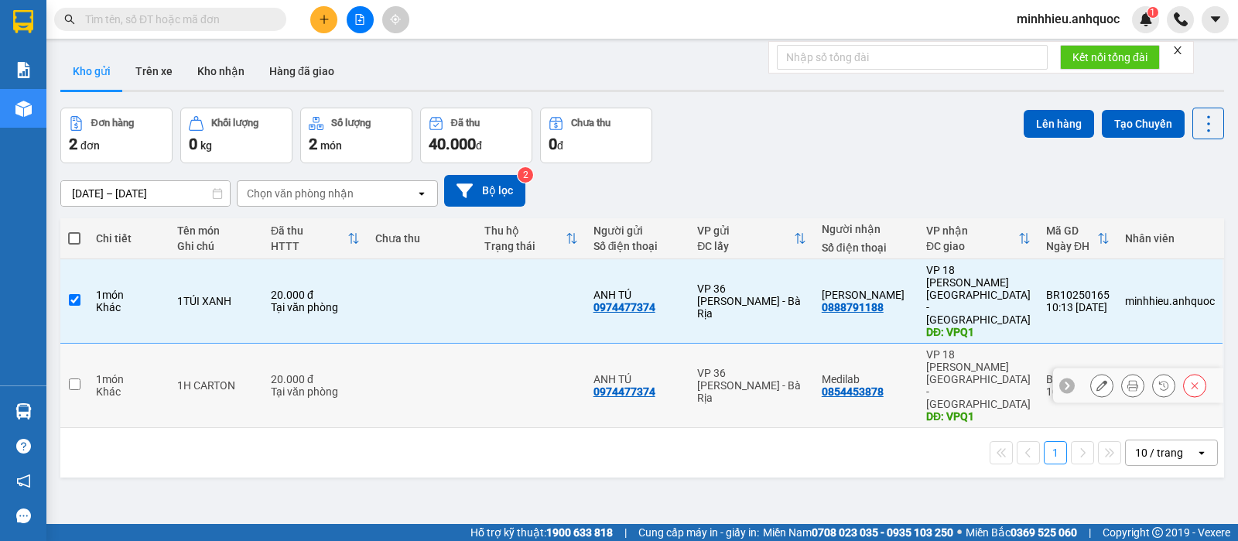
click at [400, 343] on td at bounding box center [421, 385] width 109 height 84
checkbox input "true"
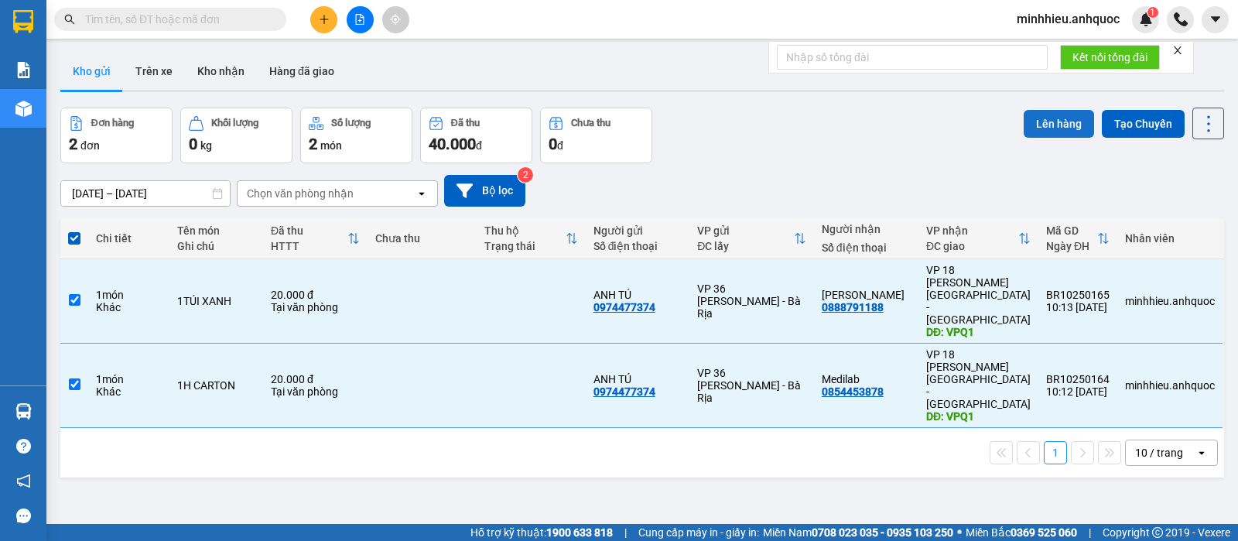
click at [1050, 136] on button "Lên hàng" at bounding box center [1058, 124] width 70 height 28
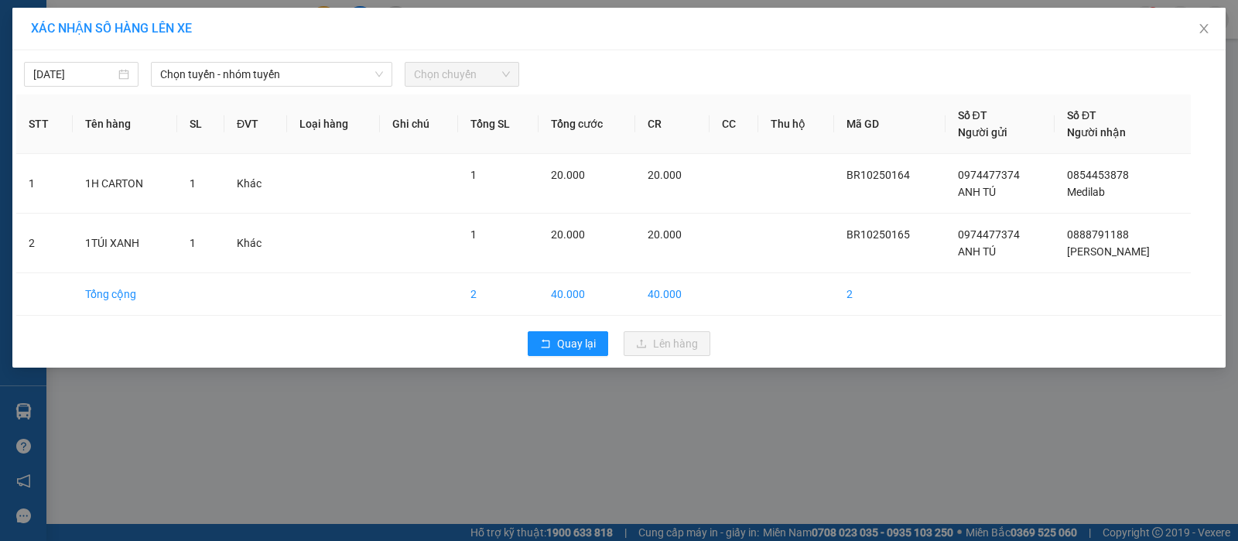
click at [401, 73] on div "Chọn chuyến" at bounding box center [461, 74] width 127 height 25
click at [260, 81] on span "Chọn tuyến - nhóm tuyến" at bounding box center [271, 74] width 223 height 23
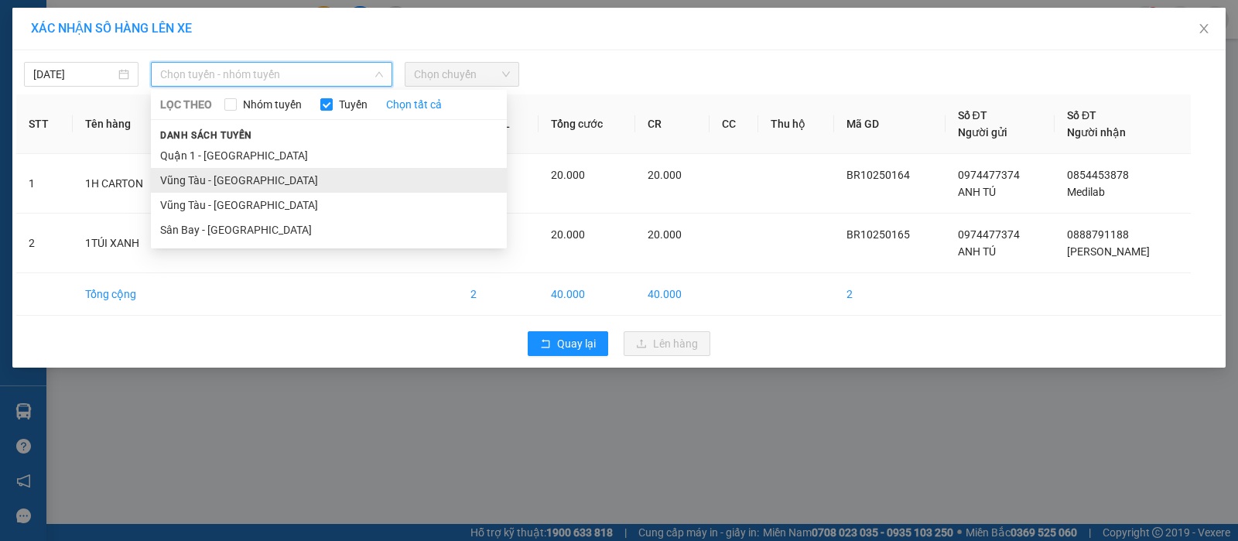
click at [224, 174] on li "Vũng Tàu - [GEOGRAPHIC_DATA]" at bounding box center [329, 180] width 356 height 25
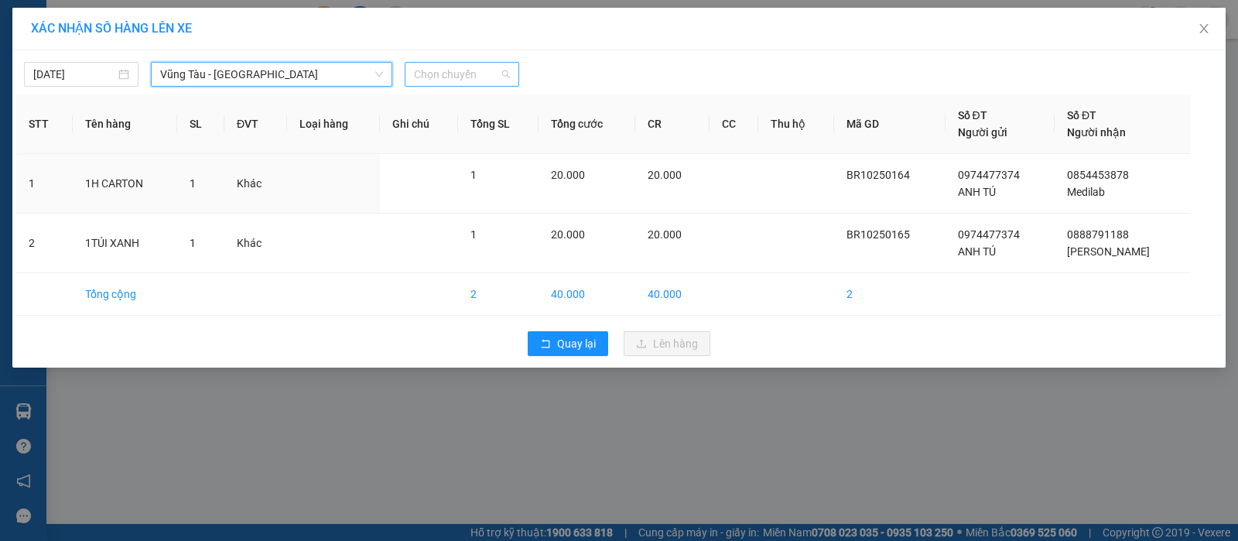
click at [446, 78] on span "Chọn chuyến" at bounding box center [462, 74] width 96 height 23
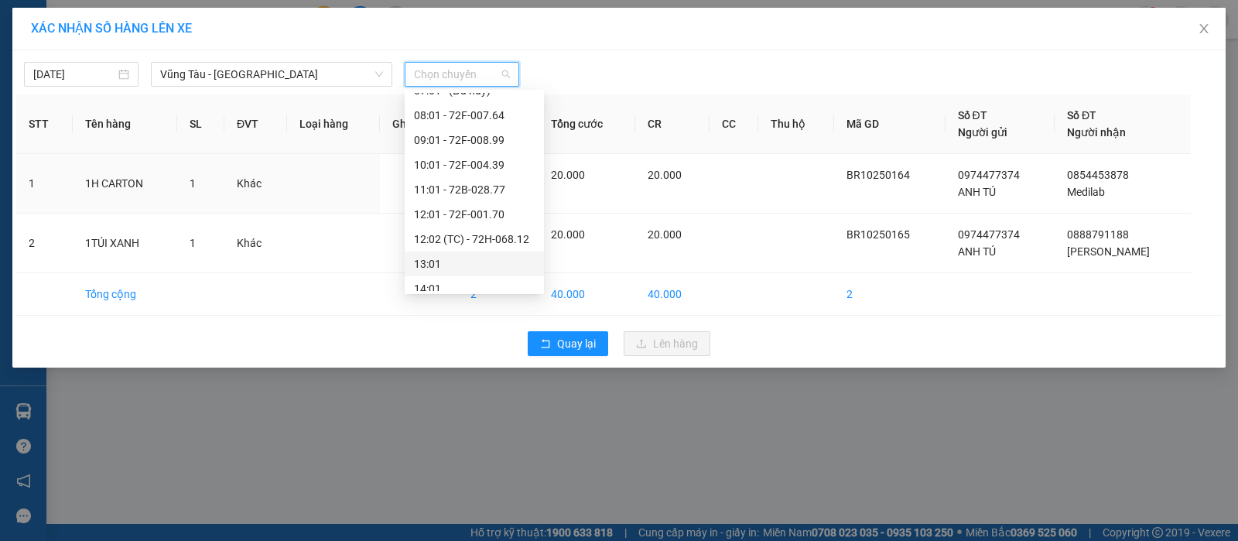
scroll to position [193, 0]
click at [441, 133] on div "10:01 - 72F-004.39" at bounding box center [474, 134] width 121 height 17
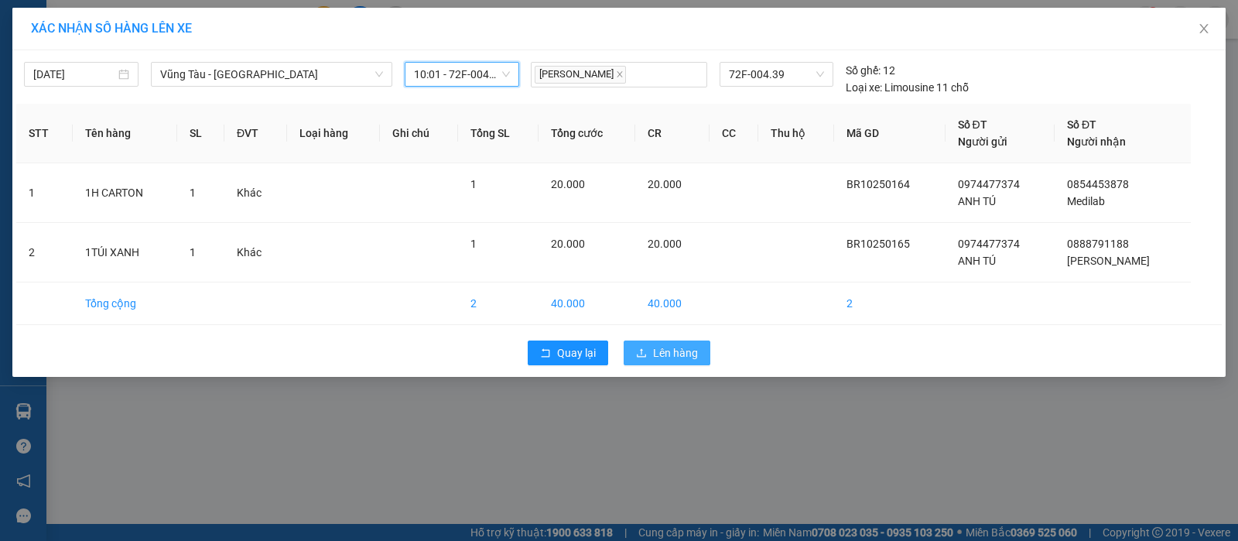
click at [668, 350] on span "Lên hàng" at bounding box center [675, 352] width 45 height 17
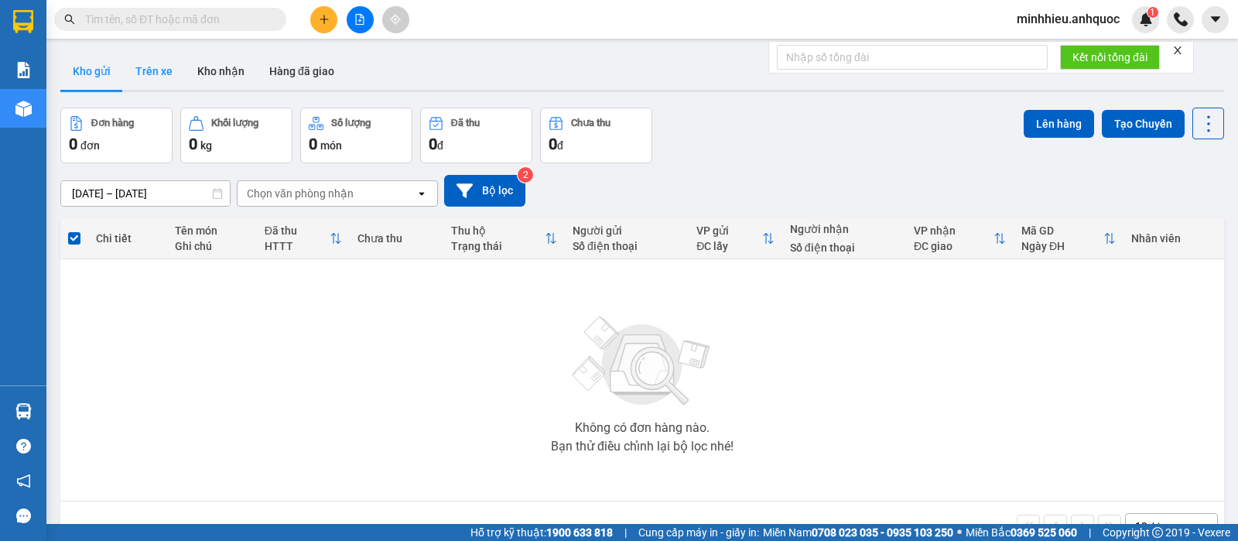
drag, startPoint x: 135, startPoint y: 71, endPoint x: 138, endPoint y: 130, distance: 58.9
click at [137, 71] on button "Trên xe" at bounding box center [154, 71] width 62 height 37
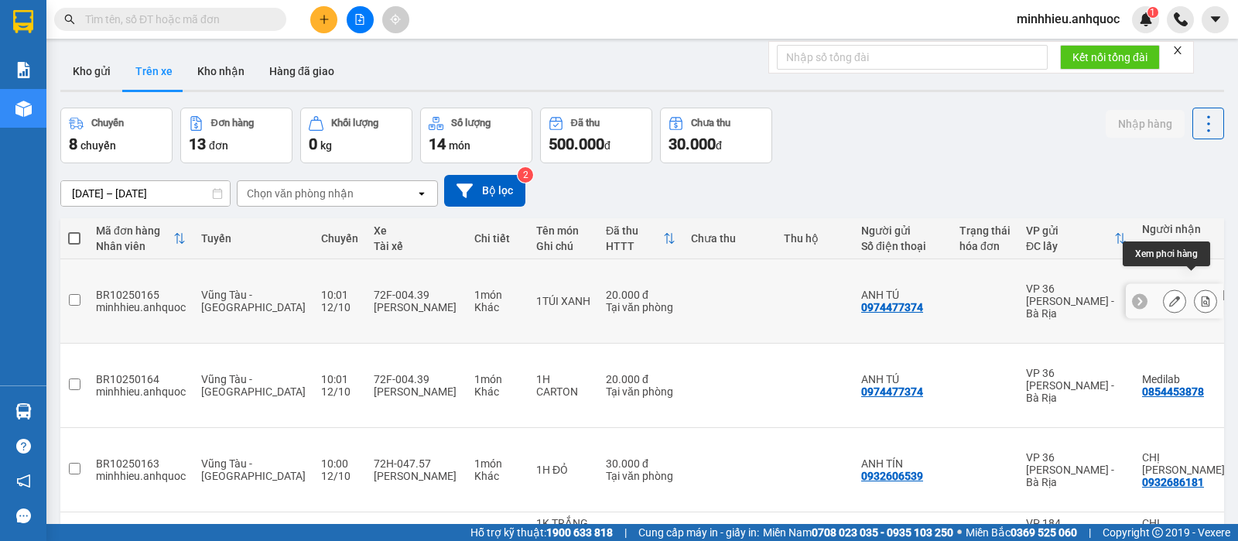
click at [1198, 288] on button at bounding box center [1205, 301] width 22 height 27
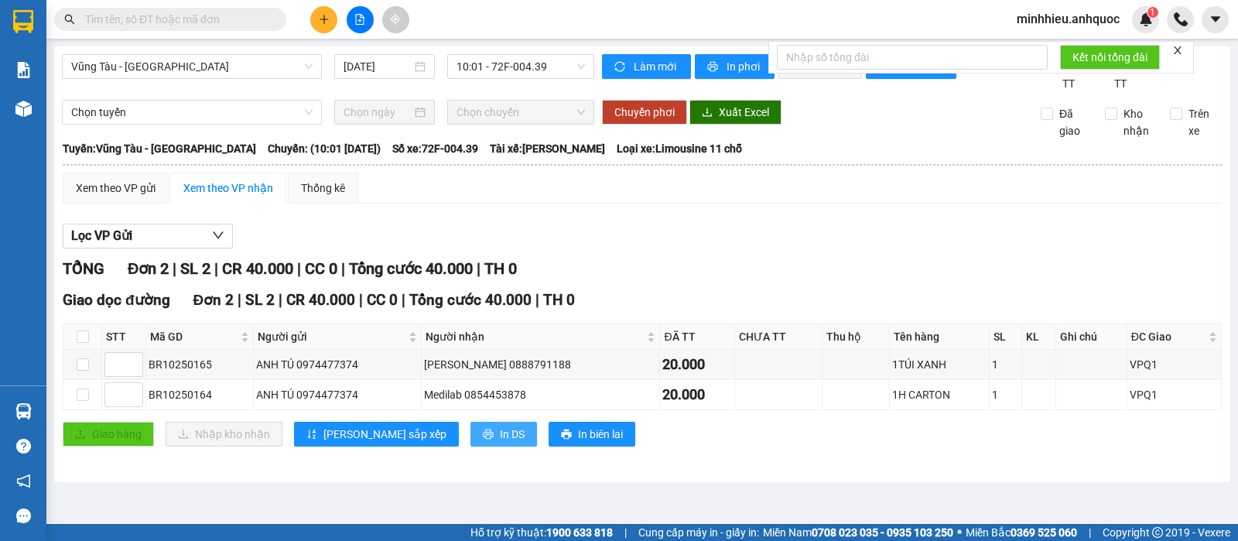
click at [470, 446] on button "In DS" at bounding box center [503, 434] width 67 height 25
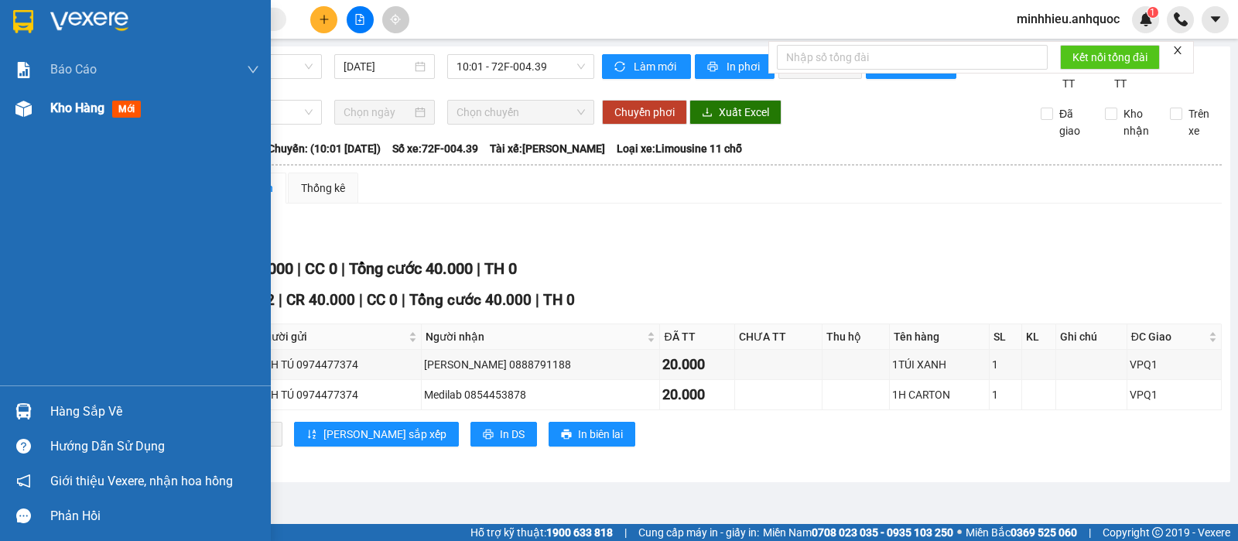
click at [73, 111] on span "Kho hàng" at bounding box center [77, 108] width 54 height 15
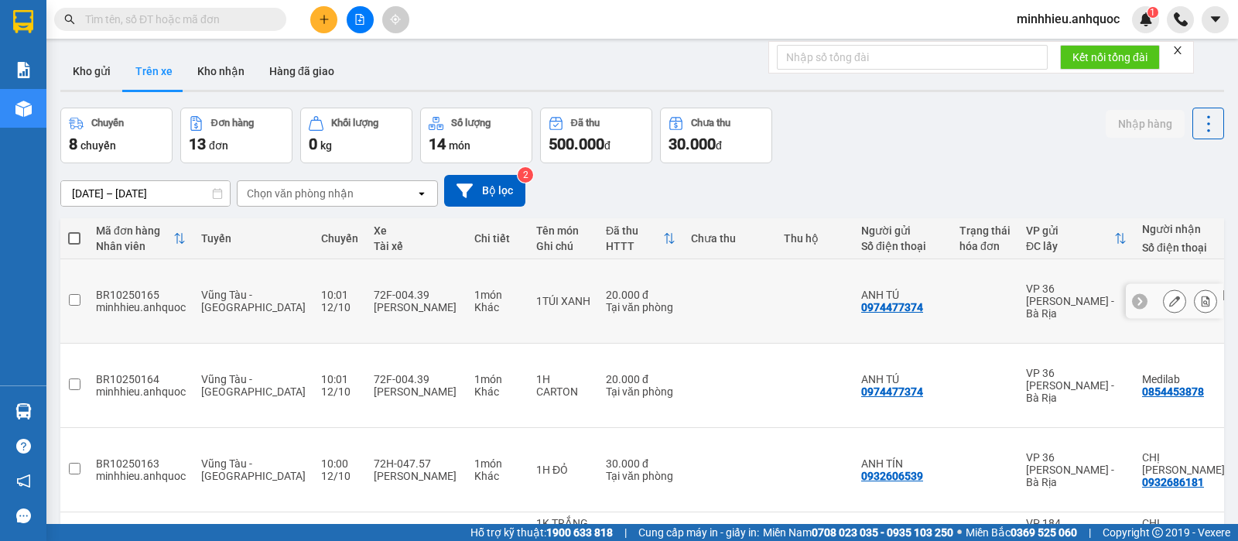
click at [1197, 288] on button at bounding box center [1205, 301] width 22 height 27
click at [1163, 288] on button at bounding box center [1174, 301] width 22 height 27
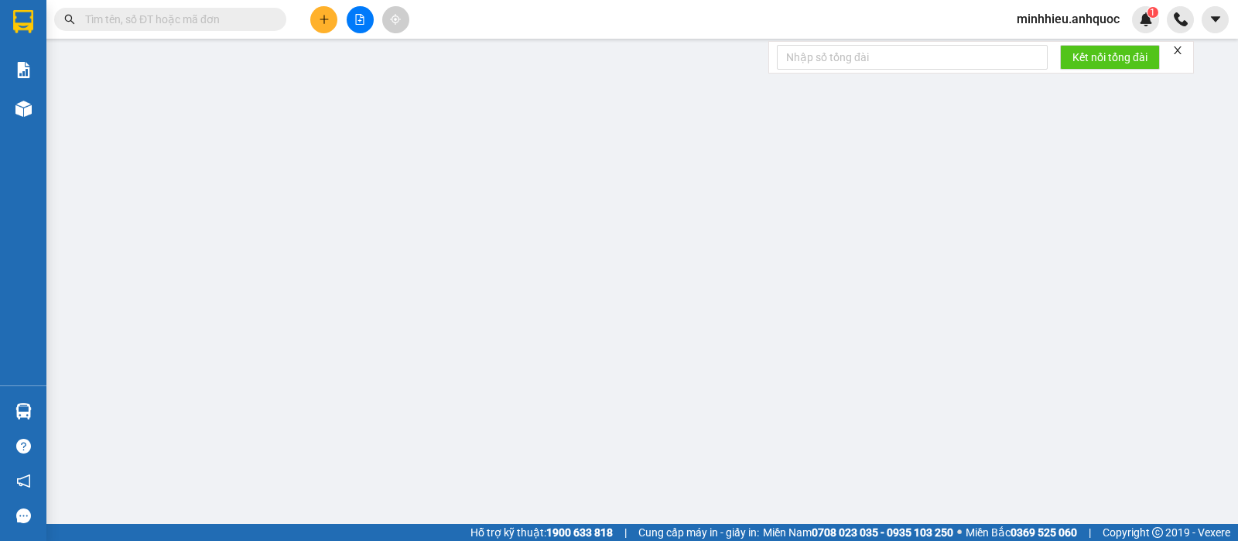
type input "0974477374"
type input "ANH TÚ"
type input "0888791188"
type input "[PERSON_NAME]"
type input "VPQ1"
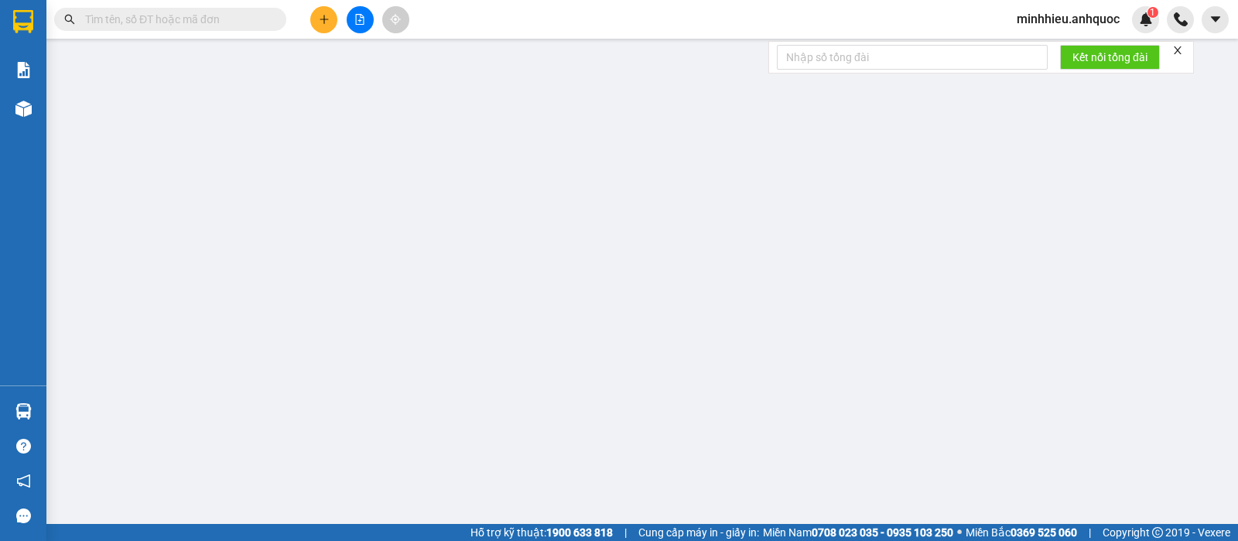
type input "20.000"
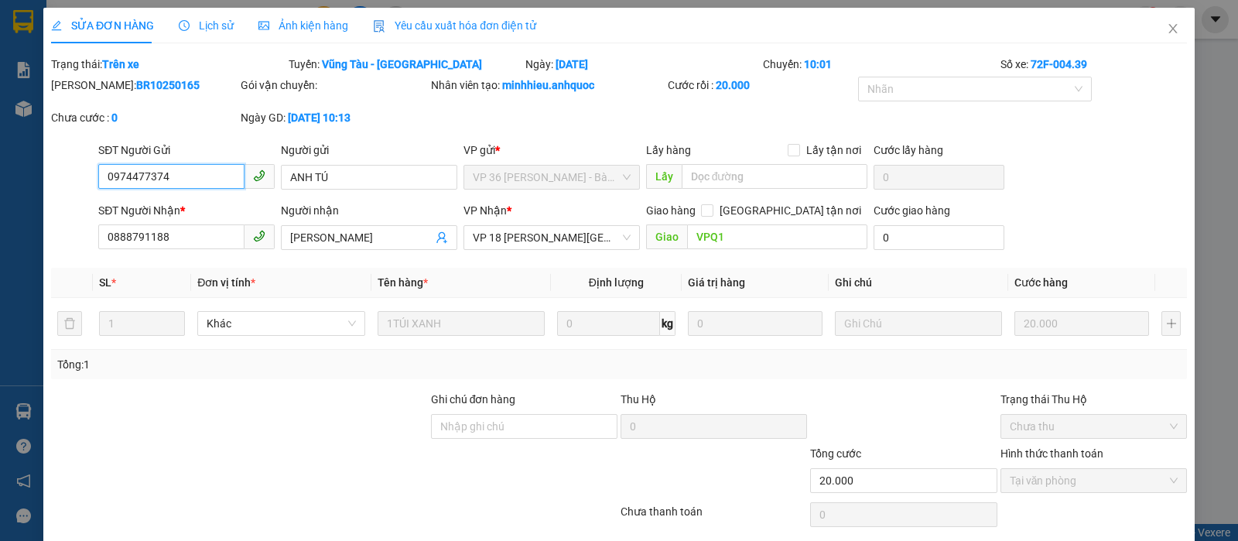
scroll to position [48, 0]
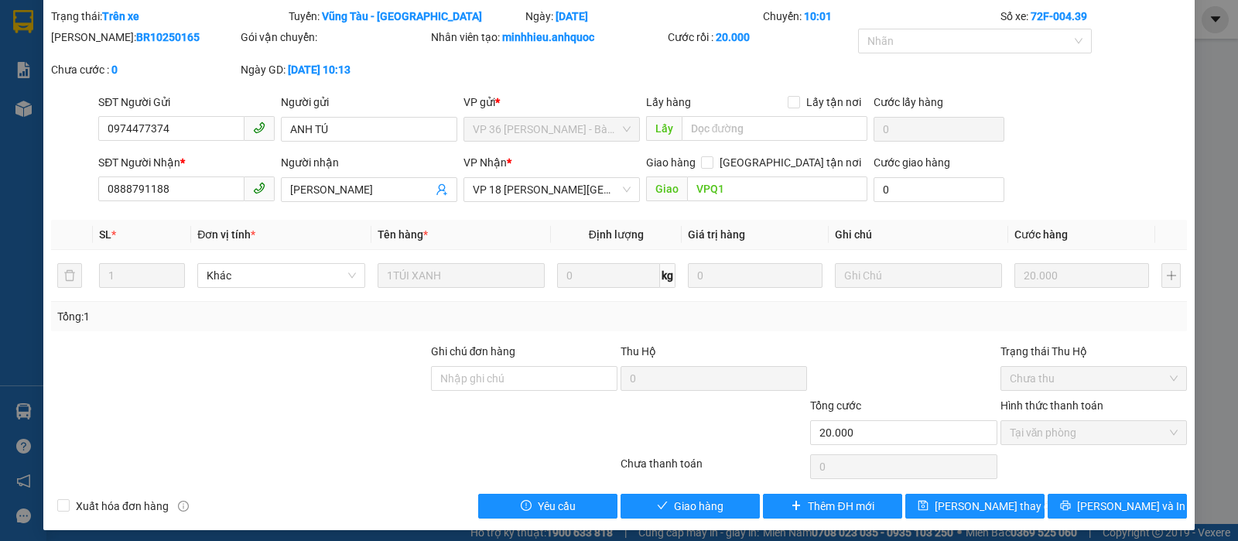
click at [1109, 518] on div "SỬA ĐƠN HÀNG Lịch sử Ảnh kiện hàng Yêu cầu xuất hóa đơn điện tử Total Paid Fee …" at bounding box center [618, 245] width 1151 height 570
click at [1092, 513] on span "[PERSON_NAME] và In" at bounding box center [1131, 505] width 108 height 17
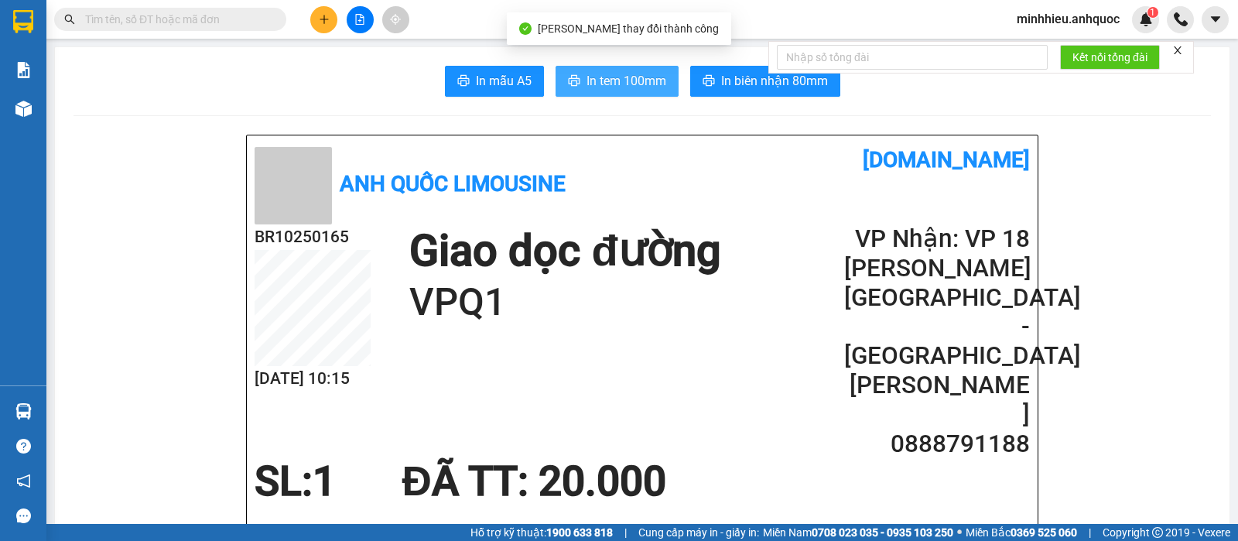
click at [604, 88] on span "In tem 100mm" at bounding box center [626, 80] width 80 height 19
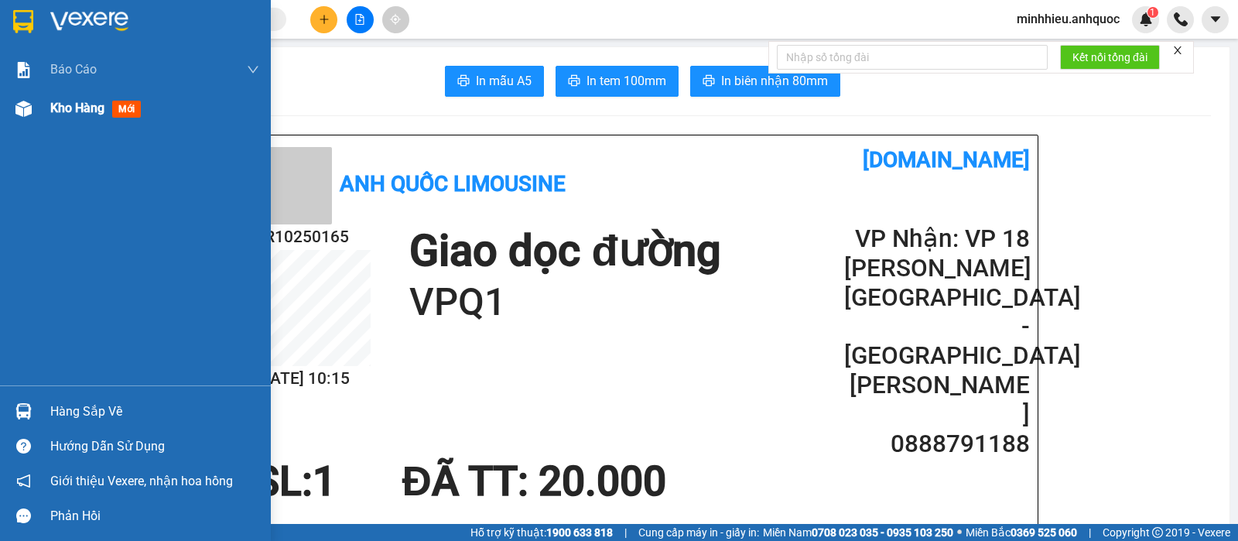
click at [67, 101] on span "Kho hàng" at bounding box center [77, 108] width 54 height 15
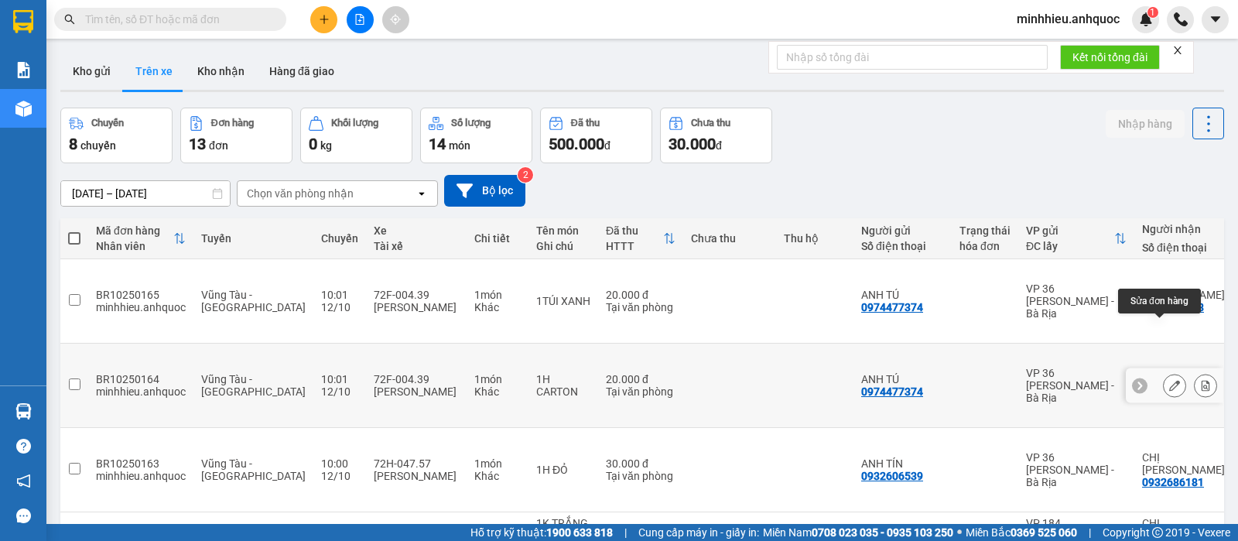
click at [1169, 380] on icon at bounding box center [1174, 385] width 11 height 11
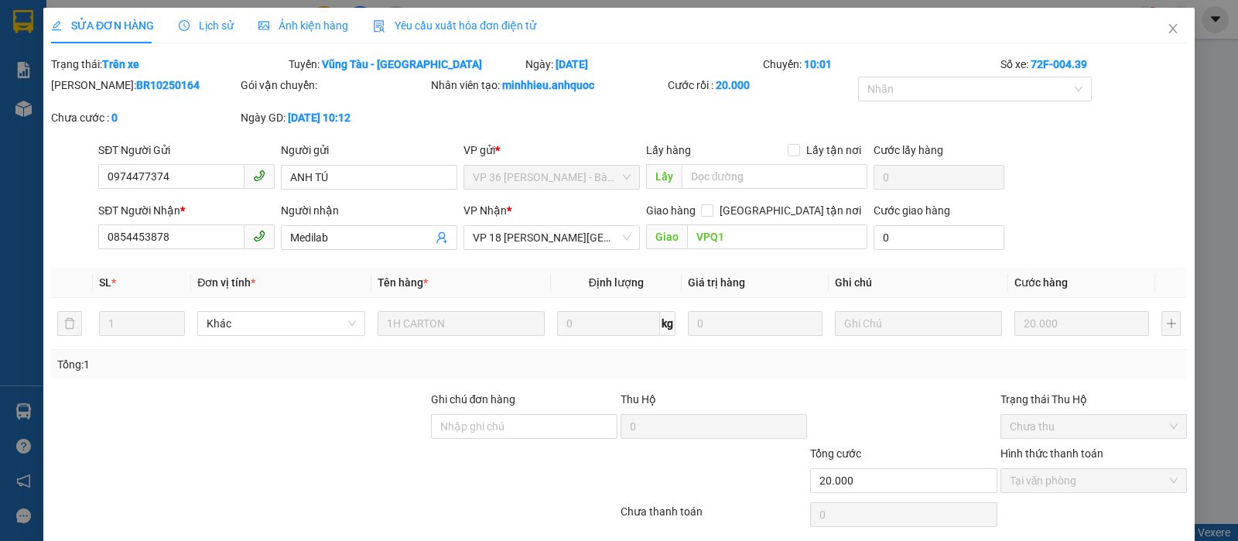
type input "0974477374"
type input "ANH TÚ"
type input "0854453878"
type input "Medilab"
type input "VPQ1"
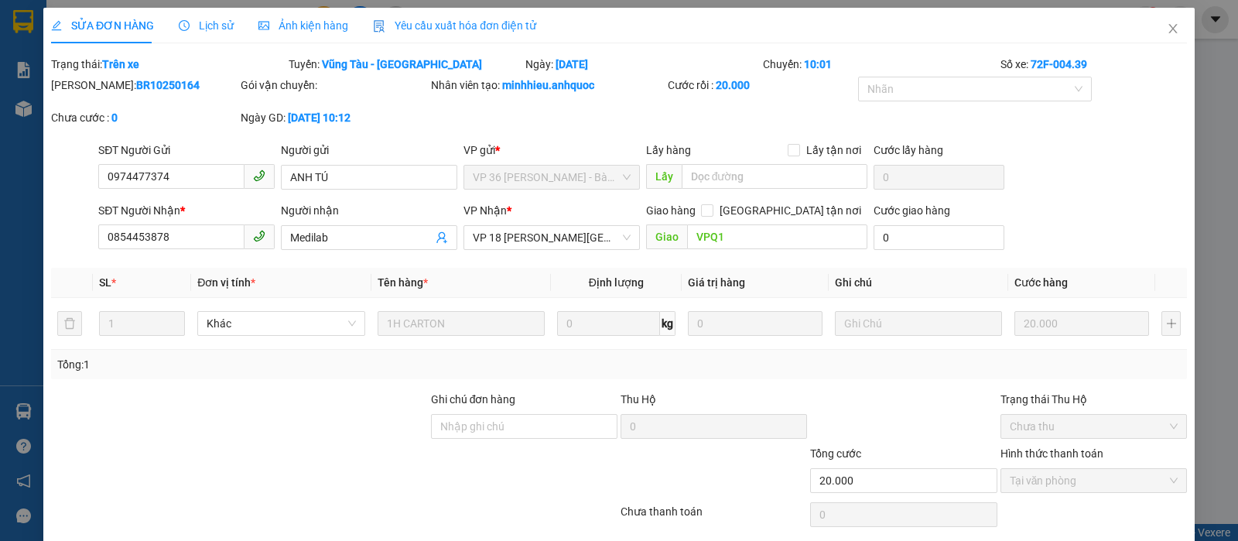
type input "20.000"
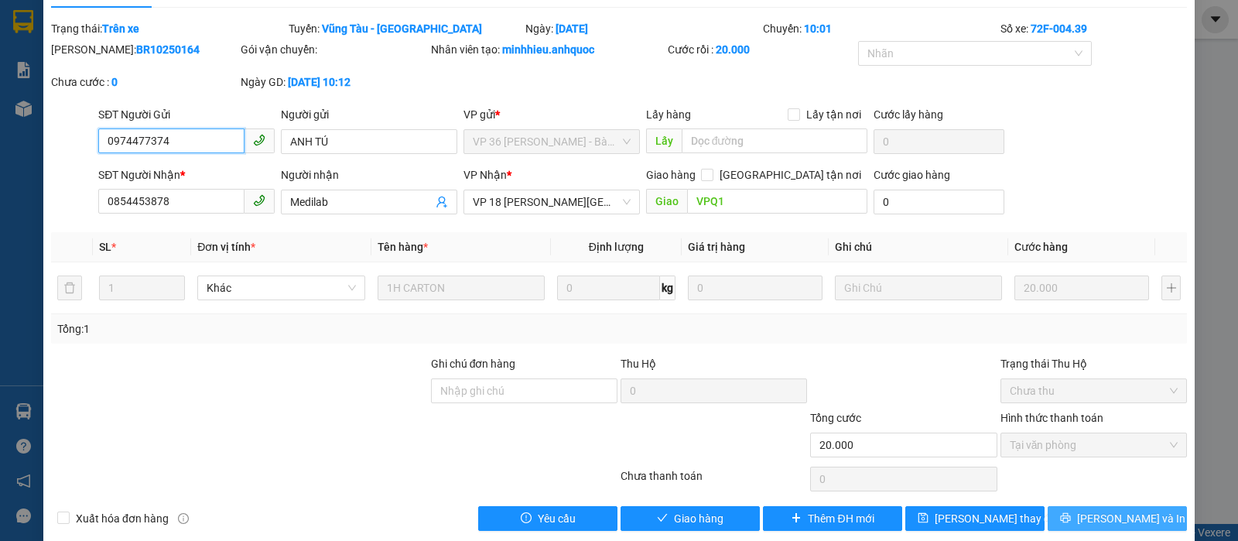
scroll to position [56, 0]
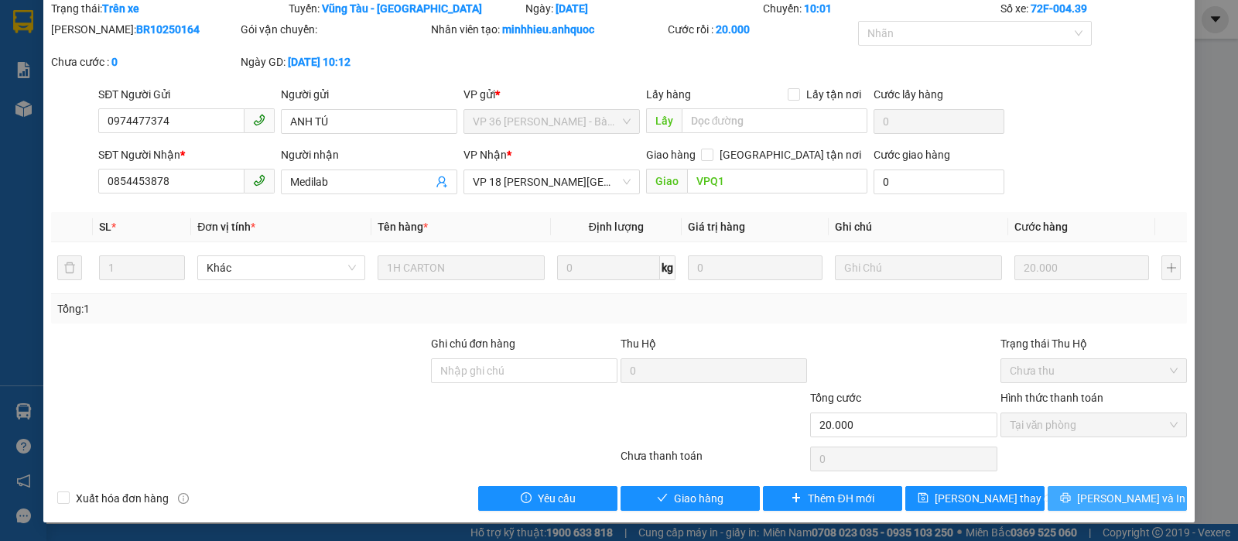
drag, startPoint x: 1139, startPoint y: 498, endPoint x: 1129, endPoint y: 495, distance: 11.3
click at [1139, 499] on button "[PERSON_NAME] và In" at bounding box center [1116, 498] width 139 height 25
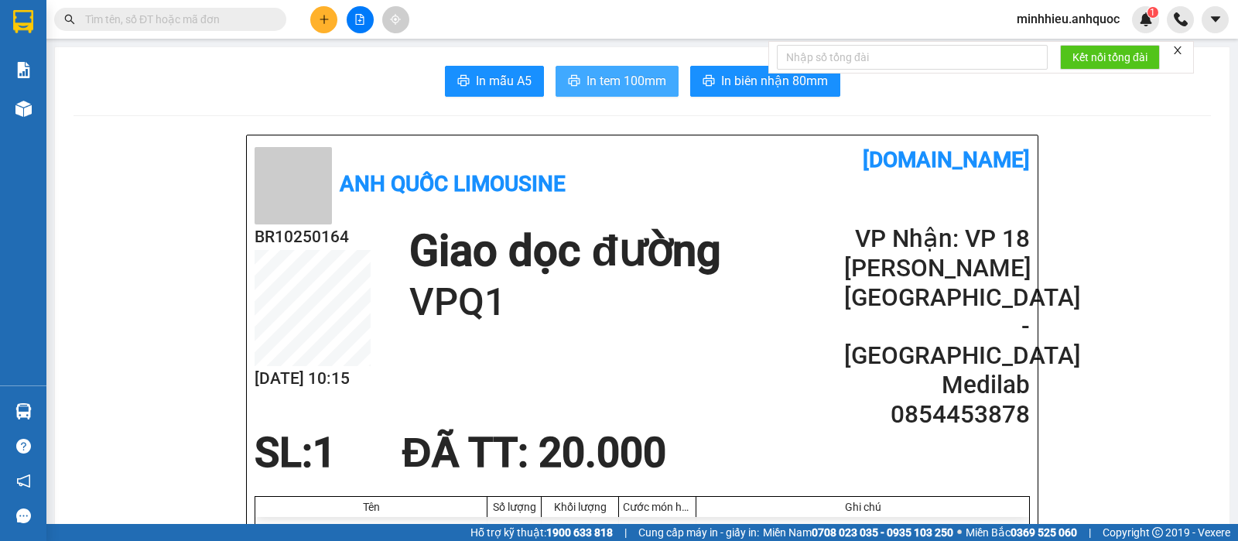
click at [594, 88] on span "In tem 100mm" at bounding box center [626, 80] width 80 height 19
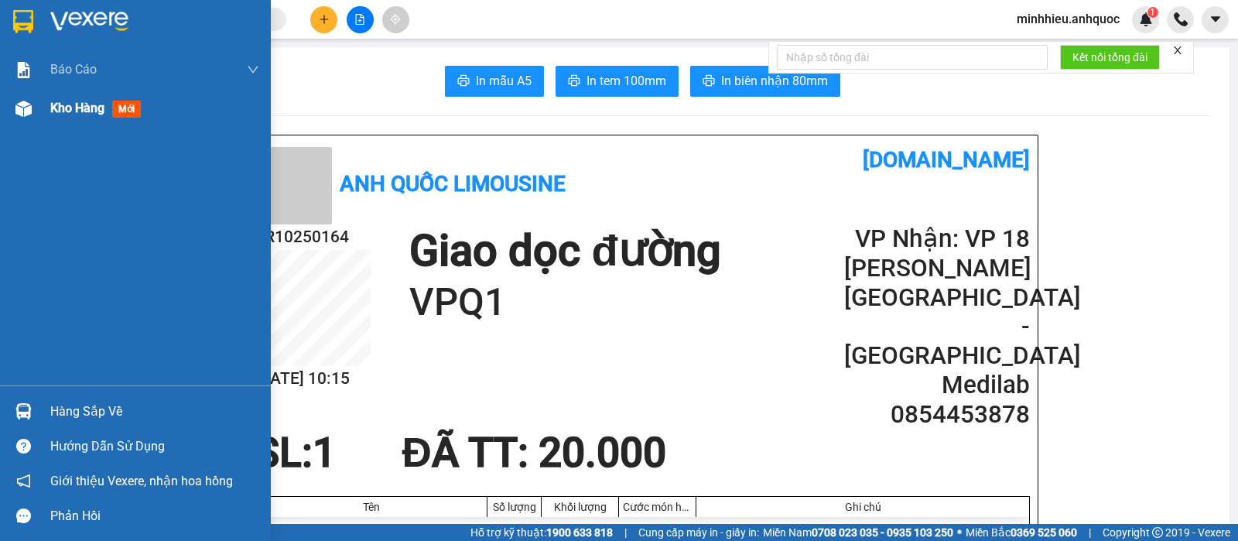
click at [39, 114] on div "Kho hàng mới" at bounding box center [135, 108] width 271 height 39
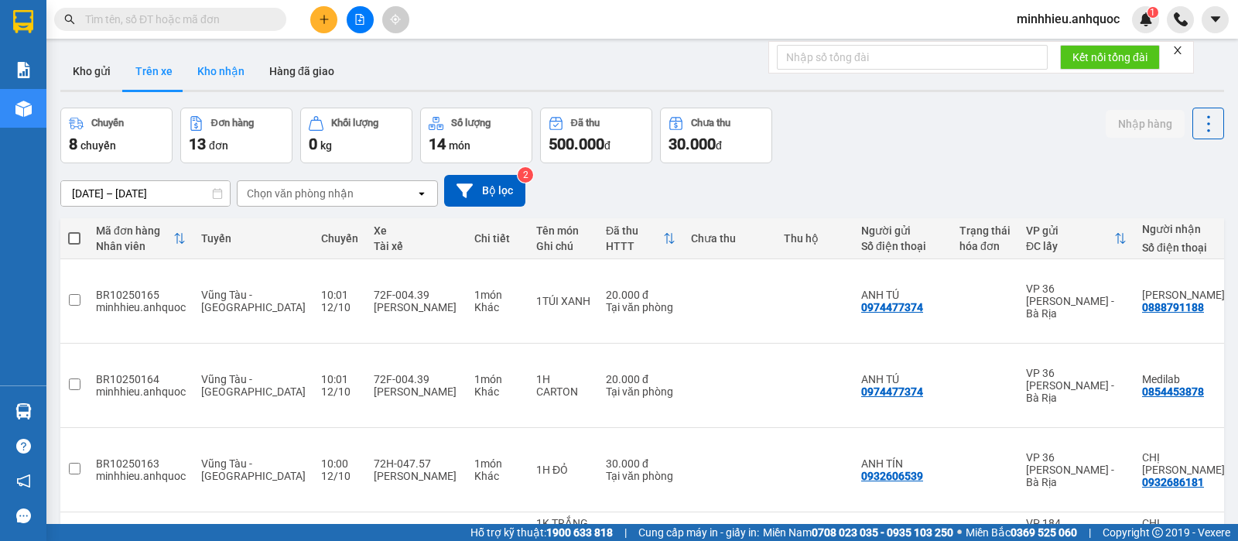
click at [211, 79] on button "Kho nhận" at bounding box center [221, 71] width 72 height 37
type input "[DATE] – [DATE]"
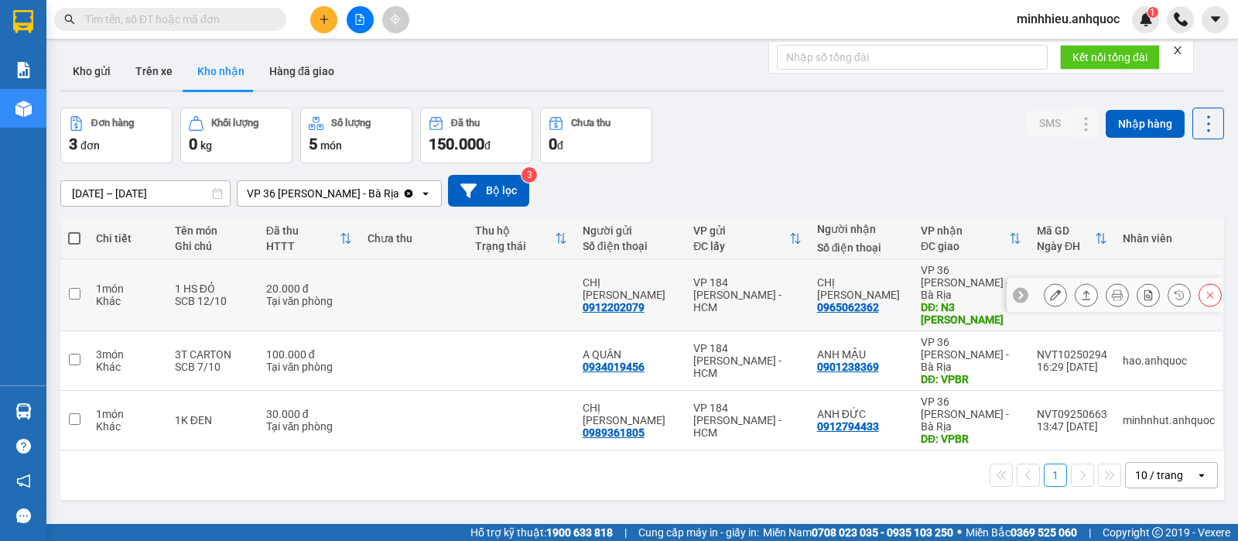
click at [1050, 289] on icon at bounding box center [1055, 294] width 11 height 11
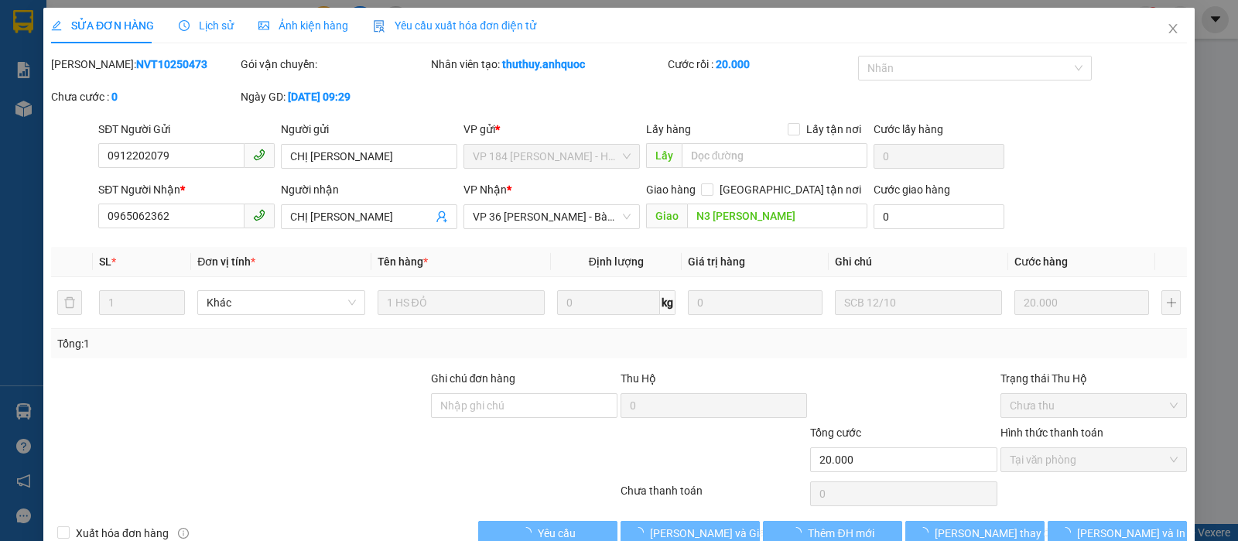
type input "0912202079"
type input "CHỊ [PERSON_NAME]"
type input "0965062362"
type input "CHỊ [PERSON_NAME]"
type input "N3 [PERSON_NAME]"
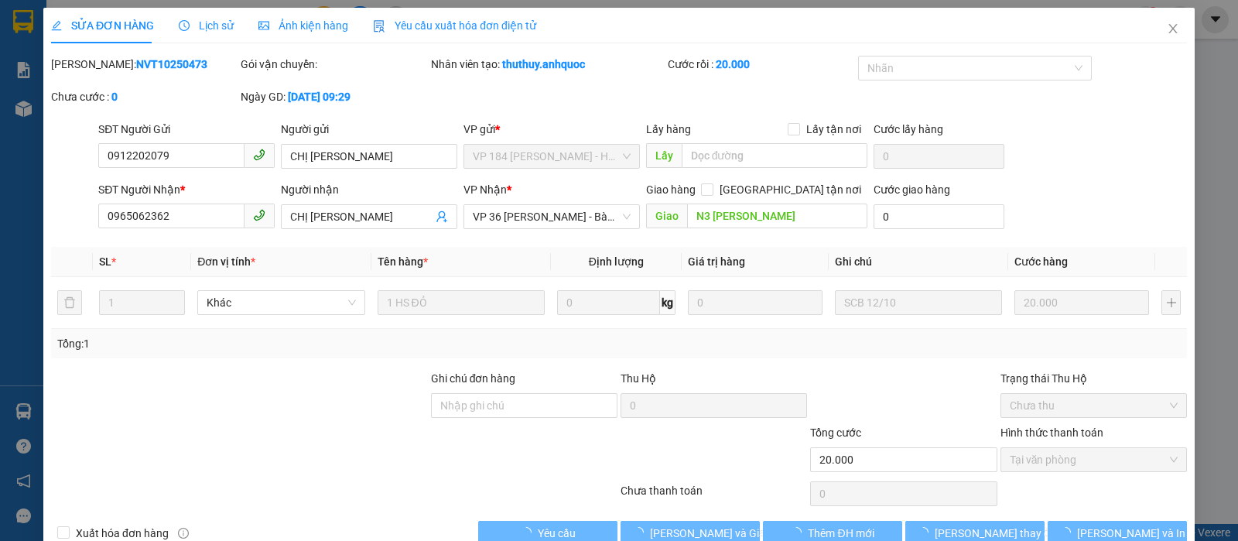
type input "20.000"
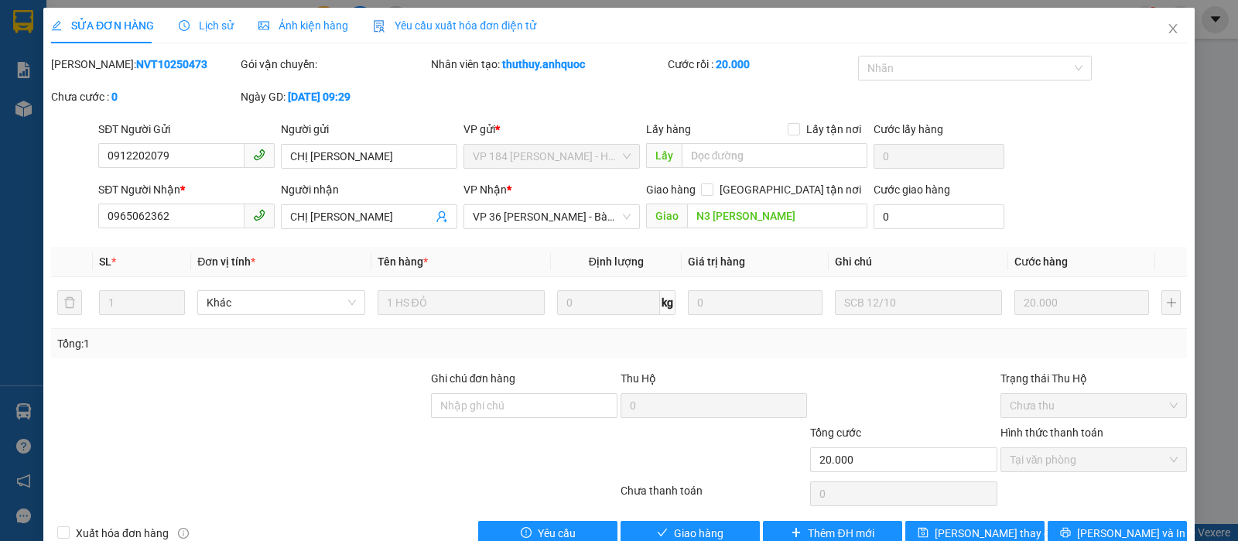
click at [217, 29] on span "Lịch sử" at bounding box center [206, 25] width 55 height 12
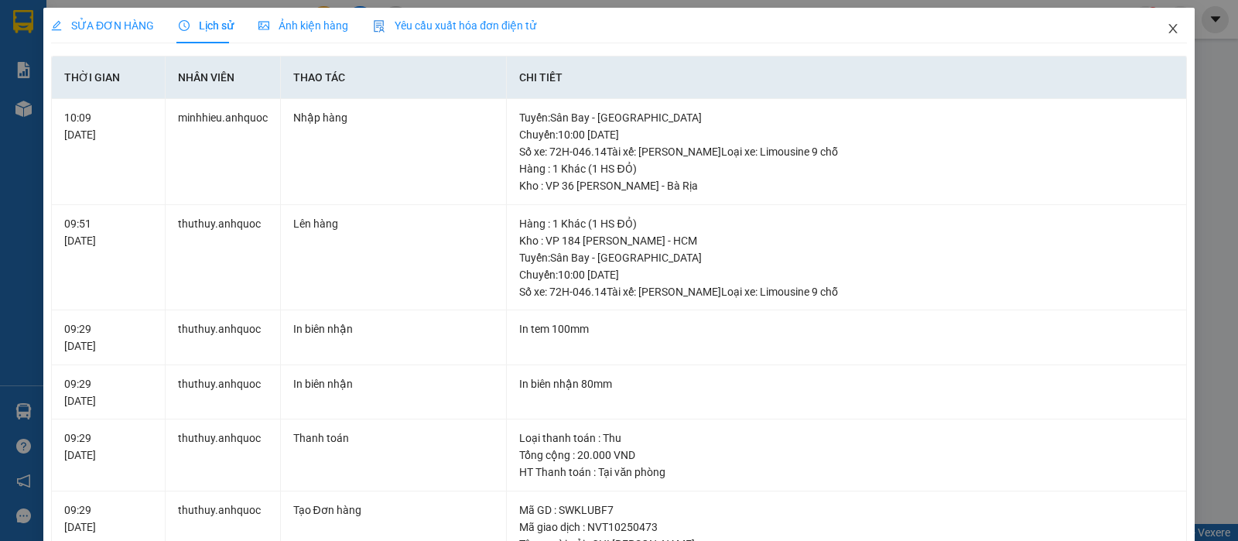
click at [1167, 26] on icon "close" at bounding box center [1173, 28] width 12 height 12
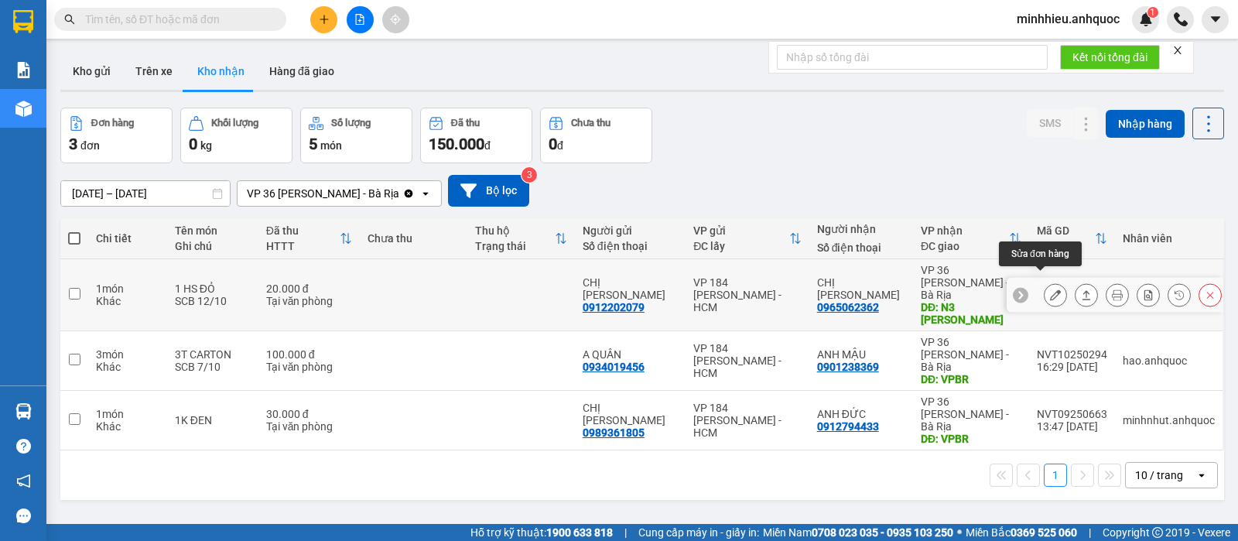
click at [1050, 289] on icon at bounding box center [1055, 294] width 11 height 11
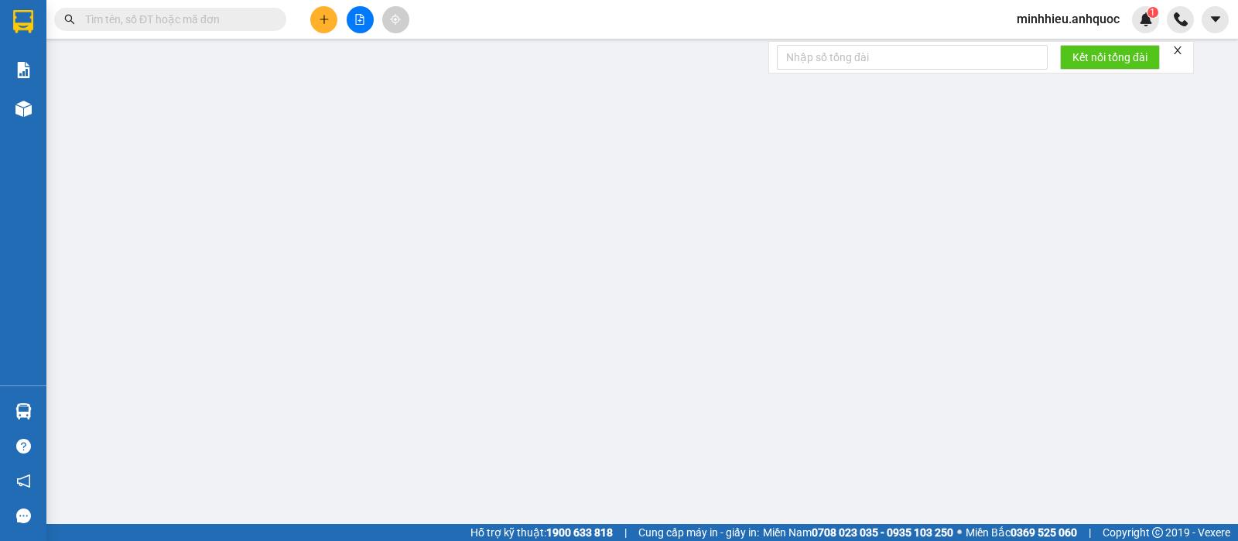
type input "0912202079"
type input "CHỊ [PERSON_NAME]"
type input "0965062362"
type input "CHỊ [PERSON_NAME]"
type input "N3 [PERSON_NAME]"
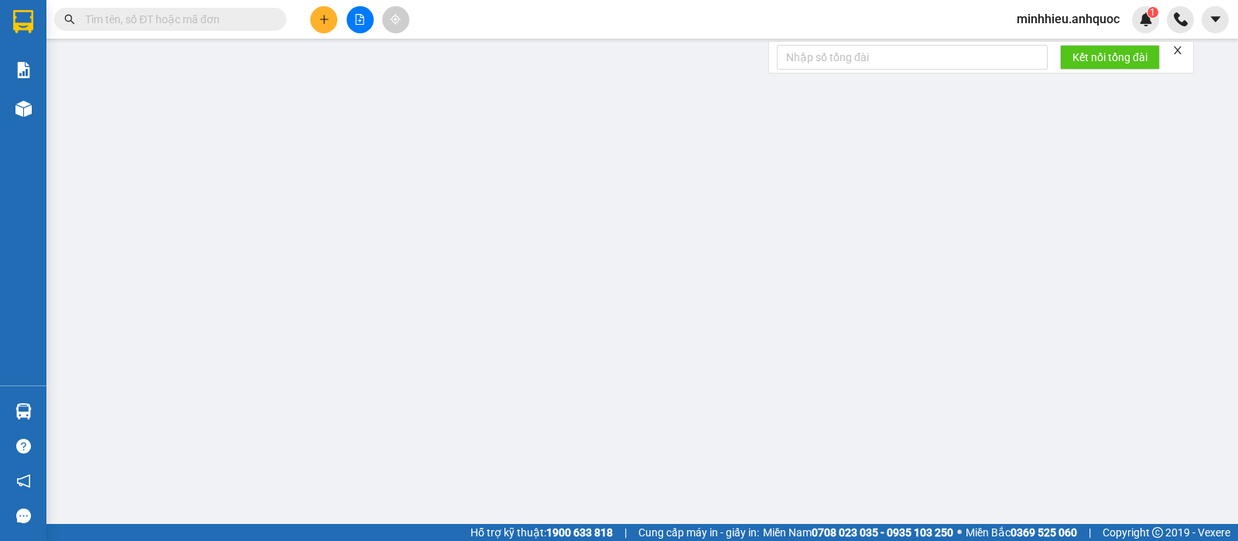
type input "20.000"
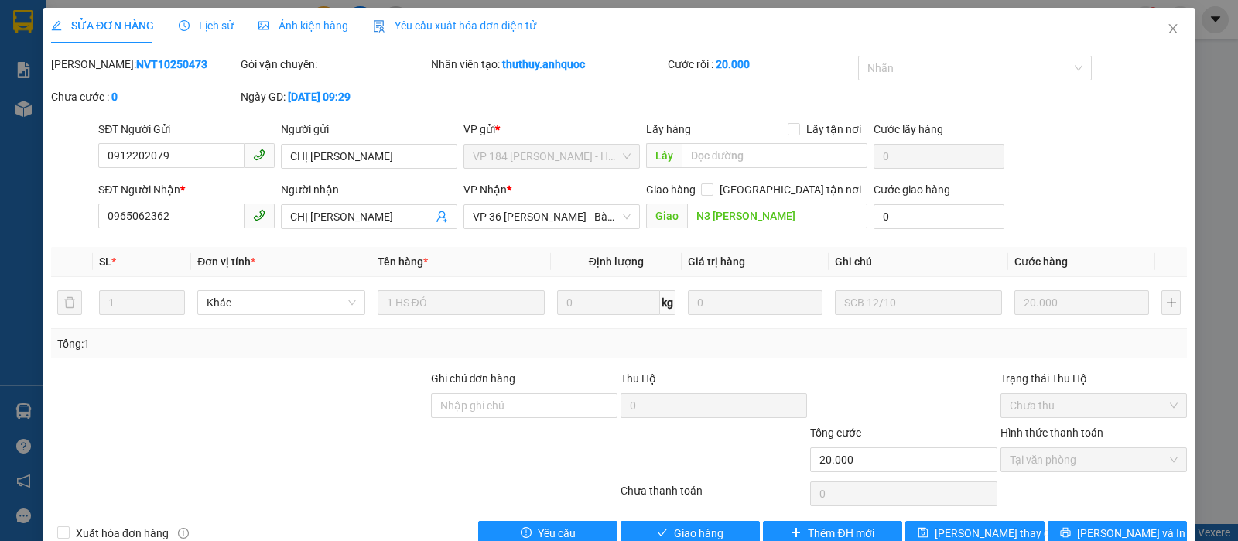
click at [227, 23] on span "Lịch sử" at bounding box center [206, 25] width 55 height 12
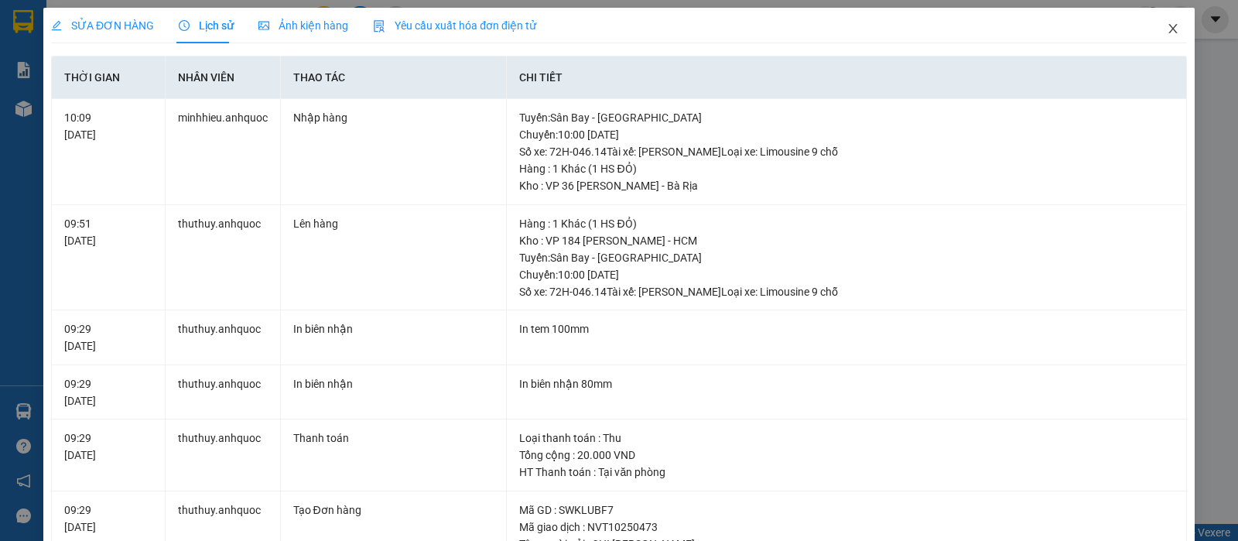
click at [1157, 22] on span "Close" at bounding box center [1172, 29] width 43 height 43
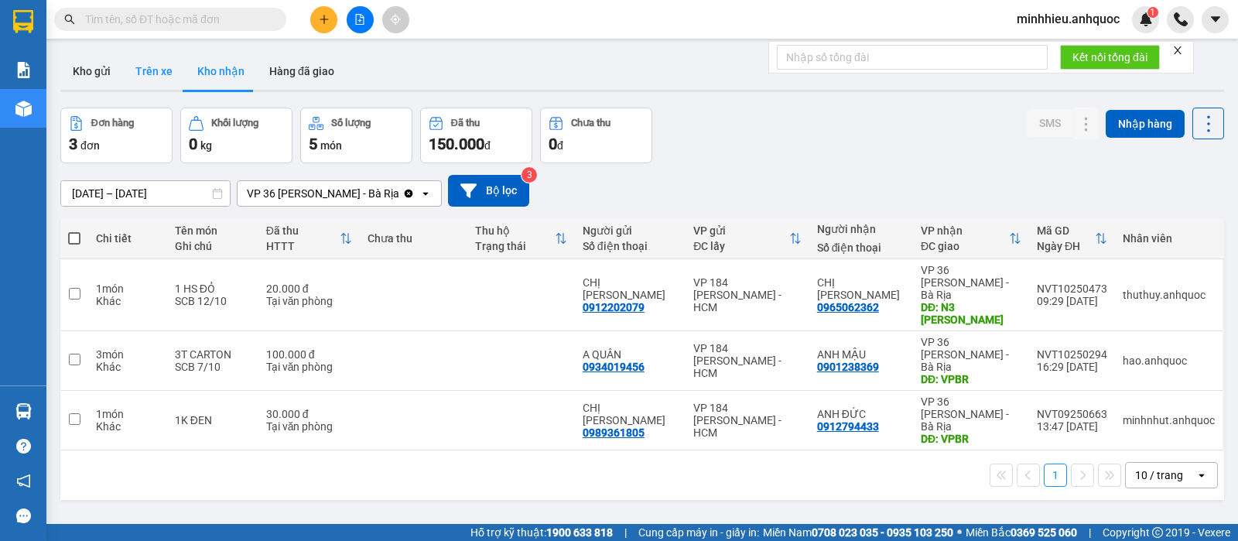
click at [176, 73] on button "Trên xe" at bounding box center [154, 71] width 62 height 37
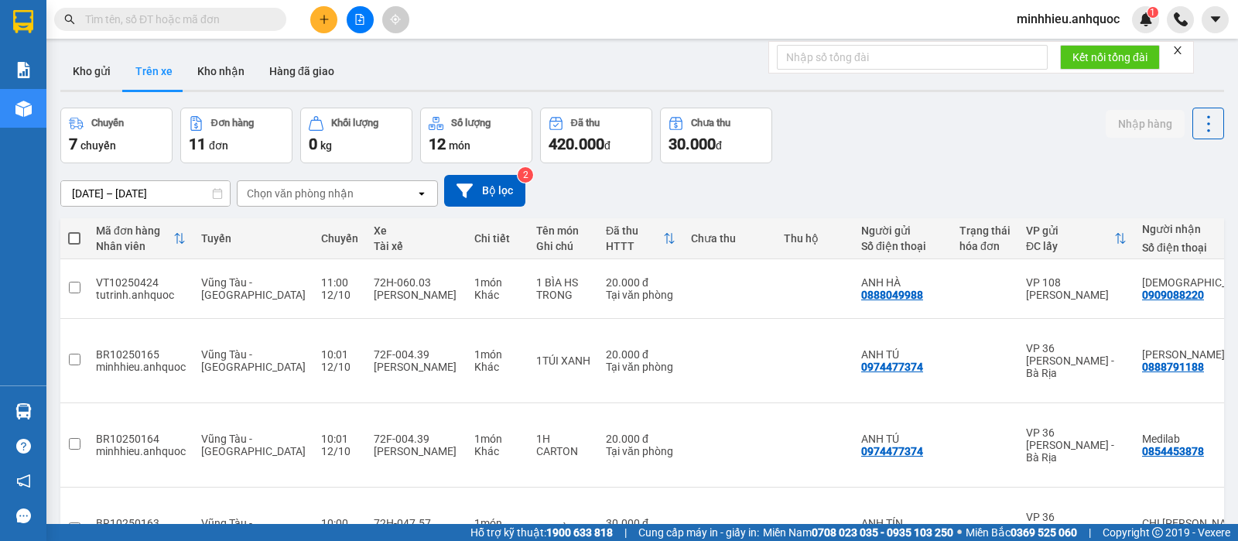
click at [340, 201] on div "Chọn văn phòng nhận" at bounding box center [326, 193] width 178 height 25
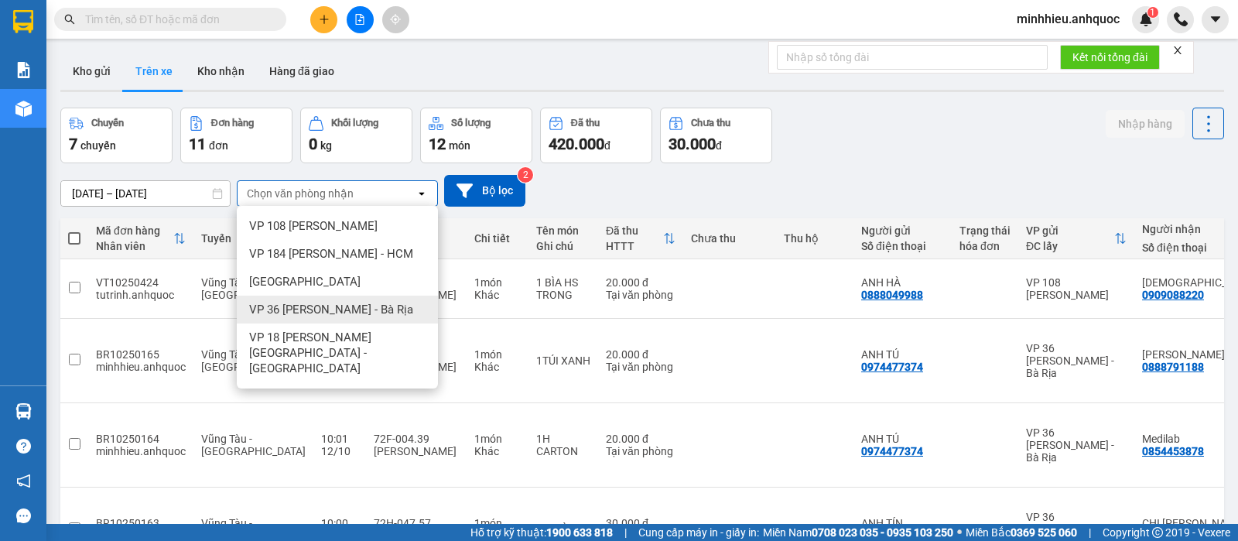
click at [297, 302] on span "VP 36 [PERSON_NAME] - Bà Rịa" at bounding box center [331, 309] width 164 height 15
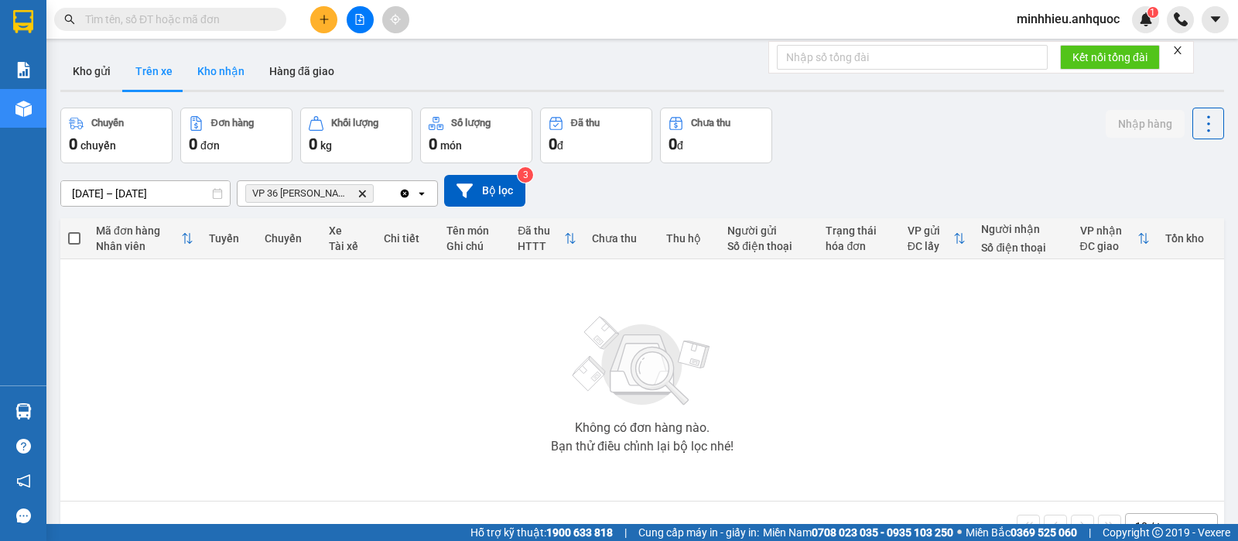
click at [215, 76] on button "Kho nhận" at bounding box center [221, 71] width 72 height 37
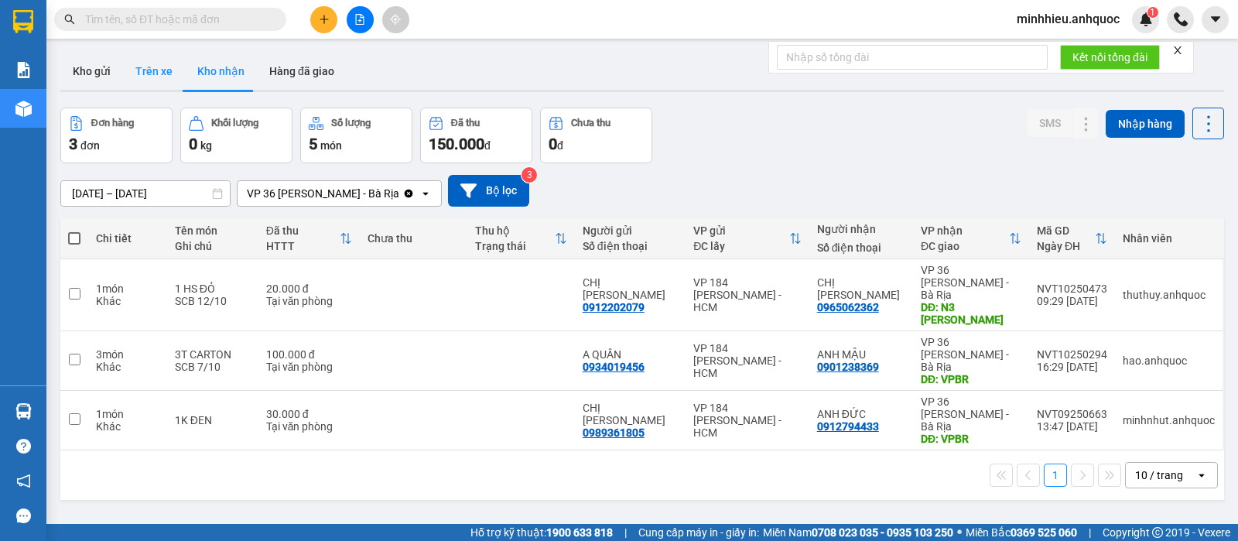
drag, startPoint x: 161, startPoint y: 67, endPoint x: 152, endPoint y: 68, distance: 8.6
click at [160, 67] on button "Trên xe" at bounding box center [154, 71] width 62 height 37
type input "[DATE] – [DATE]"
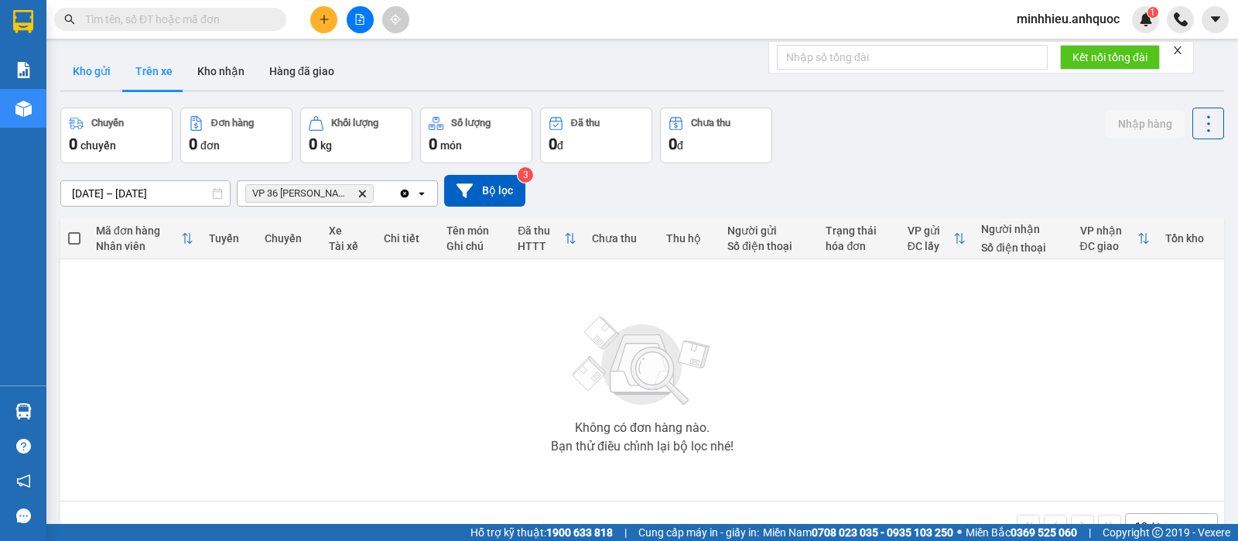
click at [108, 80] on button "Kho gửi" at bounding box center [91, 71] width 63 height 37
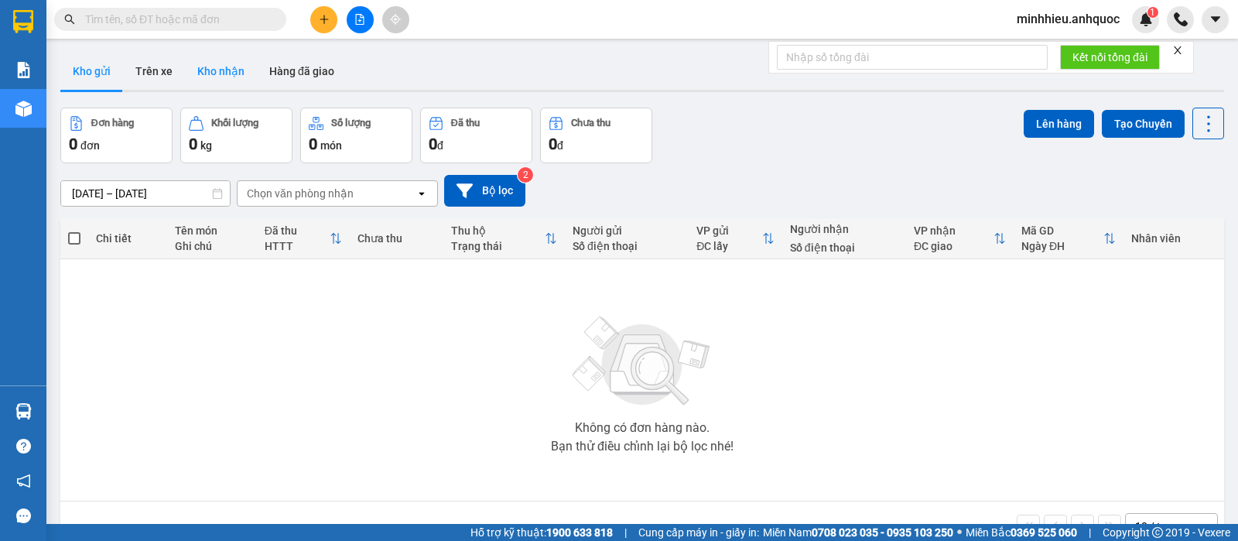
click at [225, 80] on button "Kho nhận" at bounding box center [221, 71] width 72 height 37
